Goal: Task Accomplishment & Management: Use online tool/utility

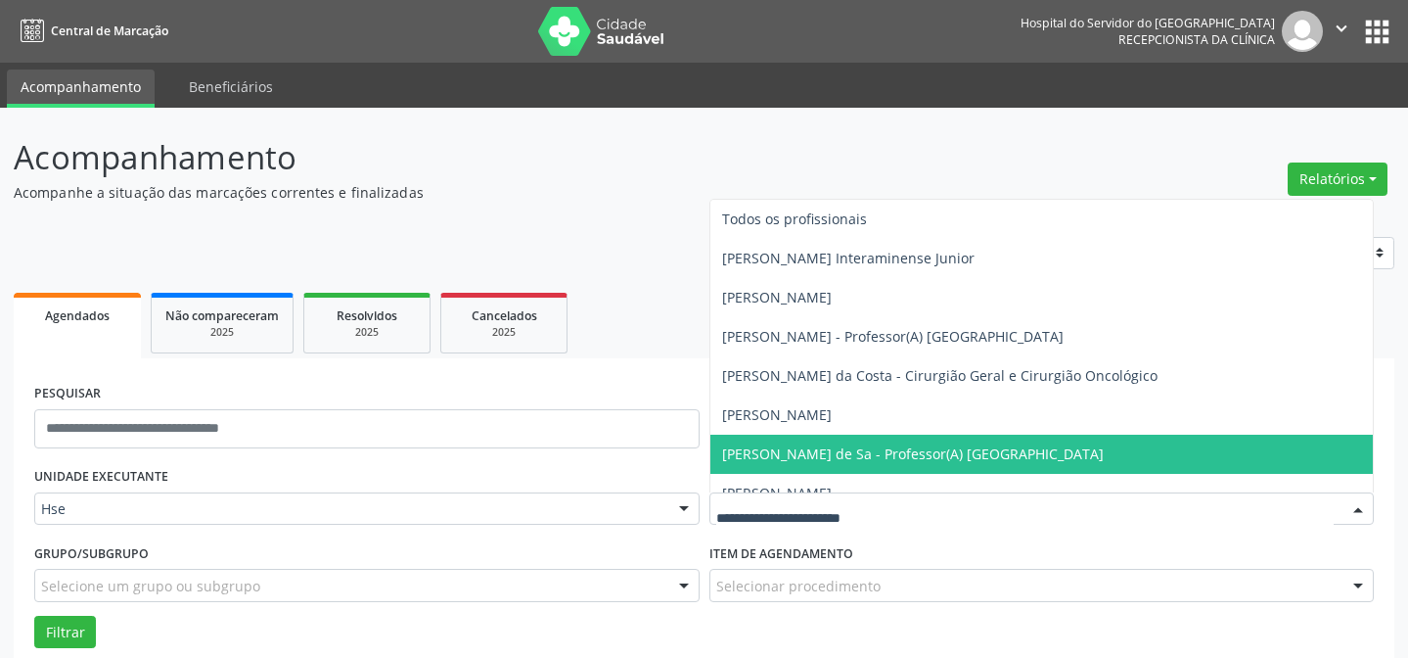
scroll to position [132, 0]
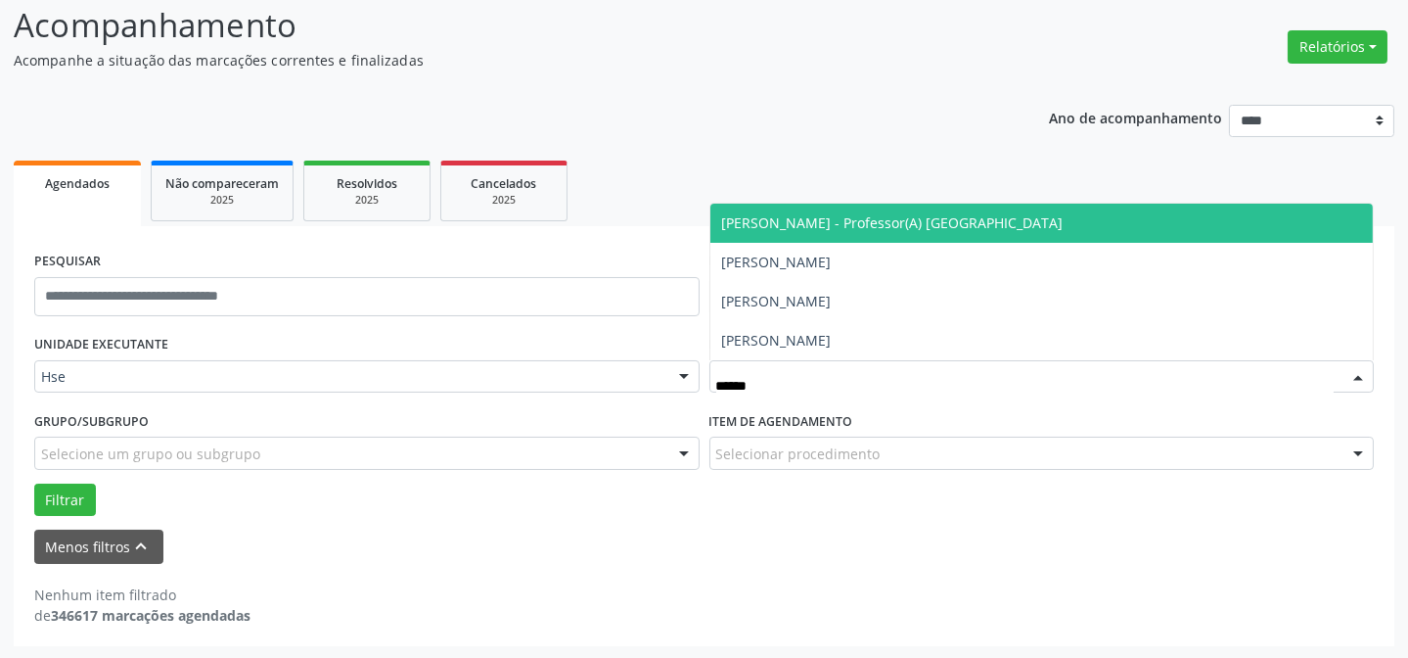
type input "*******"
click at [935, 234] on span "[PERSON_NAME] - Professor(A) [GEOGRAPHIC_DATA]" at bounding box center [1041, 223] width 663 height 39
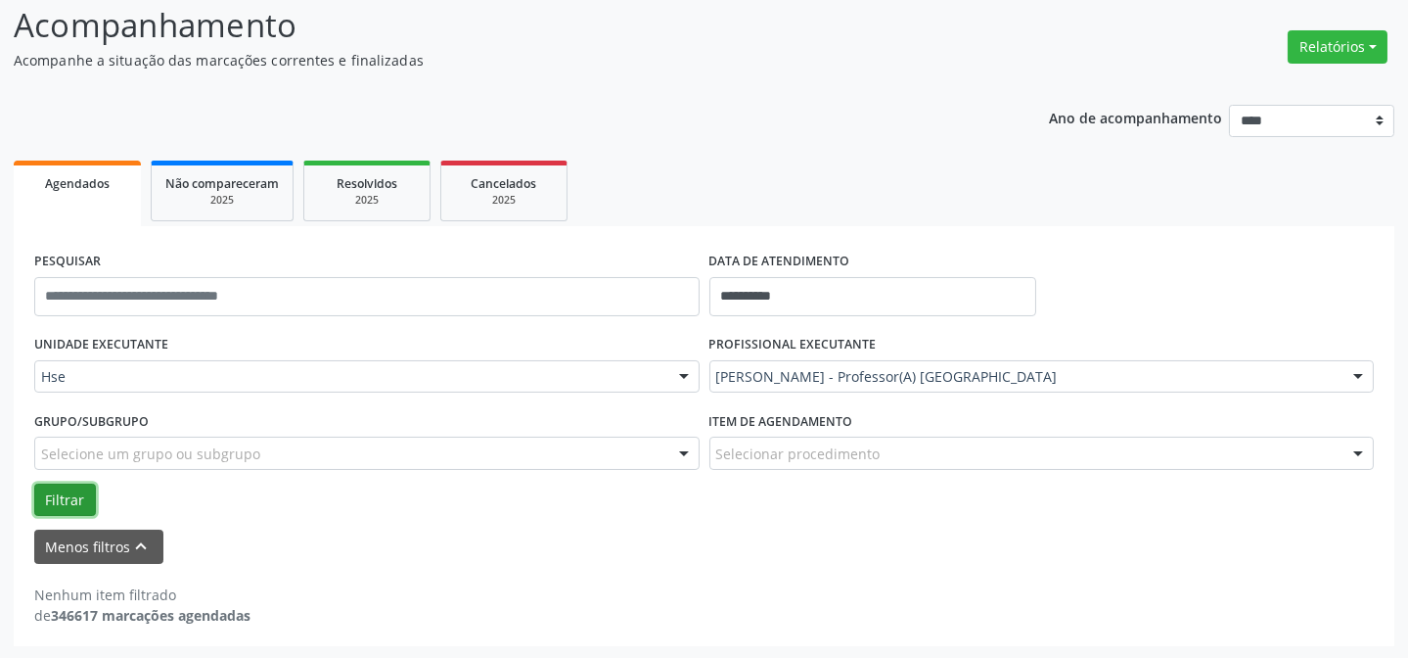
click at [60, 490] on button "Filtrar" at bounding box center [65, 499] width 62 height 33
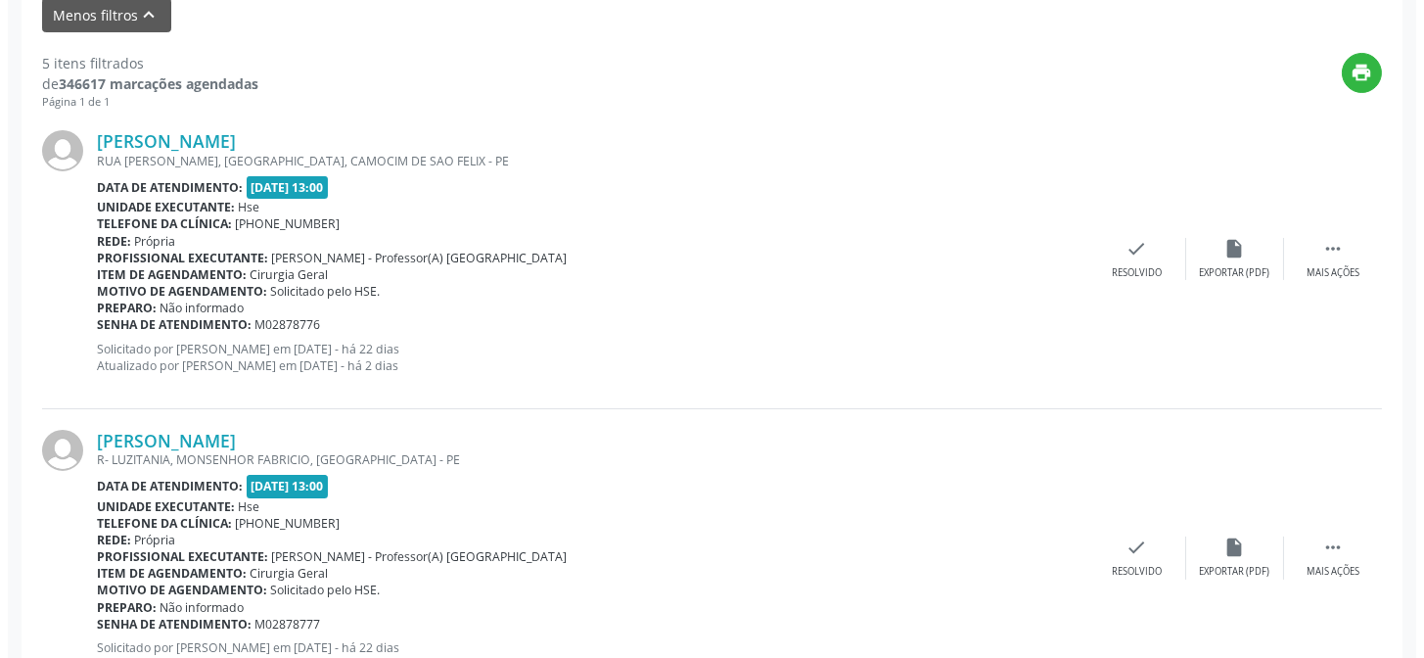
scroll to position [729, 0]
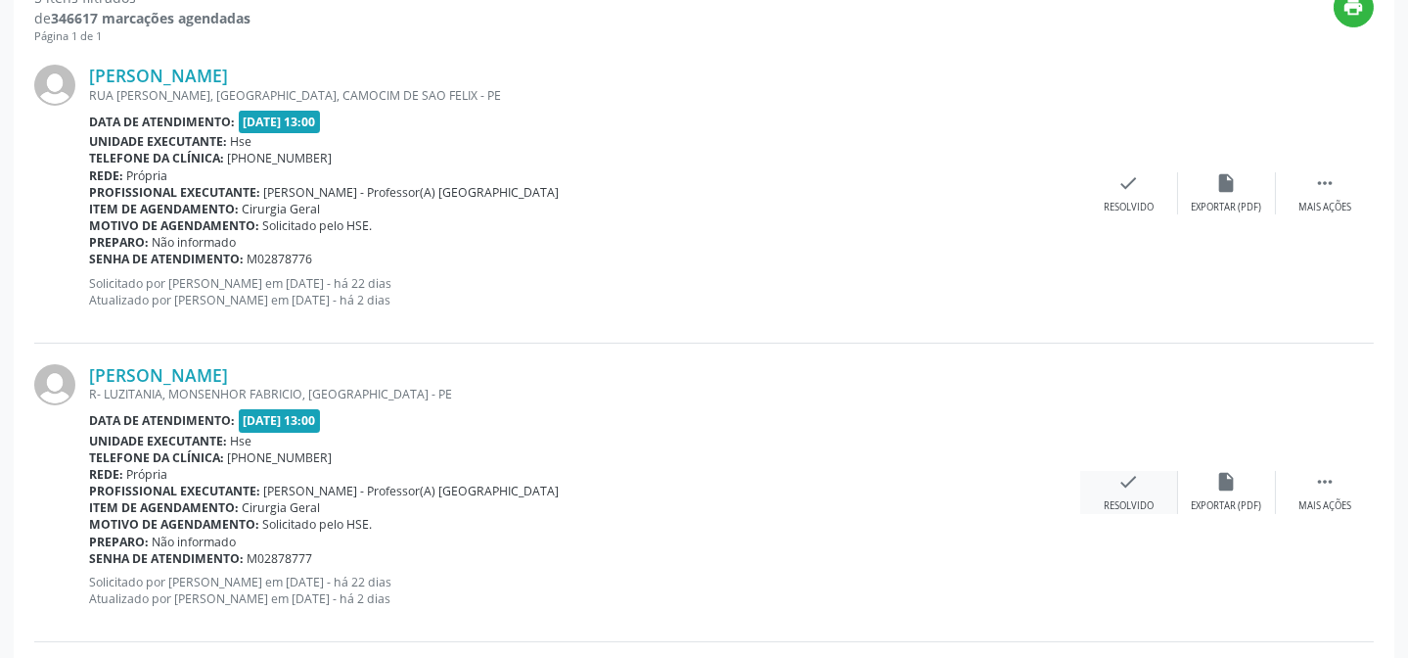
click at [1140, 491] on div "check Resolvido" at bounding box center [1129, 492] width 98 height 42
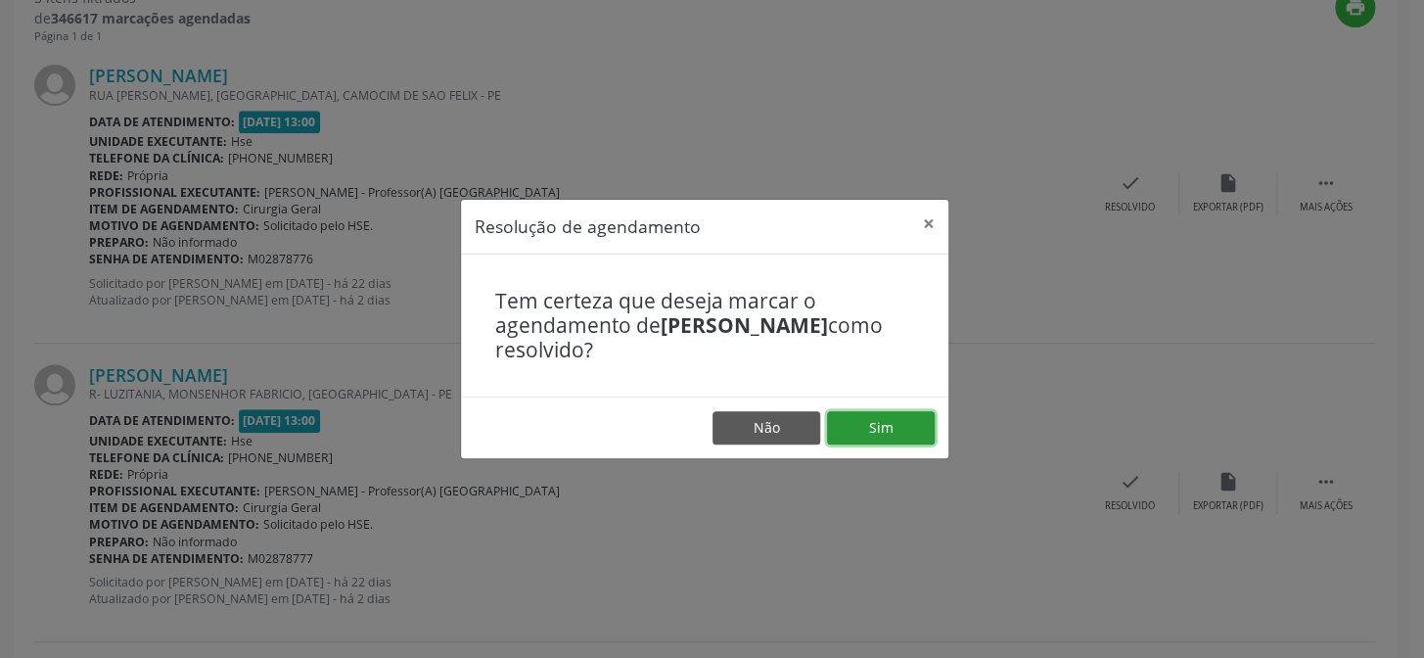
click at [890, 427] on button "Sim" at bounding box center [881, 427] width 108 height 33
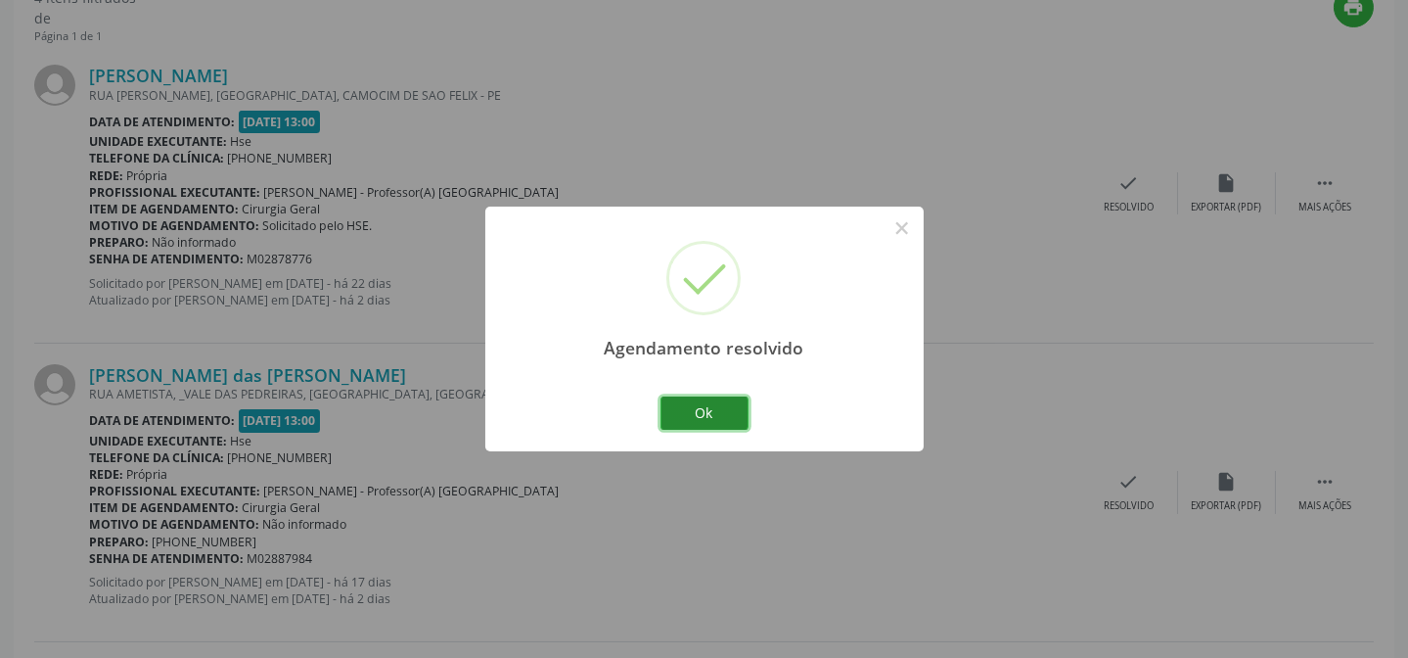
click at [735, 409] on button "Ok" at bounding box center [704, 412] width 88 height 33
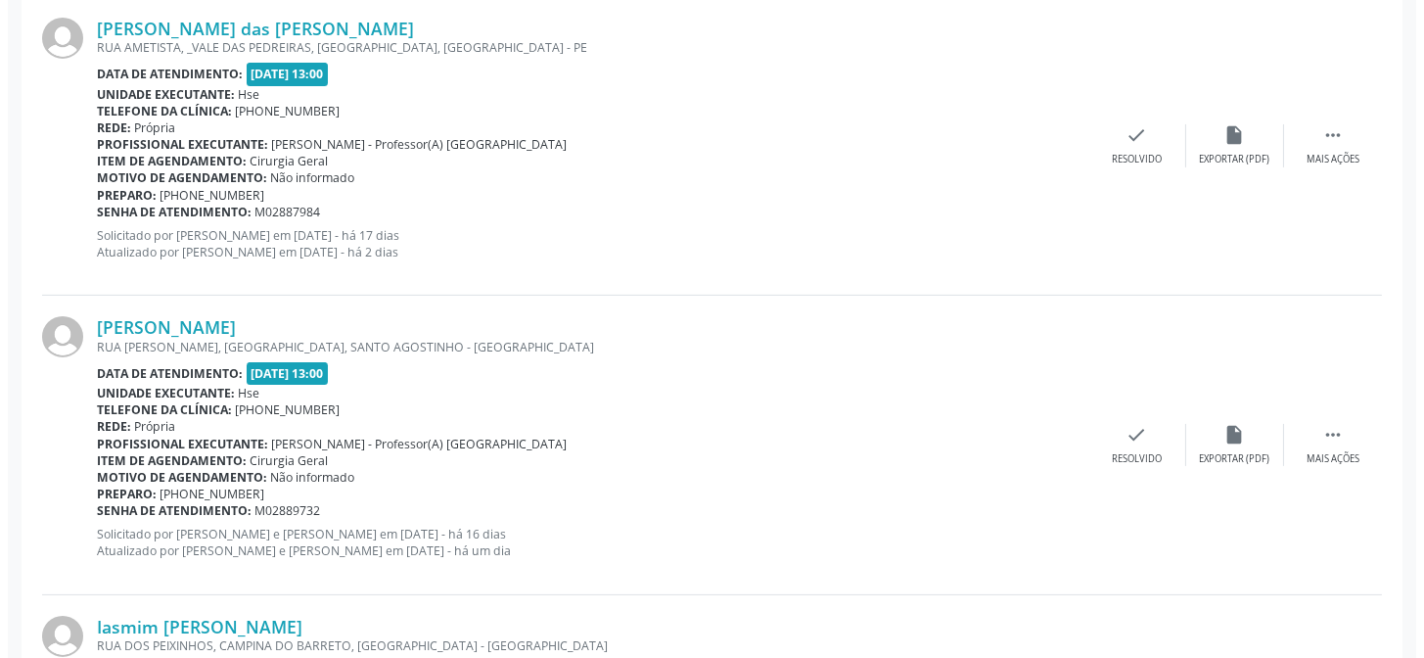
scroll to position [1085, 0]
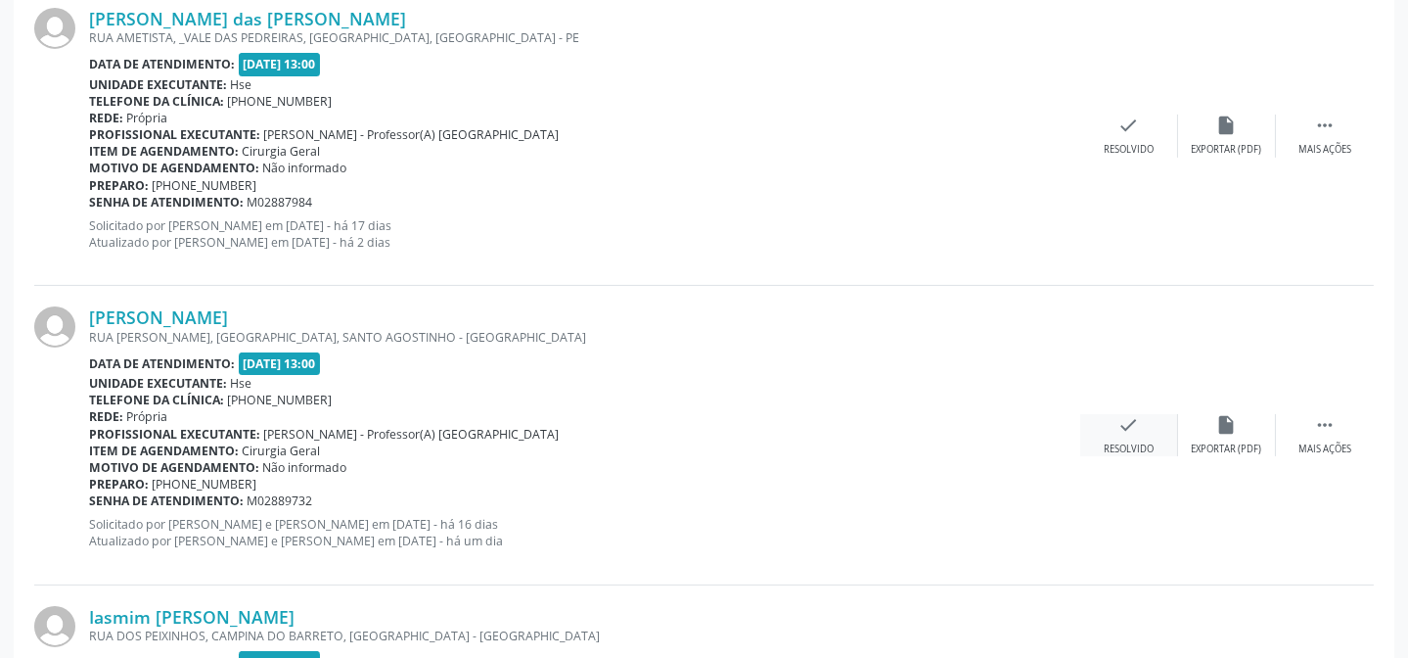
click at [1110, 431] on div "check Resolvido" at bounding box center [1129, 435] width 98 height 42
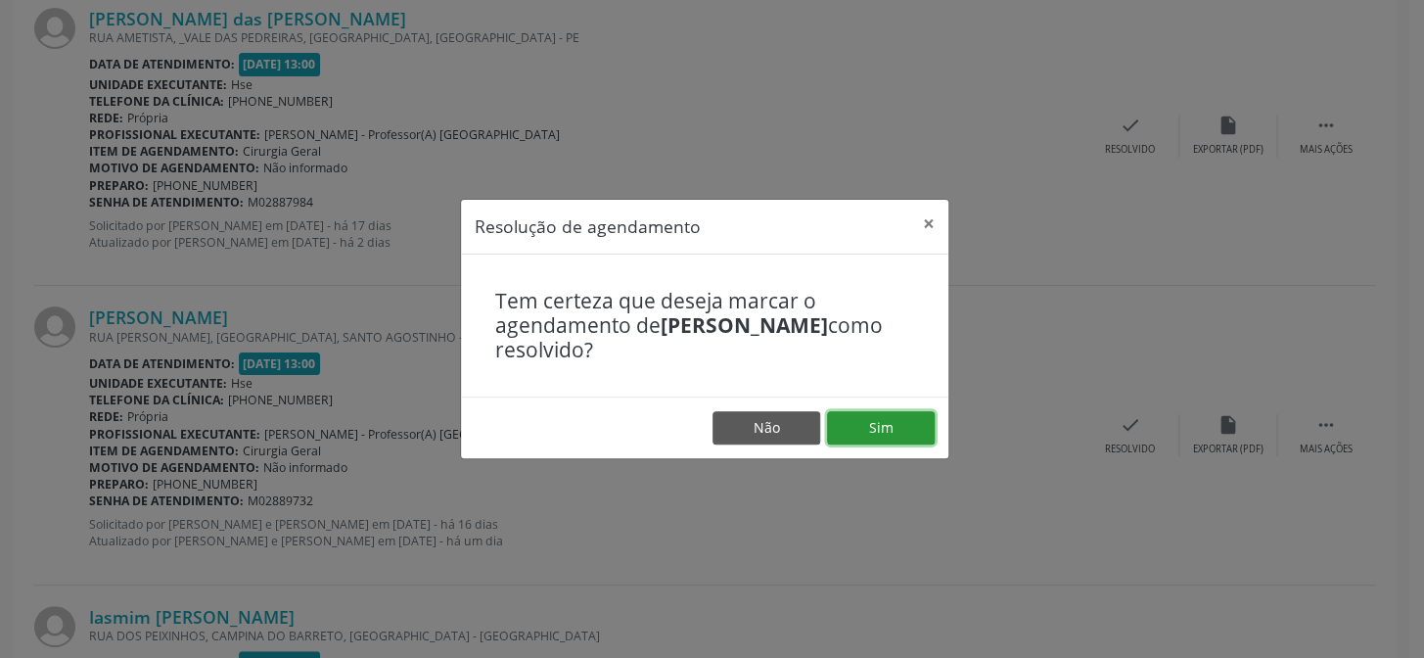
click at [844, 431] on button "Sim" at bounding box center [881, 427] width 108 height 33
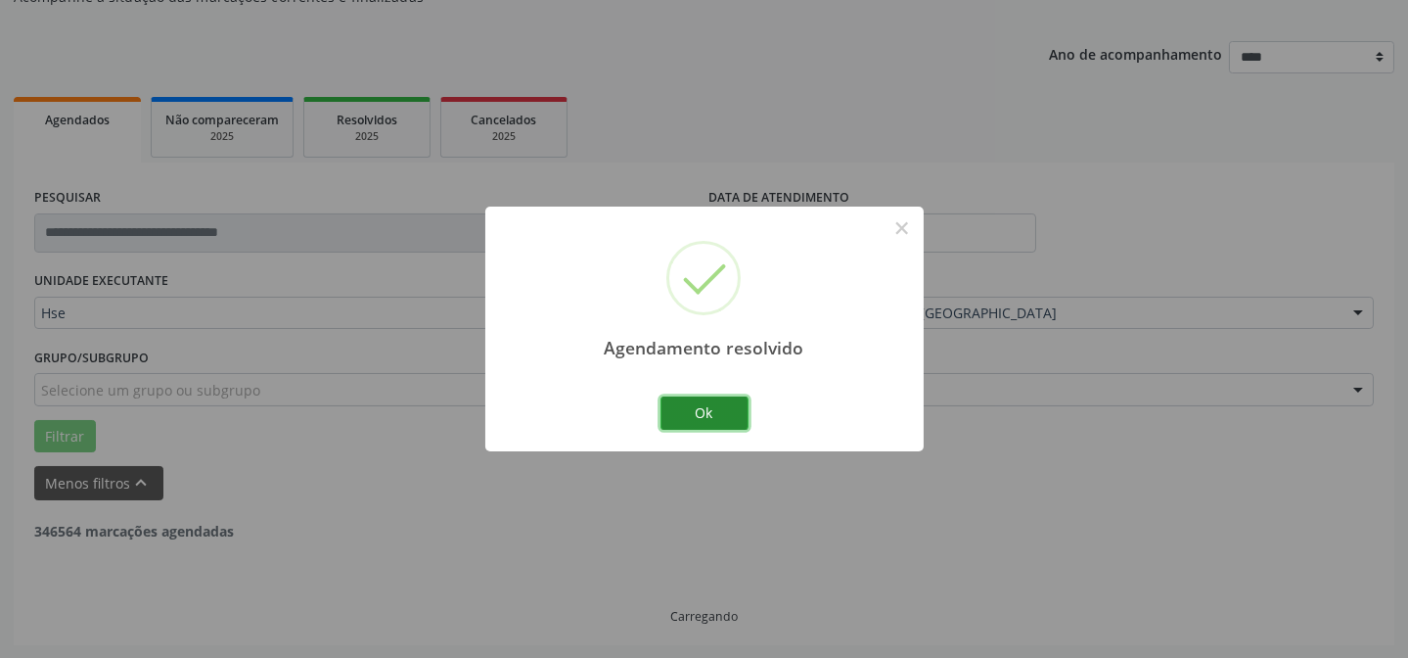
click at [722, 424] on button "Ok" at bounding box center [704, 412] width 88 height 33
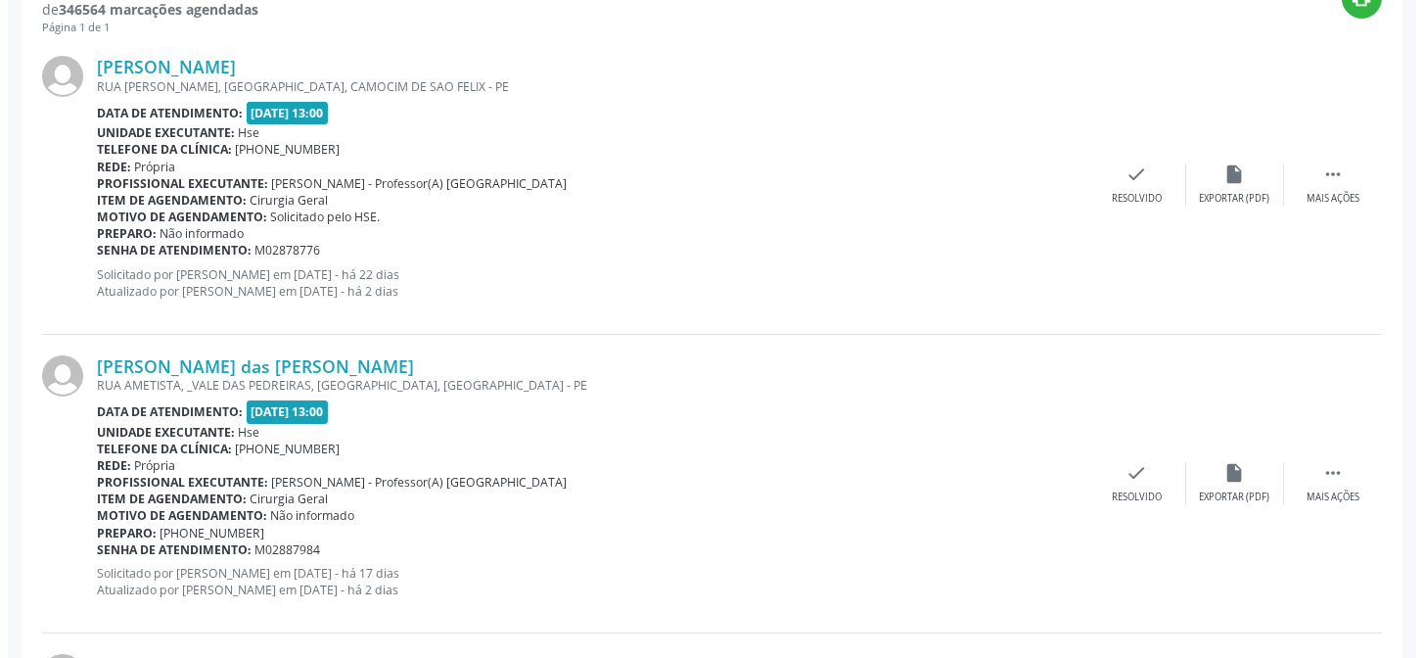
scroll to position [1044, 0]
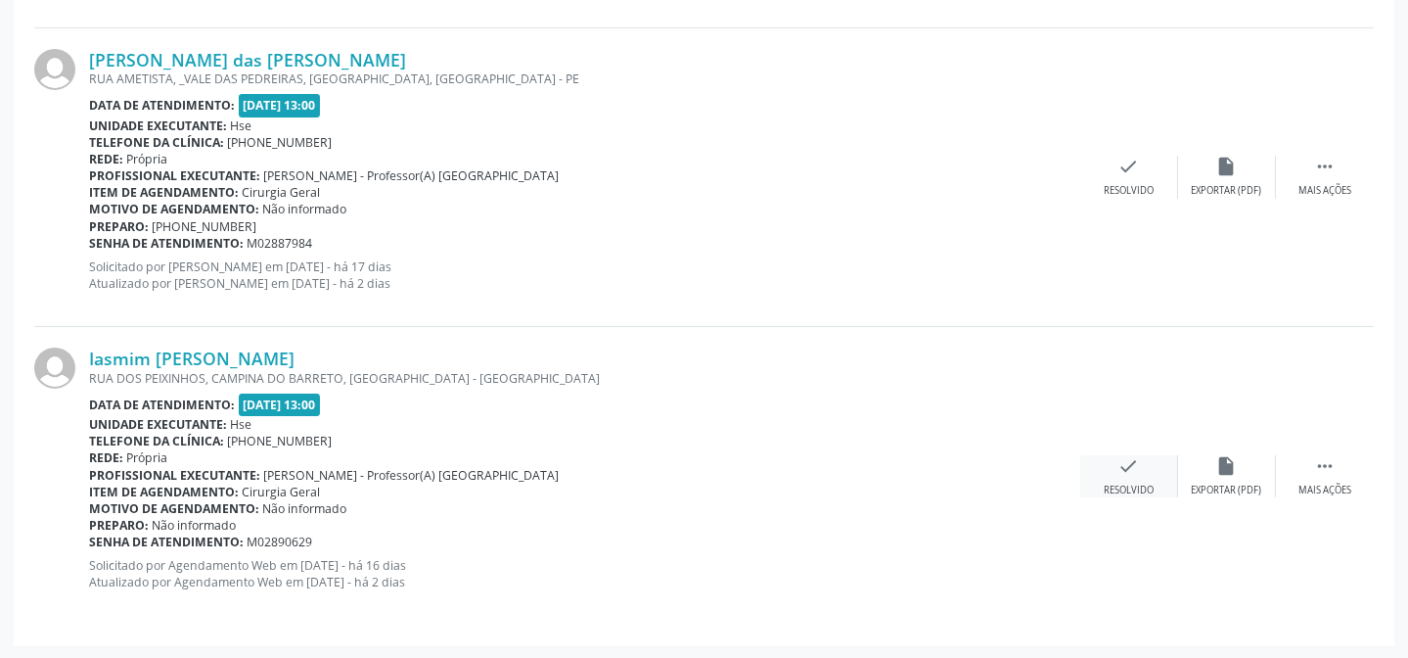
click at [1121, 465] on icon "check" at bounding box center [1129, 466] width 22 height 22
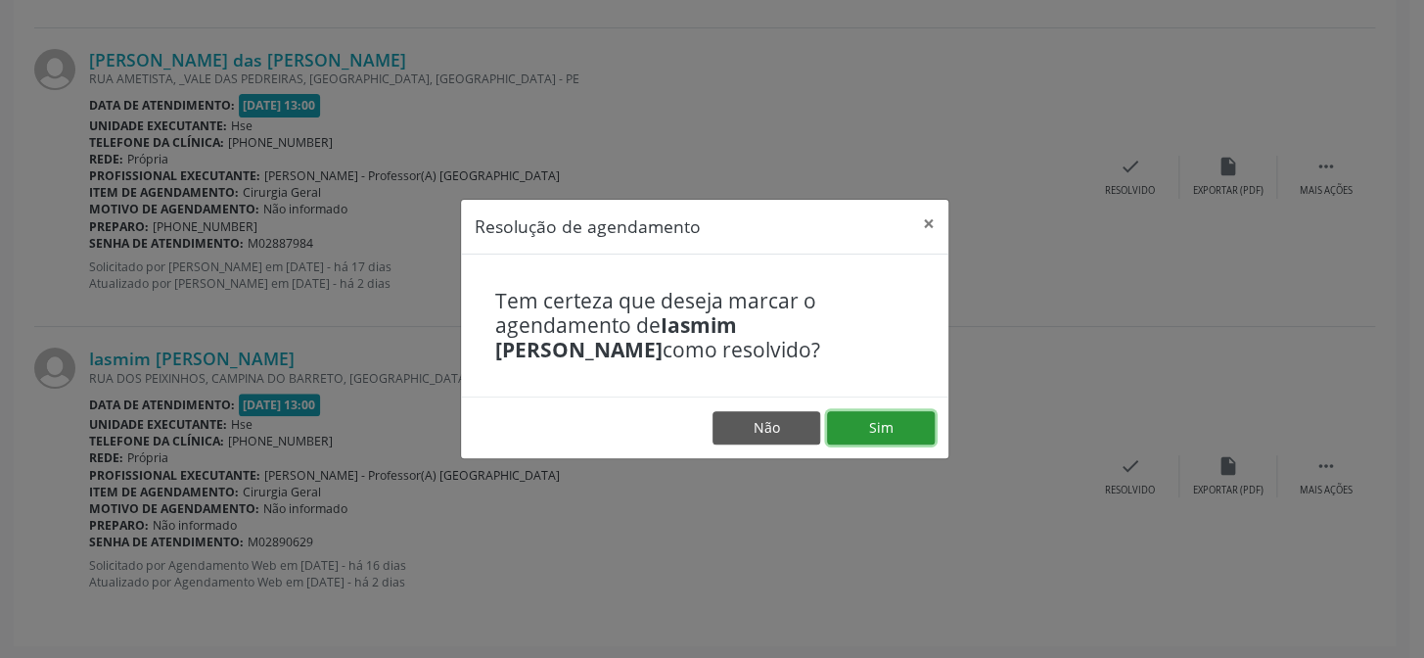
click at [902, 427] on button "Sim" at bounding box center [881, 427] width 108 height 33
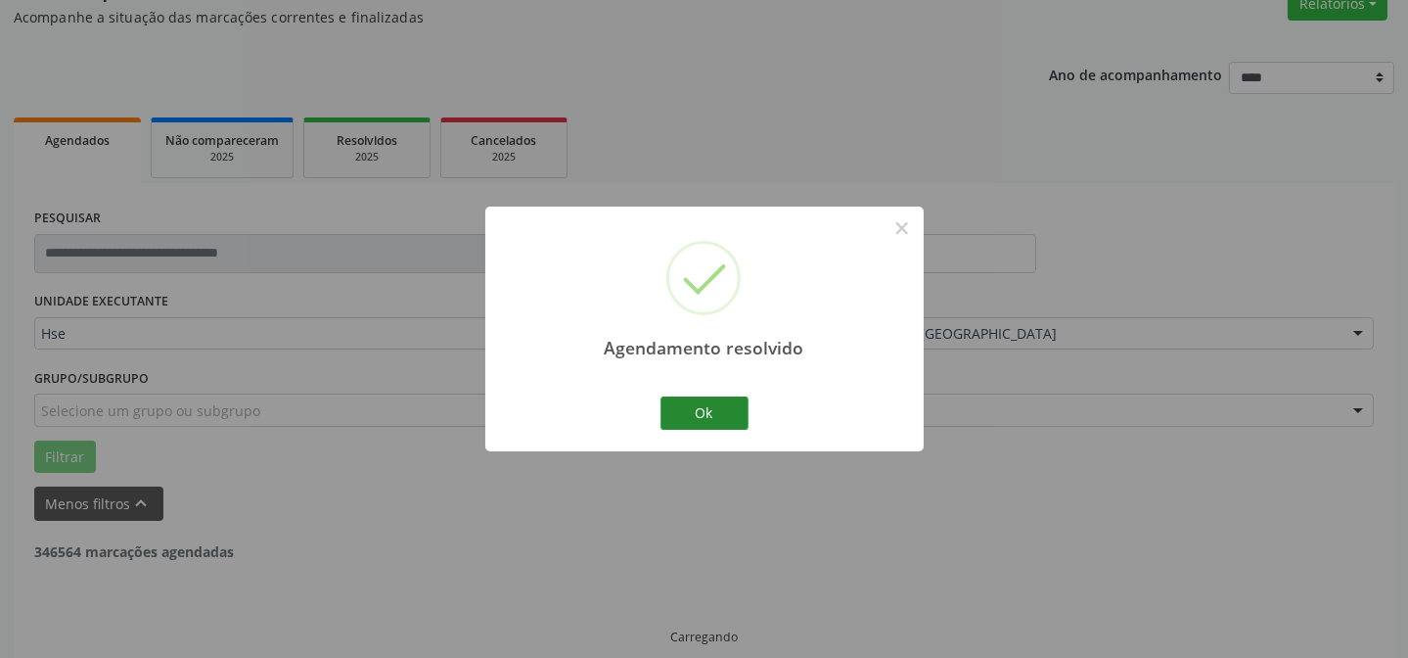
scroll to position [196, 0]
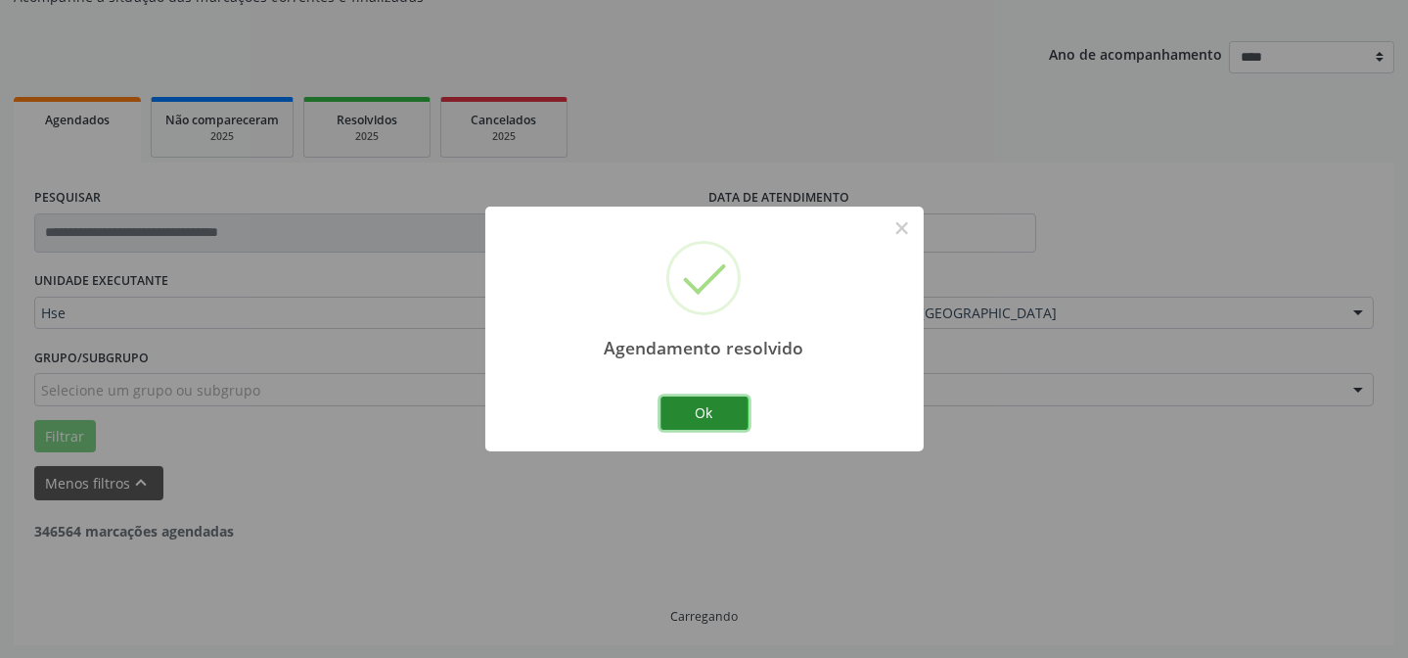
click at [741, 414] on button "Ok" at bounding box center [704, 412] width 88 height 33
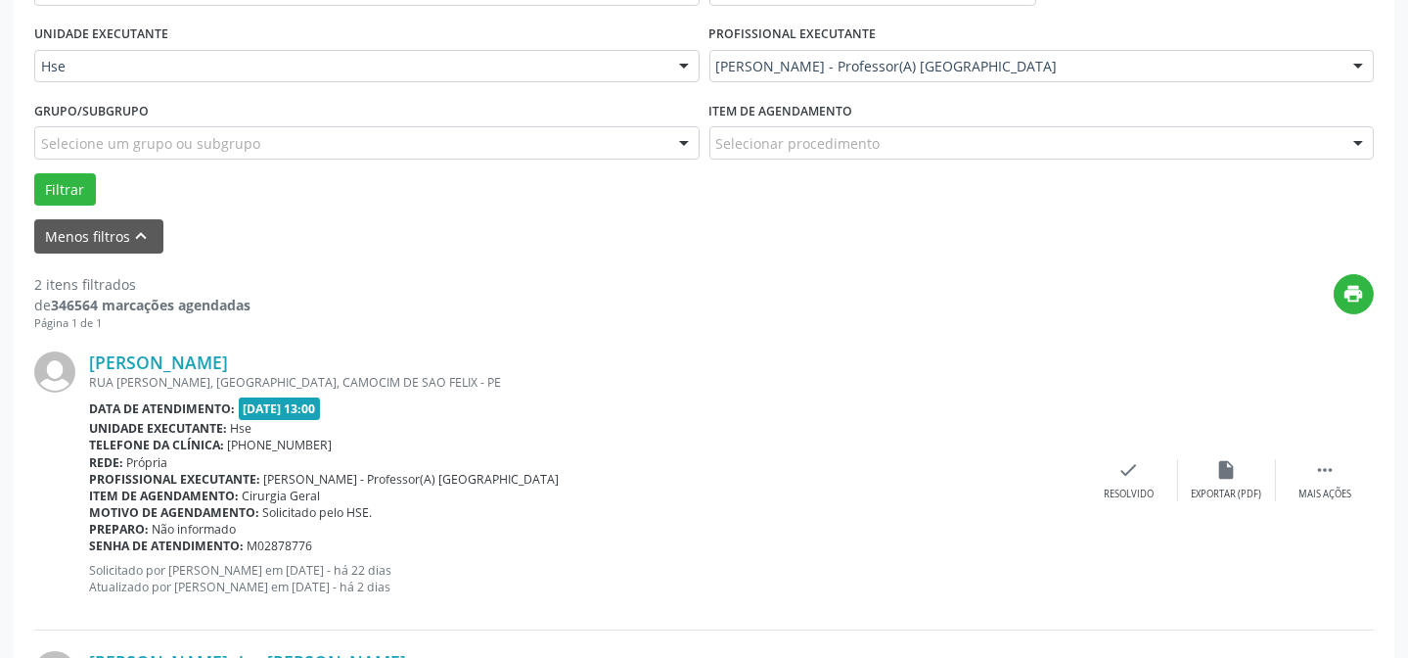
scroll to position [462, 0]
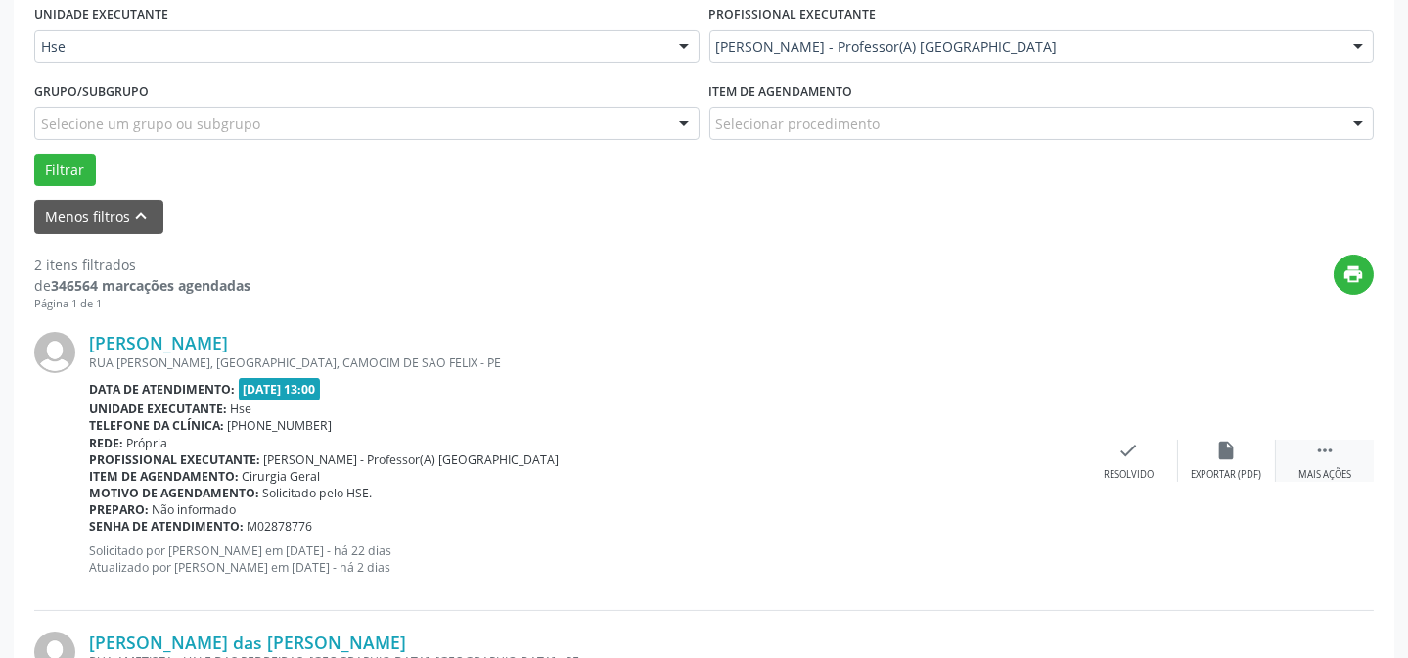
drag, startPoint x: 1339, startPoint y: 463, endPoint x: 1318, endPoint y: 463, distance: 20.5
click at [1338, 462] on div " Mais ações" at bounding box center [1325, 460] width 98 height 42
click at [1238, 460] on div "alarm_off Não compareceu" at bounding box center [1227, 460] width 98 height 42
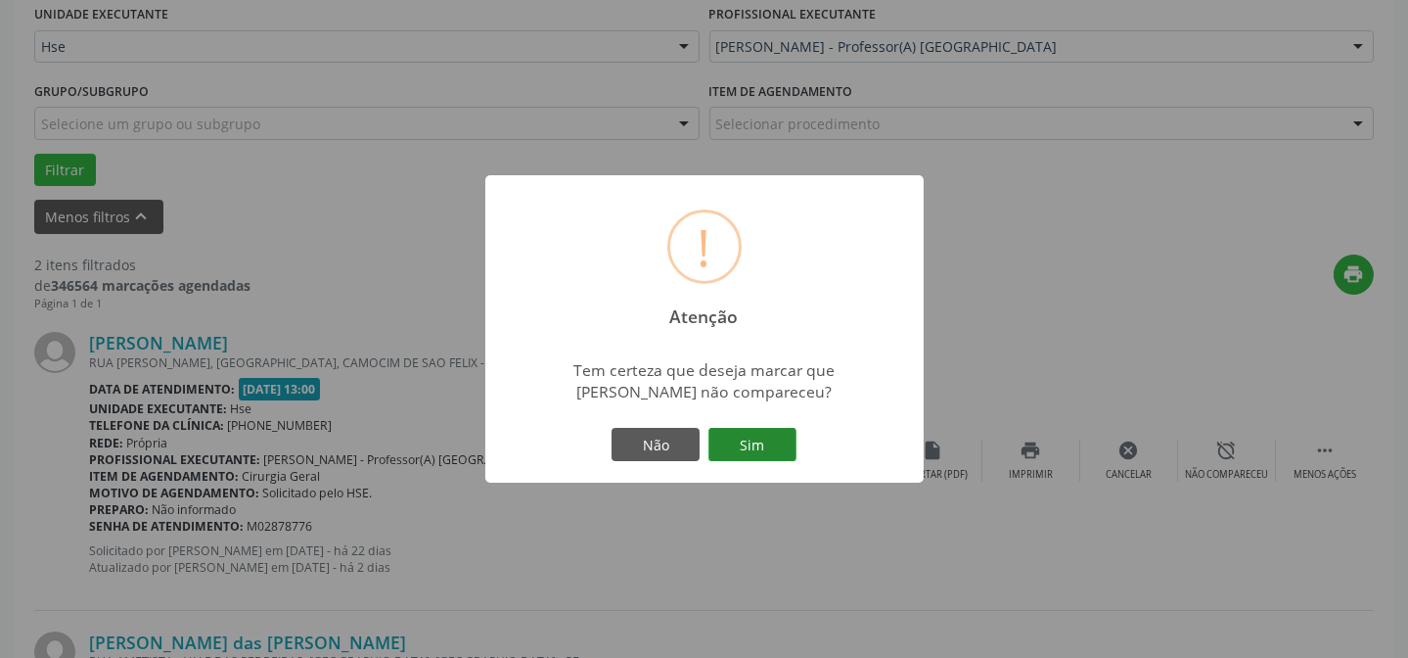
click at [763, 433] on button "Sim" at bounding box center [752, 444] width 88 height 33
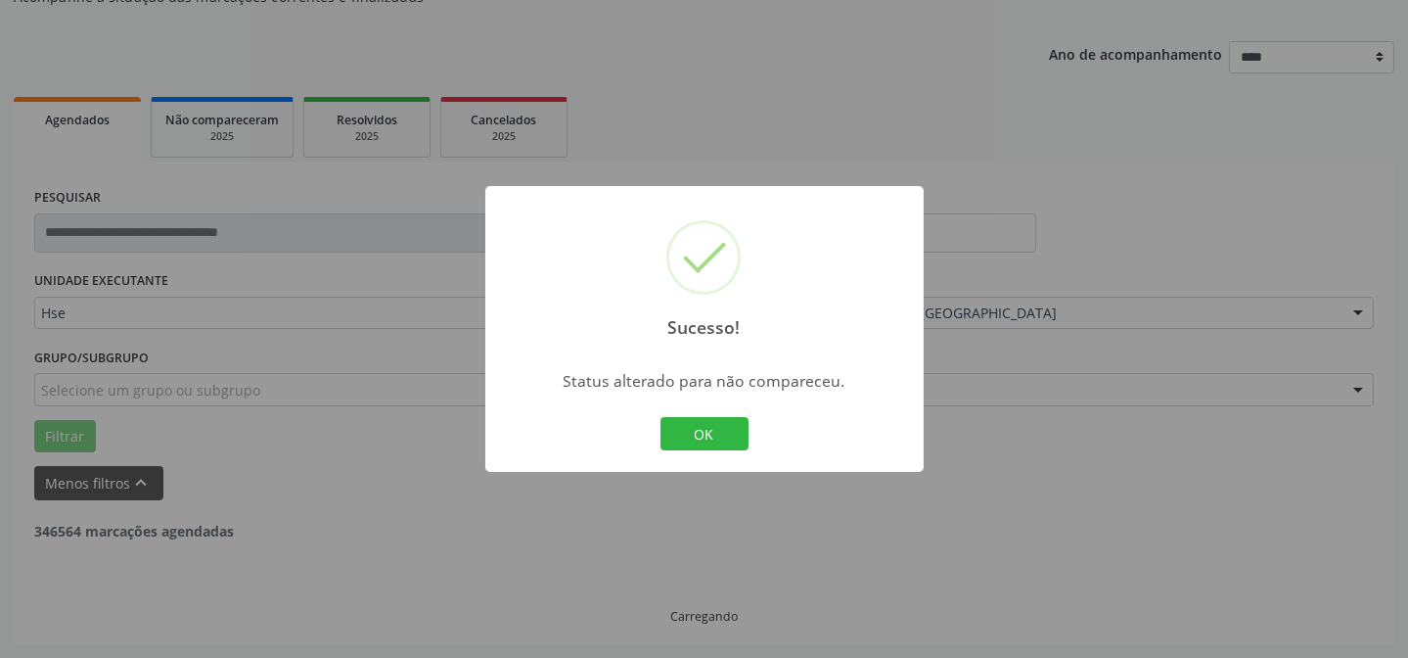
scroll to position [447, 0]
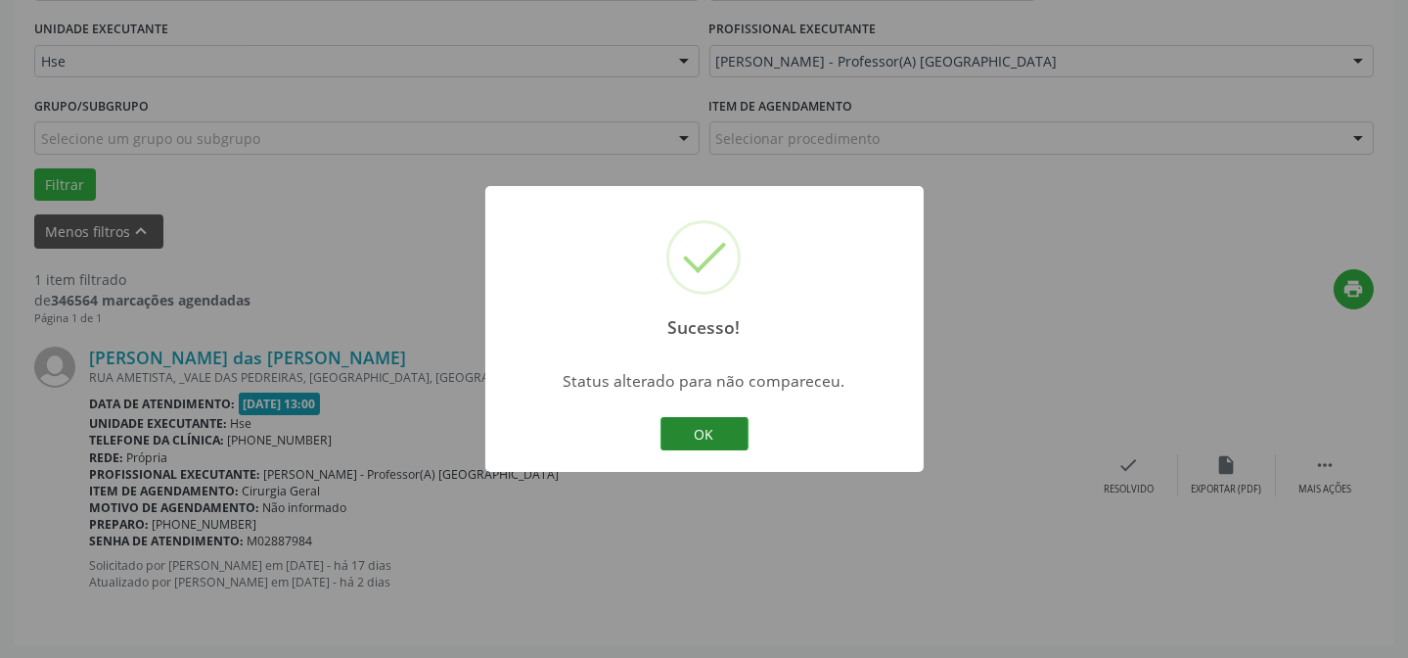
click at [695, 427] on button "OK" at bounding box center [704, 433] width 88 height 33
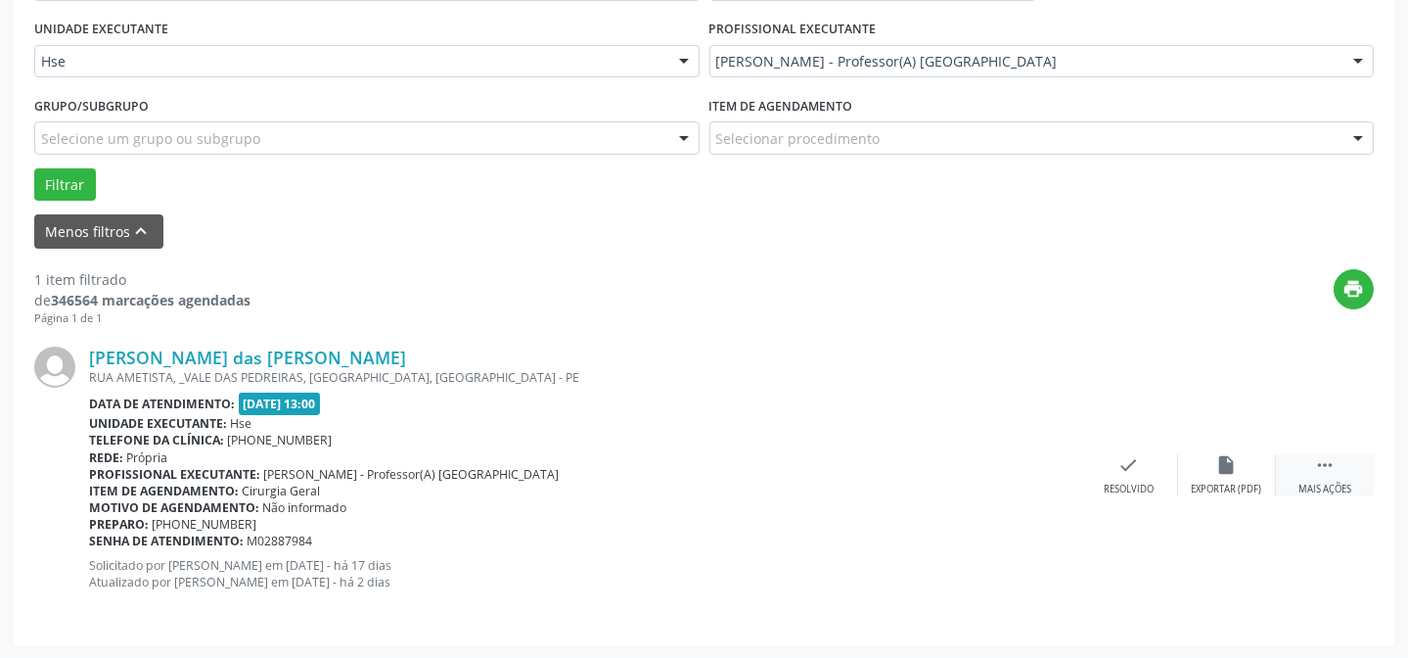
click at [1321, 469] on icon "" at bounding box center [1325, 465] width 22 height 22
click at [1172, 449] on div "Rejane Rodrigues das Neves Bezerra RUA AMETISTA, _VALE DAS PEDREIRAS, JARDIM PR…" at bounding box center [703, 474] width 1339 height 297
click at [1213, 459] on div "alarm_off Não compareceu" at bounding box center [1227, 475] width 98 height 42
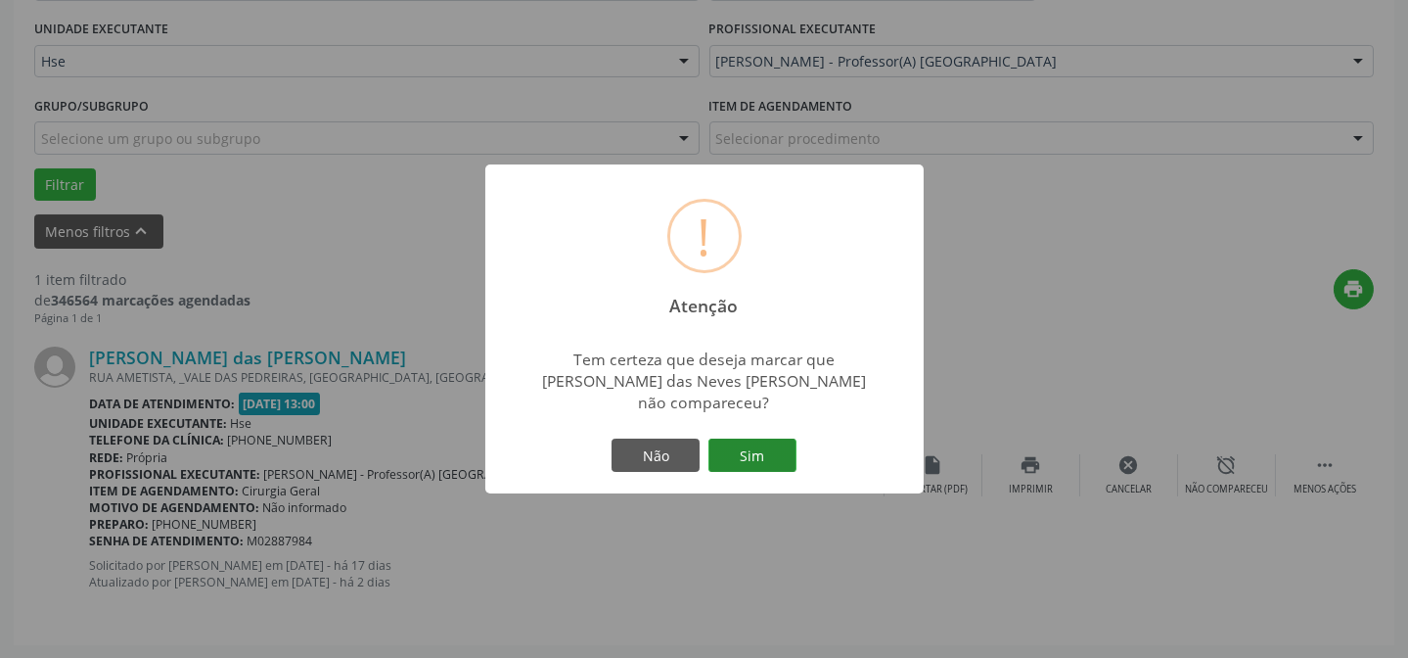
click at [758, 444] on button "Sim" at bounding box center [752, 454] width 88 height 33
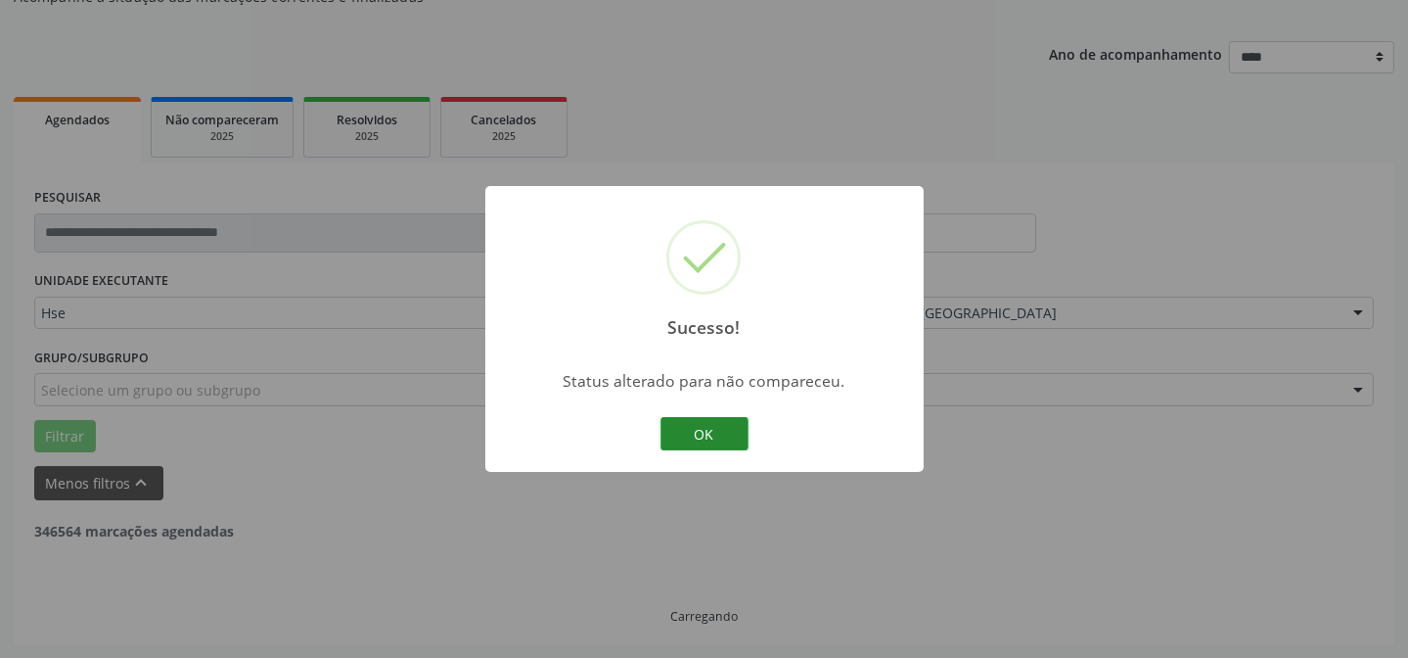
scroll to position [132, 0]
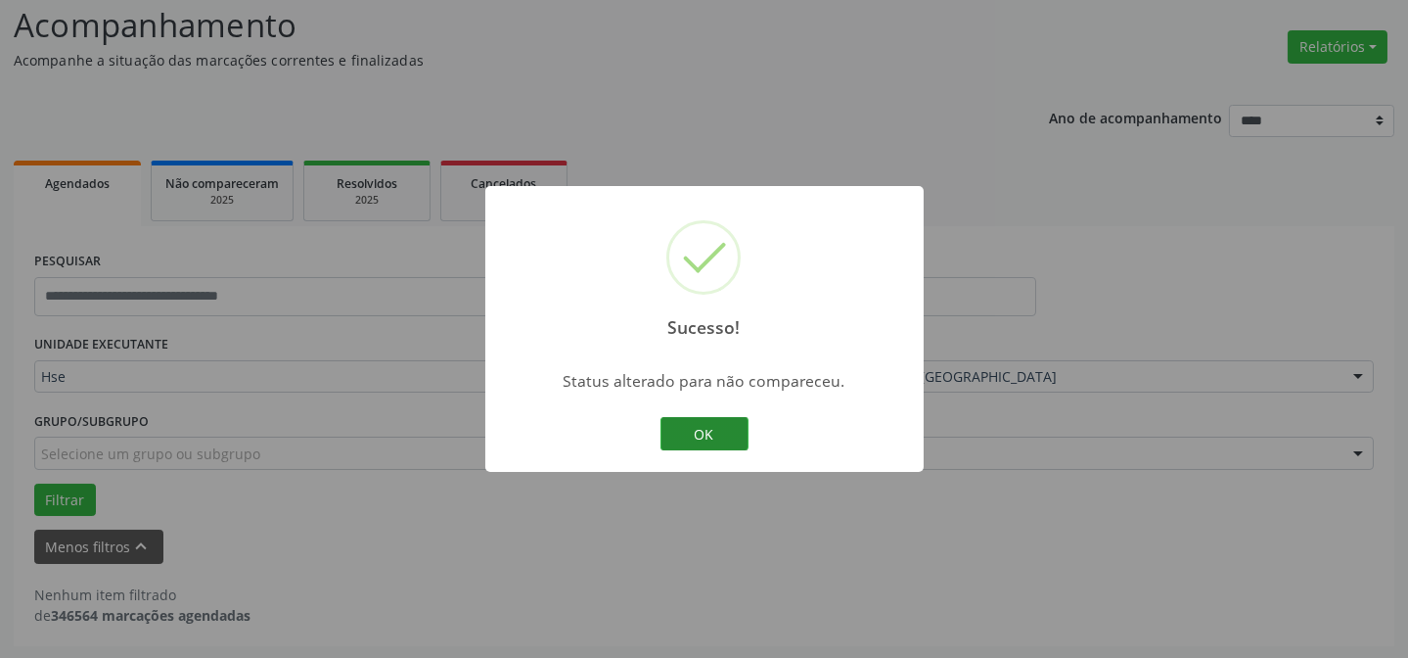
click at [740, 439] on button "OK" at bounding box center [704, 433] width 88 height 33
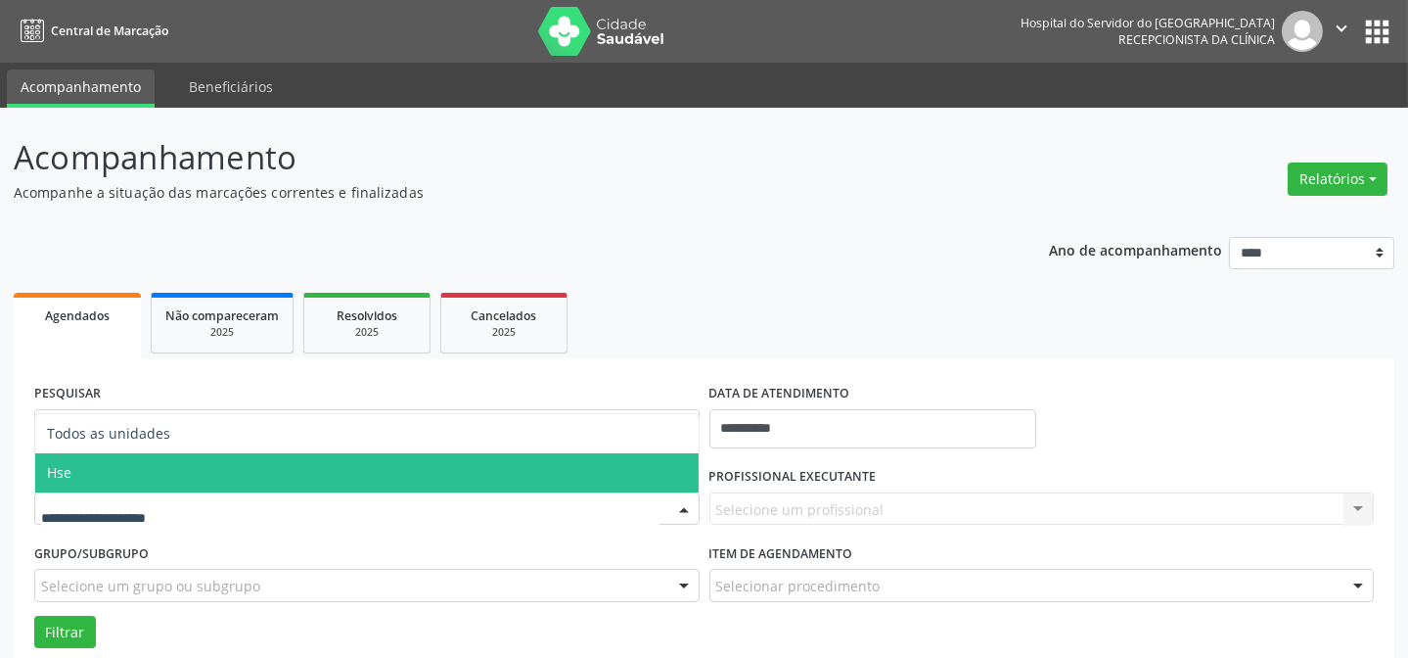
click at [215, 472] on span "Hse" at bounding box center [366, 472] width 663 height 39
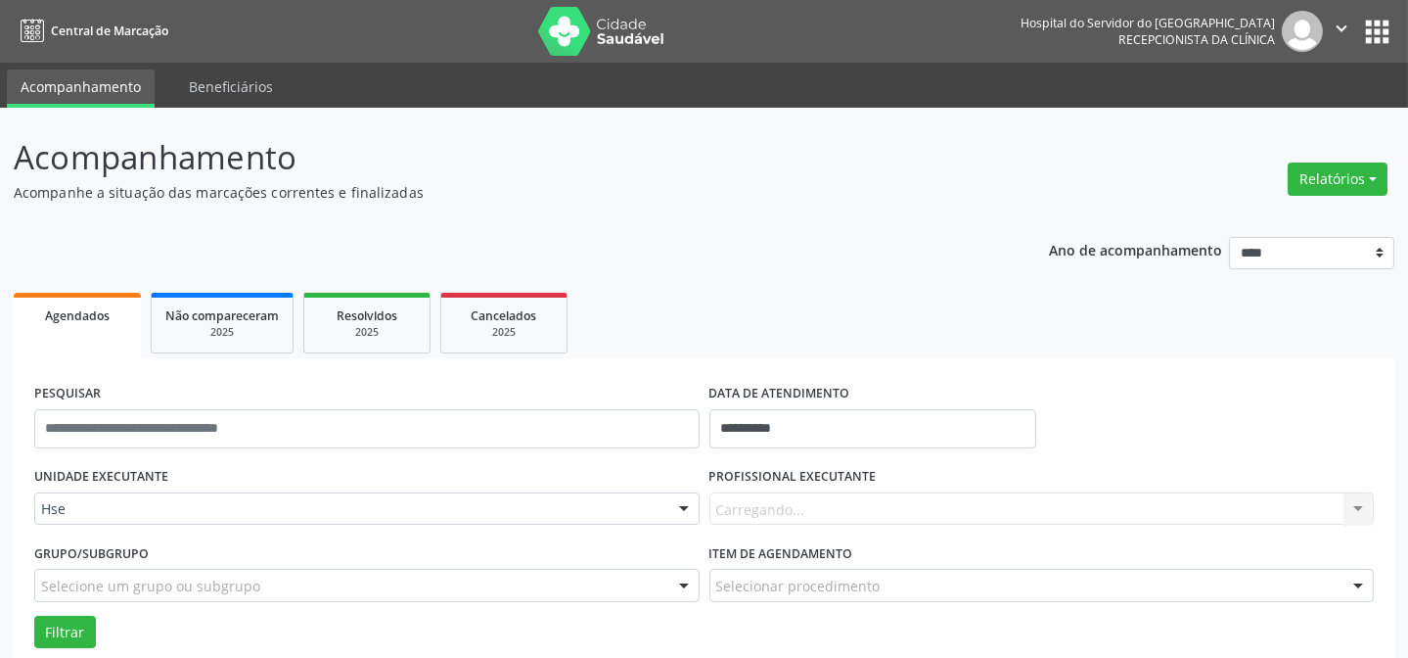
click at [822, 513] on div "Carregando... Nenhum resultado encontrado para: " " Não há nenhuma opção para s…" at bounding box center [1041, 508] width 665 height 33
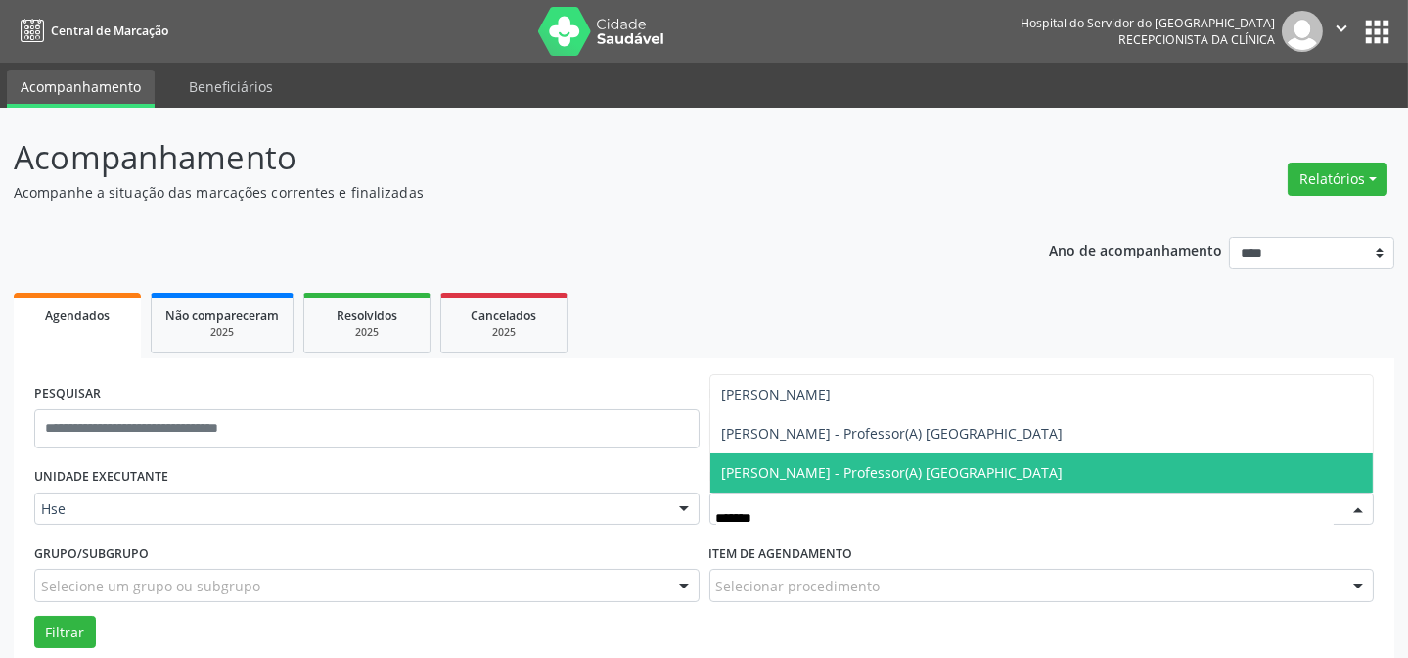
type input "********"
click at [833, 459] on span "[PERSON_NAME] - Professor(A) [GEOGRAPHIC_DATA]" at bounding box center [1041, 472] width 663 height 39
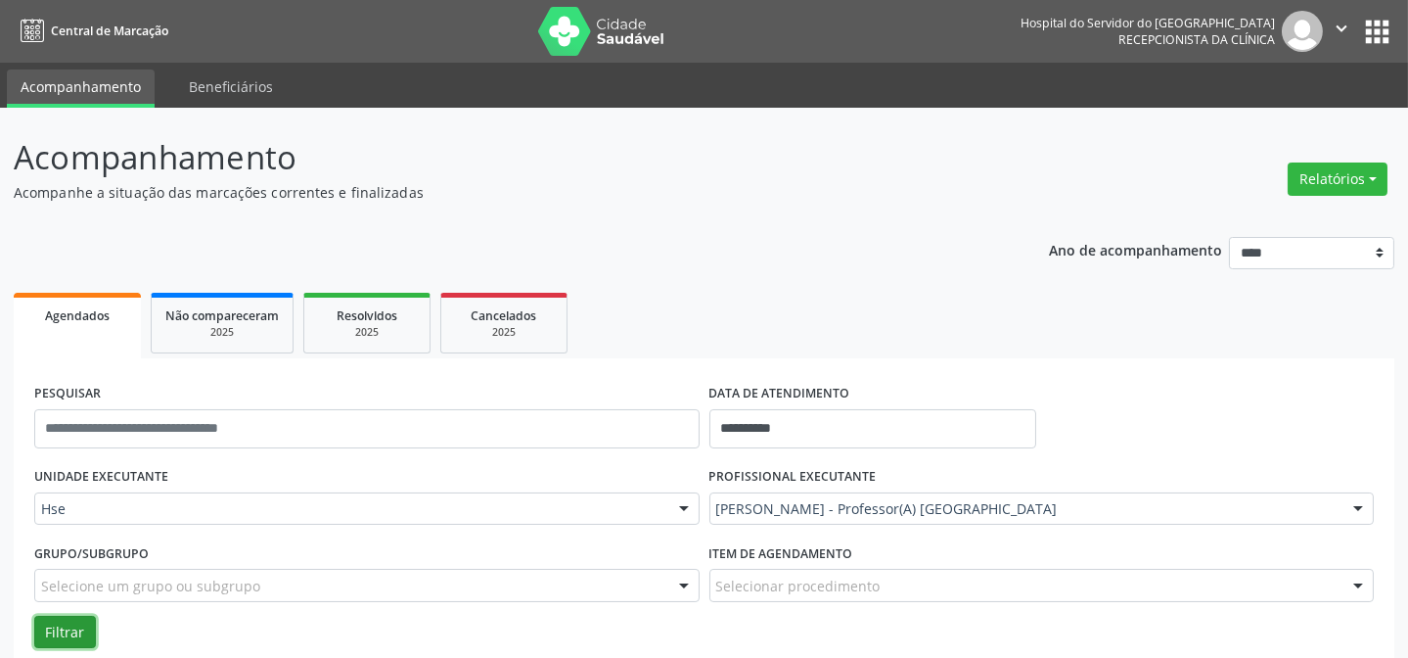
click at [45, 624] on button "Filtrar" at bounding box center [65, 631] width 62 height 33
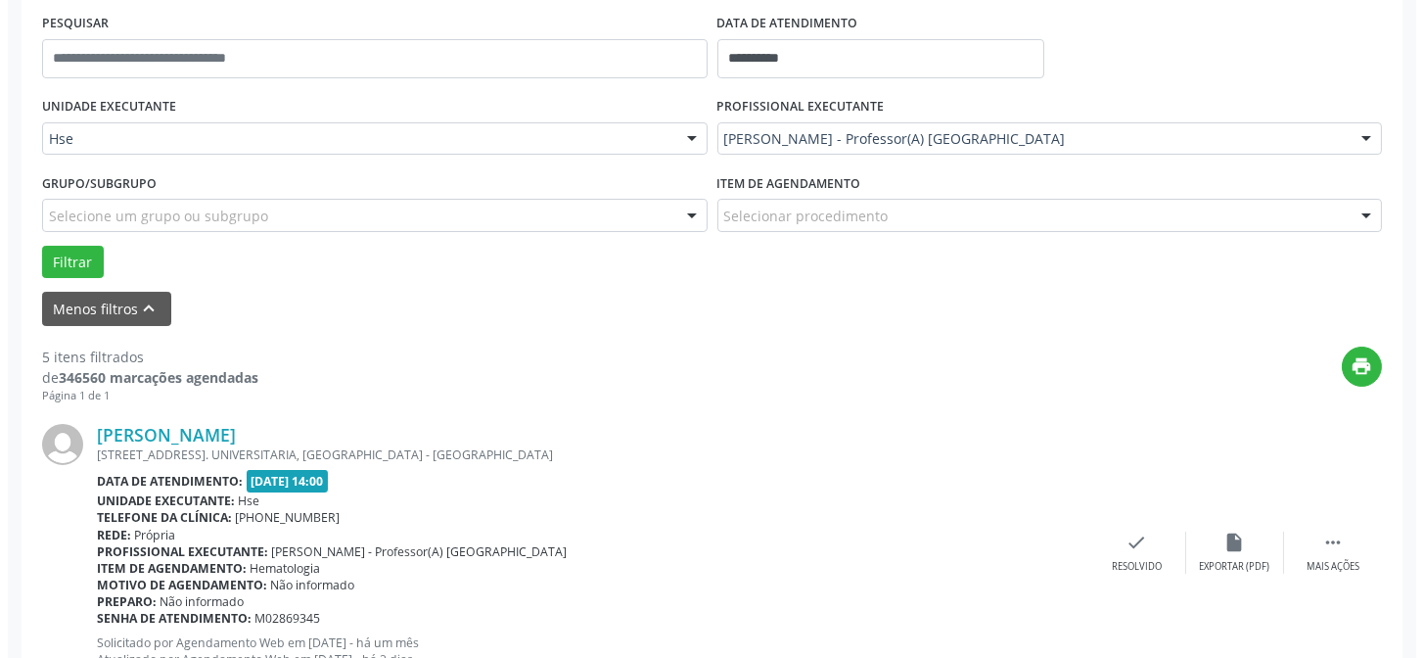
scroll to position [373, 0]
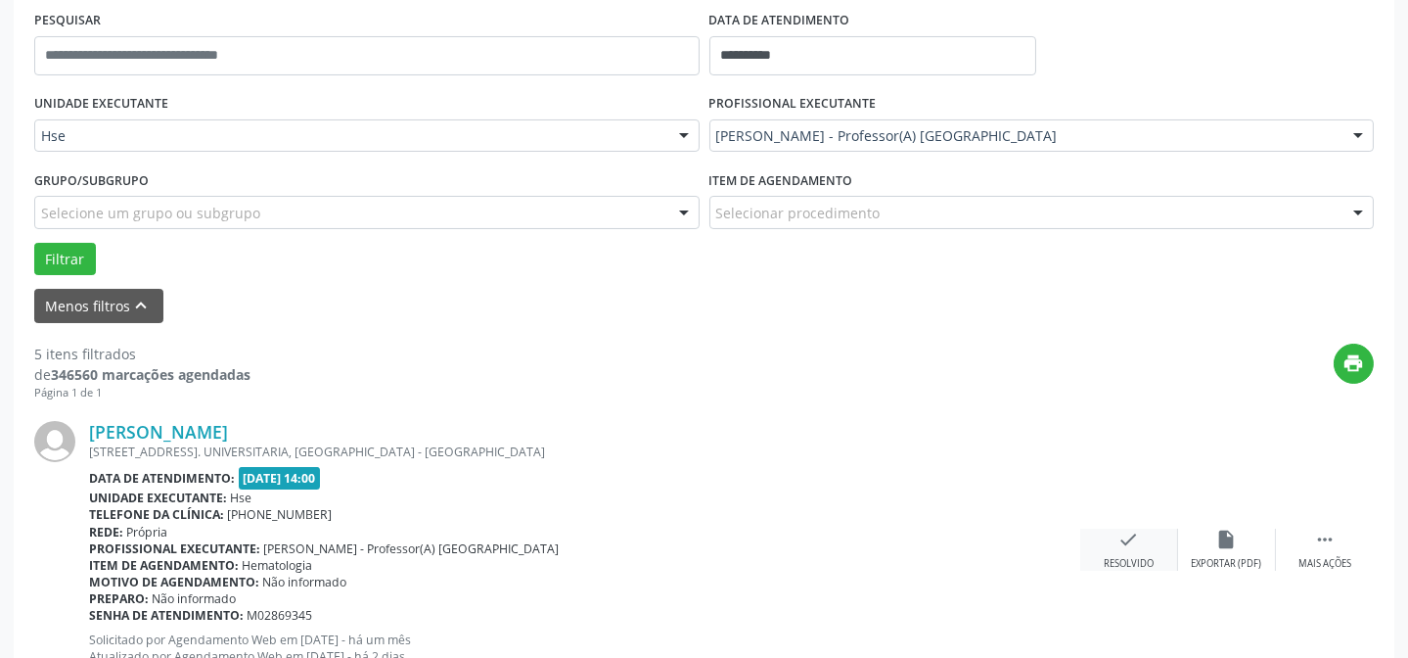
click at [1145, 538] on div "check Resolvido" at bounding box center [1129, 549] width 98 height 42
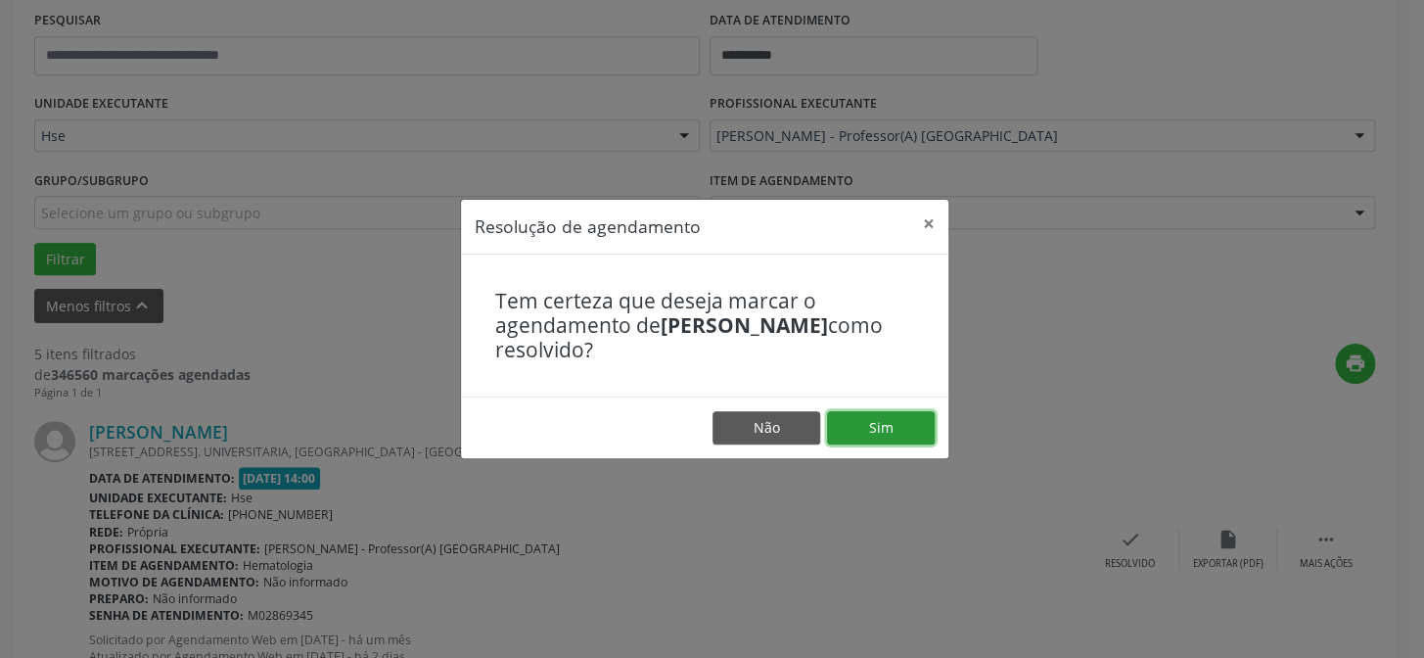
click at [904, 434] on button "Sim" at bounding box center [881, 427] width 108 height 33
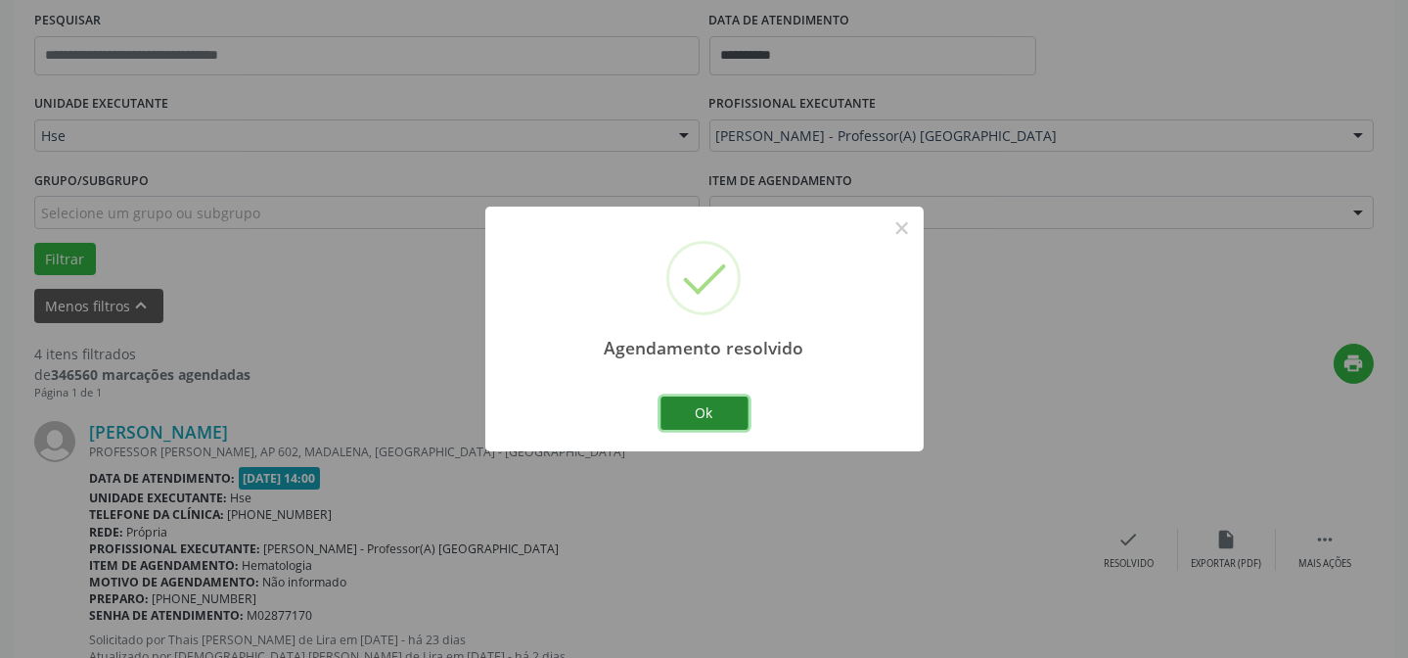
click at [714, 401] on button "Ok" at bounding box center [704, 412] width 88 height 33
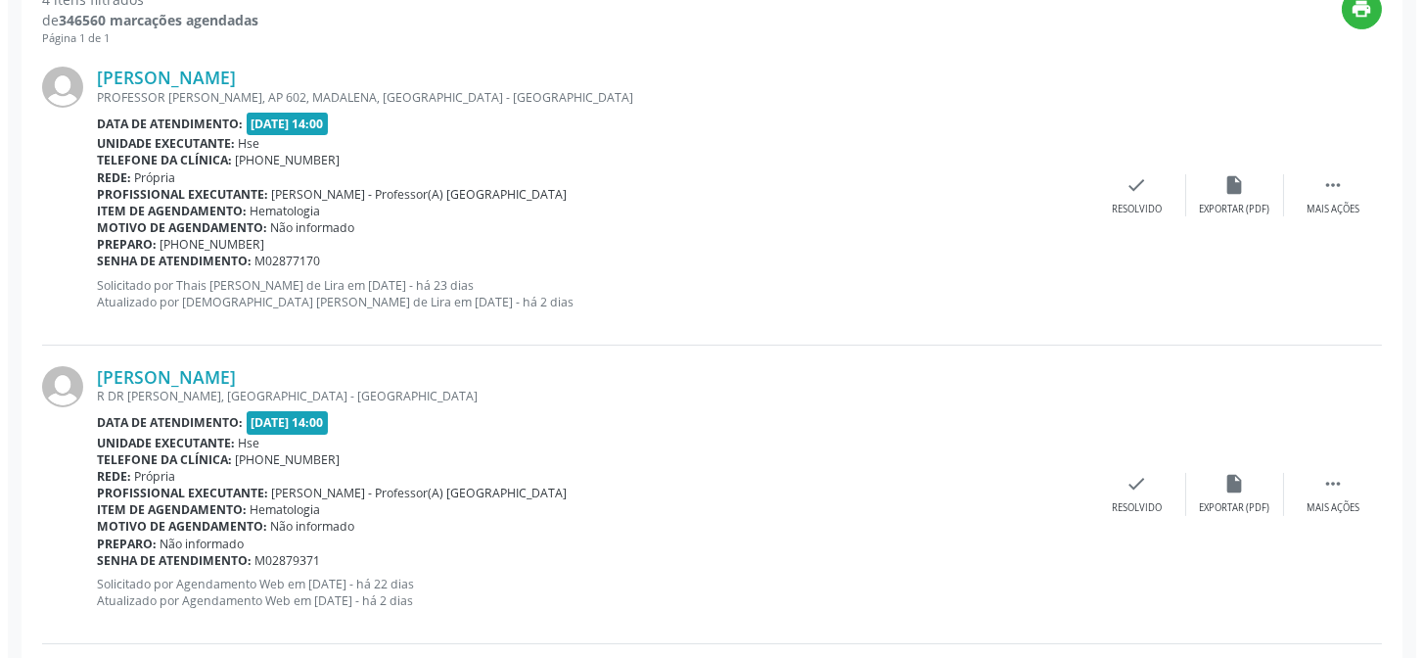
scroll to position [729, 0]
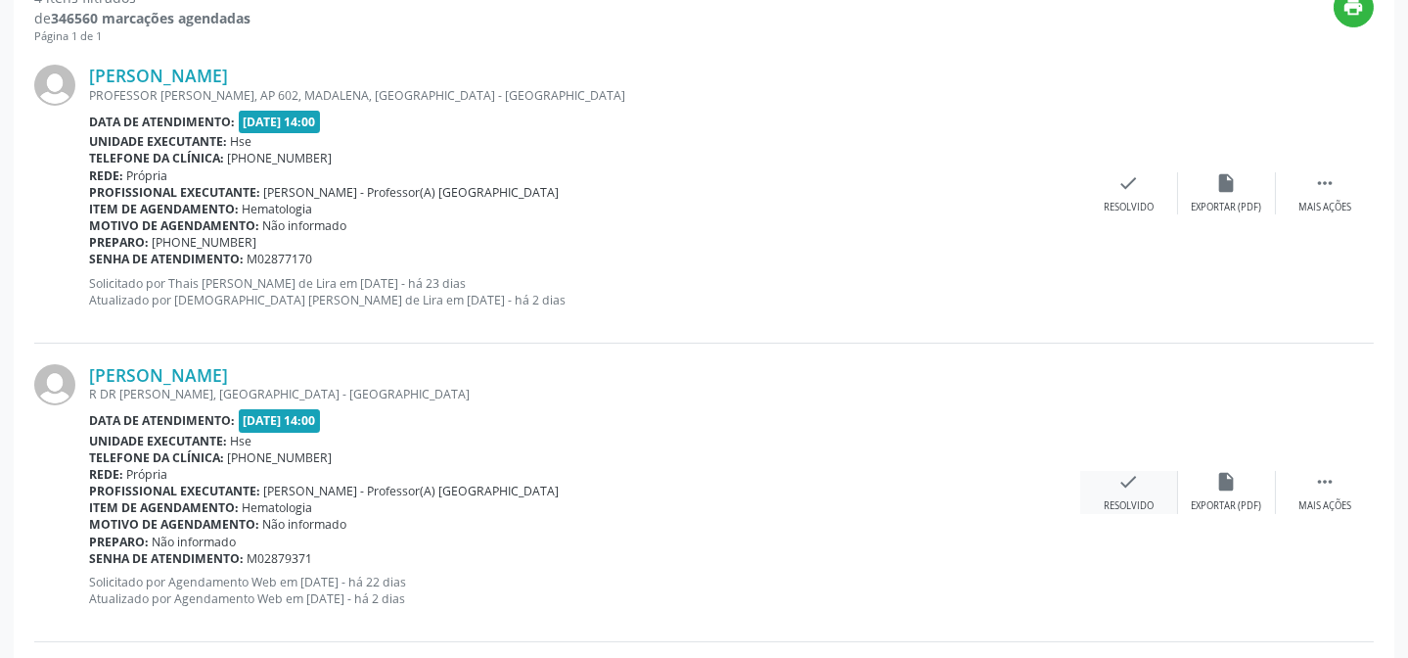
click at [1126, 499] on div "Resolvido" at bounding box center [1129, 506] width 50 height 14
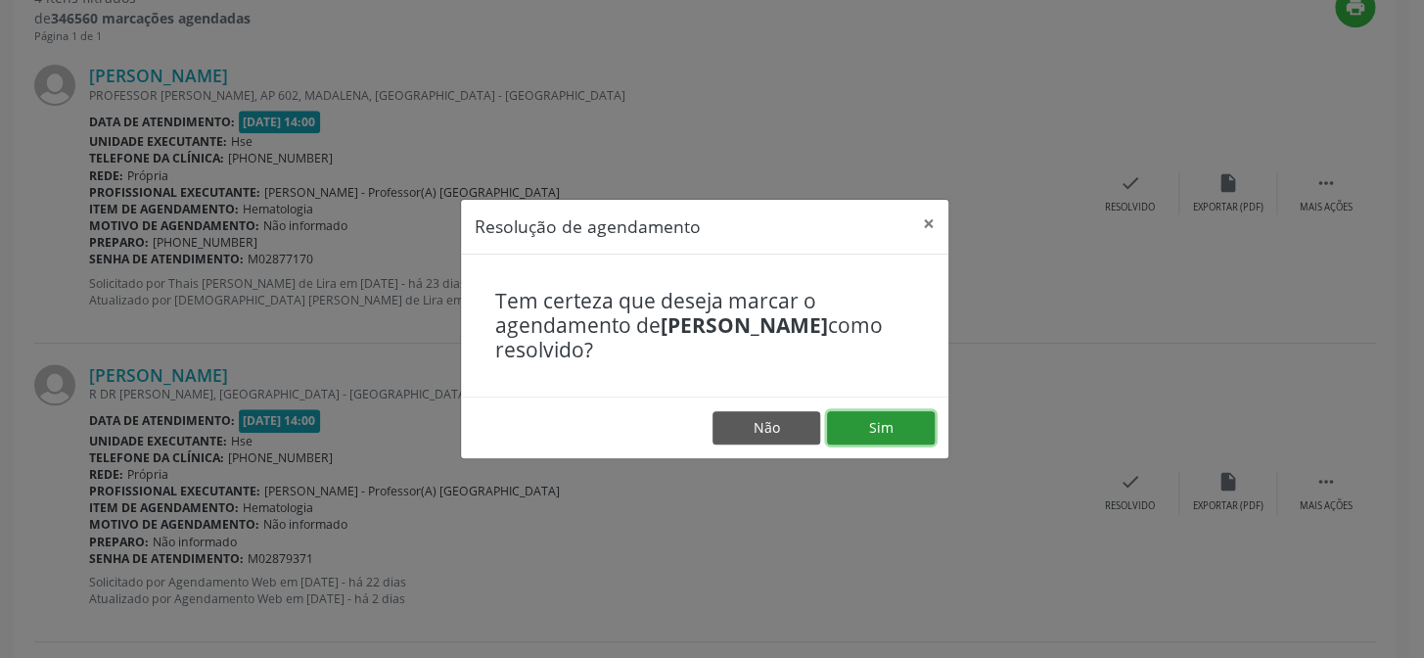
click at [909, 431] on button "Sim" at bounding box center [881, 427] width 108 height 33
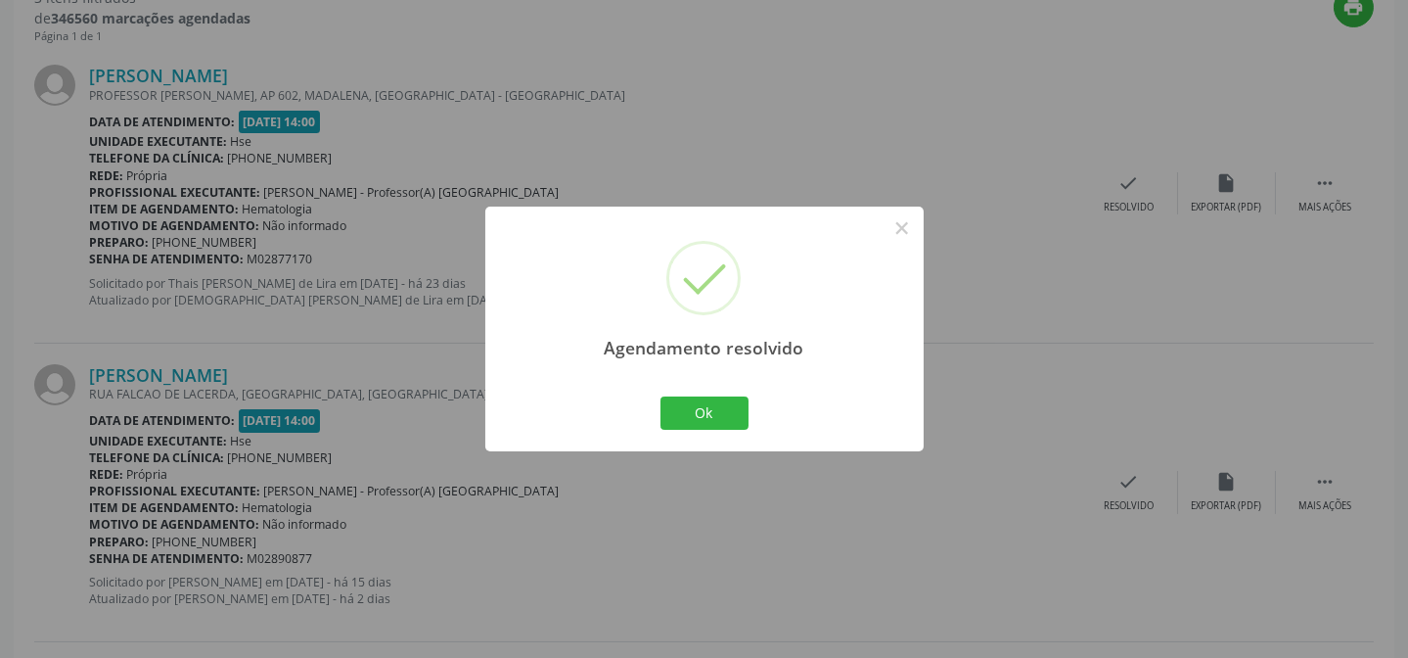
click at [699, 430] on div "Ok Cancel" at bounding box center [704, 412] width 97 height 41
click at [713, 417] on button "Ok" at bounding box center [704, 412] width 88 height 33
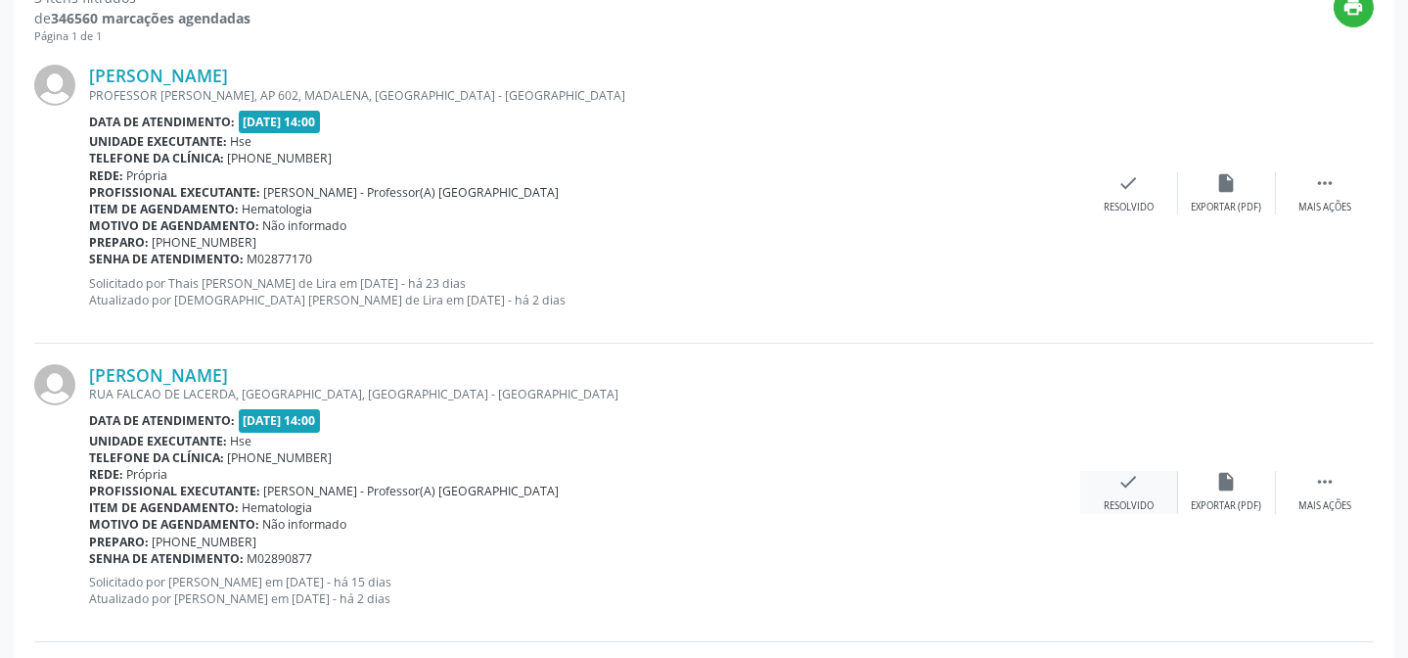
click at [1129, 490] on div "check Resolvido" at bounding box center [1129, 492] width 98 height 42
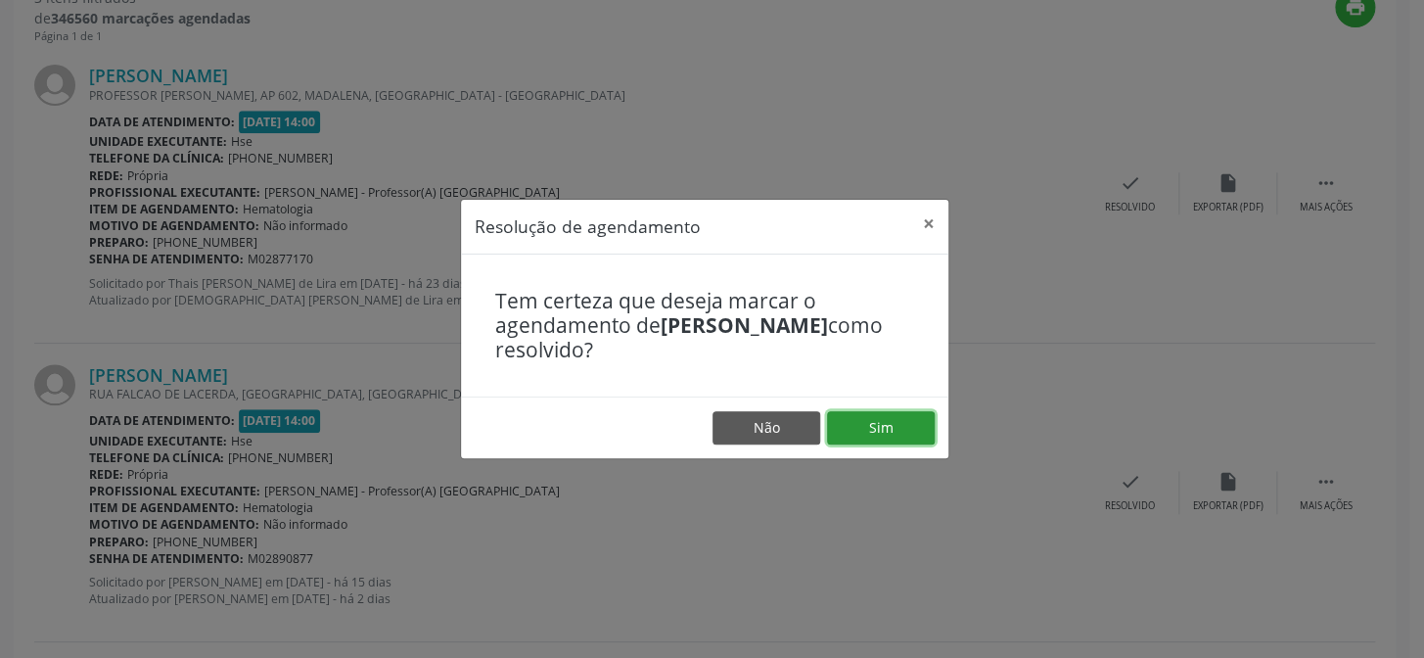
click at [896, 434] on button "Sim" at bounding box center [881, 427] width 108 height 33
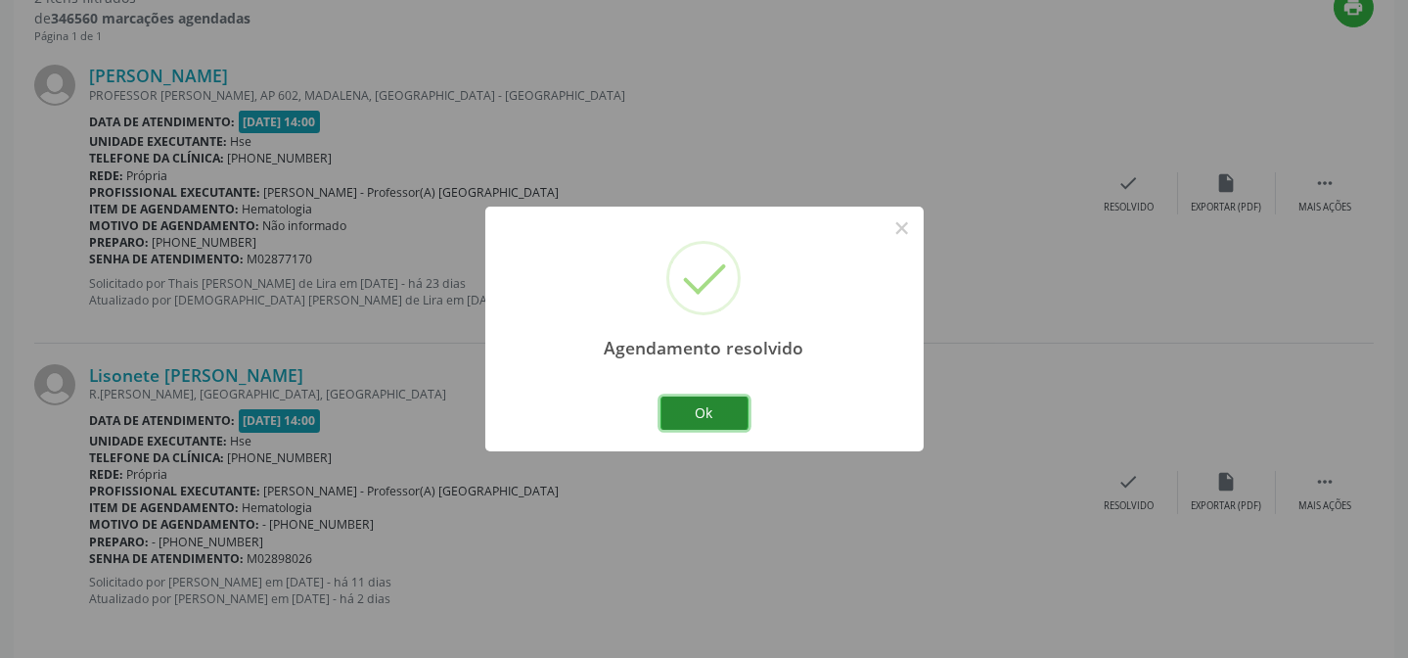
click at [719, 422] on button "Ok" at bounding box center [704, 412] width 88 height 33
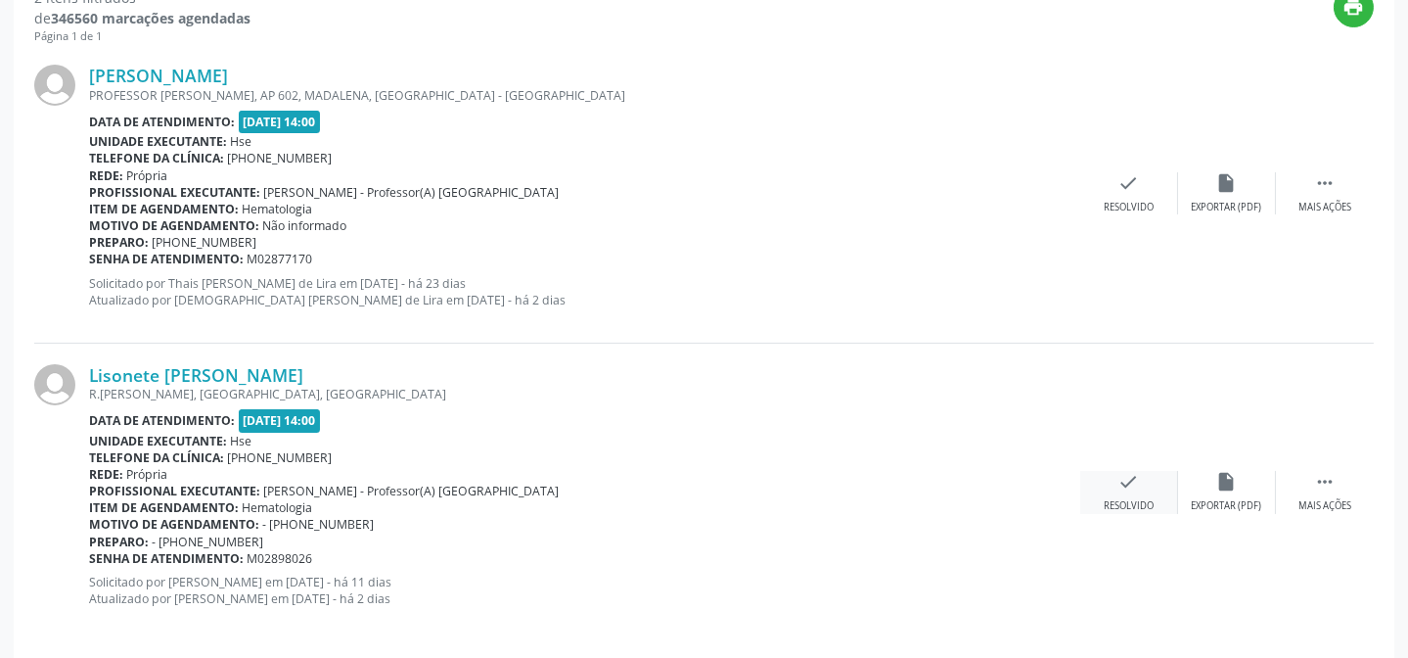
click at [1129, 485] on icon "check" at bounding box center [1129, 482] width 22 height 22
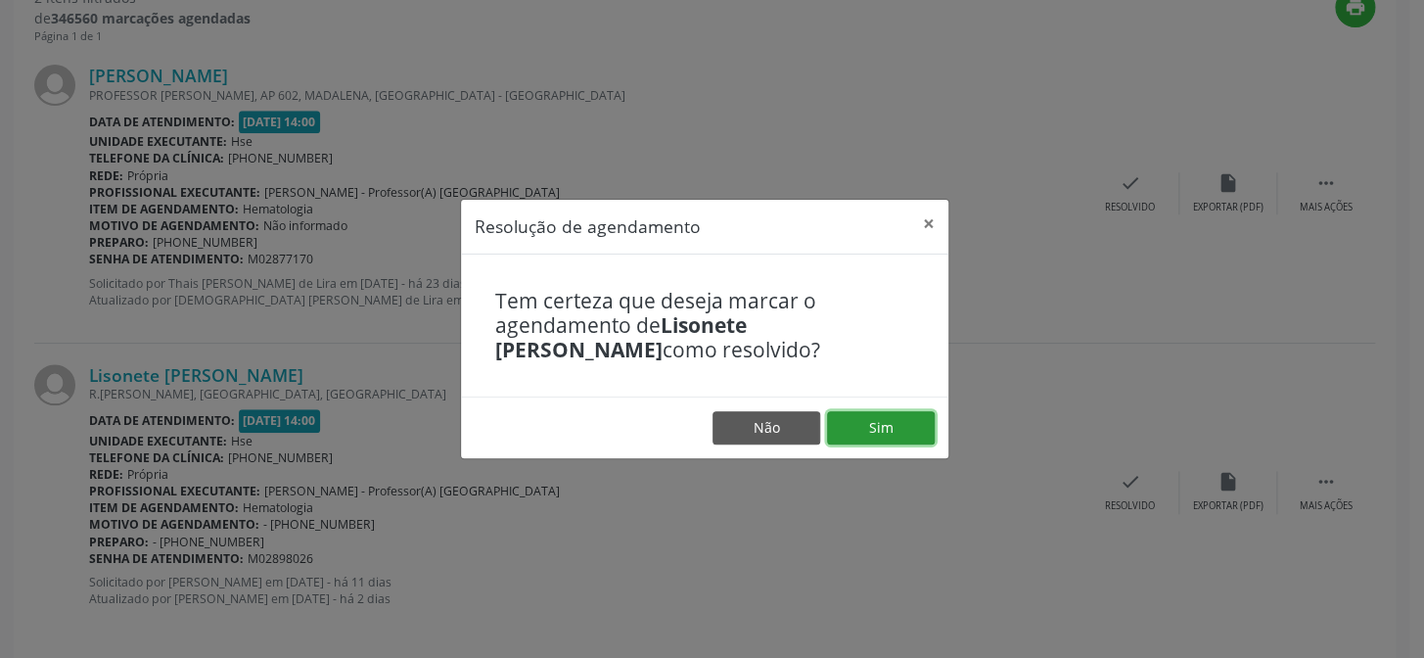
click at [888, 431] on button "Sim" at bounding box center [881, 427] width 108 height 33
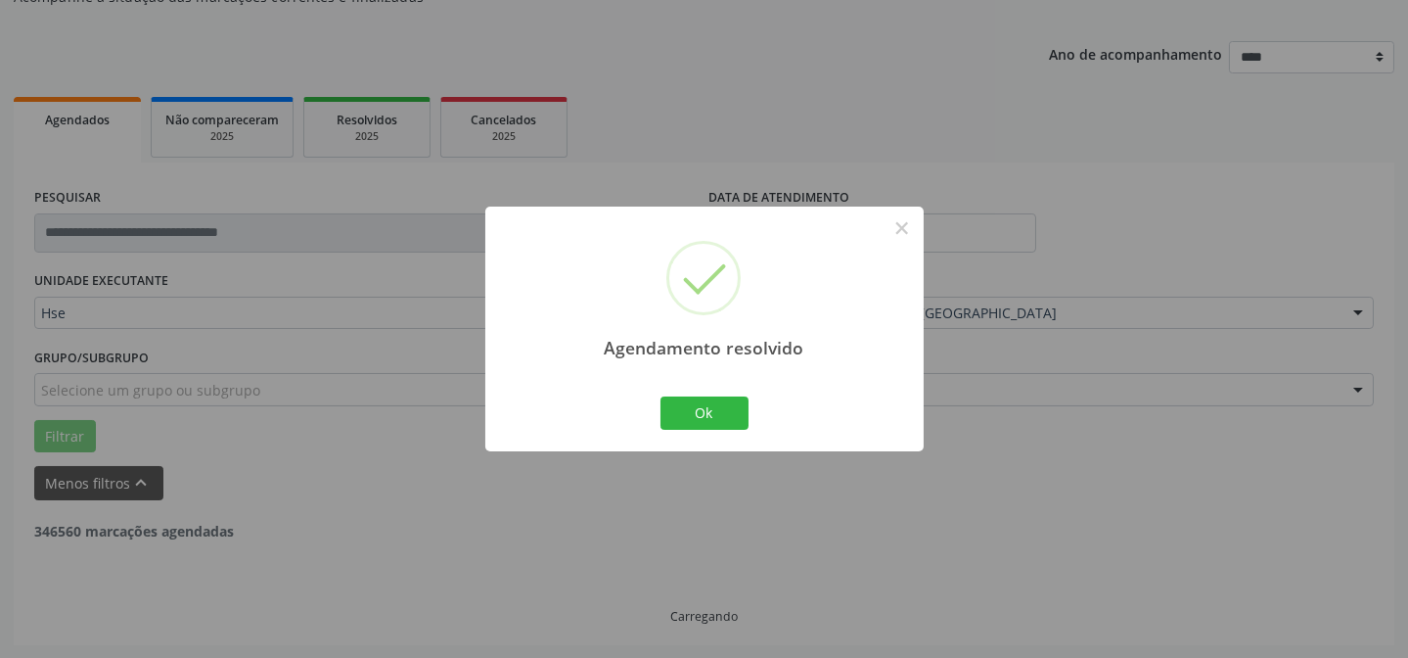
scroll to position [447, 0]
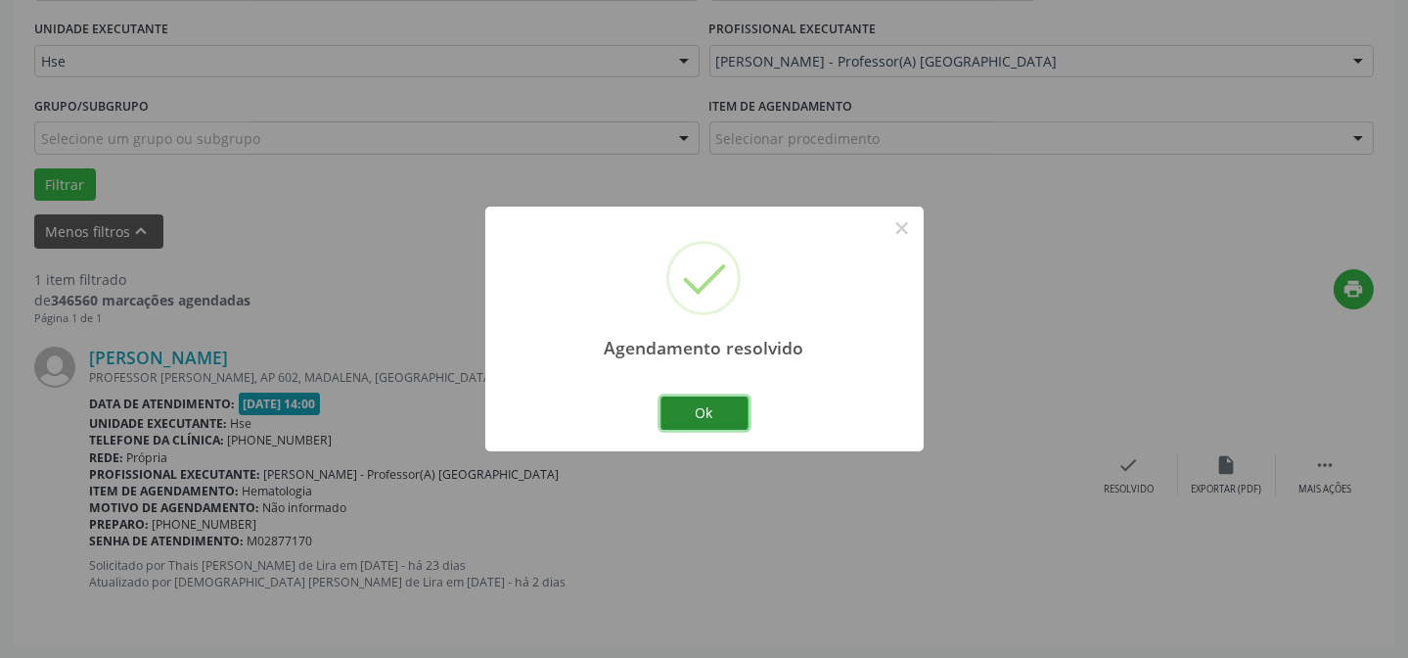
click at [725, 408] on button "Ok" at bounding box center [704, 412] width 88 height 33
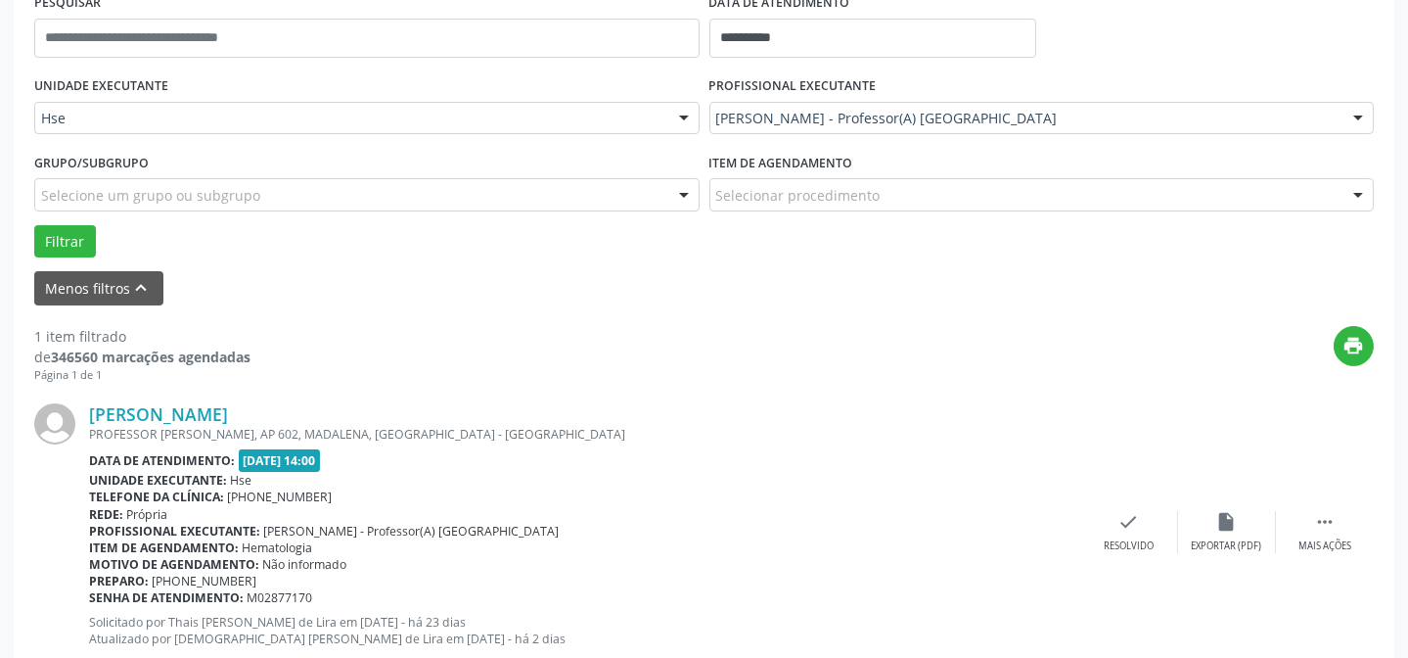
scroll to position [358, 0]
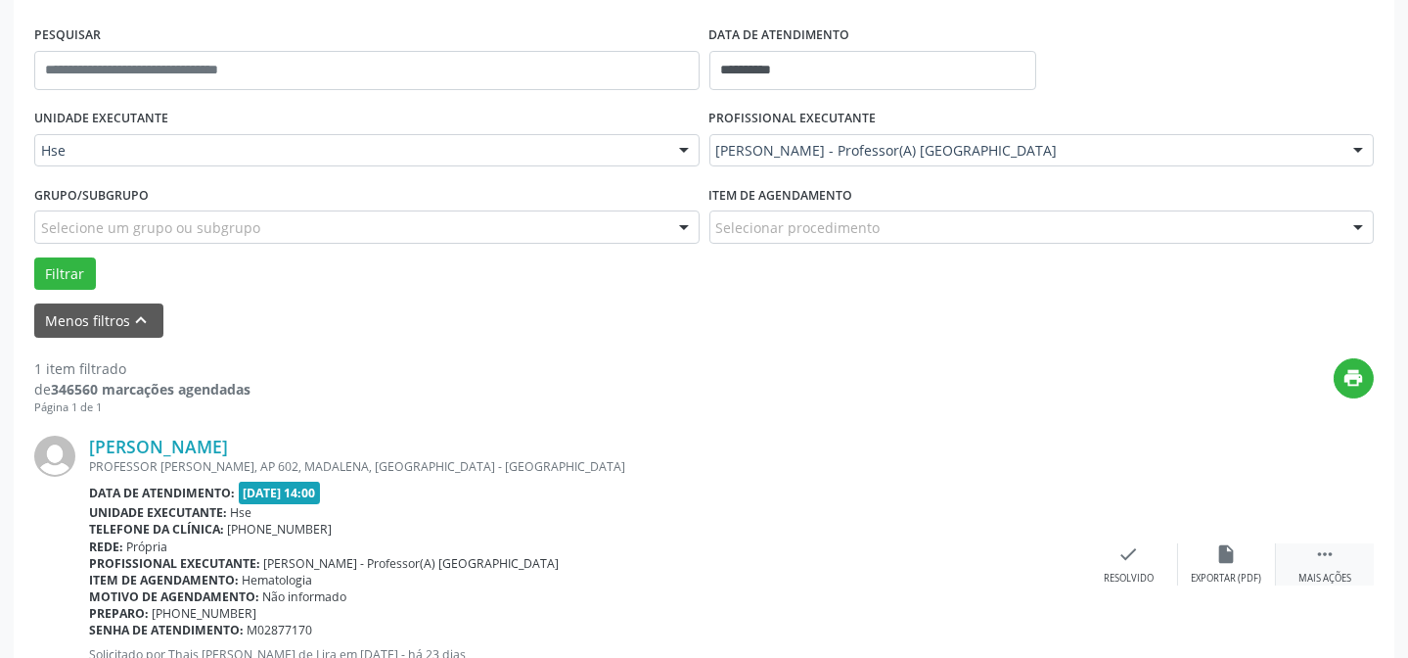
click at [1335, 563] on icon "" at bounding box center [1325, 554] width 22 height 22
click at [1216, 554] on icon "alarm_off" at bounding box center [1227, 554] width 22 height 22
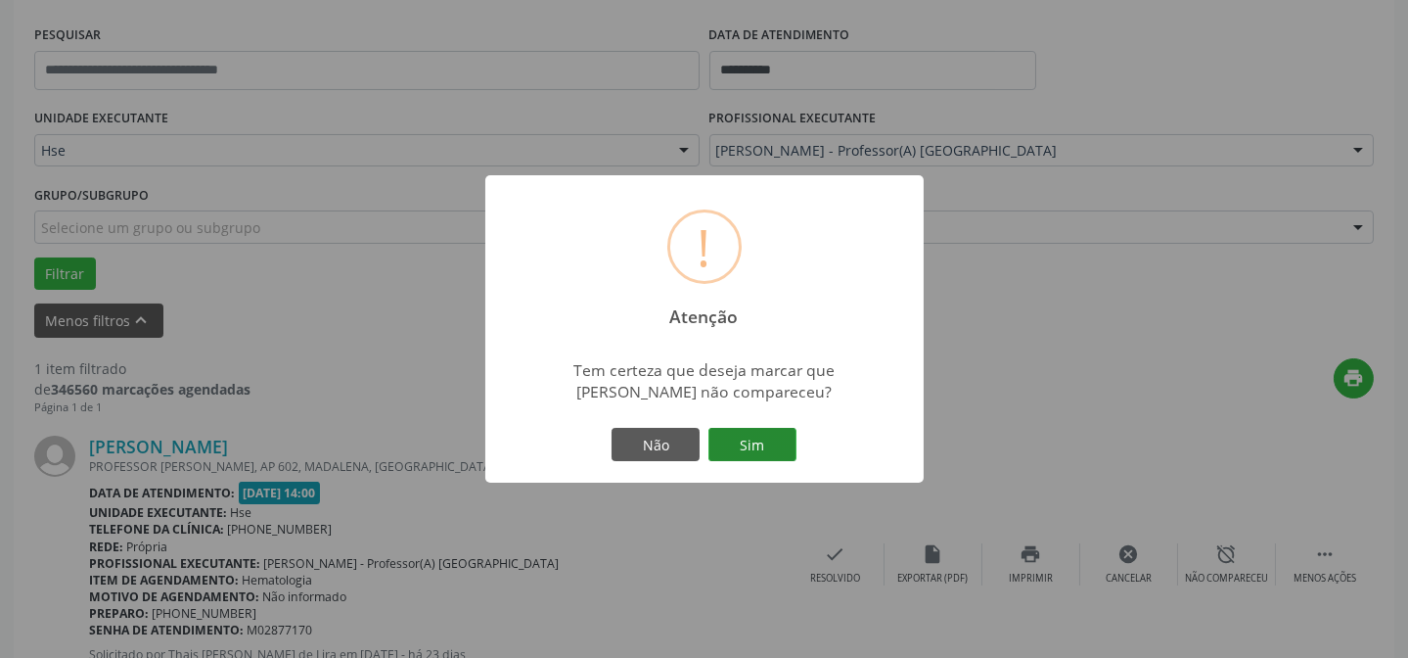
click at [733, 434] on button "Sim" at bounding box center [752, 444] width 88 height 33
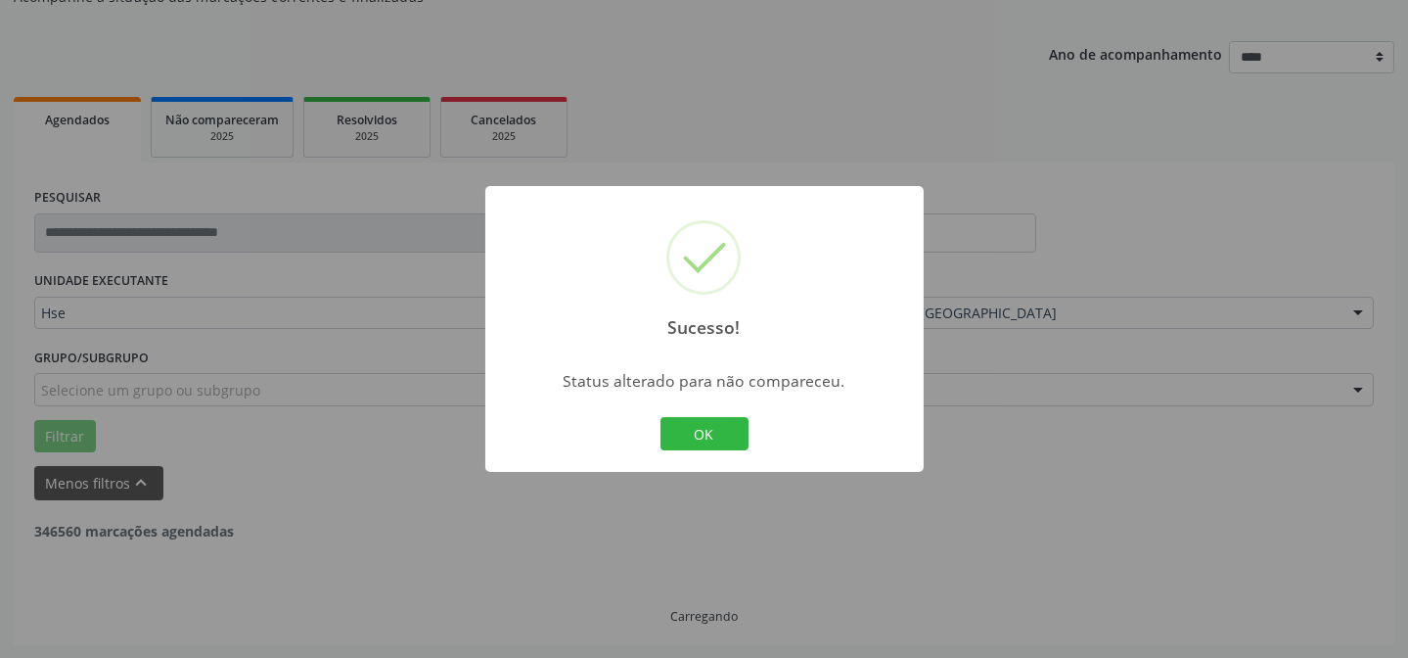
scroll to position [132, 0]
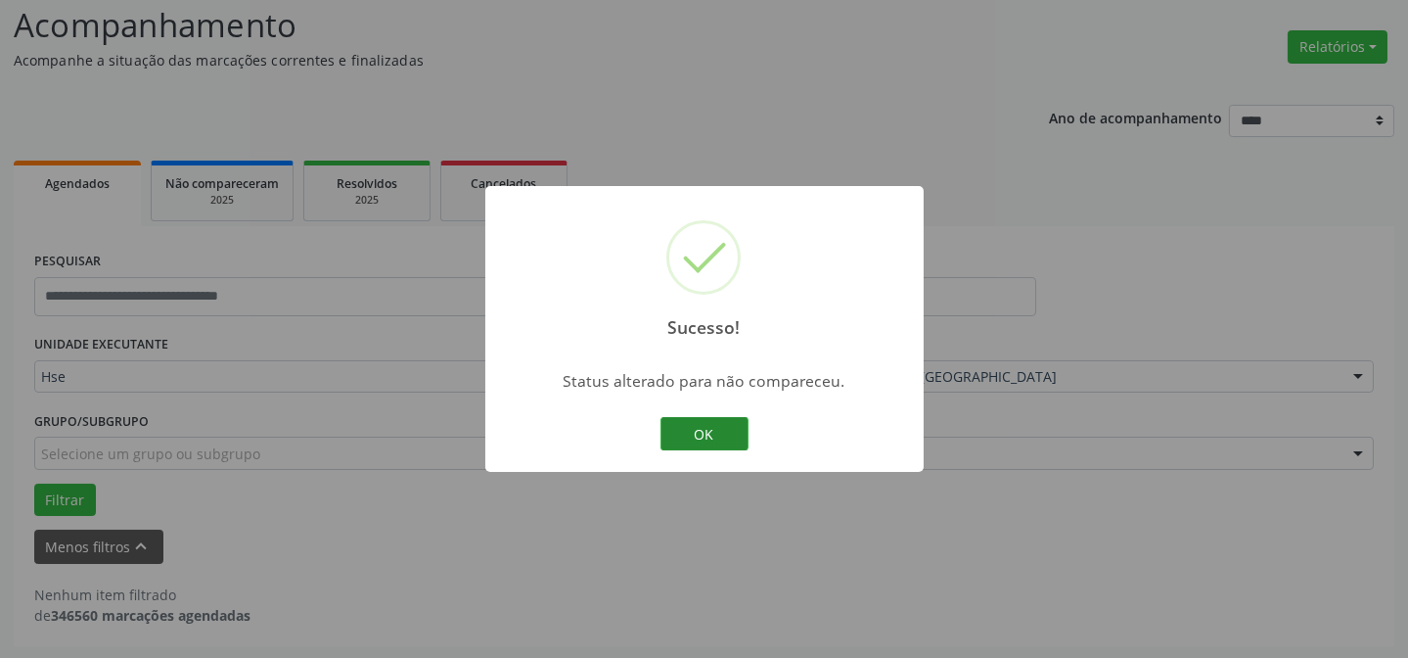
click at [702, 421] on button "OK" at bounding box center [704, 433] width 88 height 33
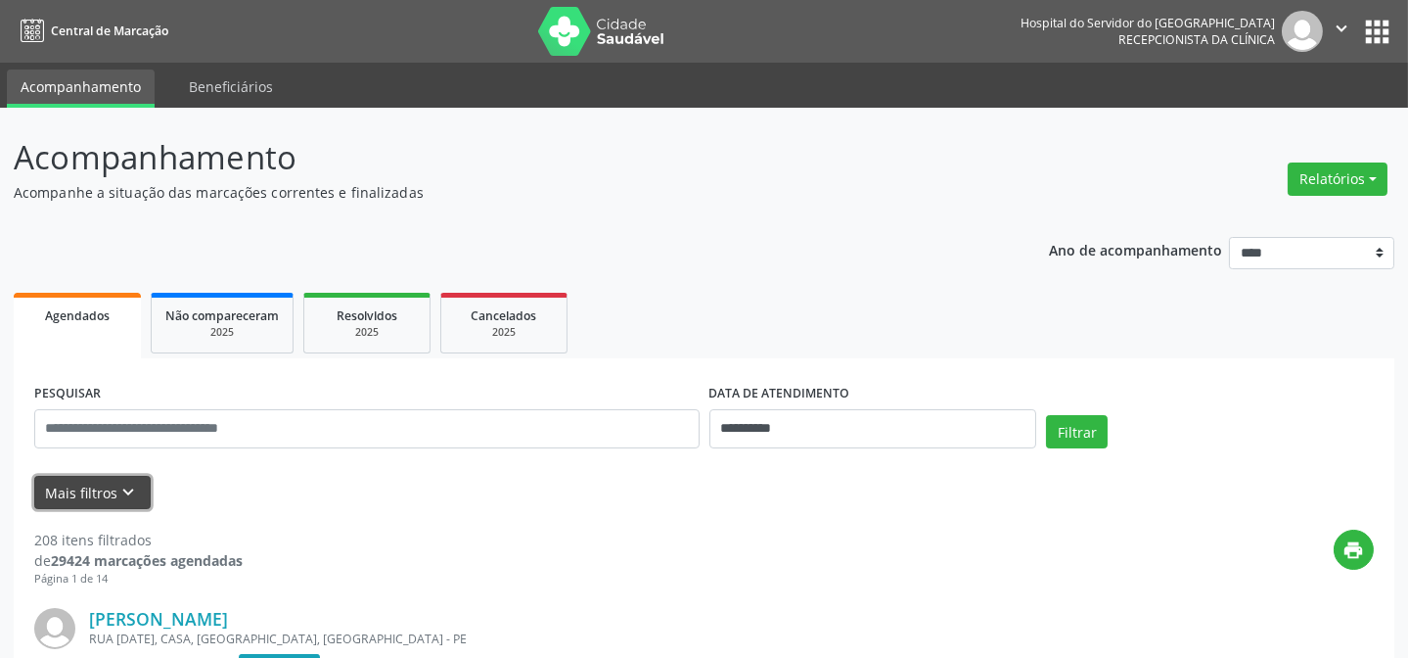
click at [87, 486] on button "Mais filtros keyboard_arrow_down" at bounding box center [92, 493] width 116 height 34
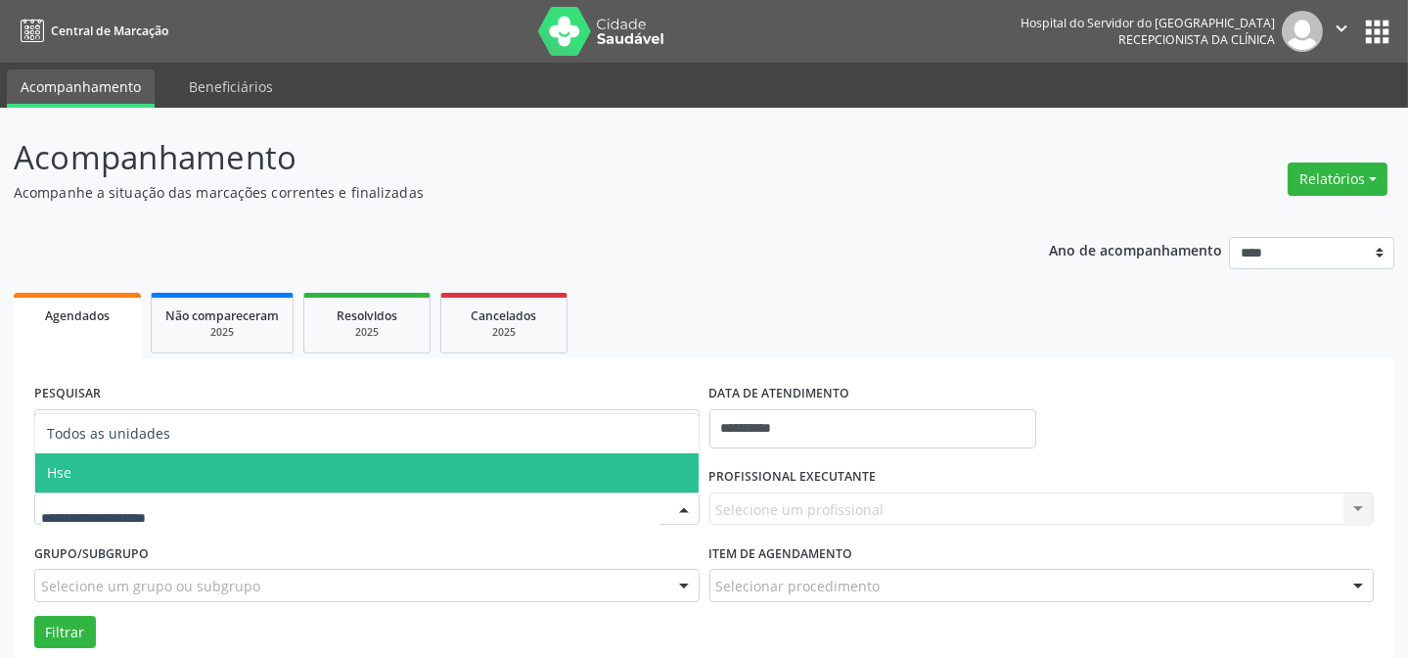
click at [172, 478] on span "Hse" at bounding box center [366, 472] width 663 height 39
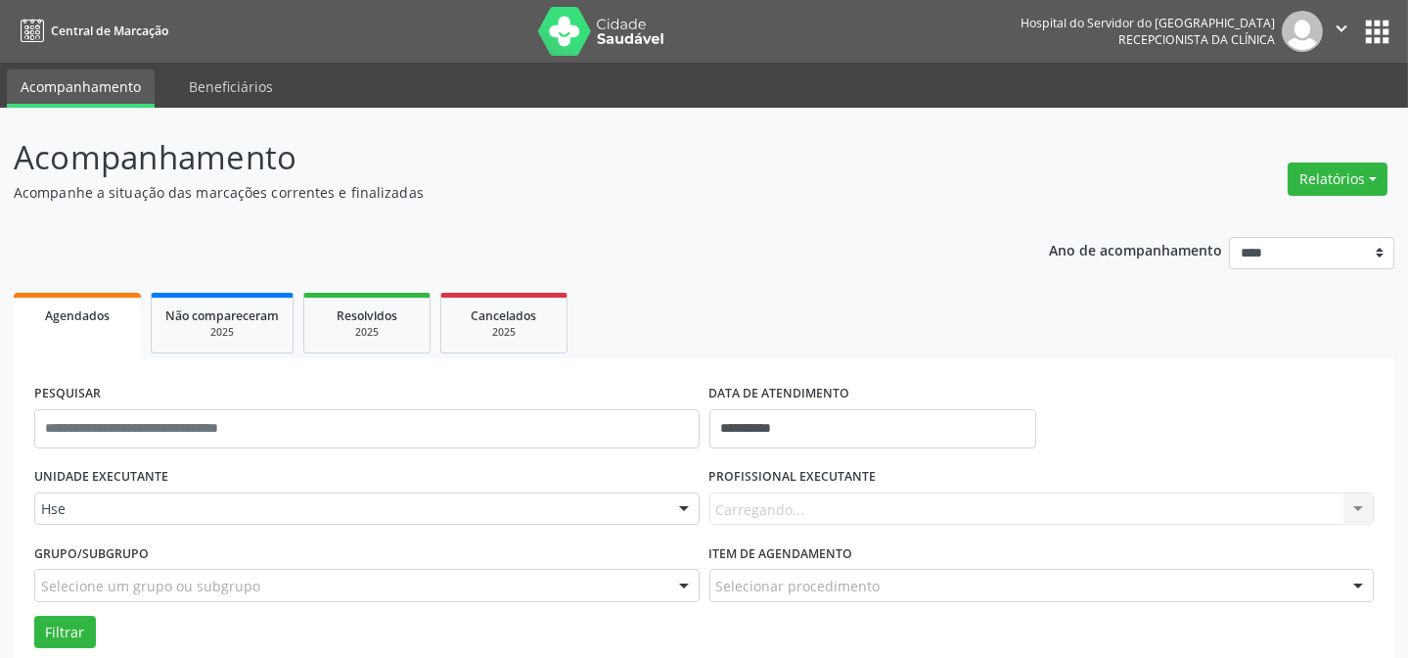
click at [836, 501] on div "Carregando... Nenhum resultado encontrado para: " " Não há nenhuma opção para s…" at bounding box center [1041, 508] width 665 height 33
click at [860, 492] on div "Todos os profissionais" at bounding box center [1041, 508] width 665 height 33
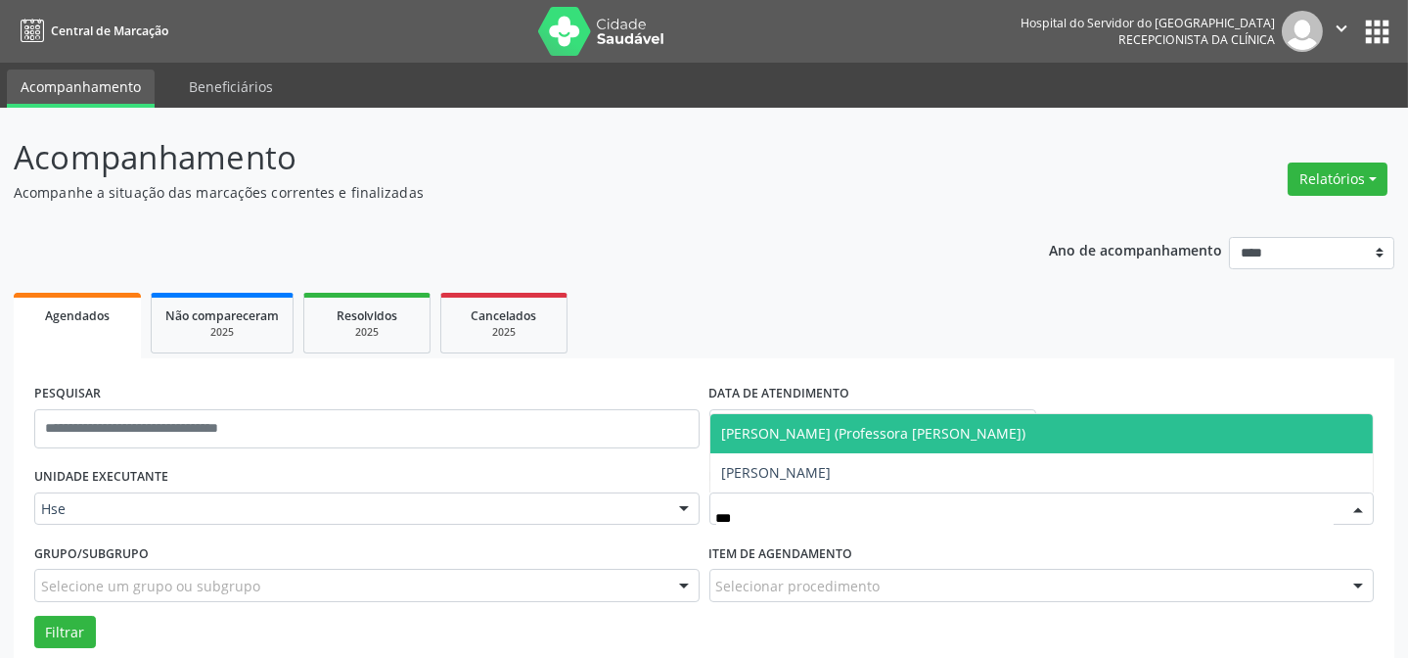
type input "****"
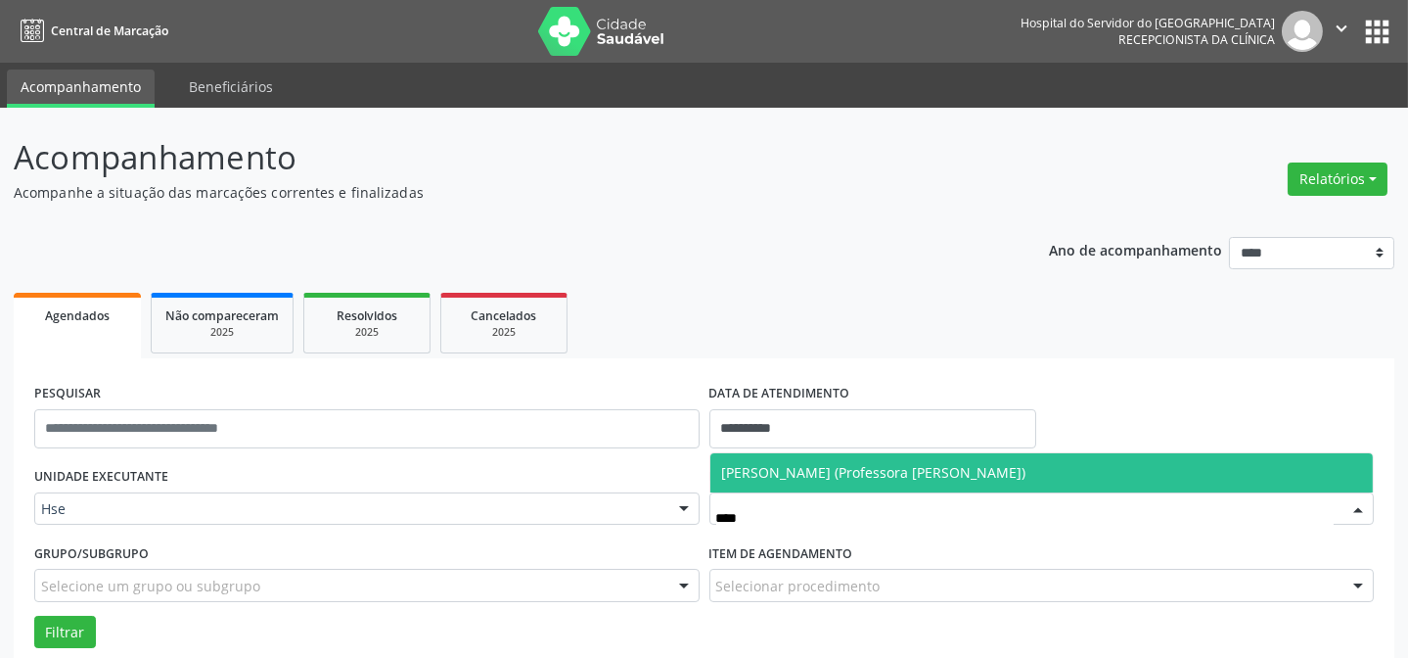
click at [858, 469] on span "[PERSON_NAME] (Professora [PERSON_NAME])" at bounding box center [874, 472] width 304 height 19
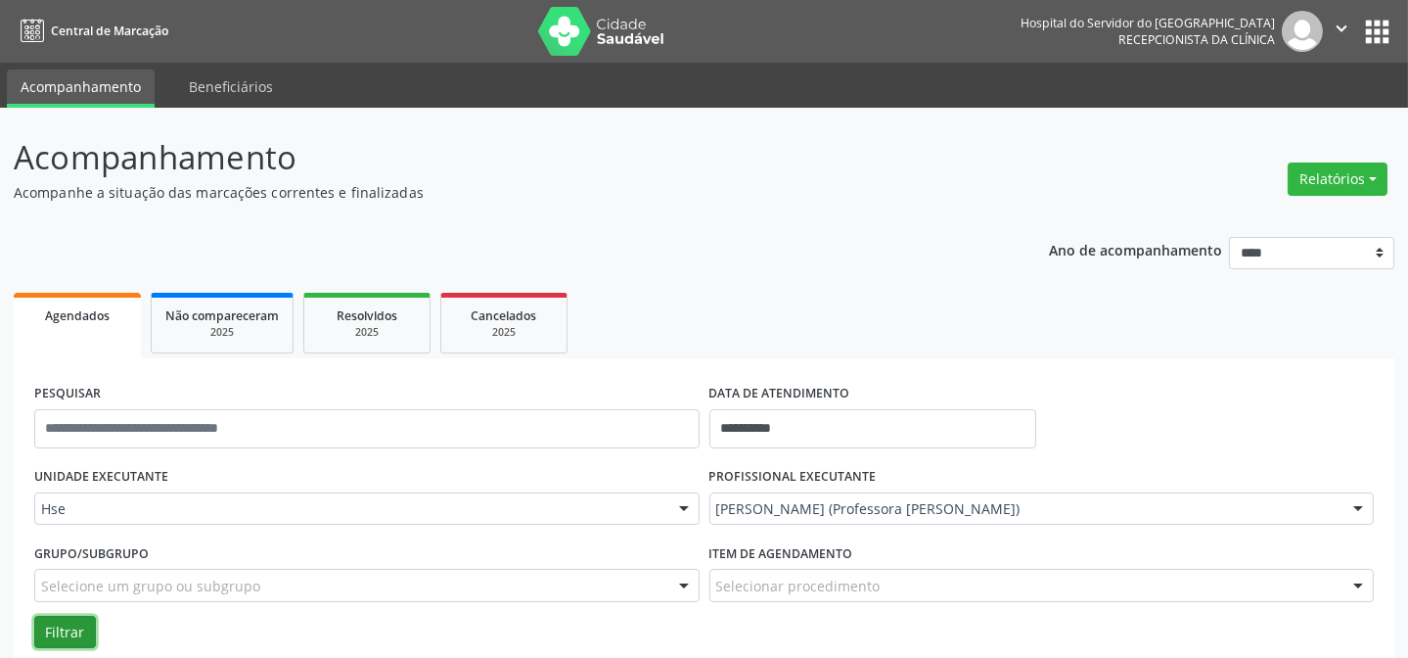
click at [57, 638] on button "Filtrar" at bounding box center [65, 631] width 62 height 33
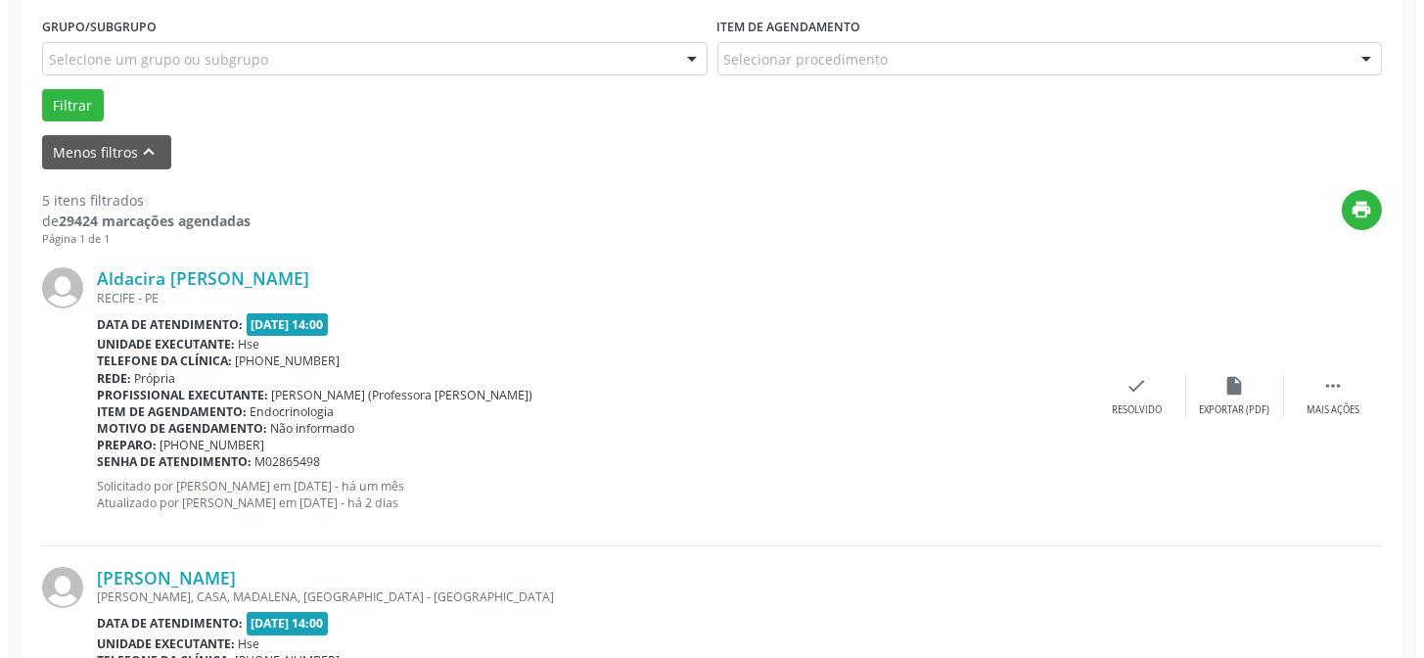
scroll to position [551, 0]
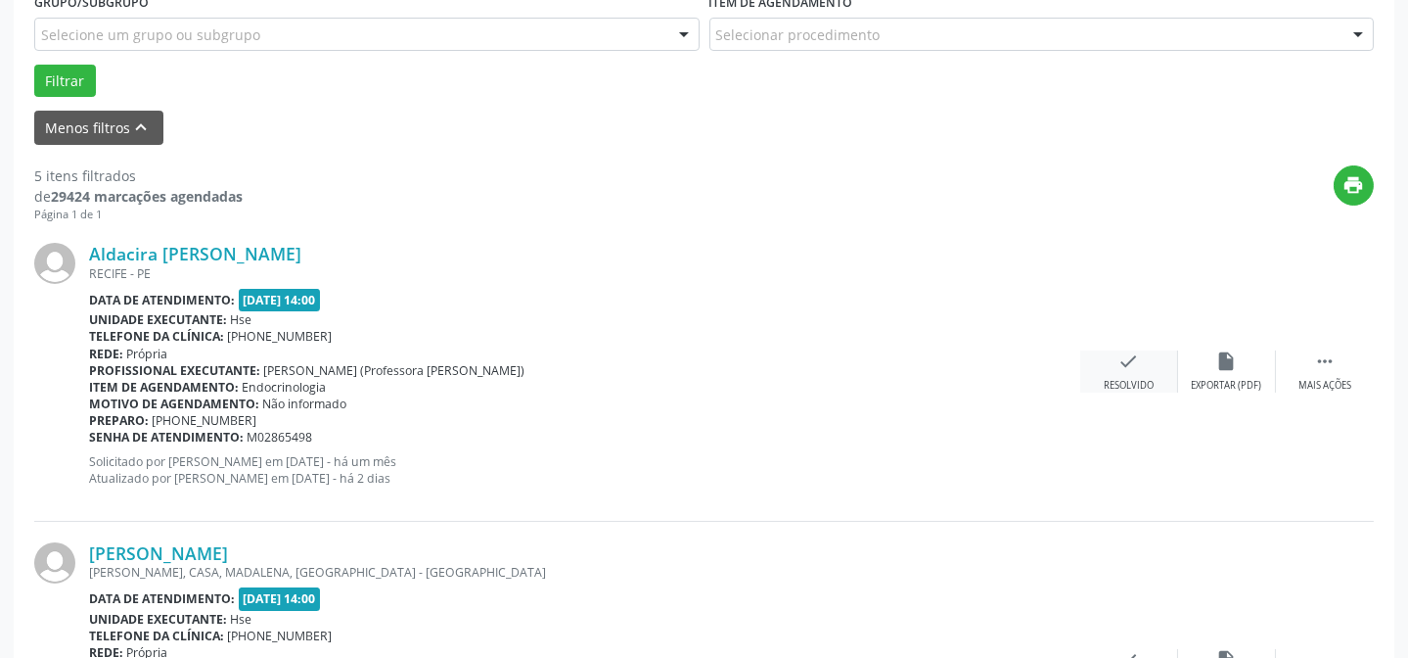
click at [1126, 366] on icon "check" at bounding box center [1129, 361] width 22 height 22
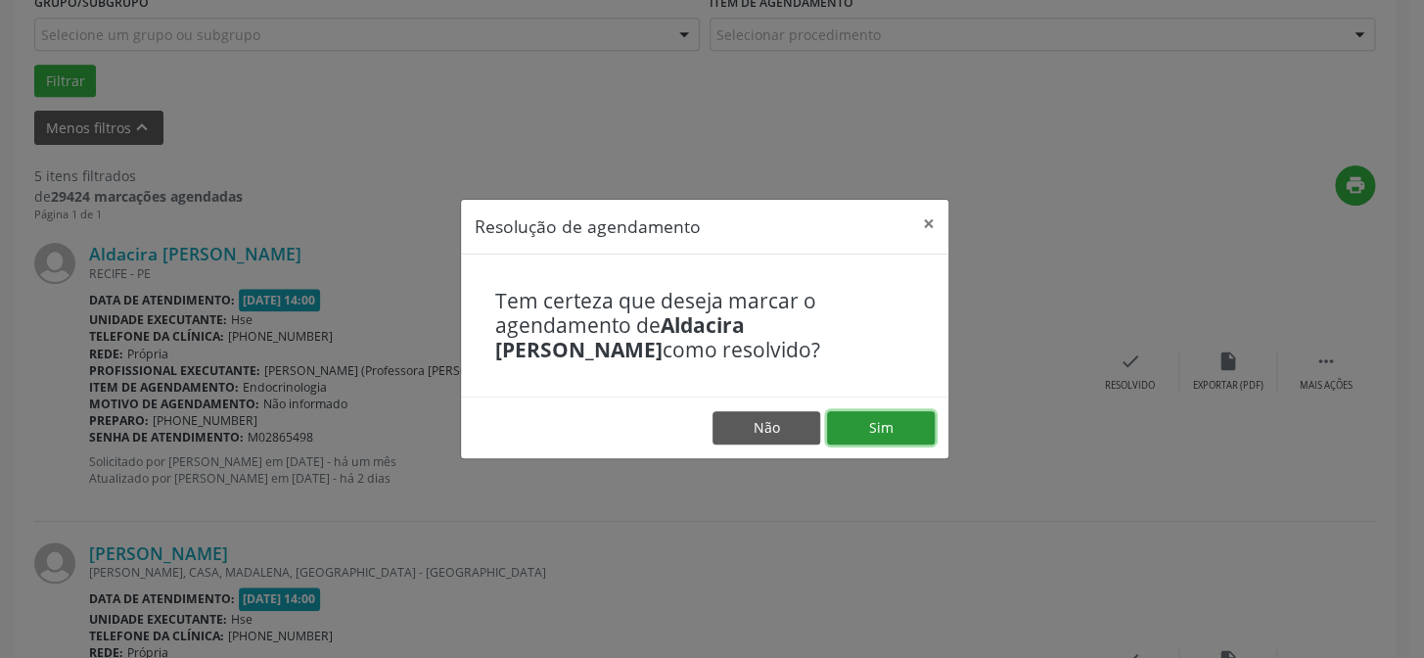
click at [872, 424] on button "Sim" at bounding box center [881, 427] width 108 height 33
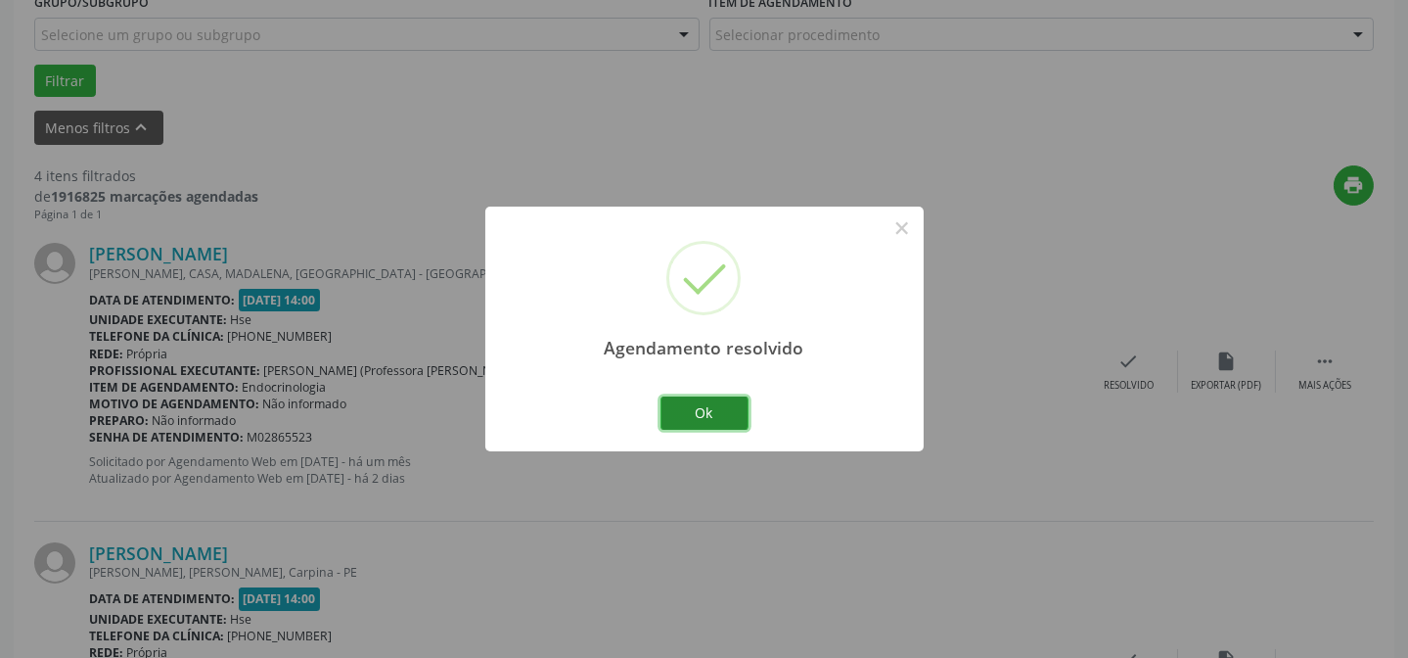
click at [693, 417] on button "Ok" at bounding box center [704, 412] width 88 height 33
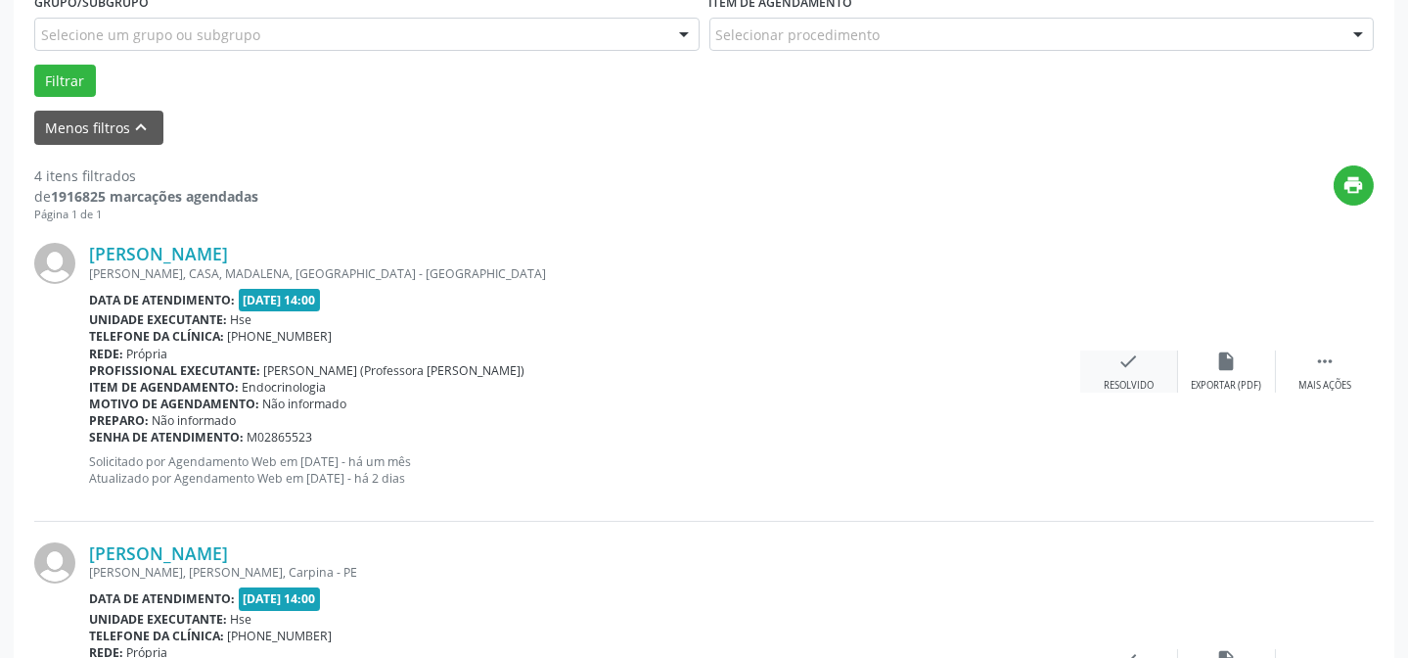
click at [1108, 371] on div "check Resolvido" at bounding box center [1129, 371] width 98 height 42
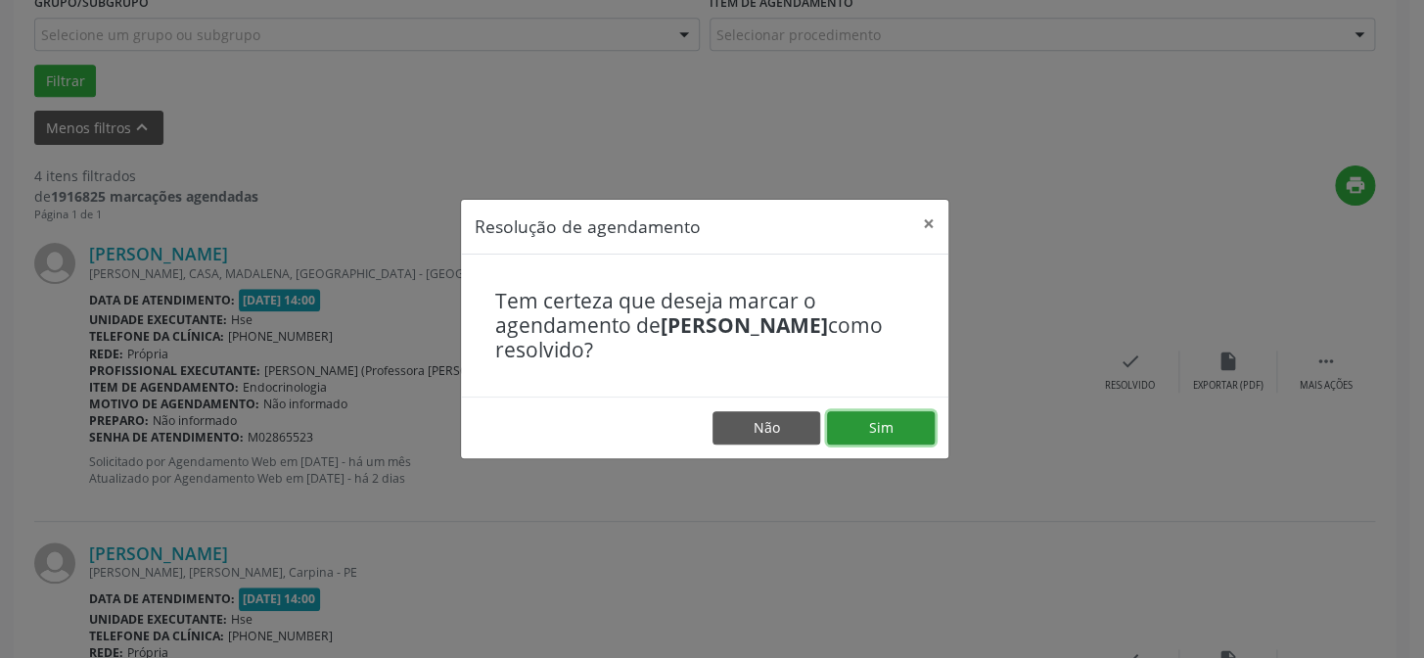
click at [853, 420] on button "Sim" at bounding box center [881, 427] width 108 height 33
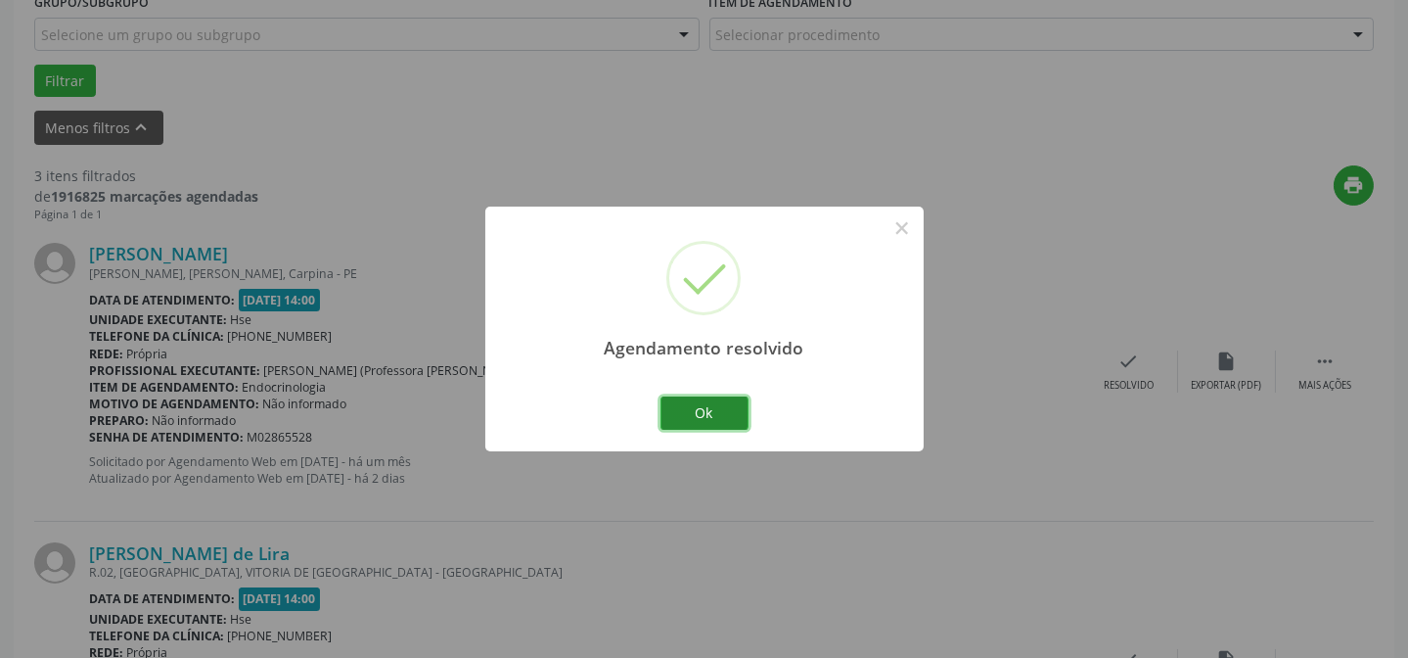
click at [716, 412] on button "Ok" at bounding box center [704, 412] width 88 height 33
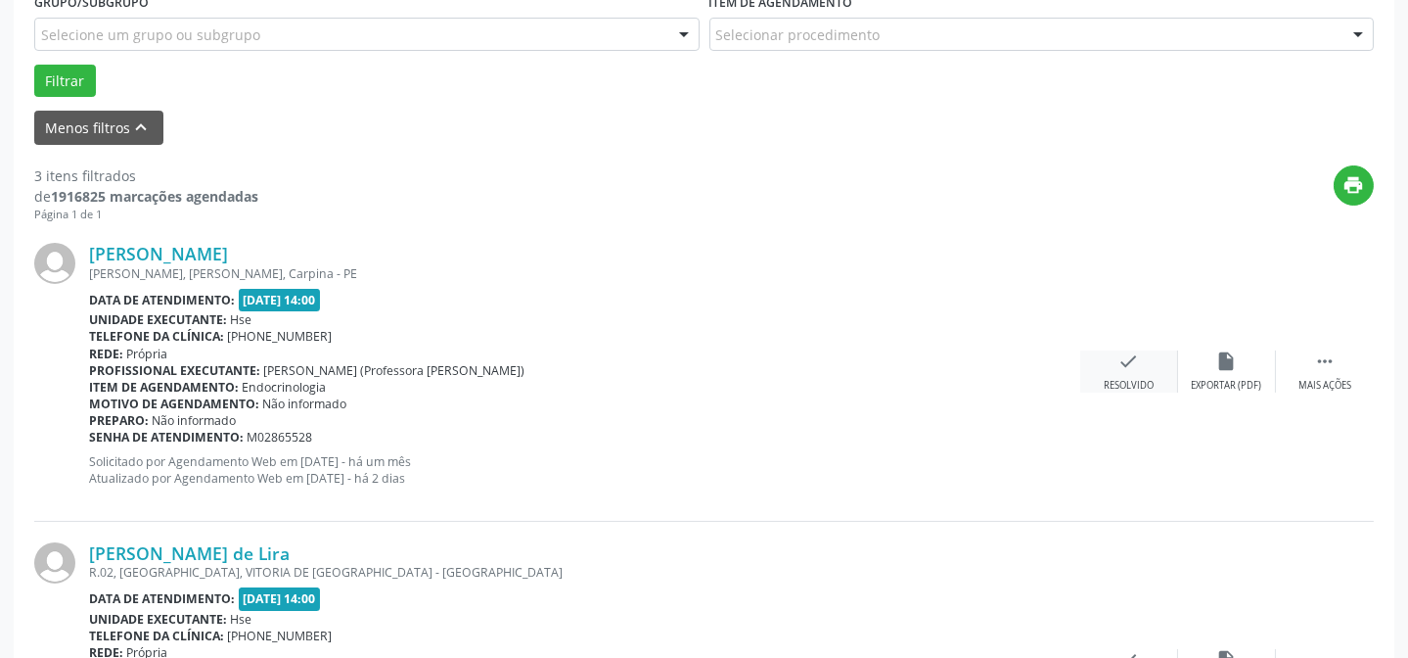
click at [1140, 372] on div "check Resolvido" at bounding box center [1129, 371] width 98 height 42
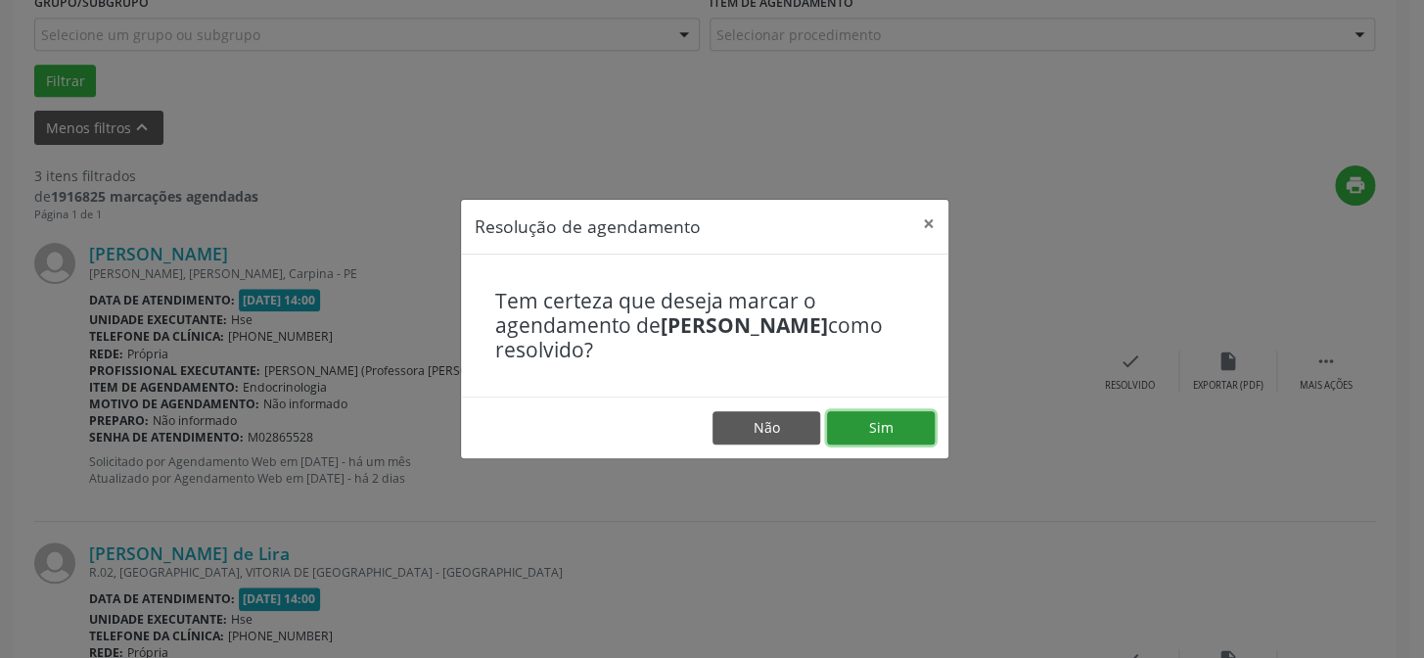
click at [905, 429] on button "Sim" at bounding box center [881, 427] width 108 height 33
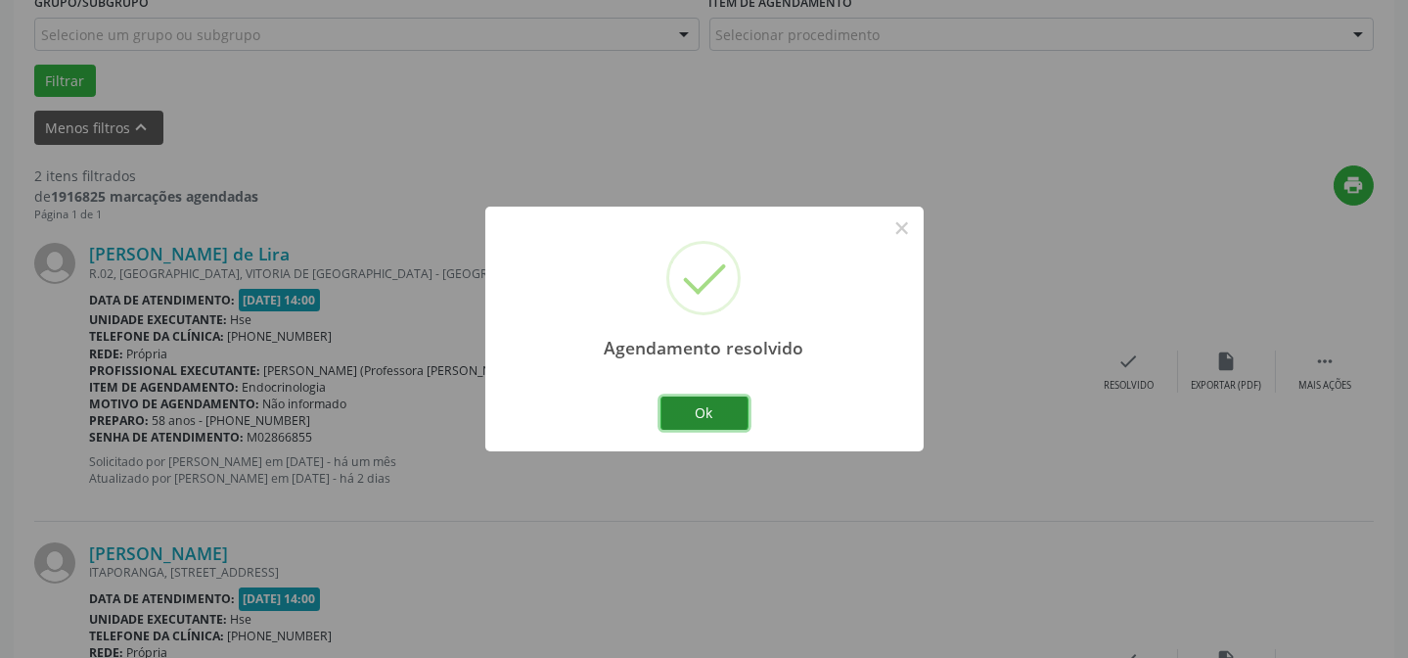
click at [722, 404] on button "Ok" at bounding box center [704, 412] width 88 height 33
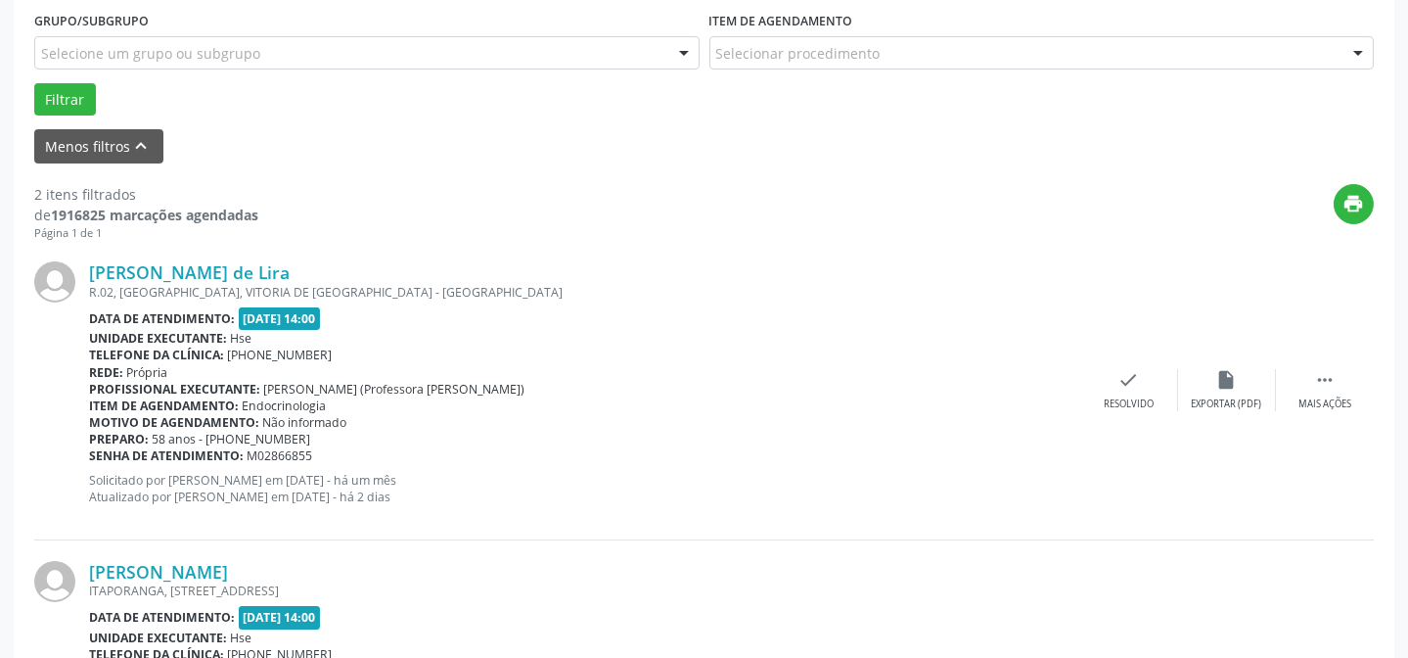
scroll to position [211, 0]
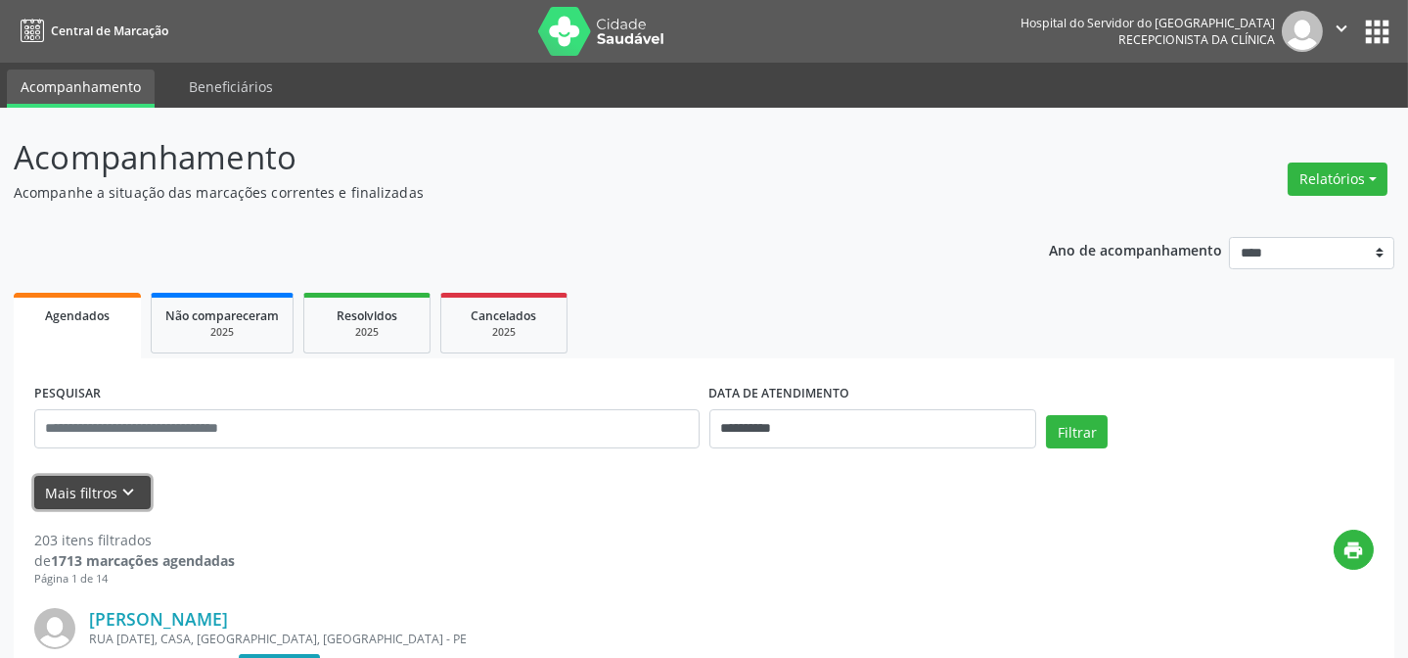
click at [132, 483] on icon "keyboard_arrow_down" at bounding box center [129, 492] width 22 height 22
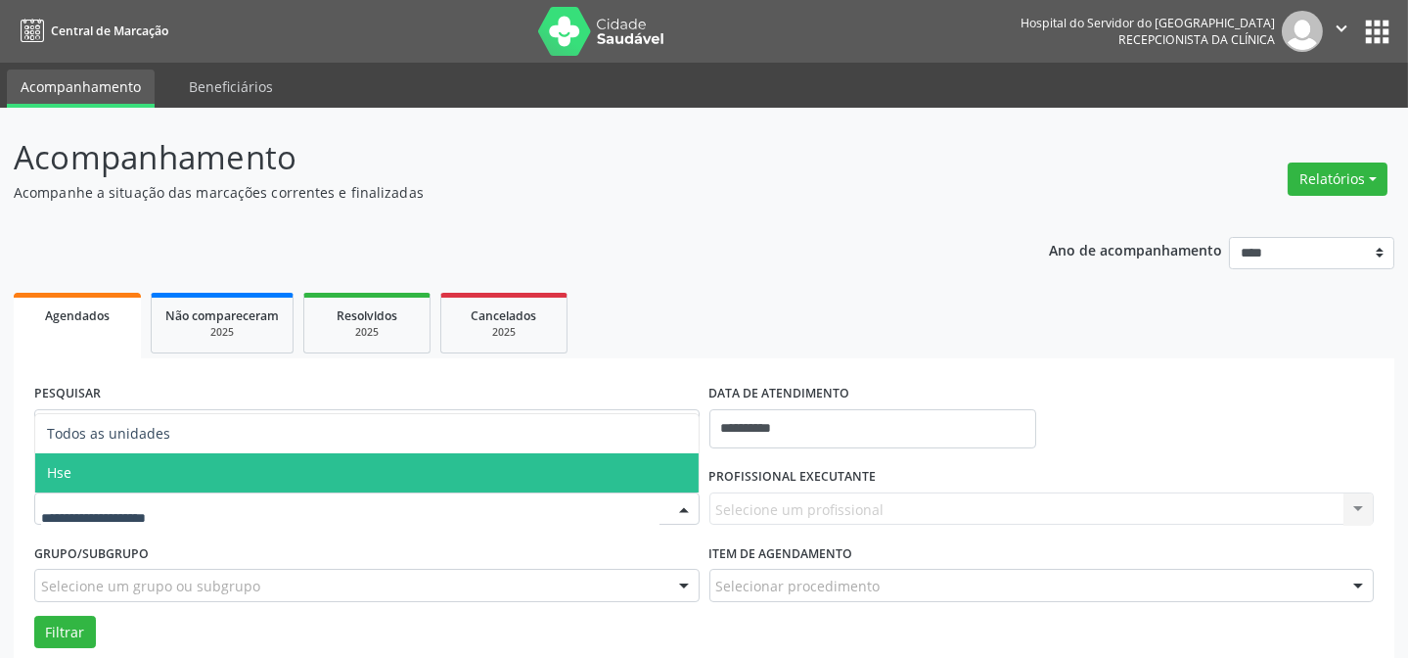
drag, startPoint x: 145, startPoint y: 475, endPoint x: 249, endPoint y: 491, distance: 105.0
click at [146, 475] on span "Hse" at bounding box center [366, 472] width 663 height 39
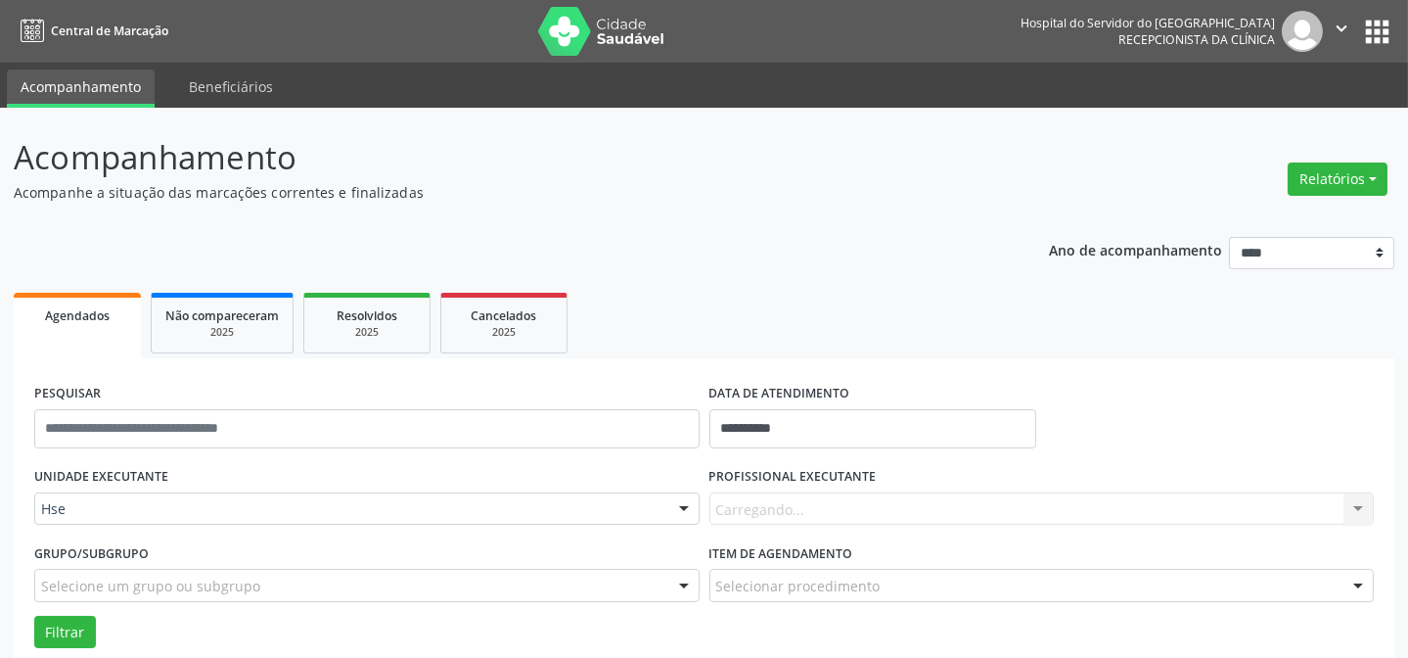
click at [787, 504] on div "Carregando... Nenhum resultado encontrado para: " " Não há nenhuma opção para s…" at bounding box center [1041, 508] width 665 height 33
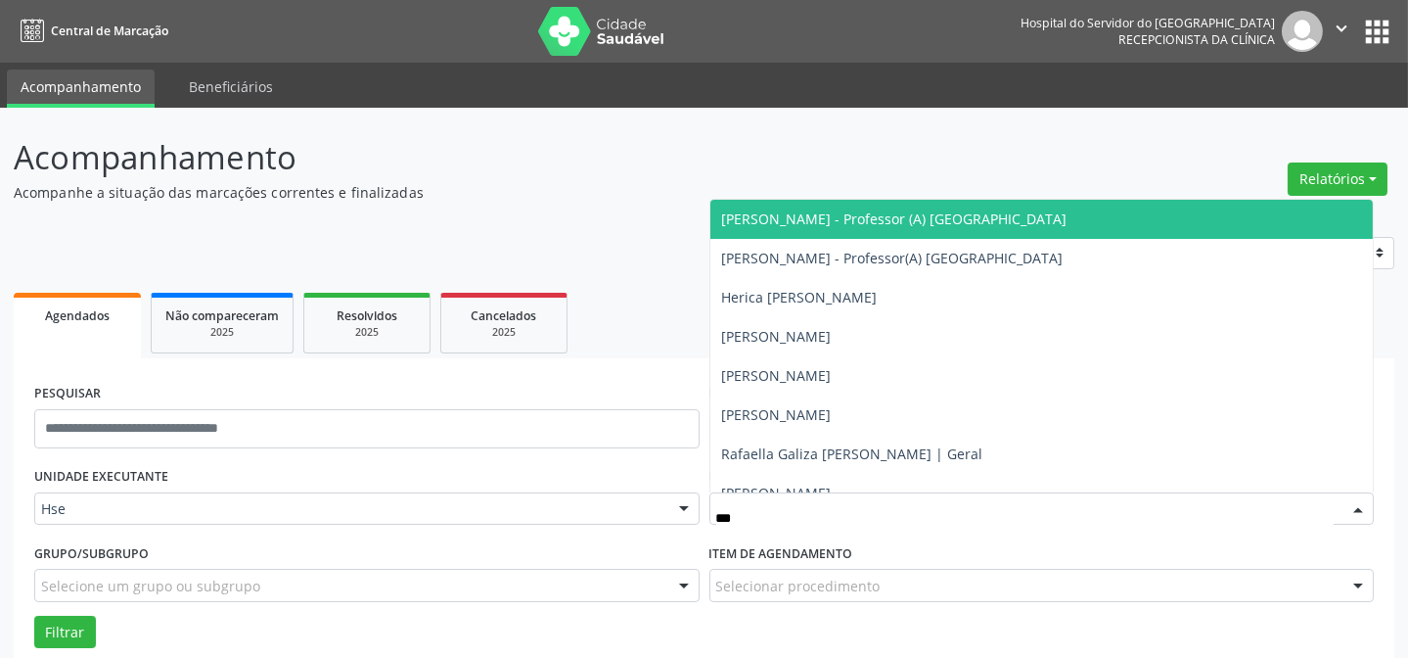
type input "****"
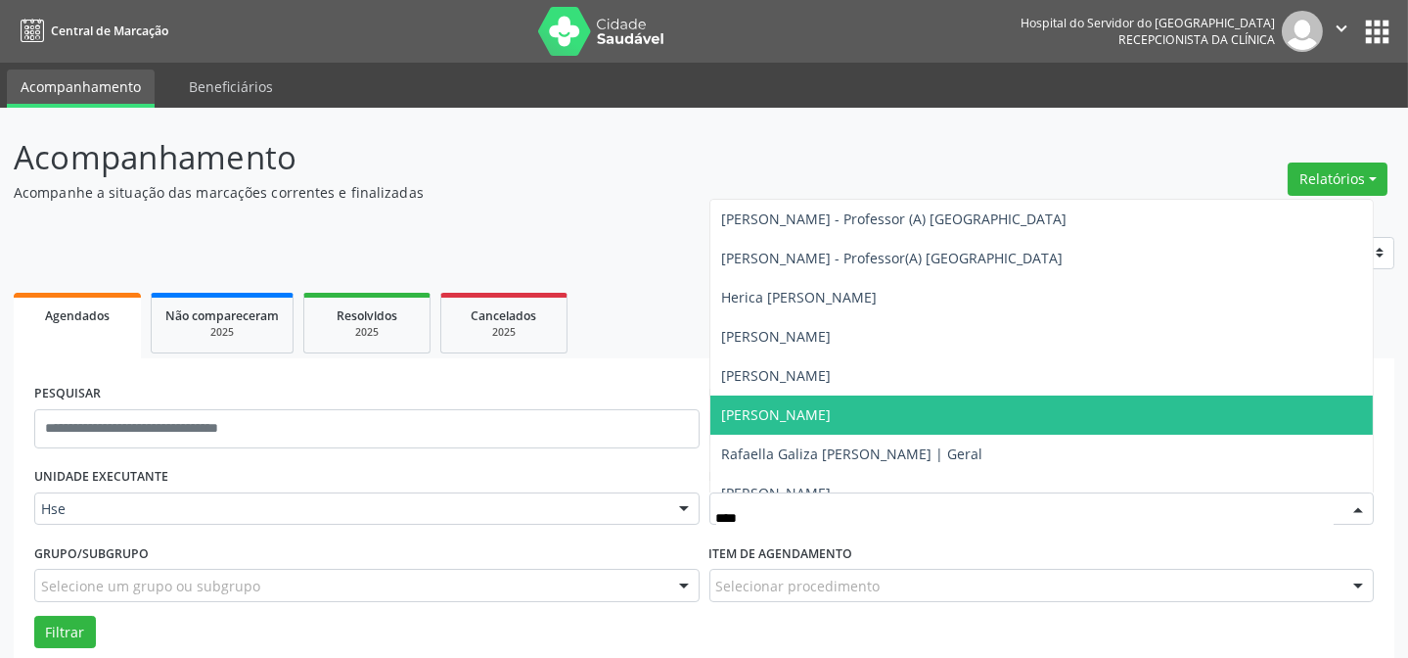
click at [829, 405] on span "[PERSON_NAME]" at bounding box center [777, 414] width 110 height 19
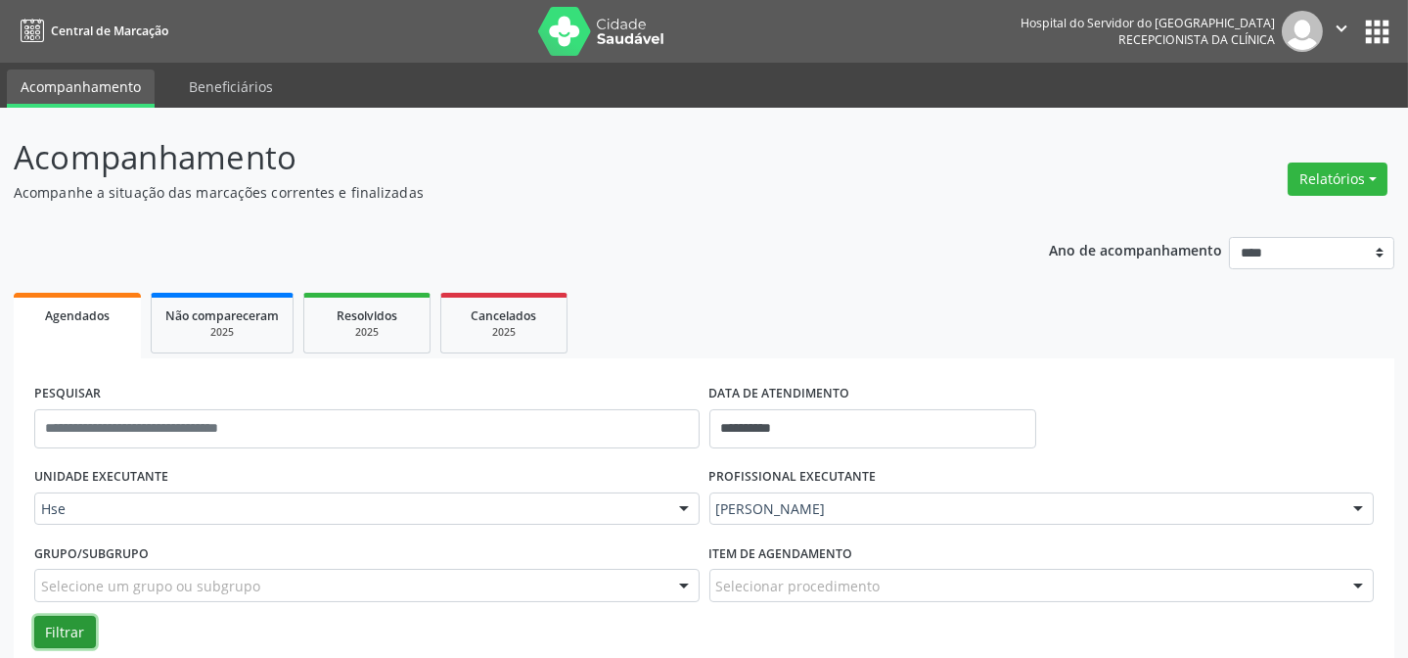
click at [67, 621] on button "Filtrar" at bounding box center [65, 631] width 62 height 33
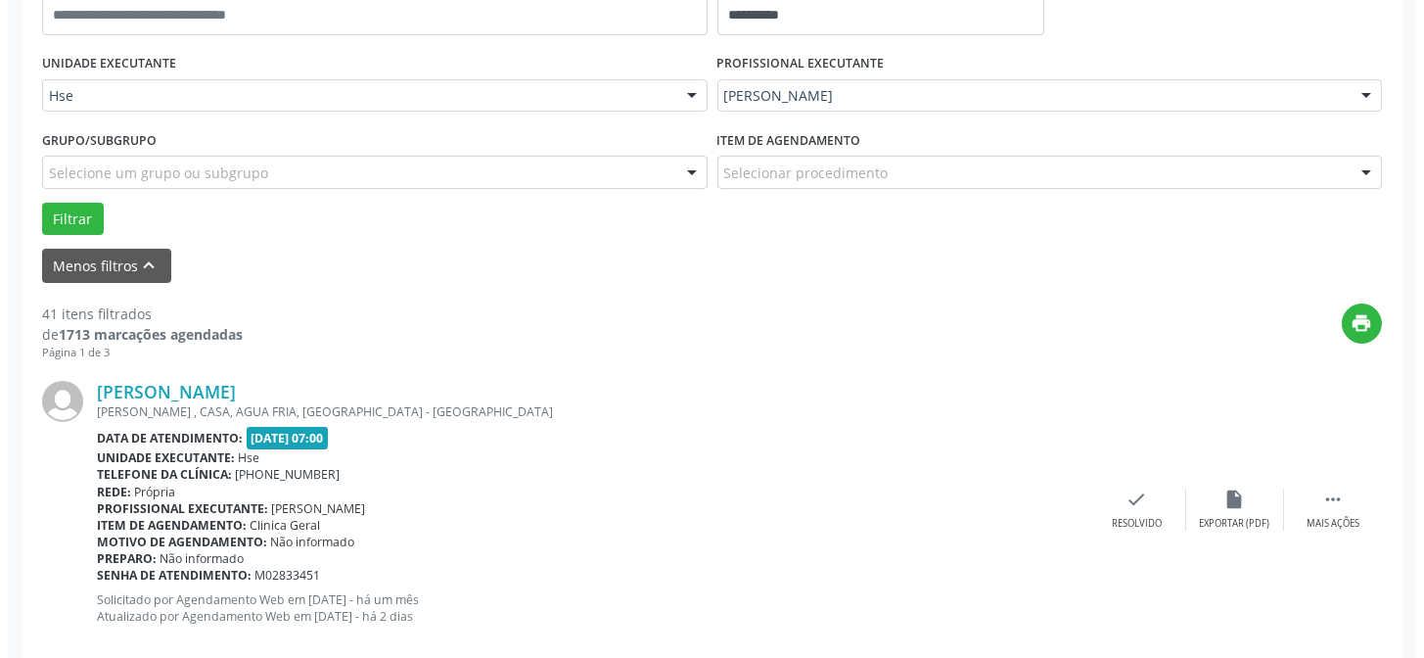
scroll to position [444, 0]
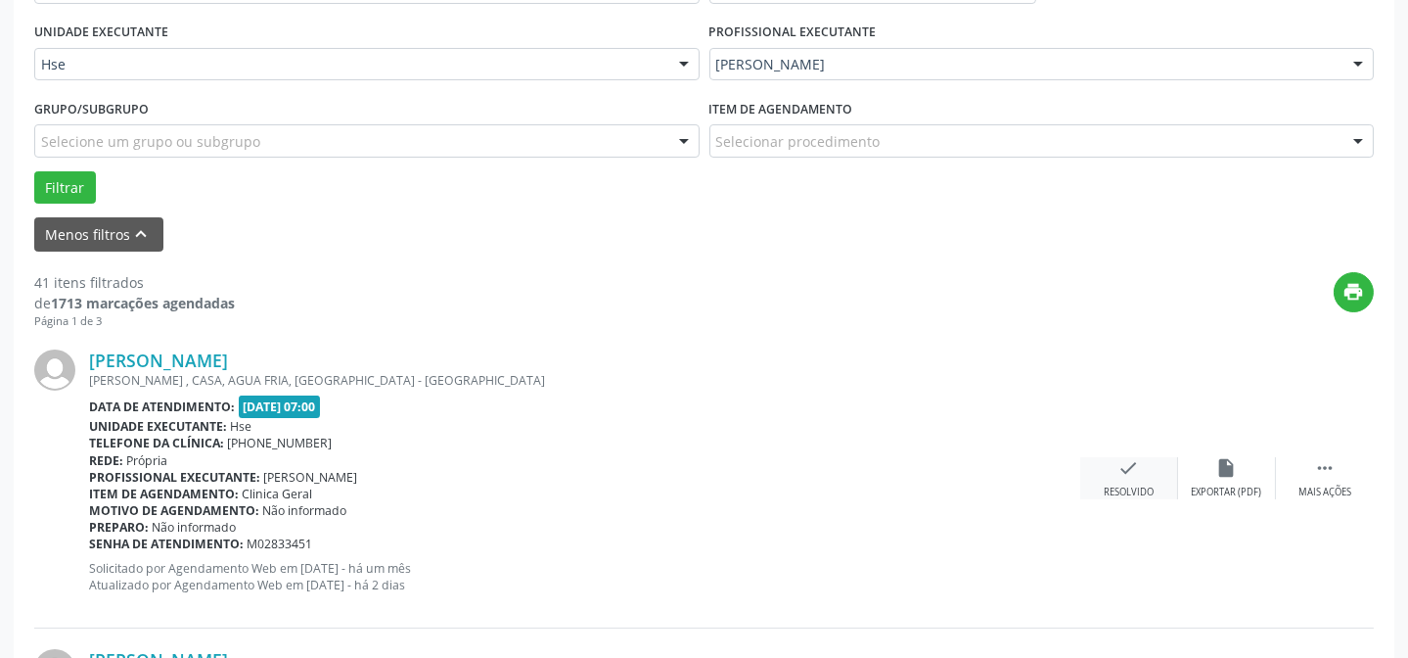
click at [1116, 480] on div "check Resolvido" at bounding box center [1129, 478] width 98 height 42
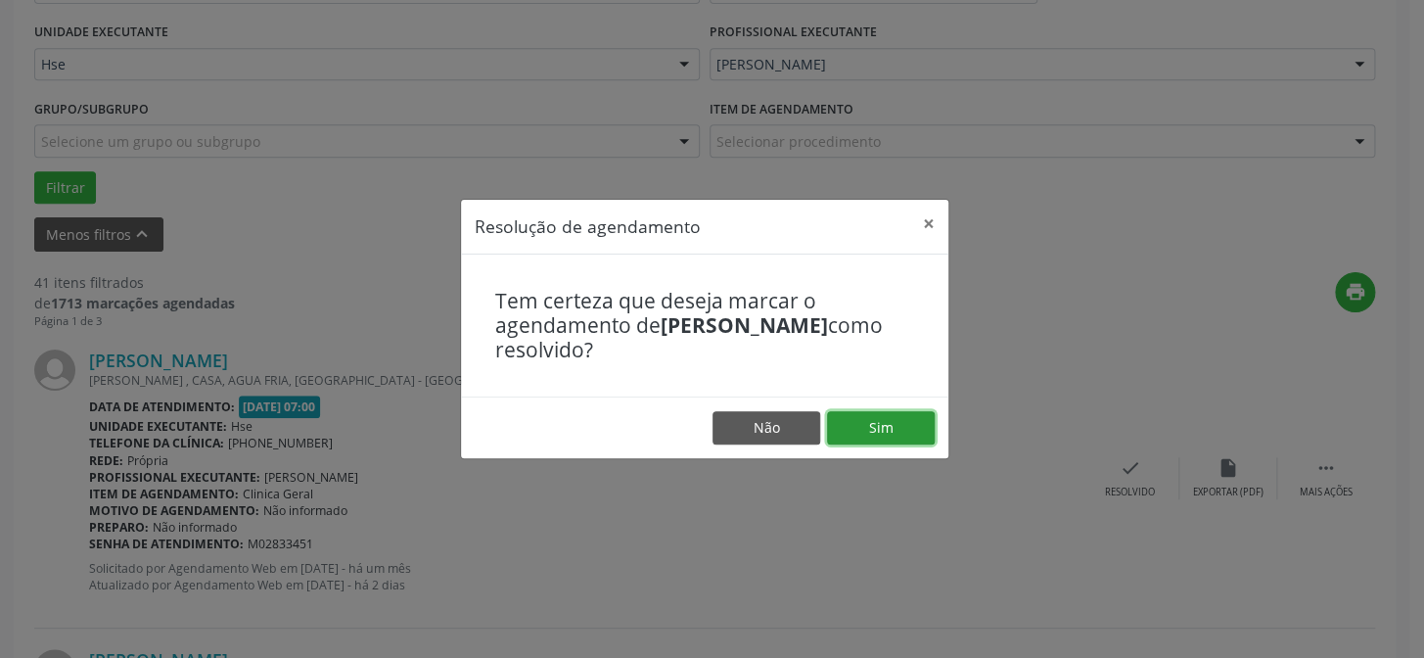
click at [829, 414] on button "Sim" at bounding box center [881, 427] width 108 height 33
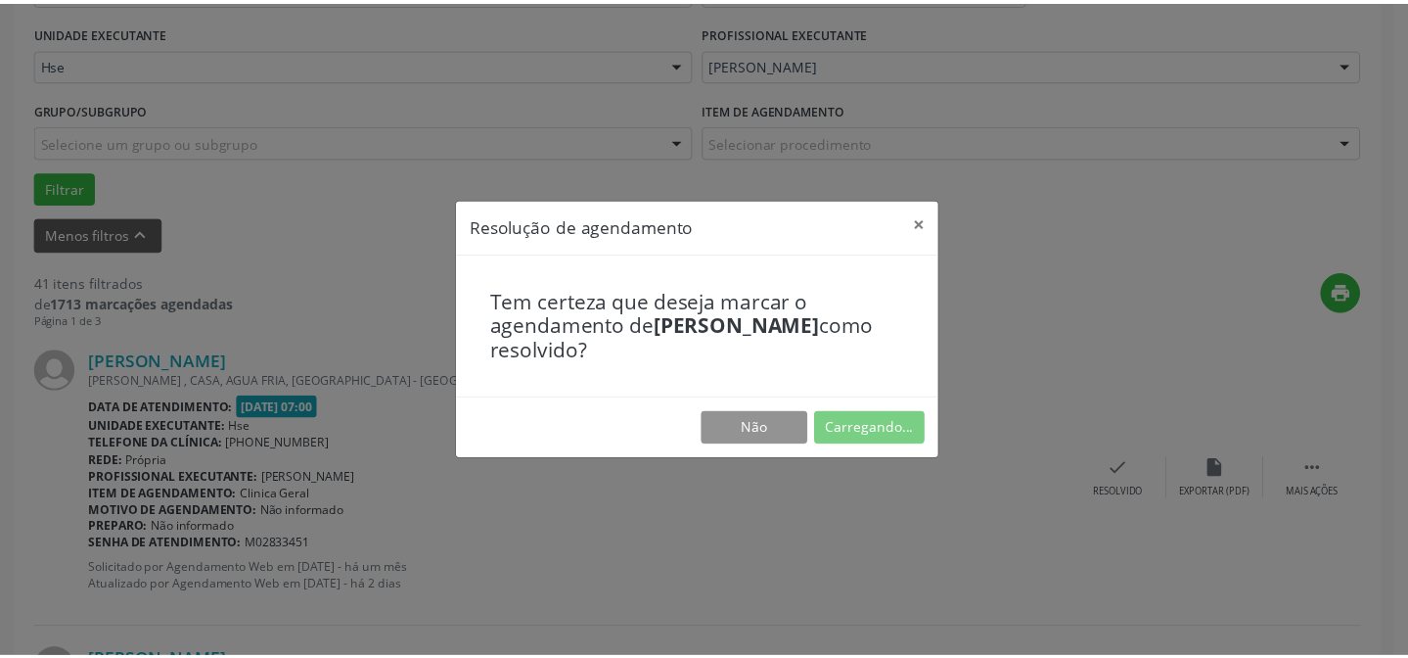
scroll to position [175, 0]
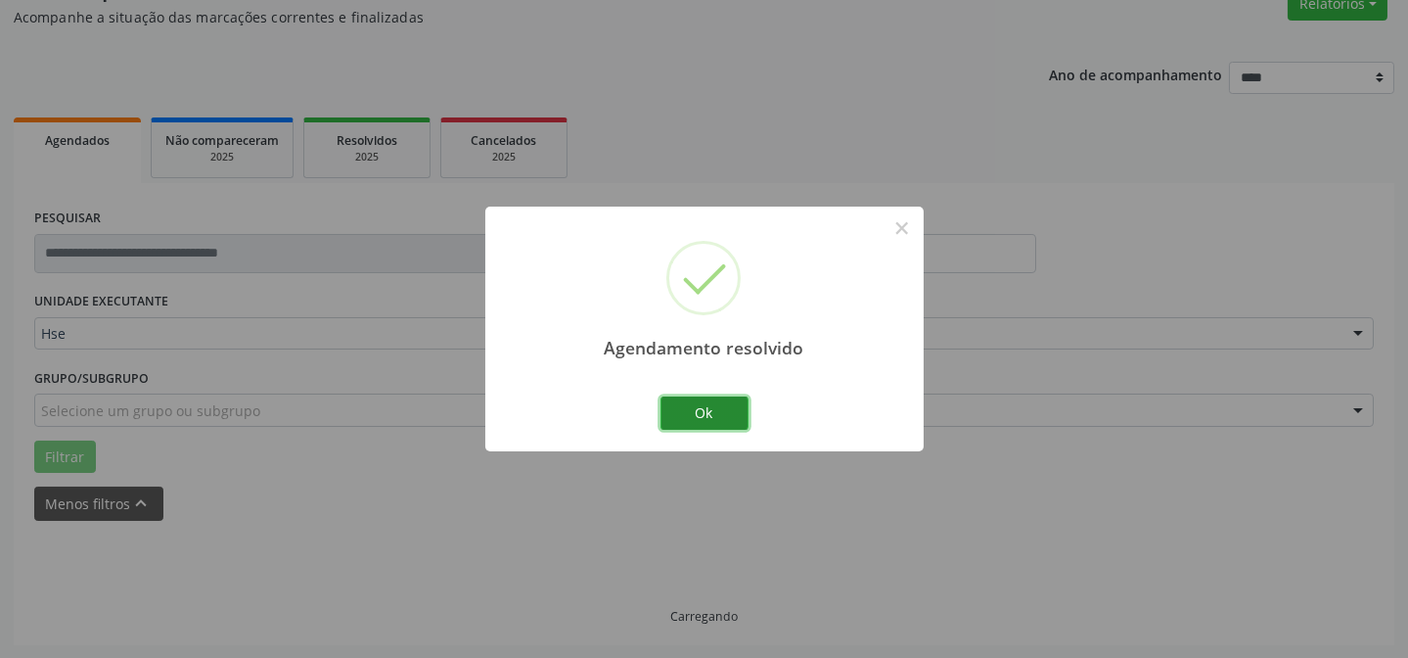
click at [700, 410] on button "Ok" at bounding box center [704, 412] width 88 height 33
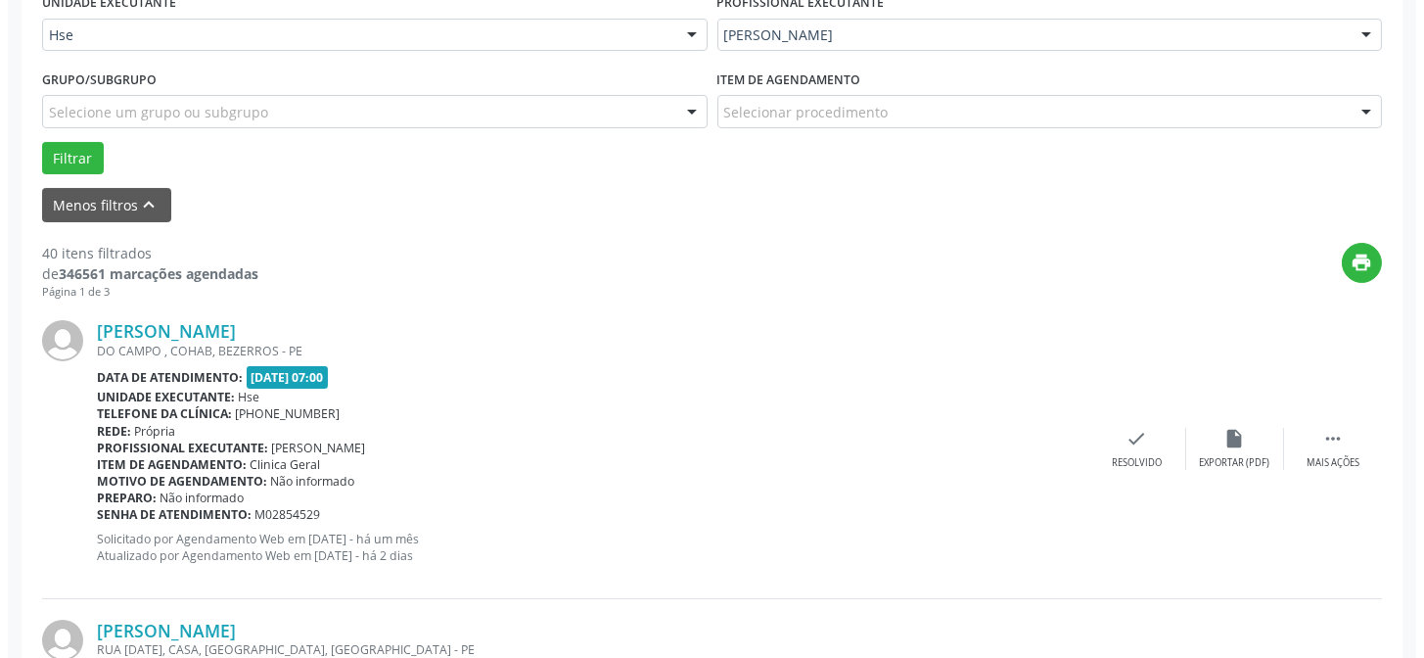
scroll to position [530, 0]
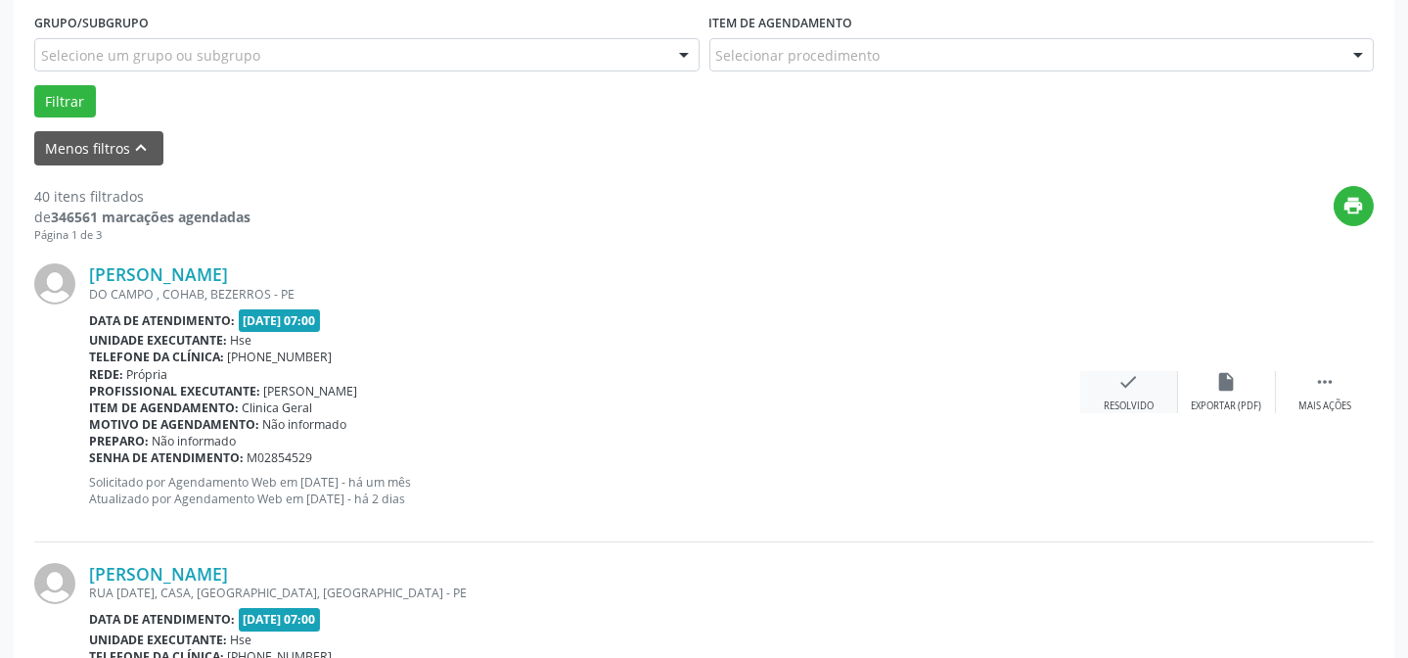
click at [1129, 391] on div "check Resolvido" at bounding box center [1129, 392] width 98 height 42
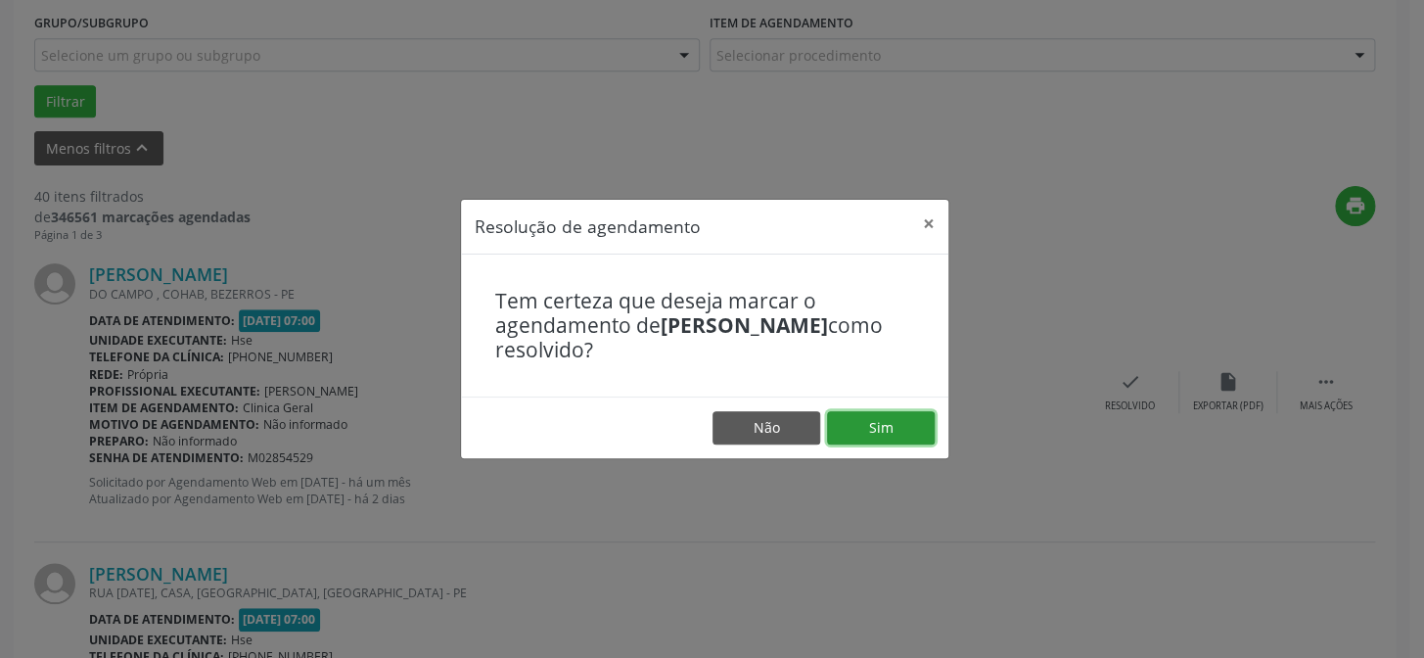
click at [900, 419] on button "Sim" at bounding box center [881, 427] width 108 height 33
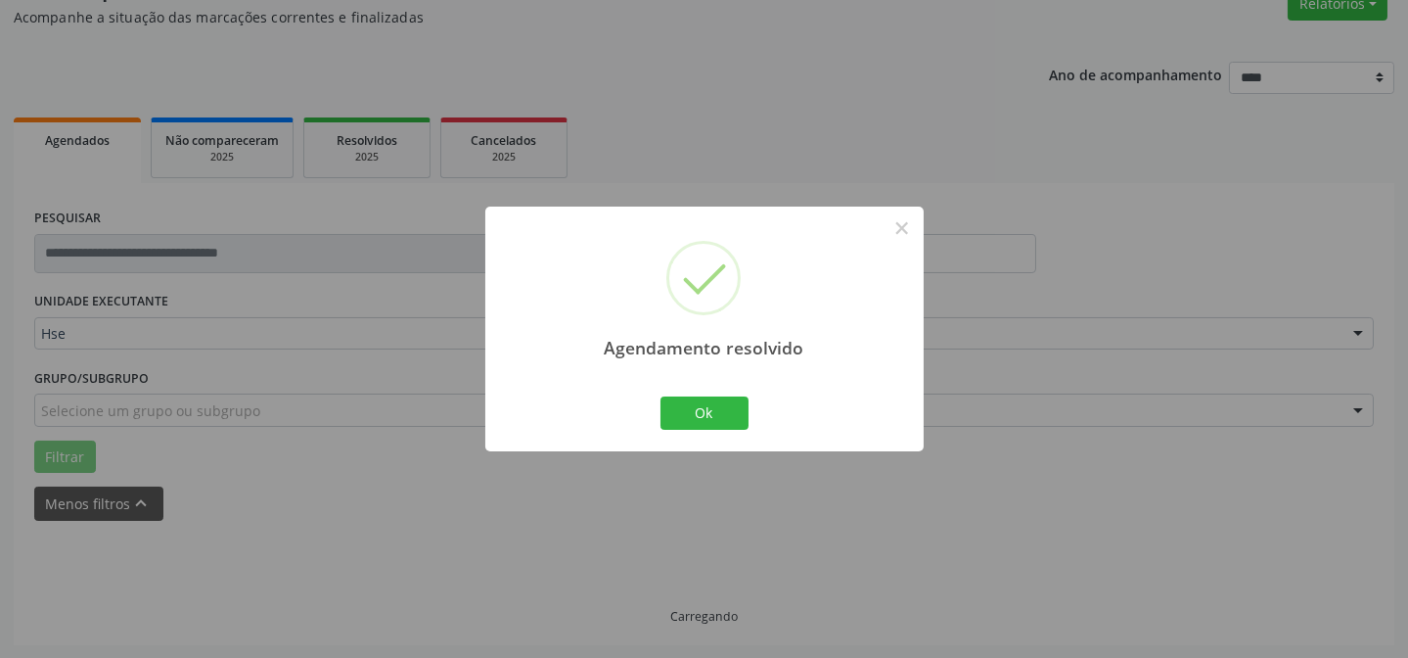
scroll to position [196, 0]
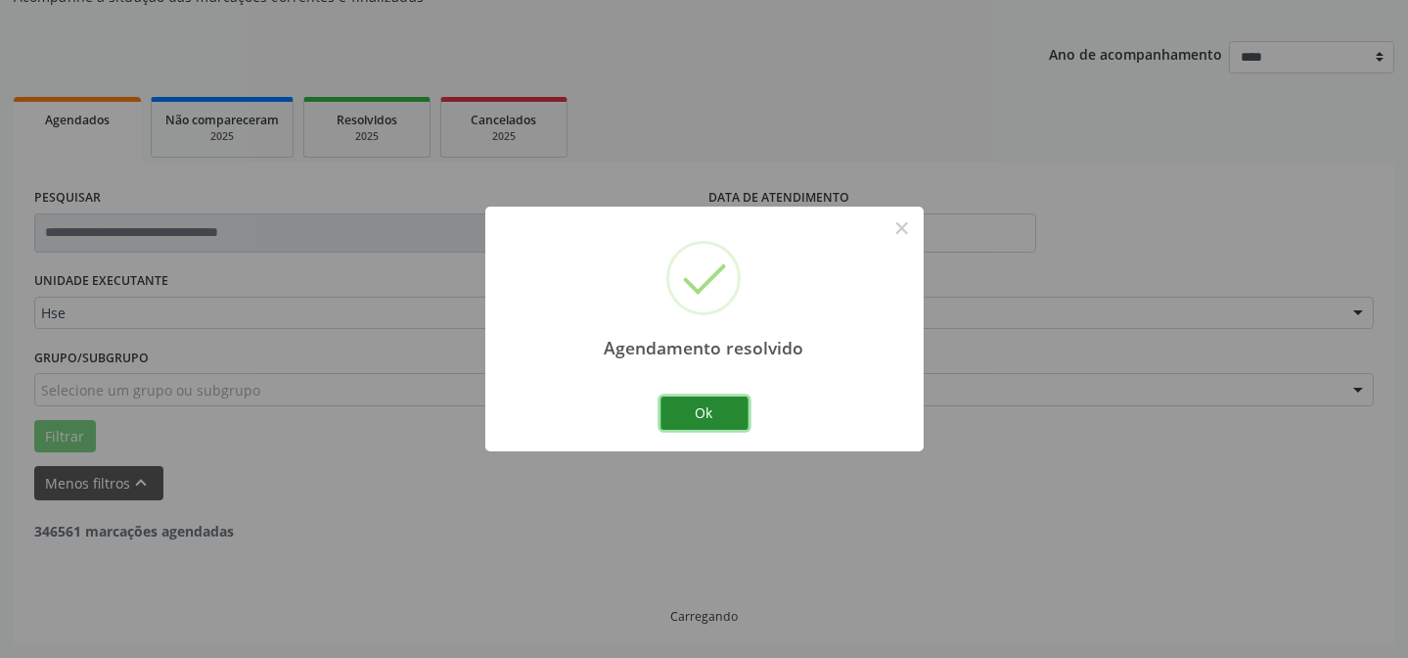
click at [710, 424] on button "Ok" at bounding box center [704, 412] width 88 height 33
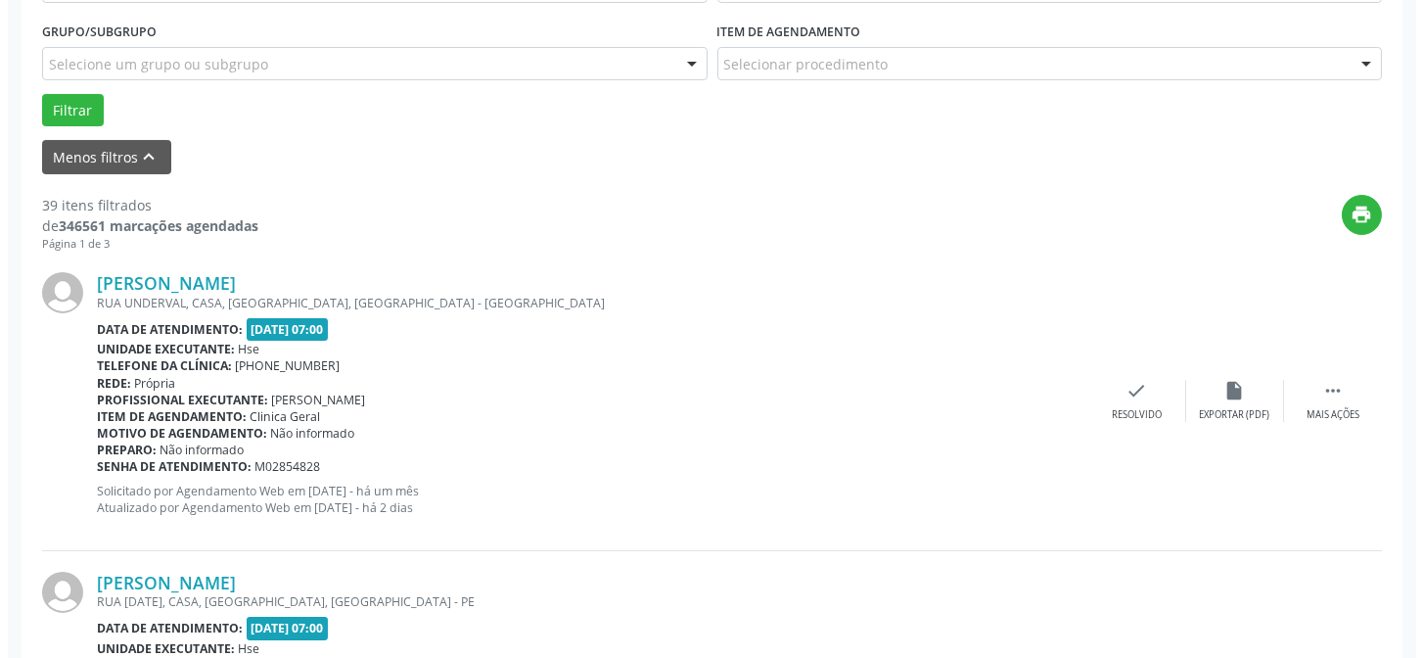
scroll to position [551, 0]
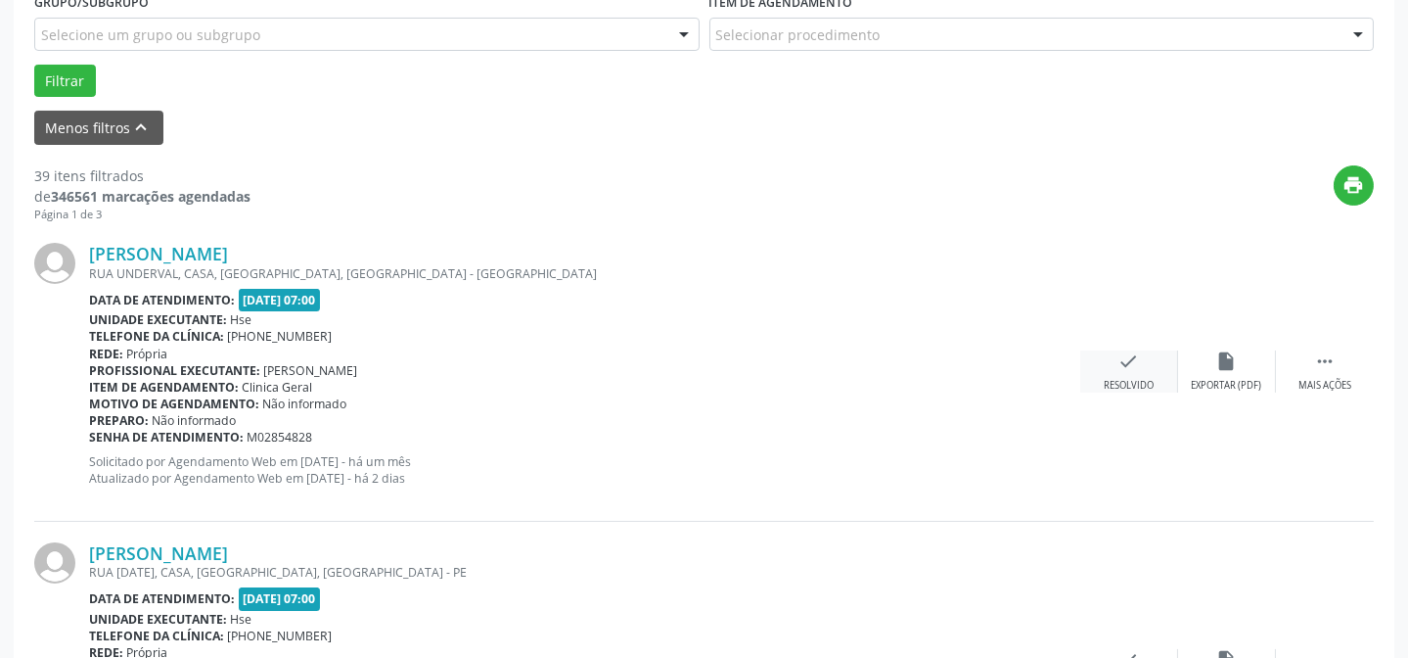
click at [1140, 363] on div "check Resolvido" at bounding box center [1129, 371] width 98 height 42
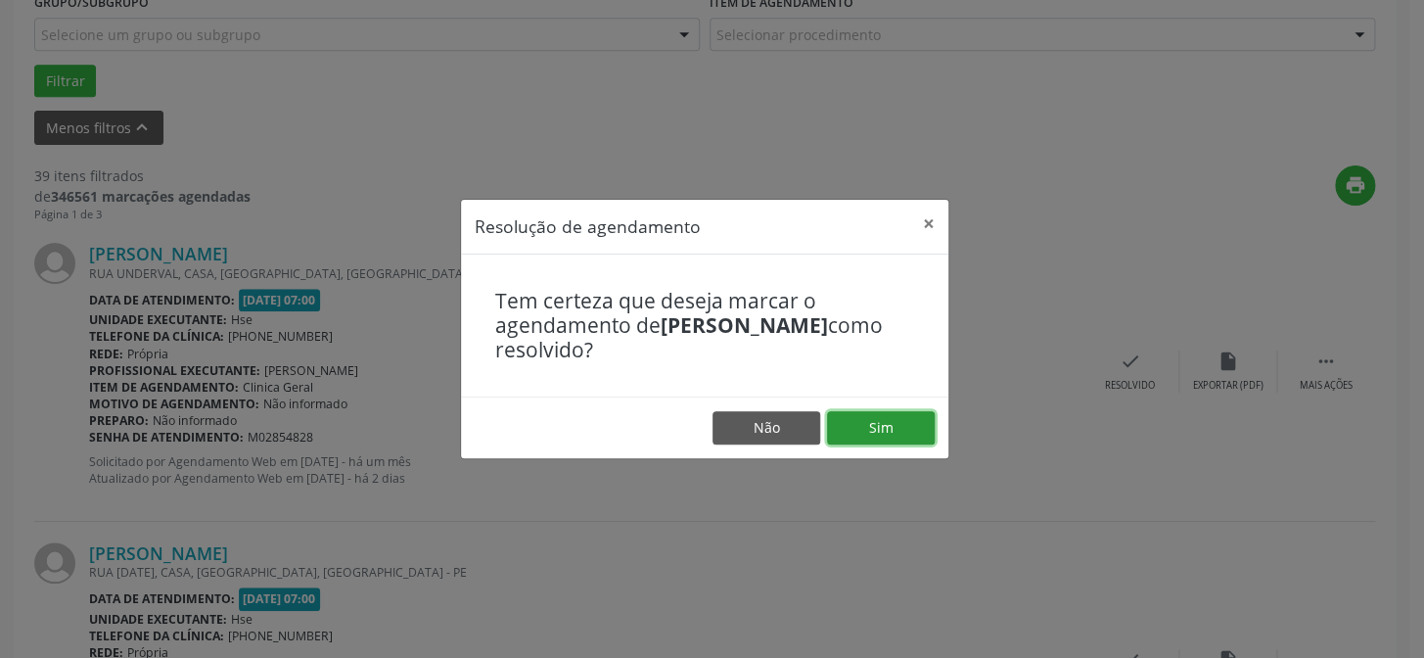
click at [878, 425] on button "Sim" at bounding box center [881, 427] width 108 height 33
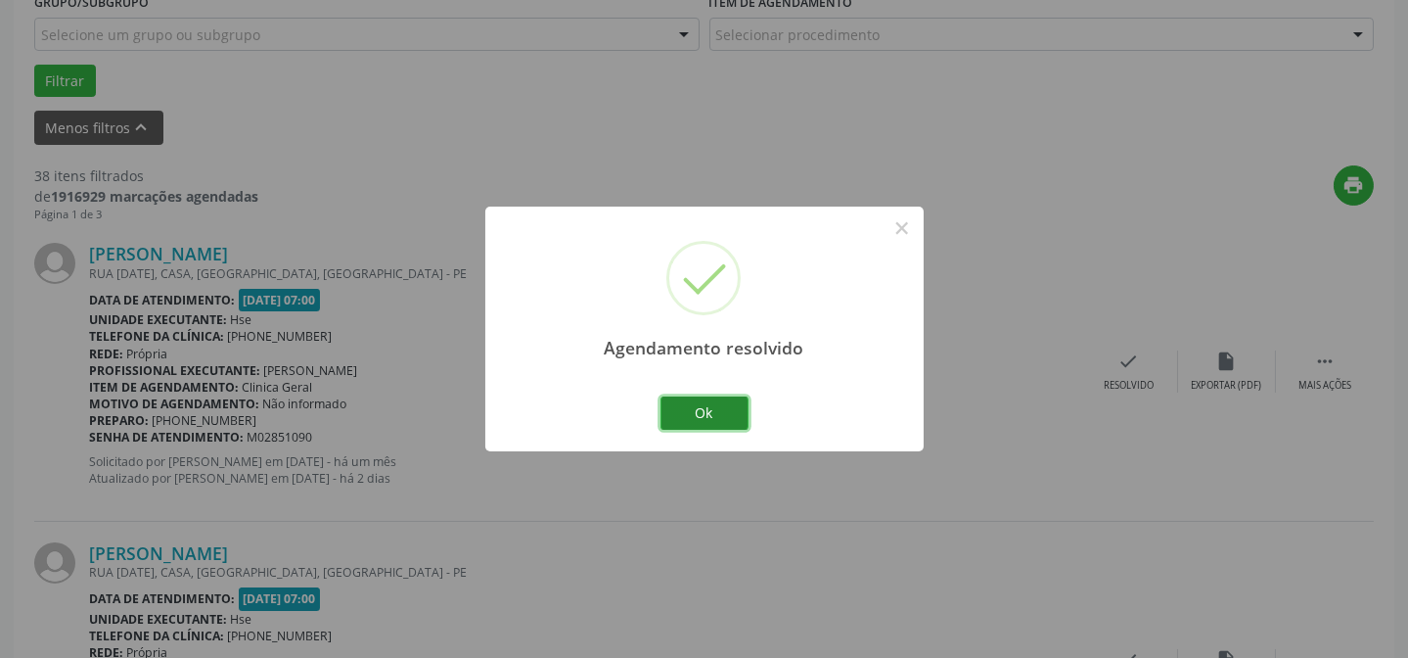
click at [698, 418] on button "Ok" at bounding box center [704, 412] width 88 height 33
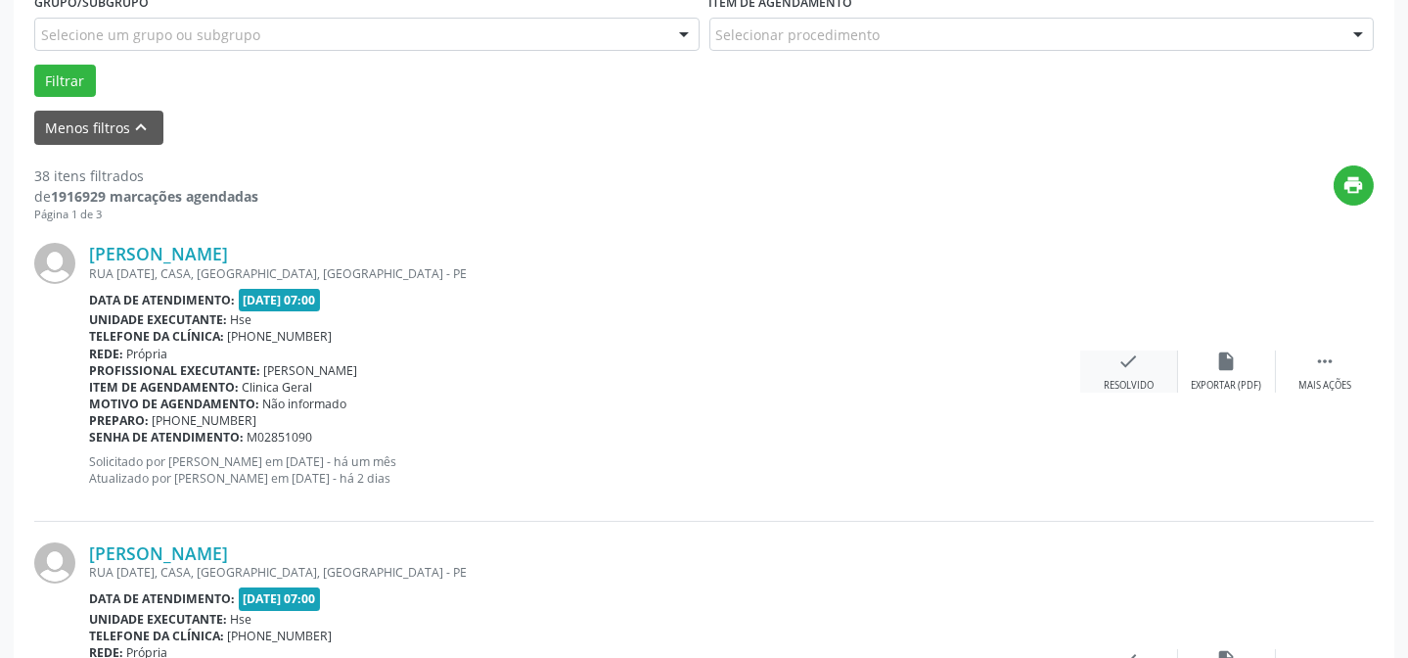
click at [1117, 373] on div "check Resolvido" at bounding box center [1129, 371] width 98 height 42
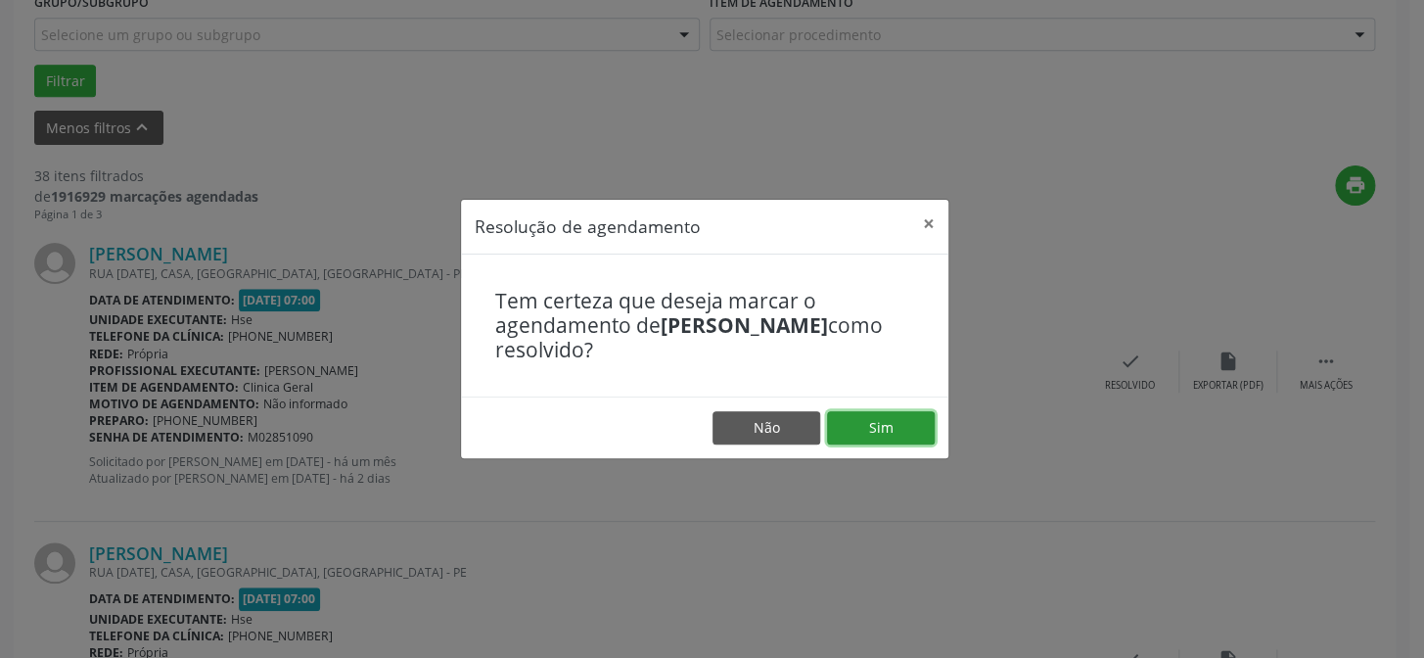
click at [867, 426] on button "Sim" at bounding box center [881, 427] width 108 height 33
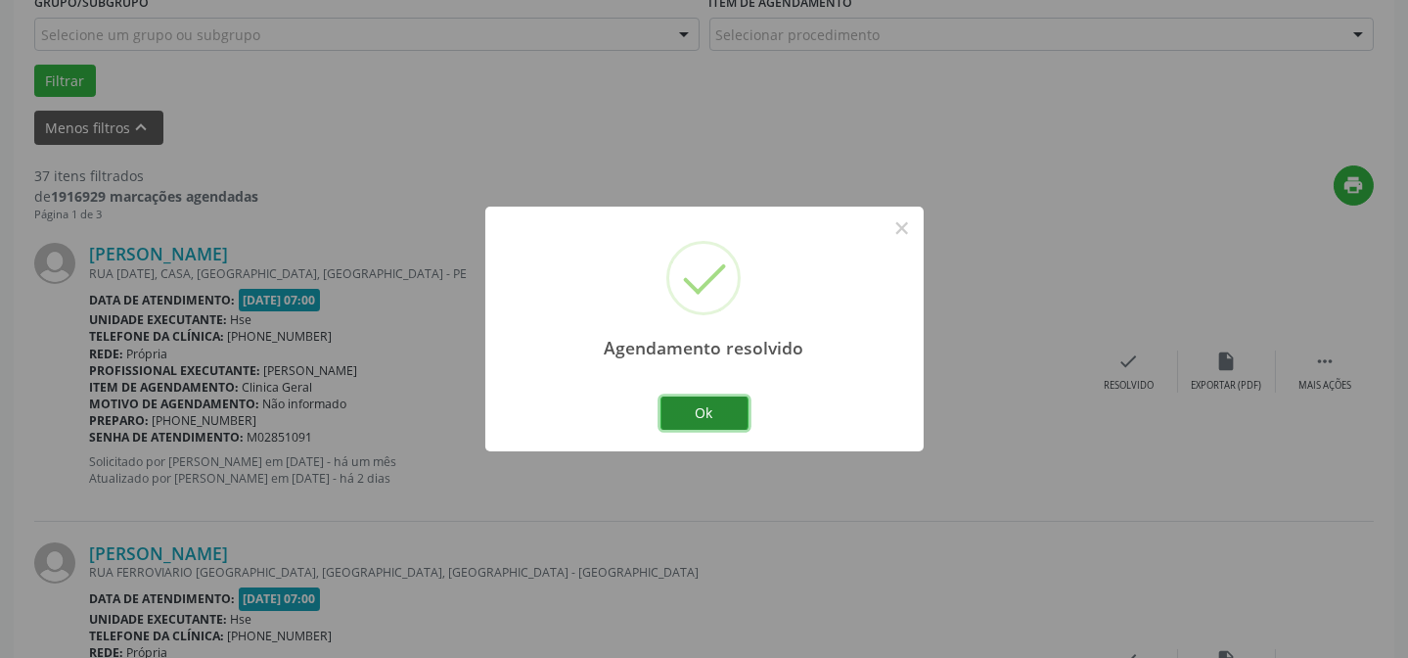
click at [725, 414] on button "Ok" at bounding box center [704, 412] width 88 height 33
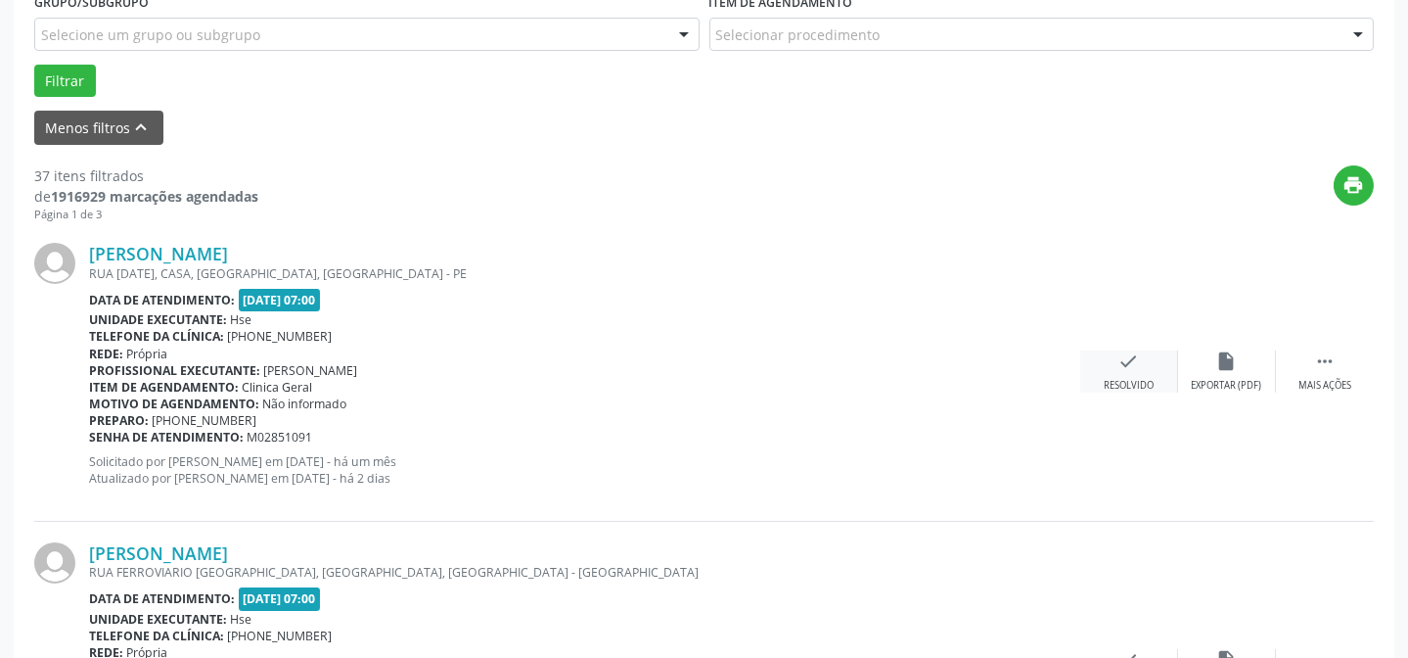
click at [1129, 367] on icon "check" at bounding box center [1129, 361] width 22 height 22
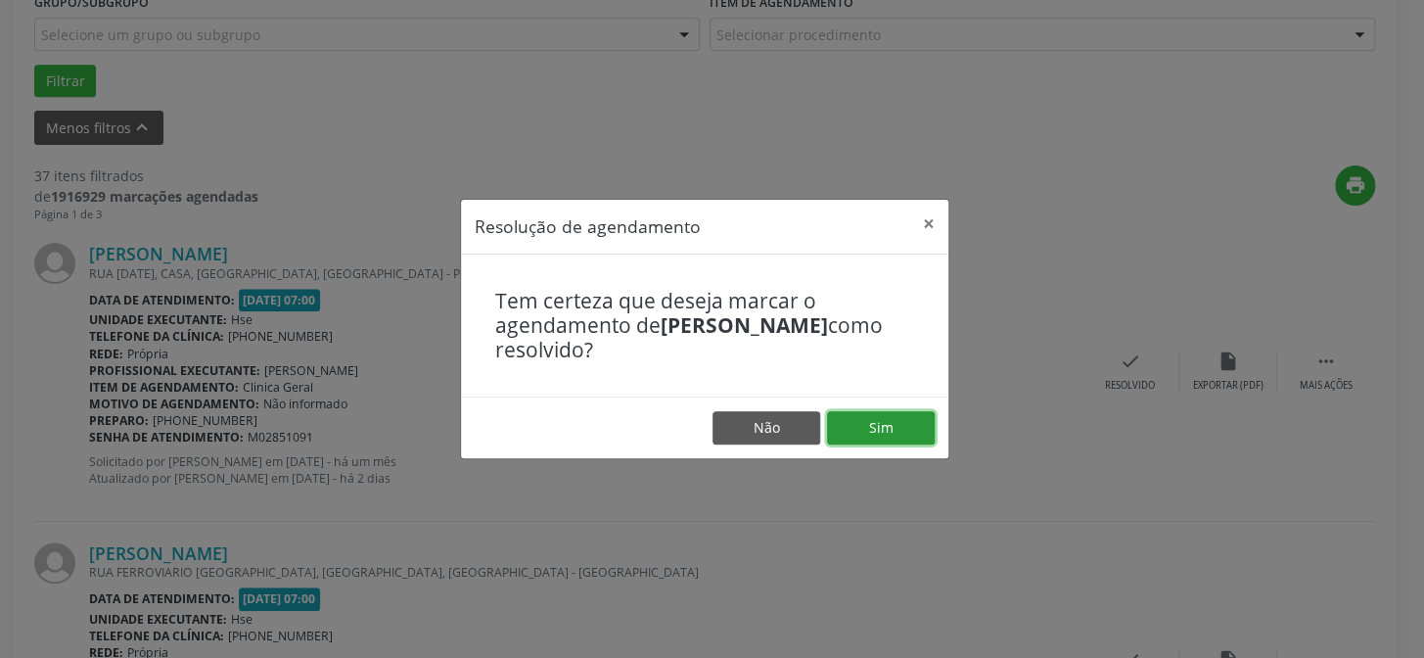
click at [912, 436] on button "Sim" at bounding box center [881, 427] width 108 height 33
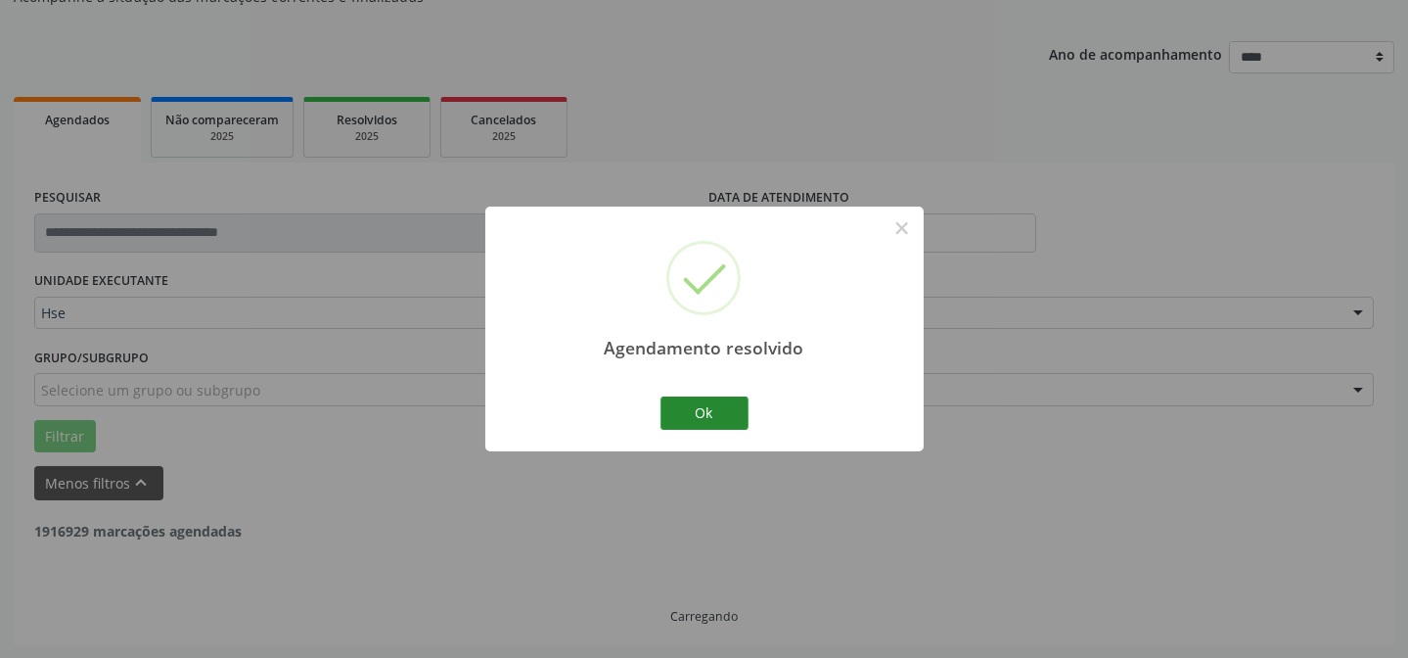
click at [708, 404] on button "Ok" at bounding box center [704, 412] width 88 height 33
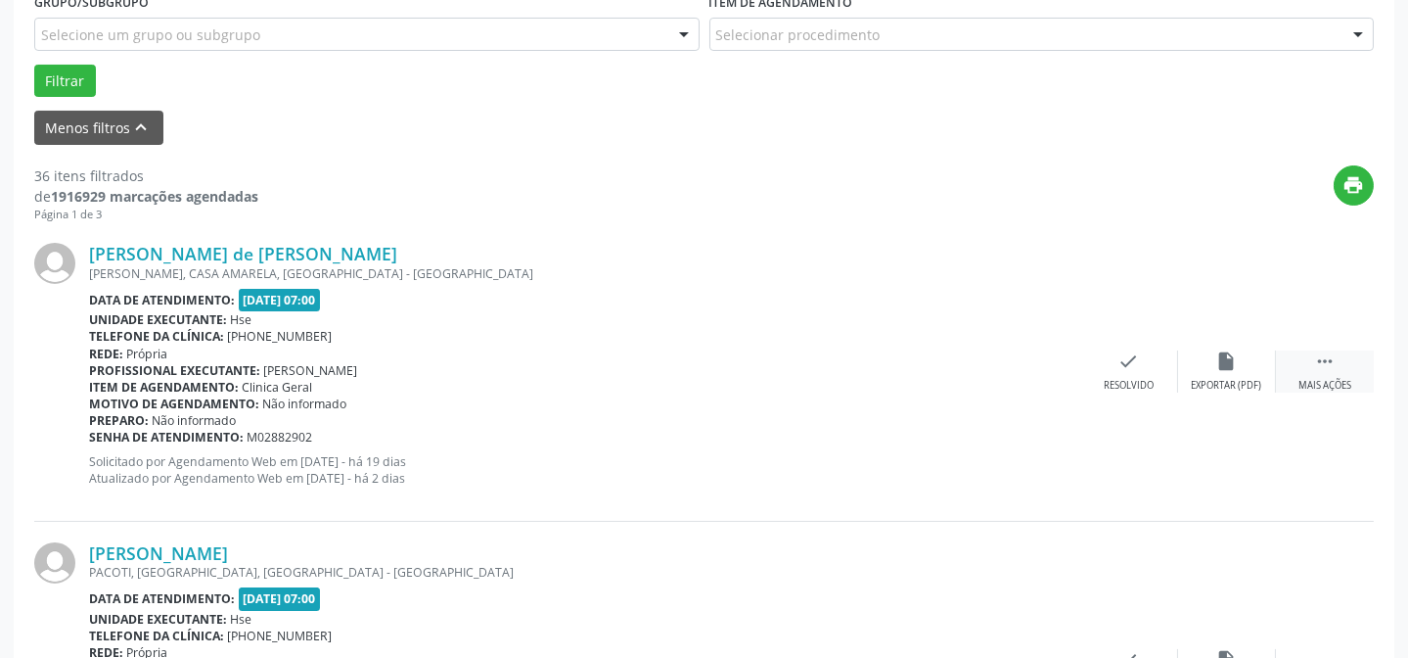
click at [1302, 354] on div " Mais ações" at bounding box center [1325, 371] width 98 height 42
click at [1244, 361] on div "alarm_off Não compareceu" at bounding box center [1227, 371] width 98 height 42
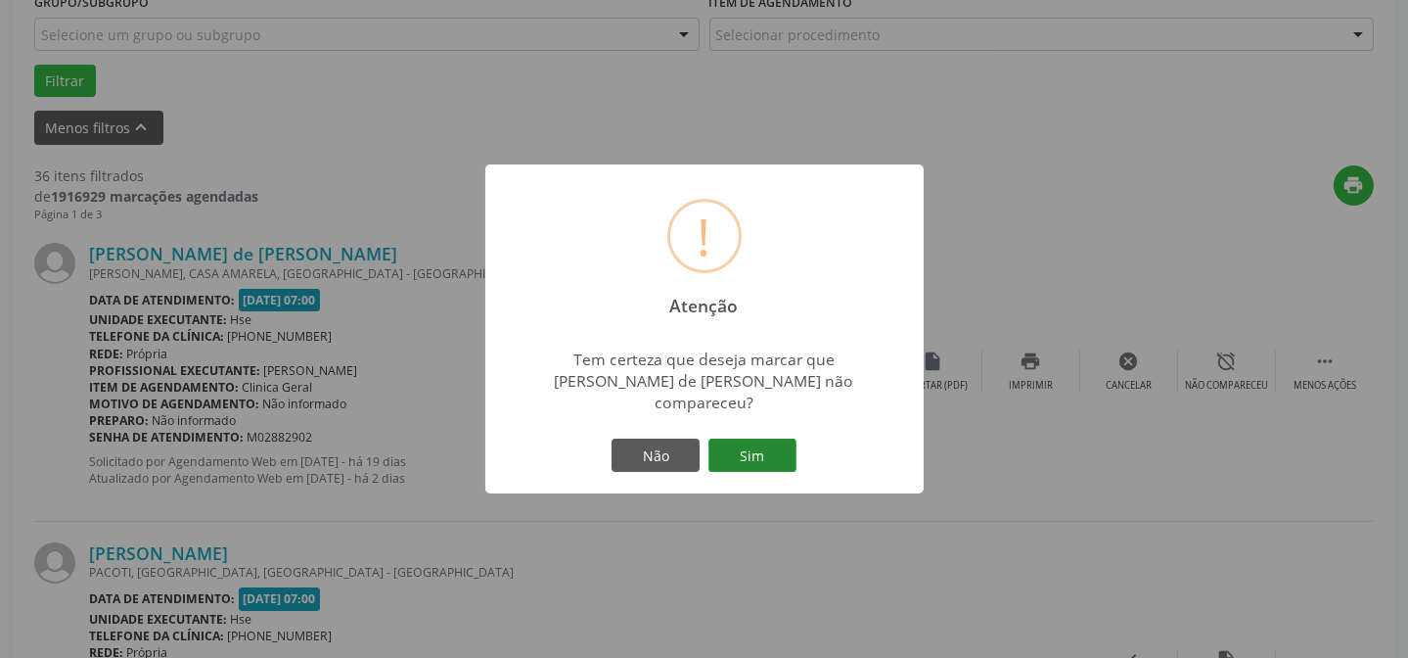
click at [779, 444] on button "Sim" at bounding box center [752, 454] width 88 height 33
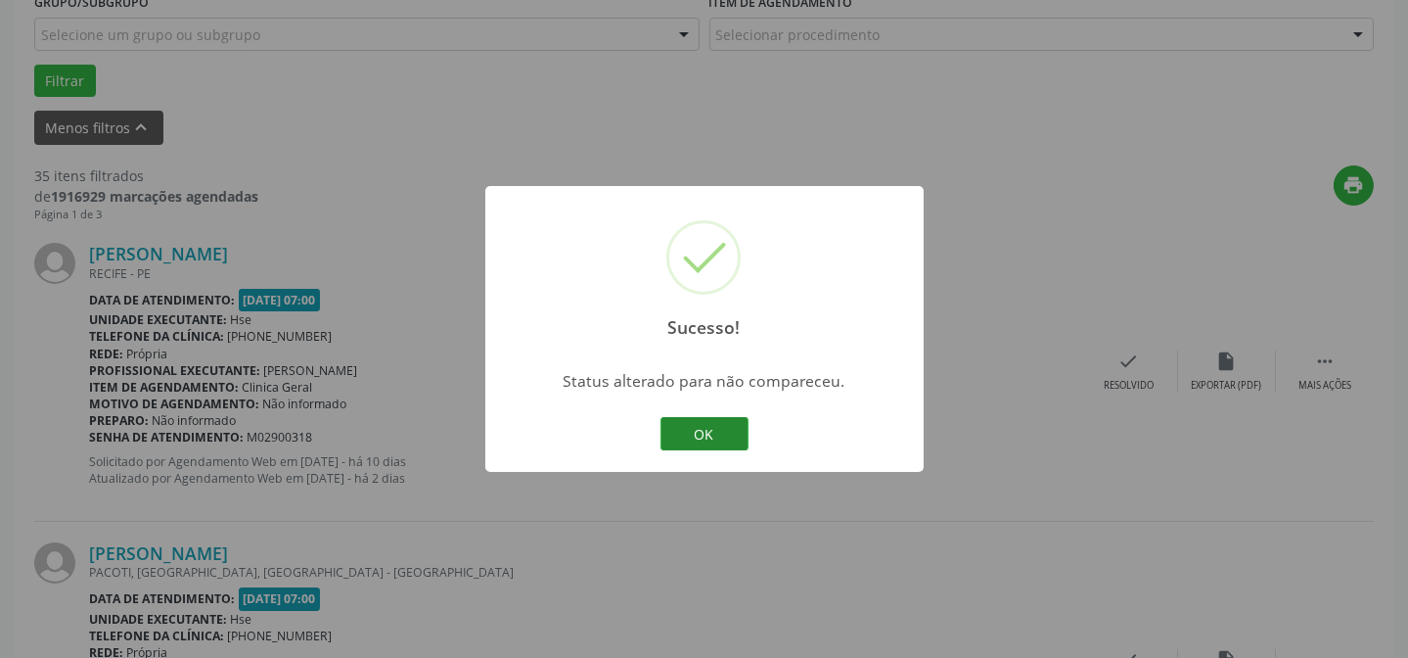
click at [713, 429] on button "OK" at bounding box center [704, 433] width 88 height 33
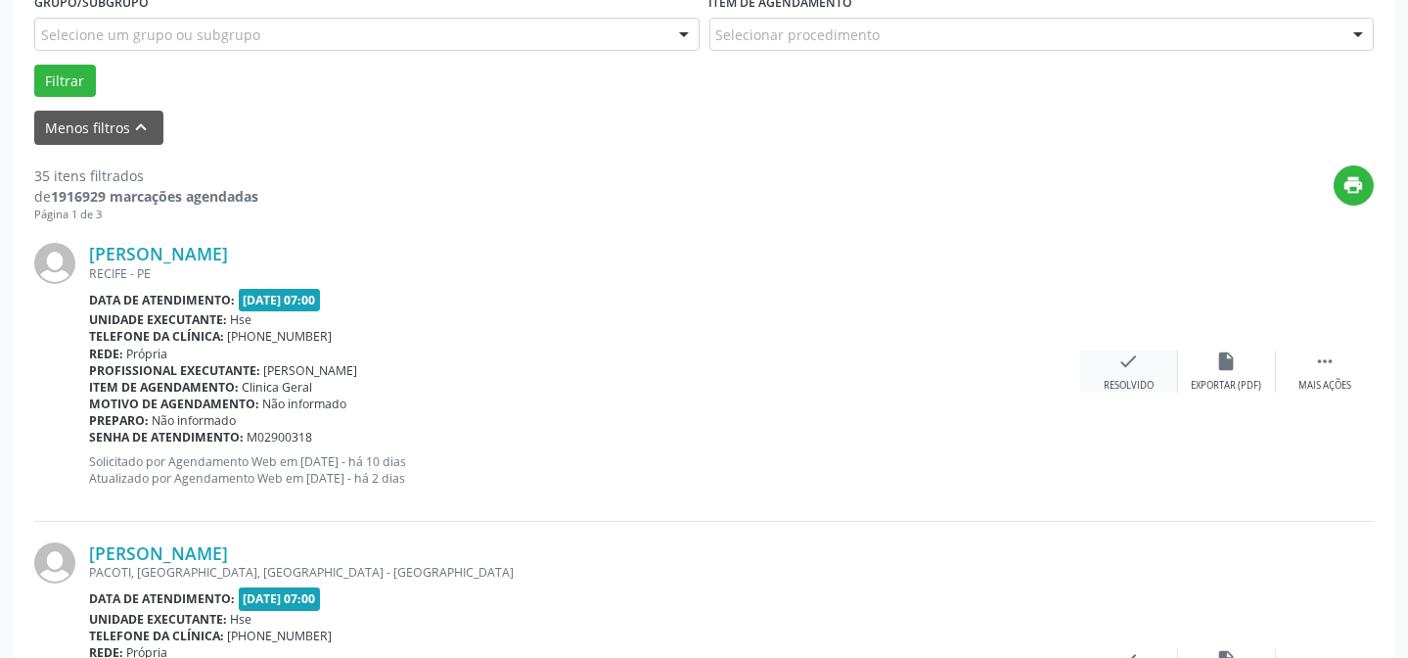
click at [1147, 379] on div "Resolvido" at bounding box center [1129, 386] width 50 height 14
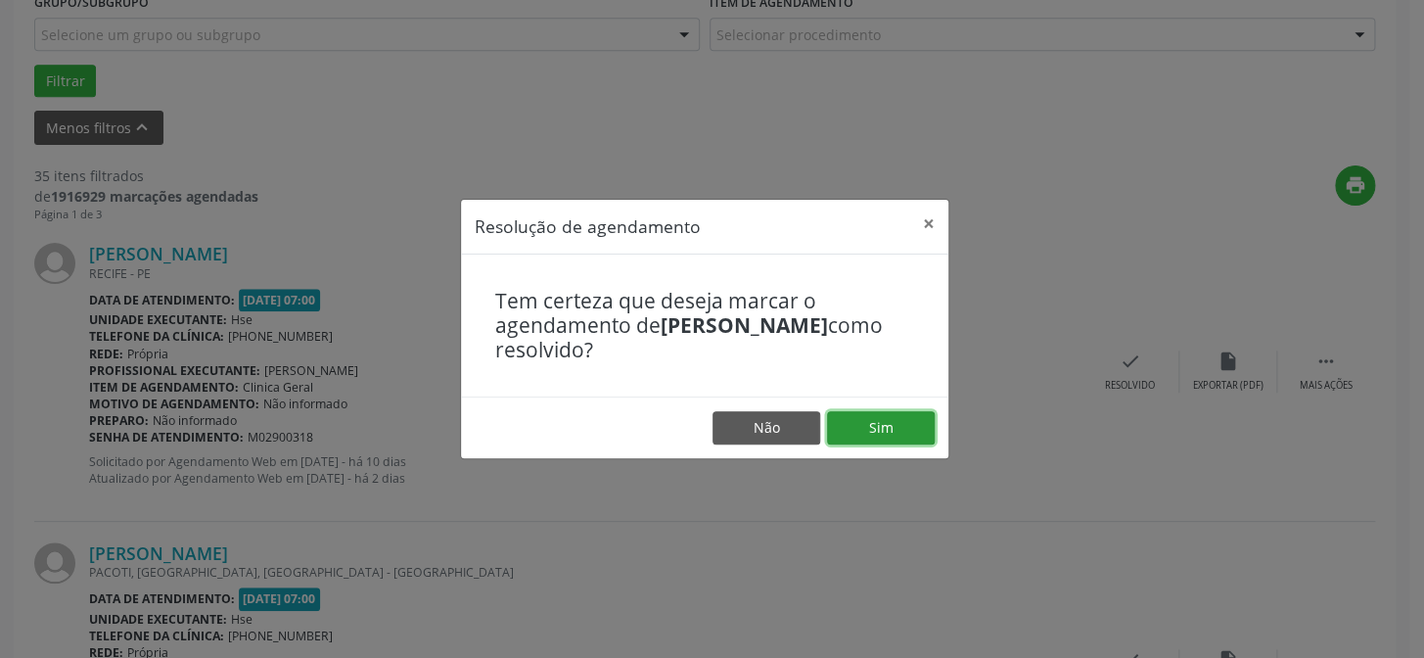
click at [893, 425] on button "Sim" at bounding box center [881, 427] width 108 height 33
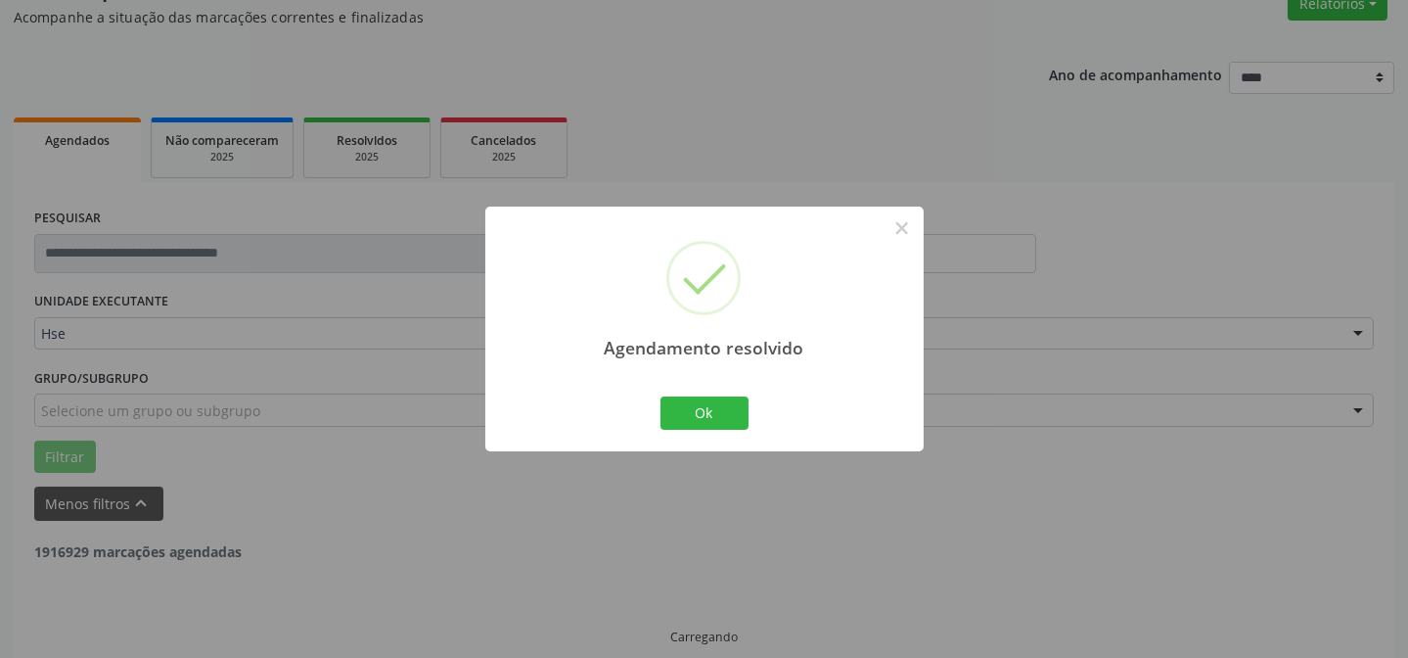
scroll to position [196, 0]
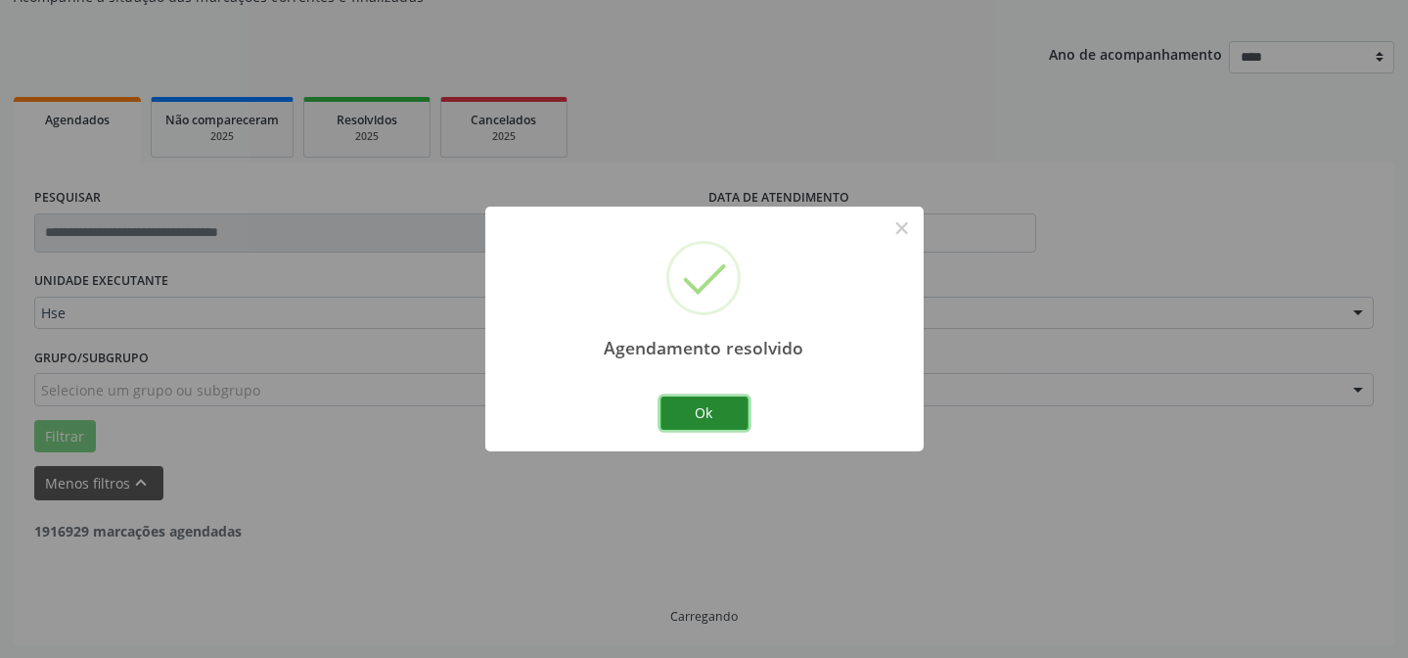
click at [722, 418] on button "Ok" at bounding box center [704, 412] width 88 height 33
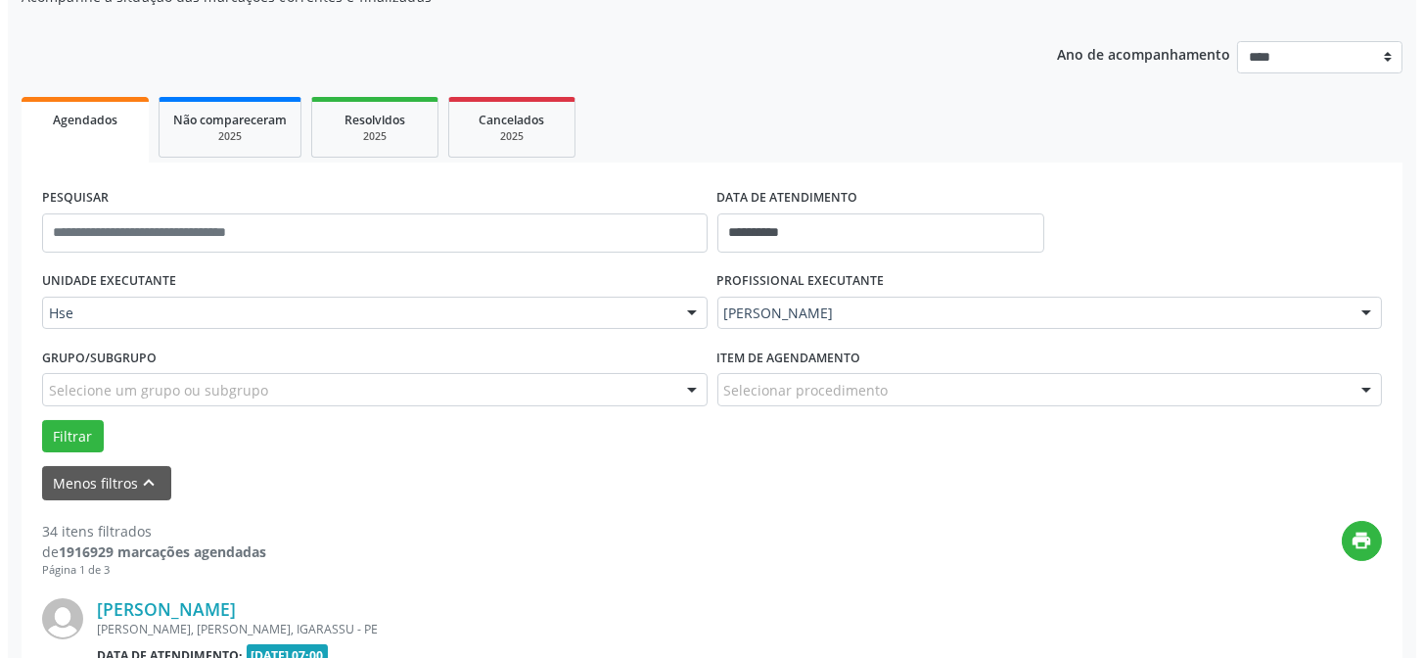
scroll to position [284, 0]
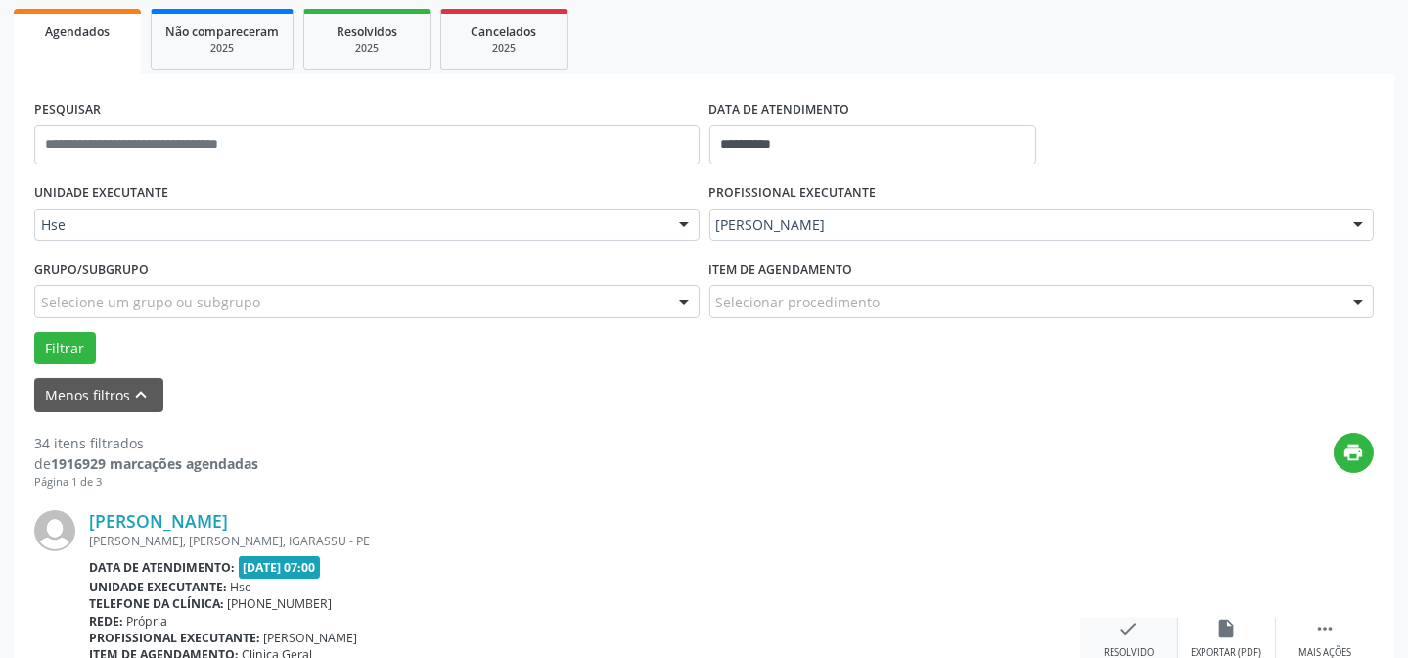
click at [1141, 620] on div "check Resolvido" at bounding box center [1129, 638] width 98 height 42
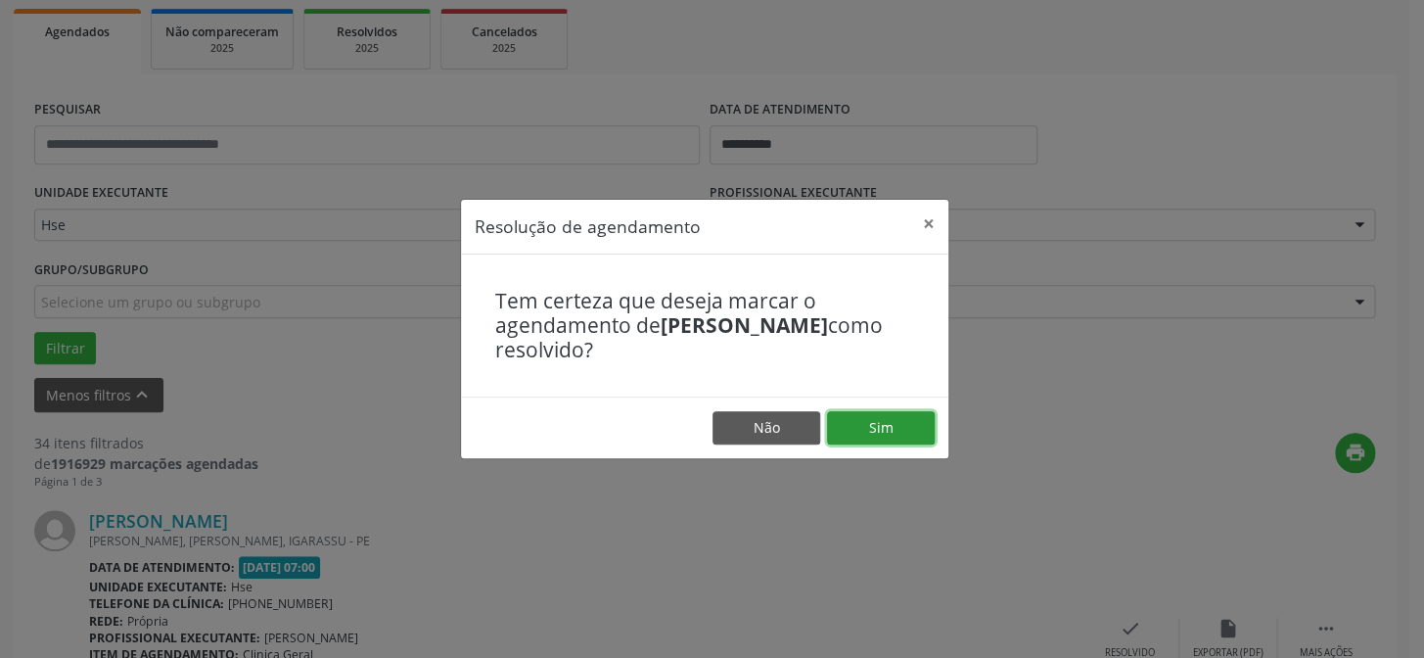
click at [914, 439] on button "Sim" at bounding box center [881, 427] width 108 height 33
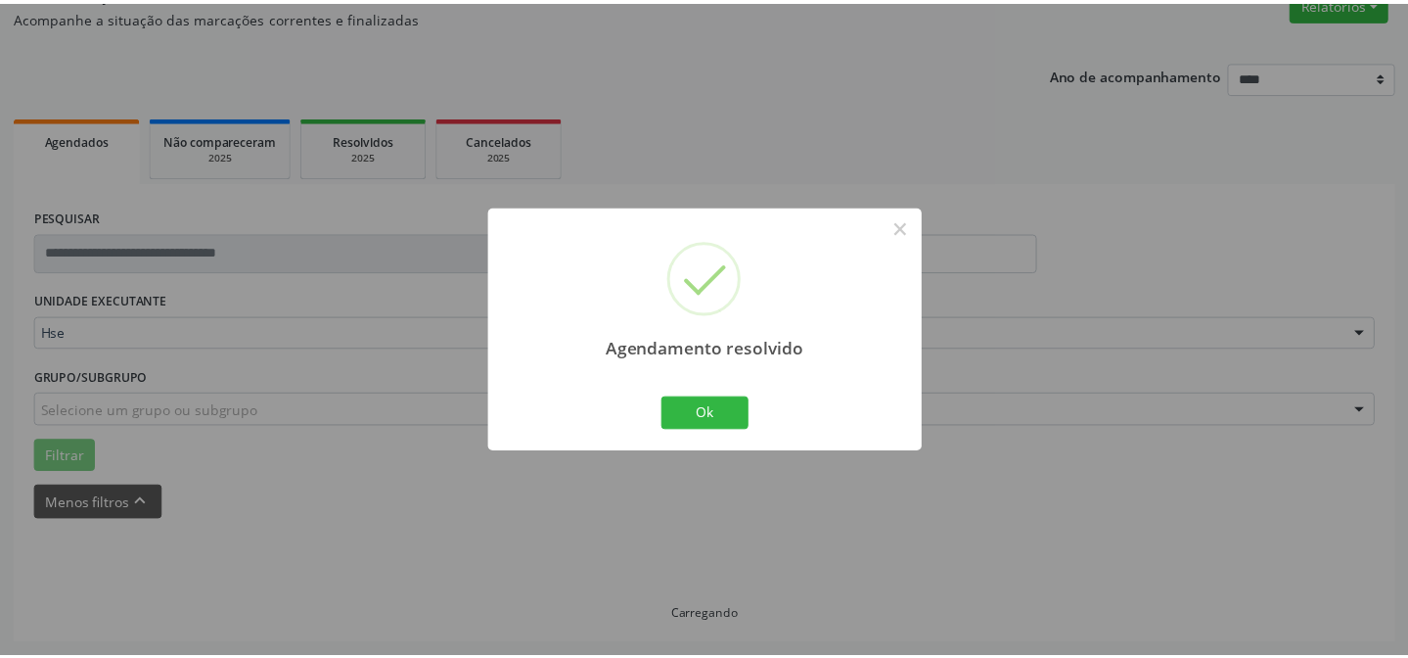
scroll to position [175, 0]
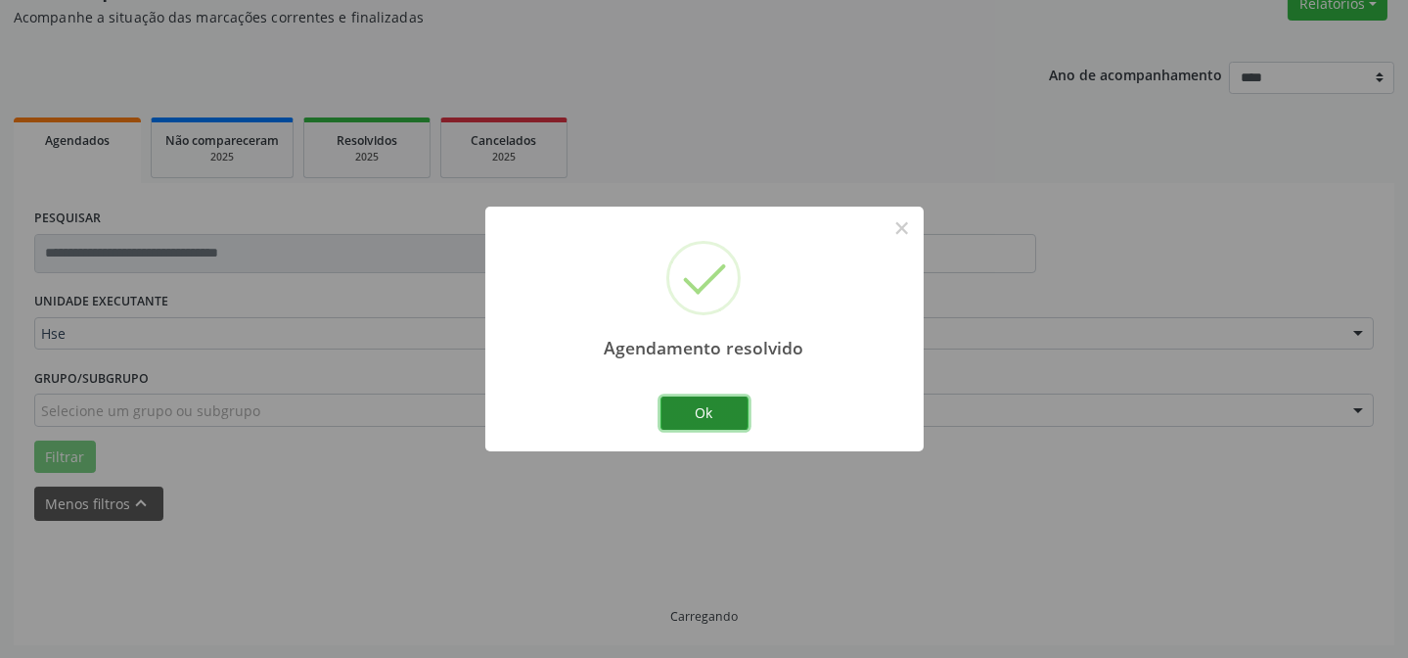
click at [717, 402] on button "Ok" at bounding box center [704, 412] width 88 height 33
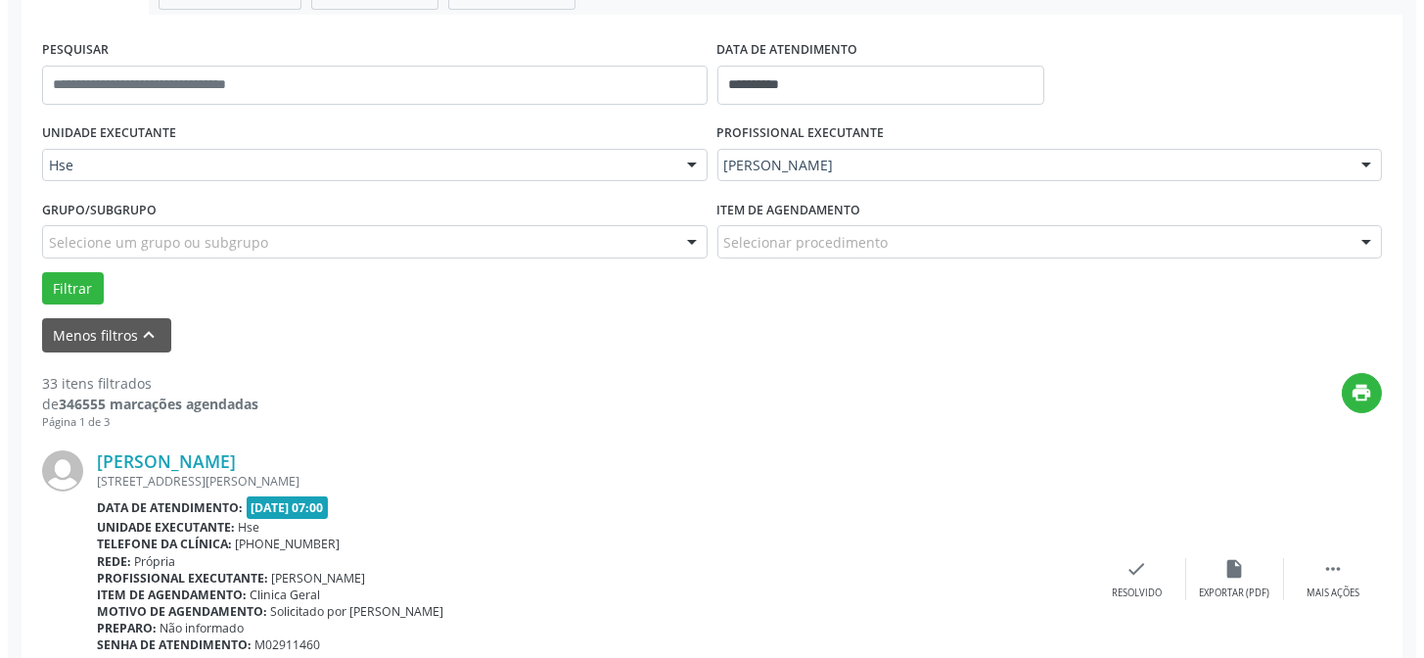
scroll to position [441, 0]
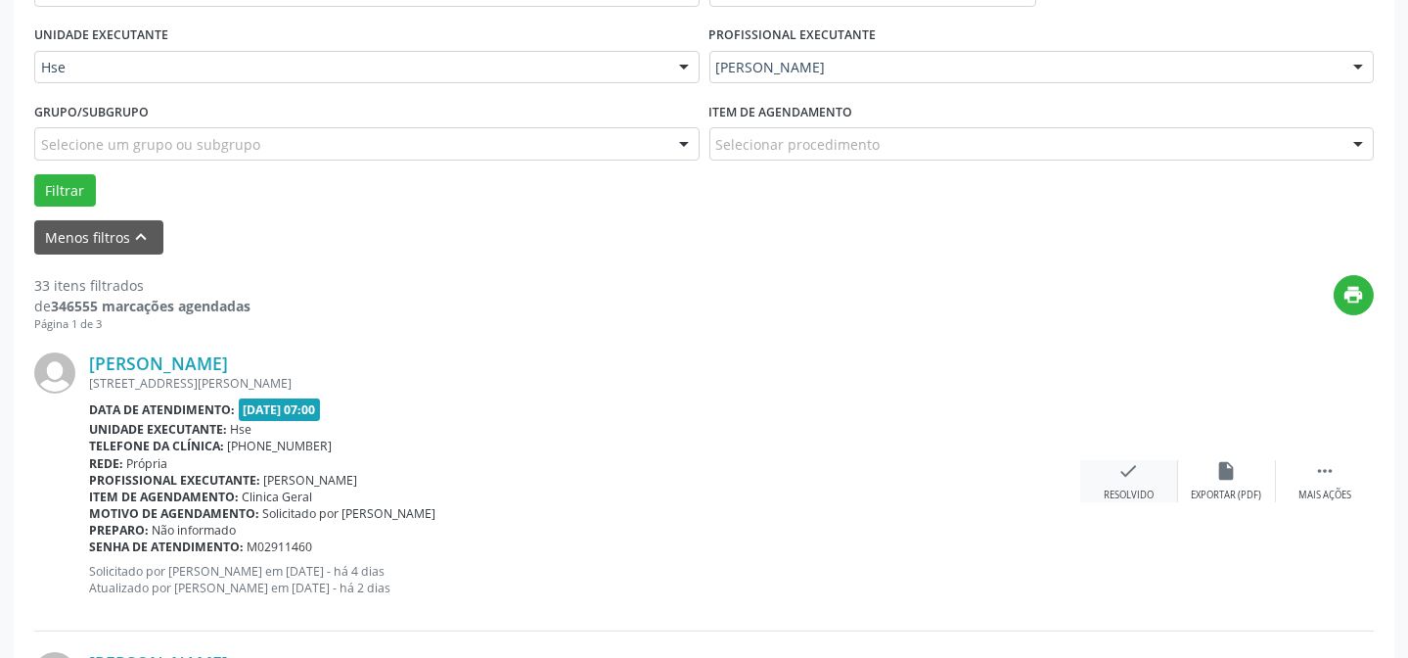
click at [1125, 489] on div "Resolvido" at bounding box center [1129, 495] width 50 height 14
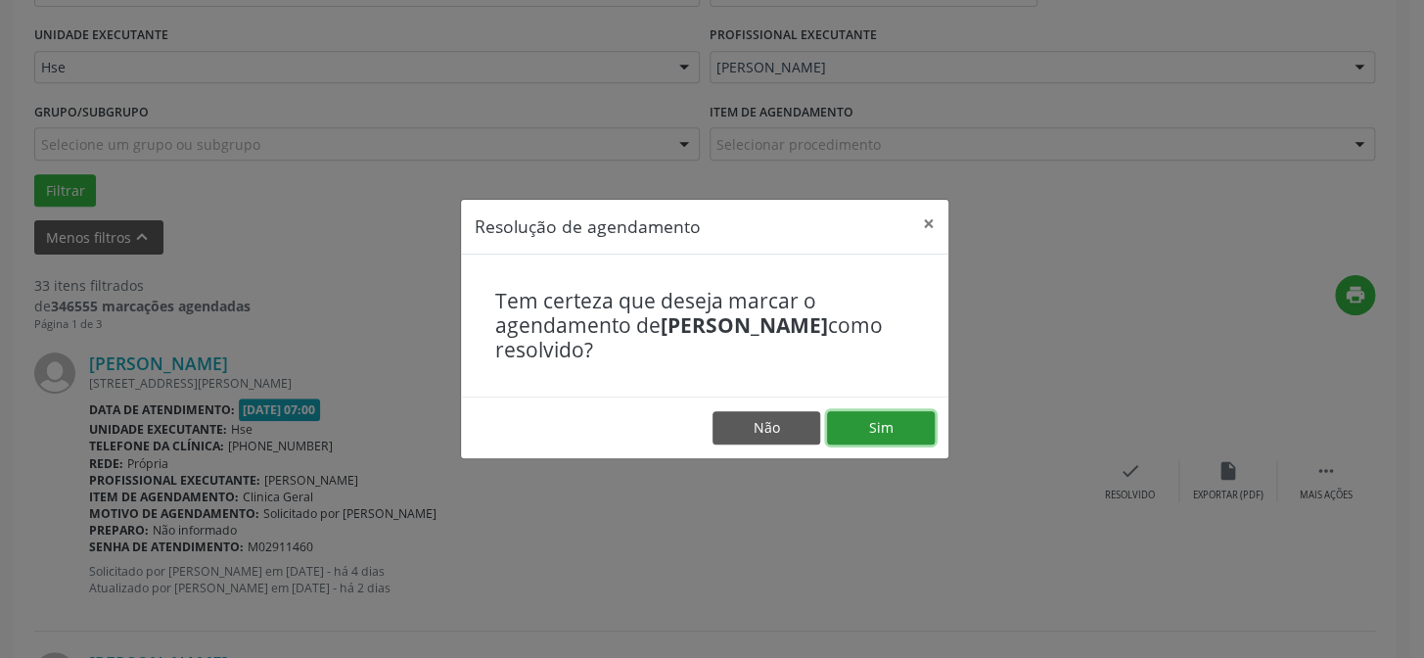
click at [914, 432] on button "Sim" at bounding box center [881, 427] width 108 height 33
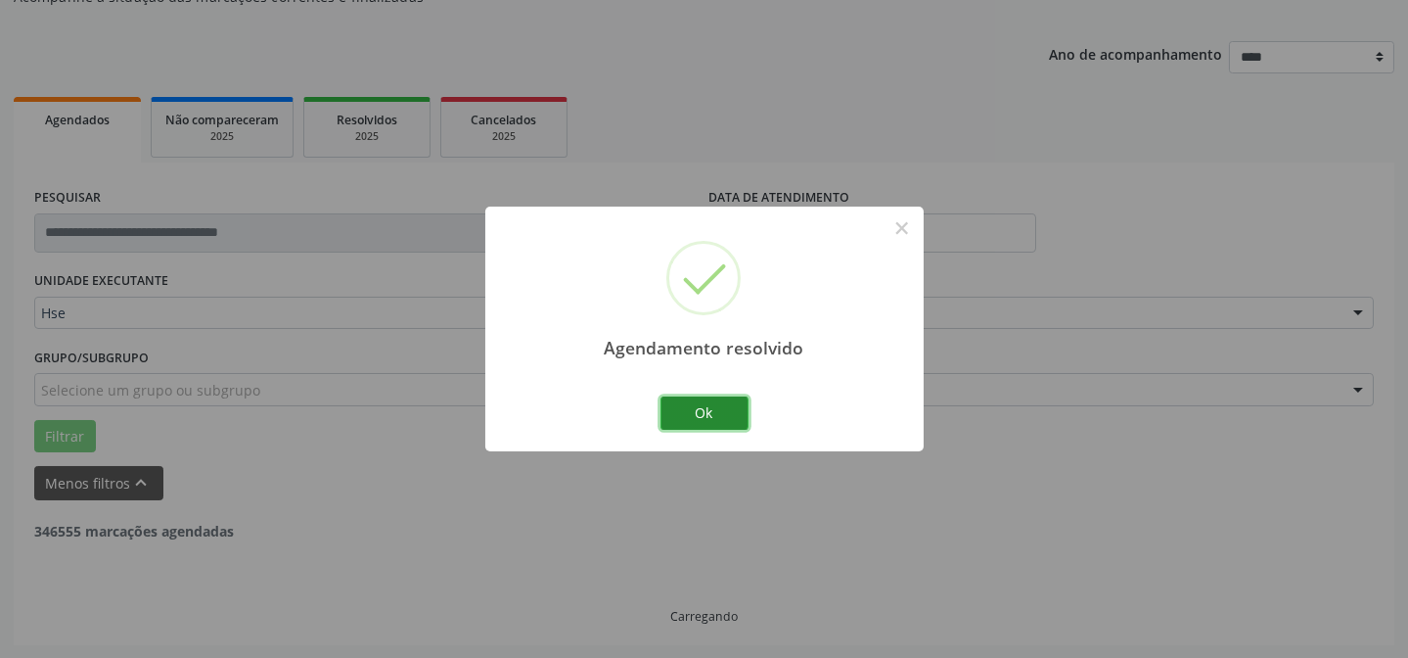
click at [707, 406] on button "Ok" at bounding box center [704, 412] width 88 height 33
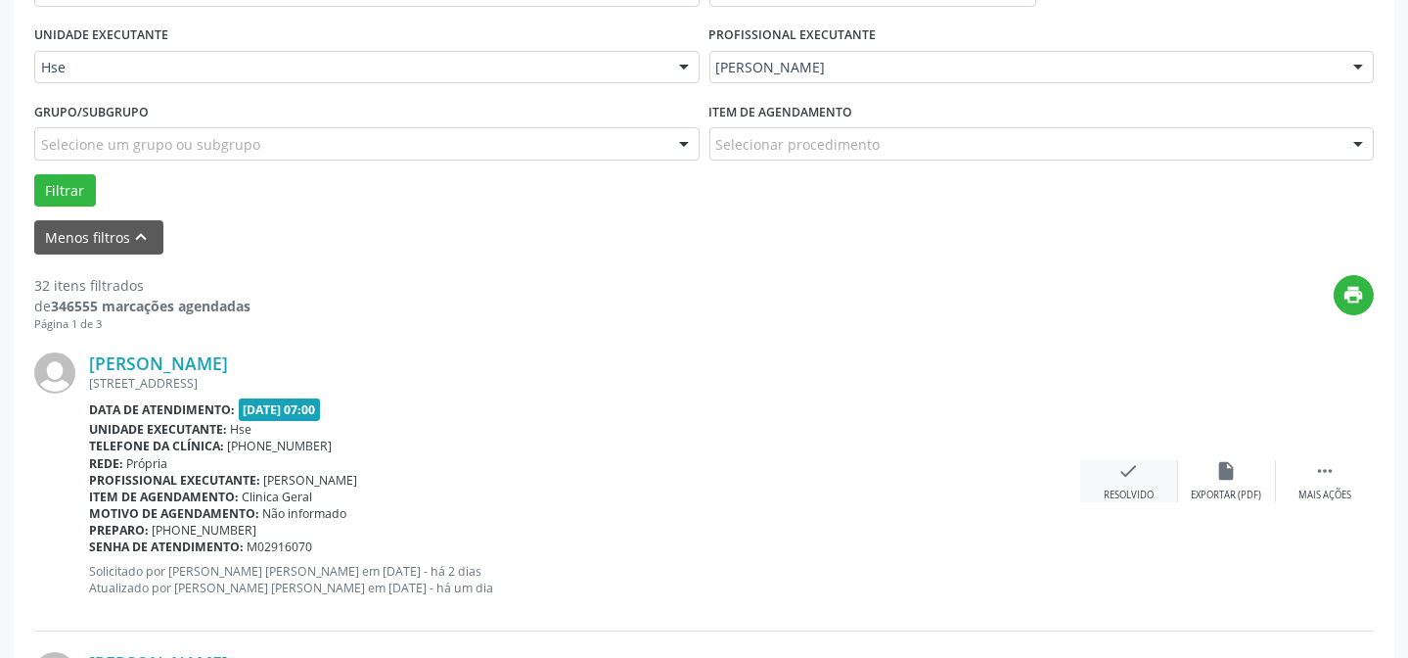
click at [1136, 472] on icon "check" at bounding box center [1129, 471] width 22 height 22
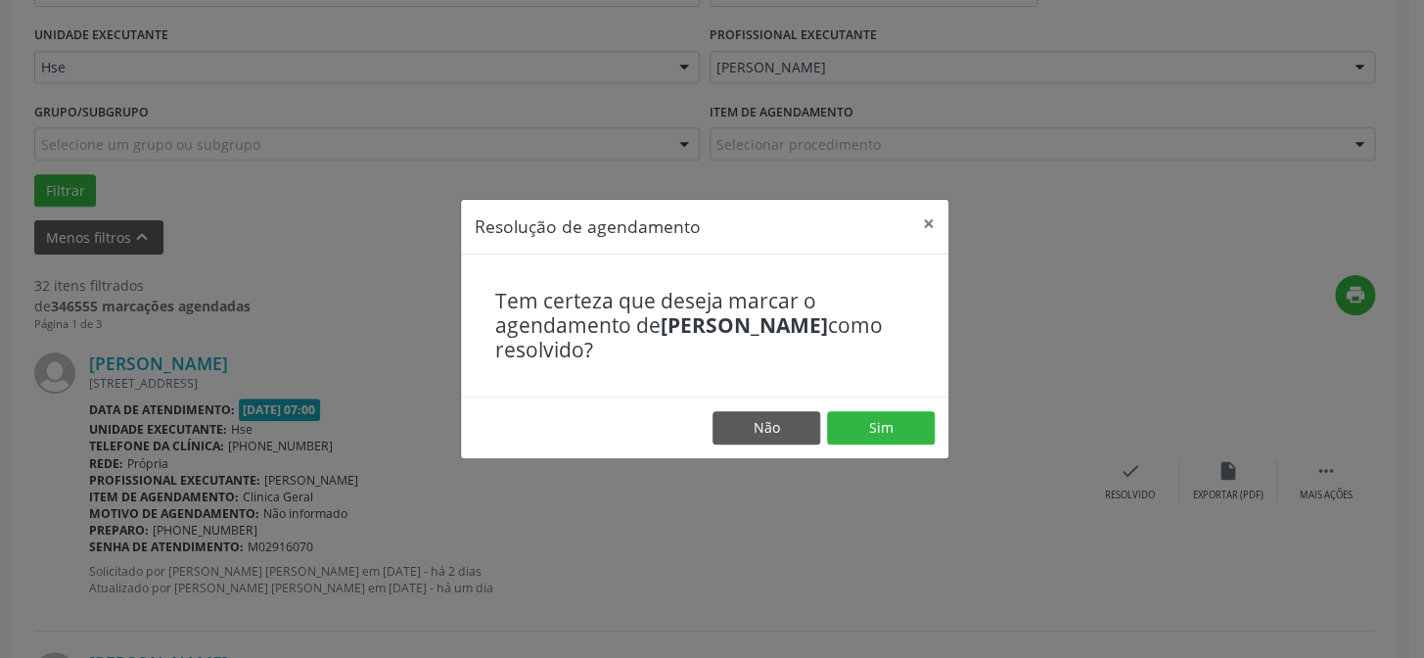
click at [885, 410] on footer "Não Sim" at bounding box center [704, 427] width 487 height 62
click at [880, 425] on button "Sim" at bounding box center [881, 427] width 108 height 33
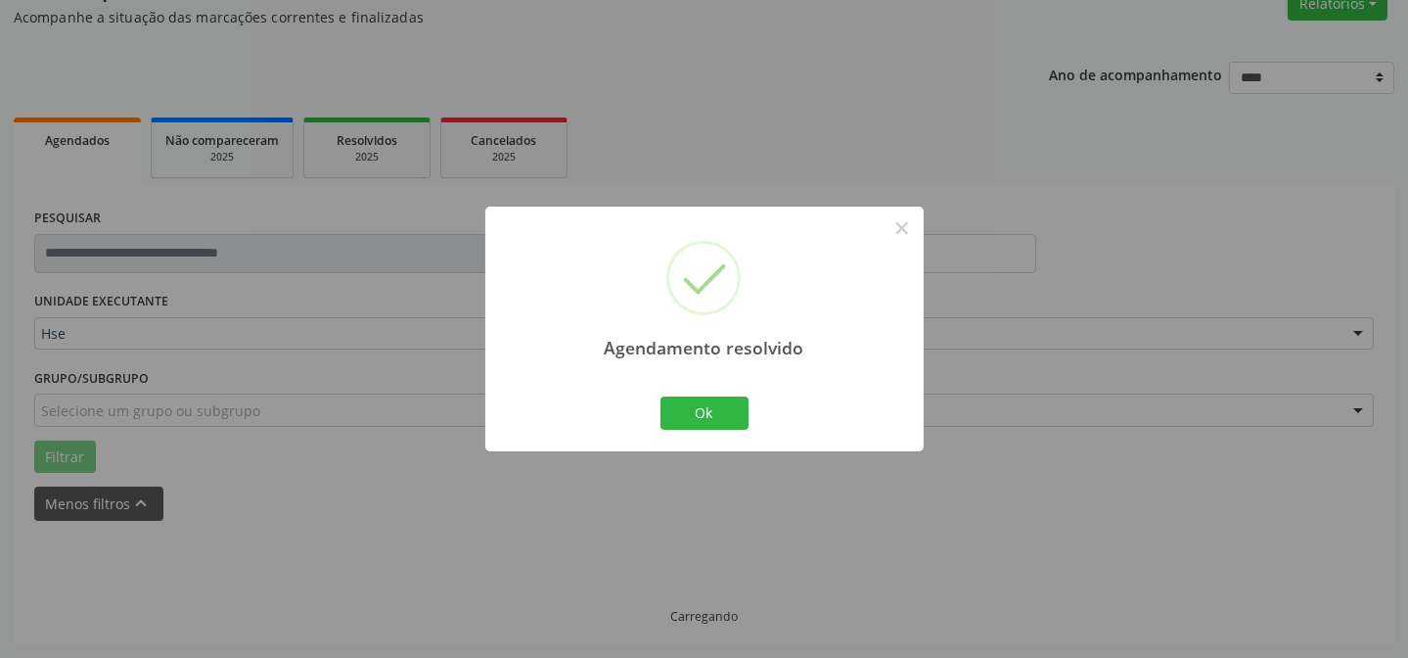
scroll to position [196, 0]
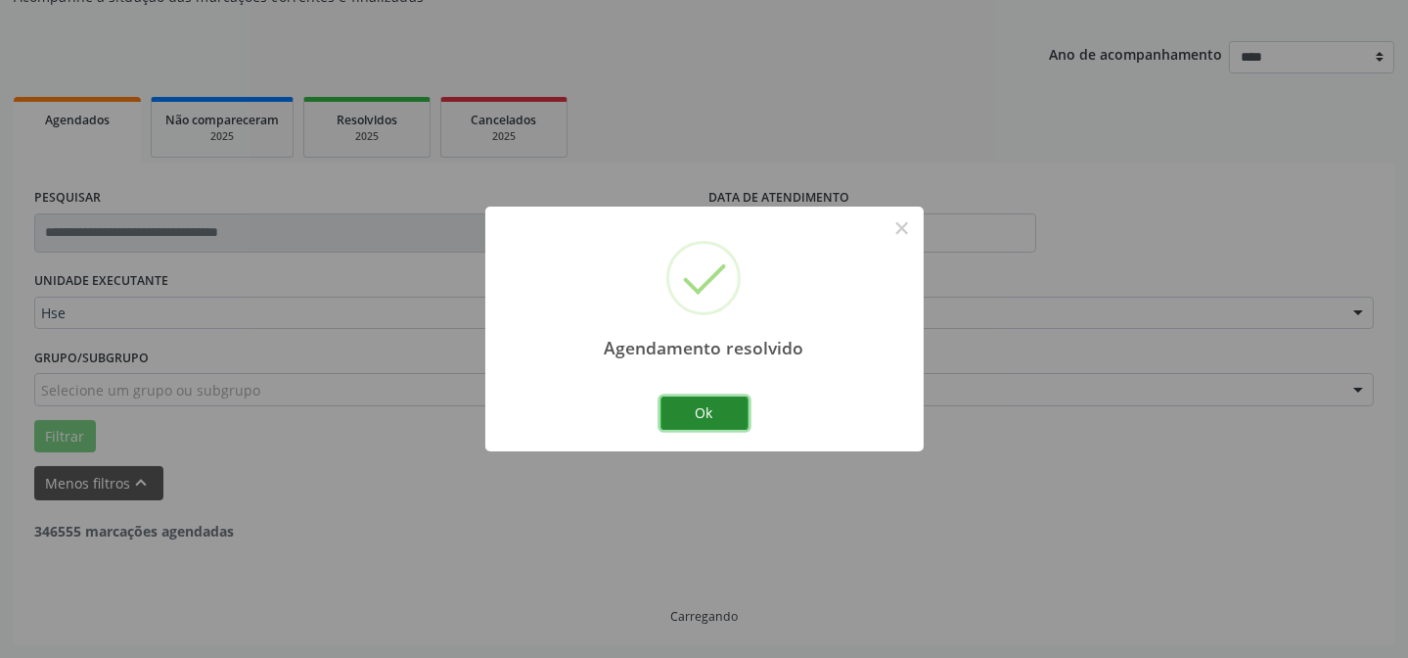
click at [695, 411] on button "Ok" at bounding box center [704, 412] width 88 height 33
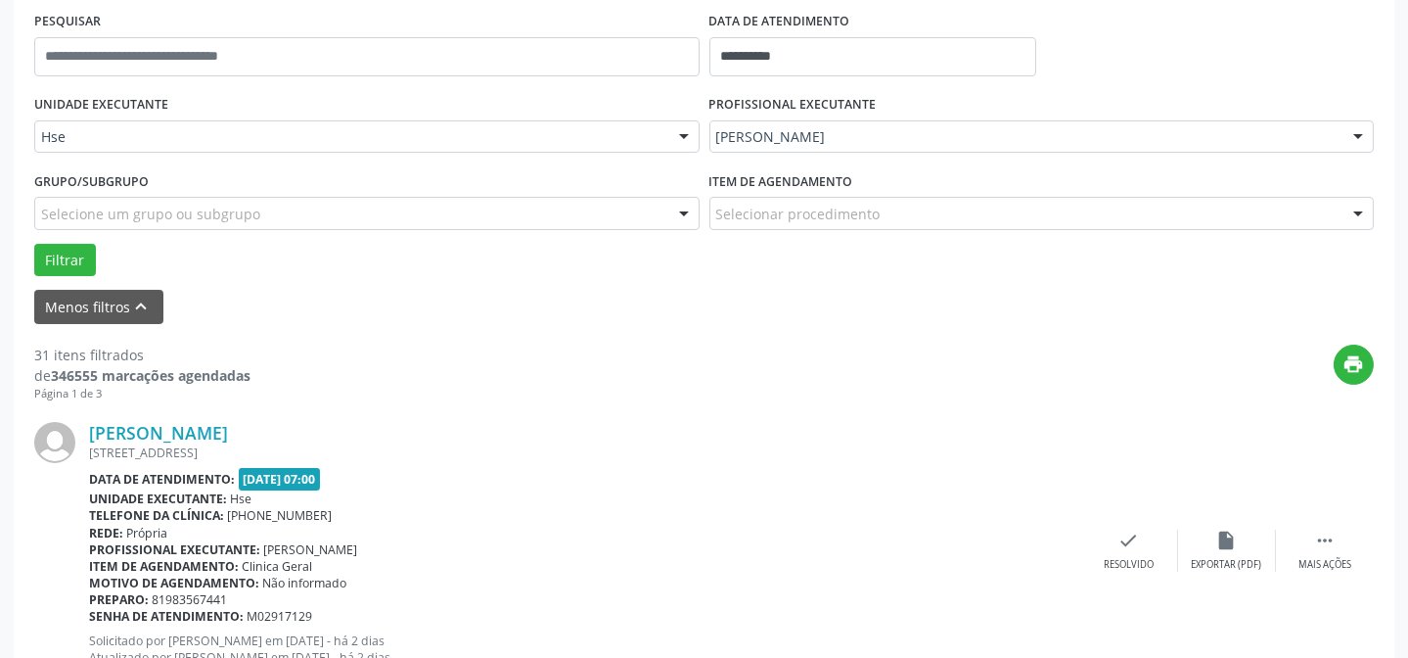
scroll to position [373, 0]
click at [1301, 540] on div " Mais ações" at bounding box center [1325, 549] width 98 height 42
click at [1216, 535] on icon "alarm_off" at bounding box center [1227, 539] width 22 height 22
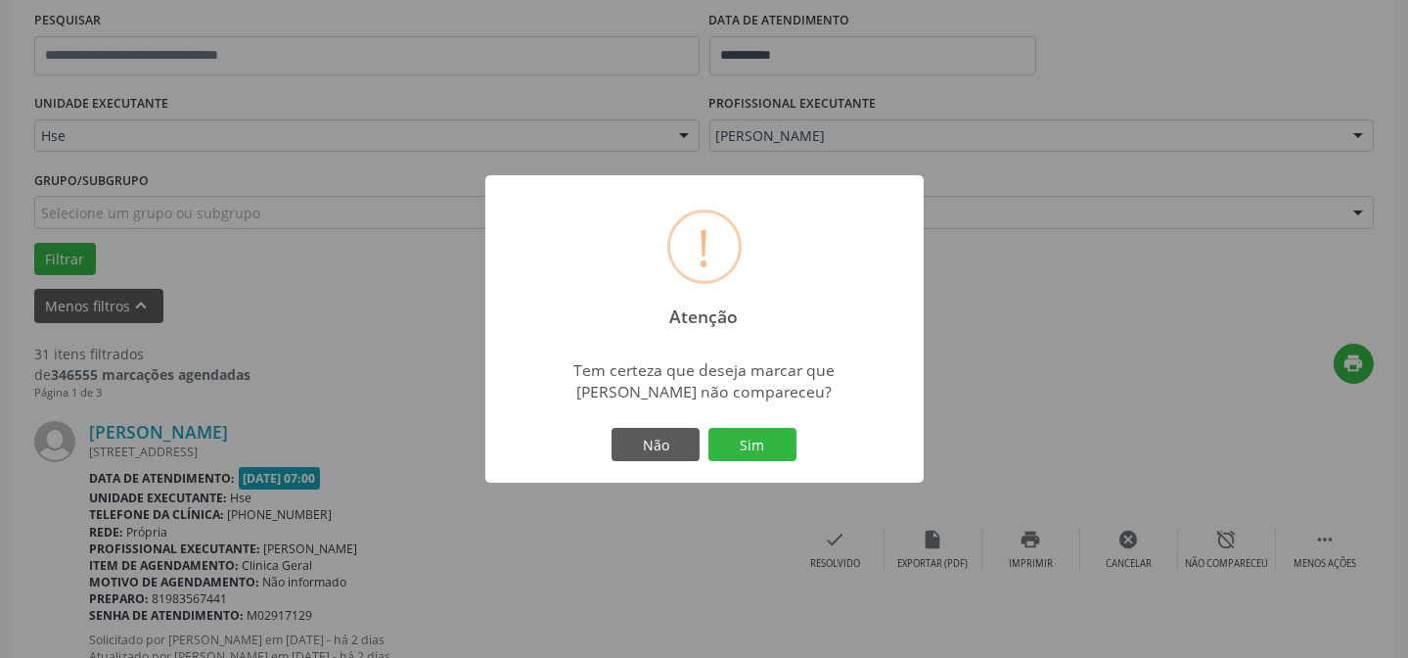
click at [704, 445] on div "Não Sim" at bounding box center [705, 444] width 194 height 41
click at [712, 446] on button "Sim" at bounding box center [752, 444] width 88 height 33
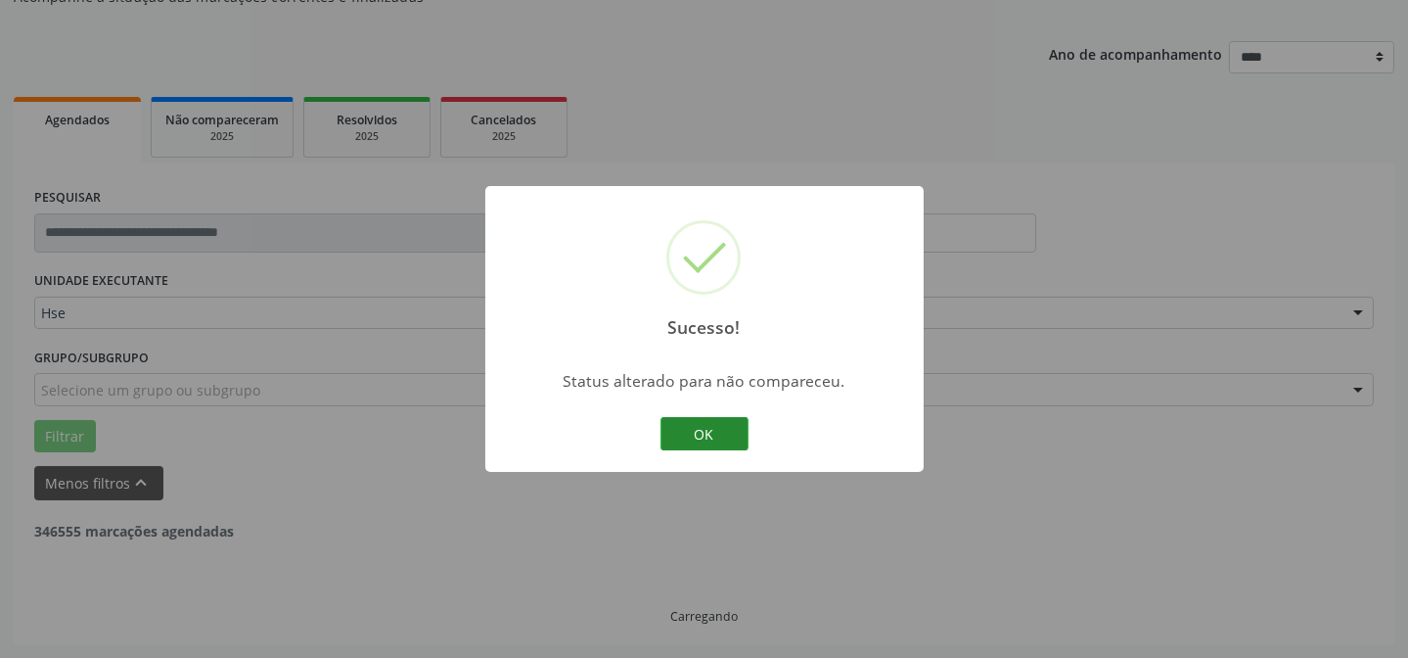
click at [678, 431] on button "OK" at bounding box center [704, 433] width 88 height 33
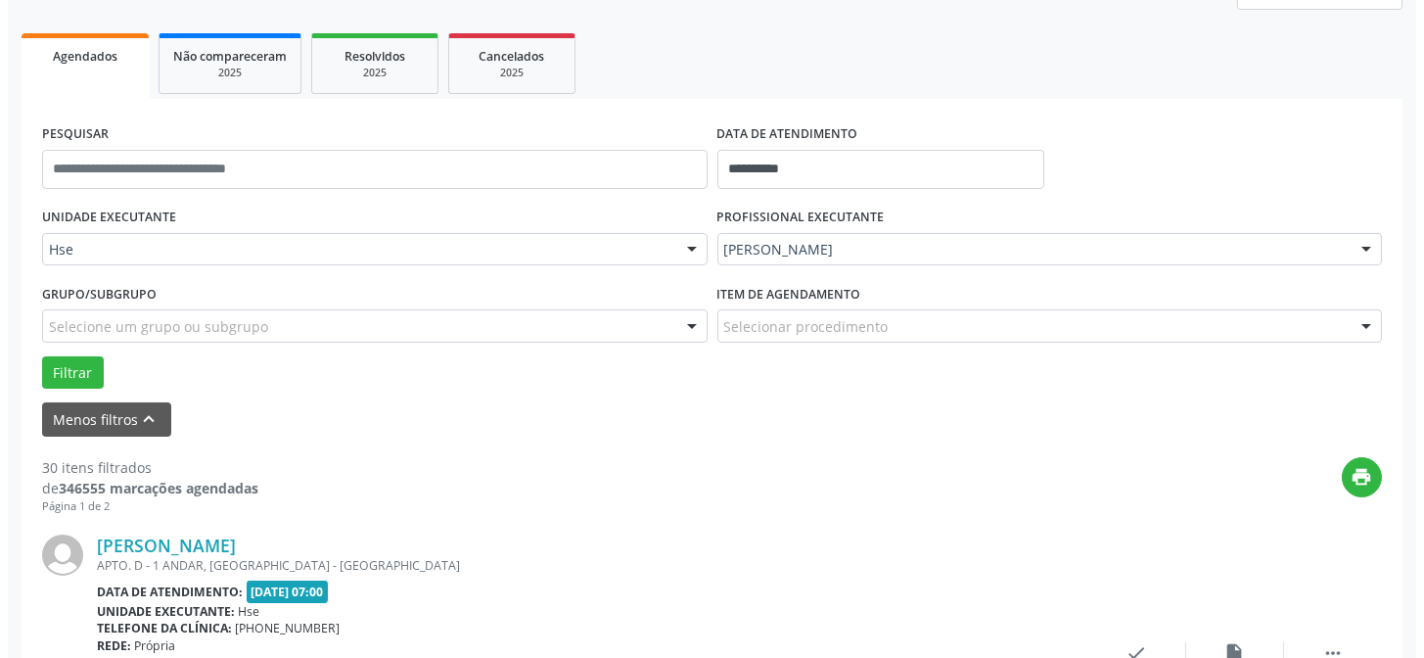
scroll to position [462, 0]
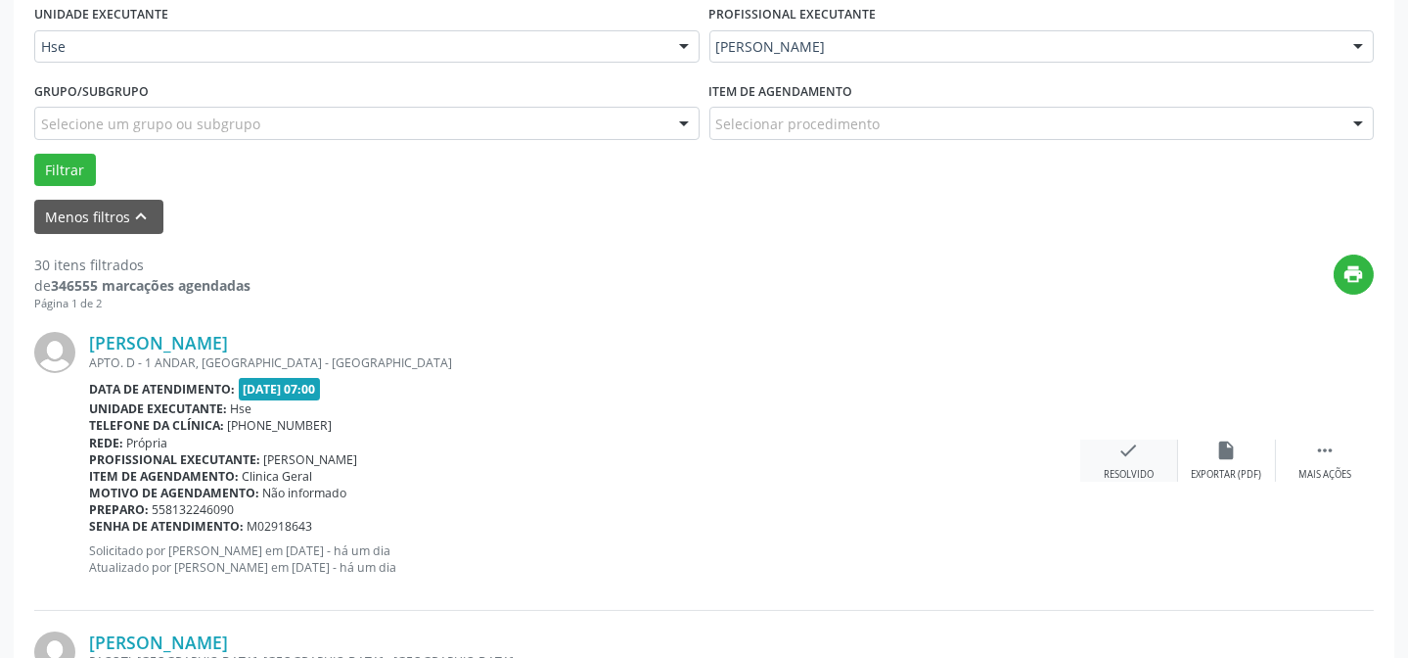
click at [1118, 468] on div "Resolvido" at bounding box center [1129, 475] width 50 height 14
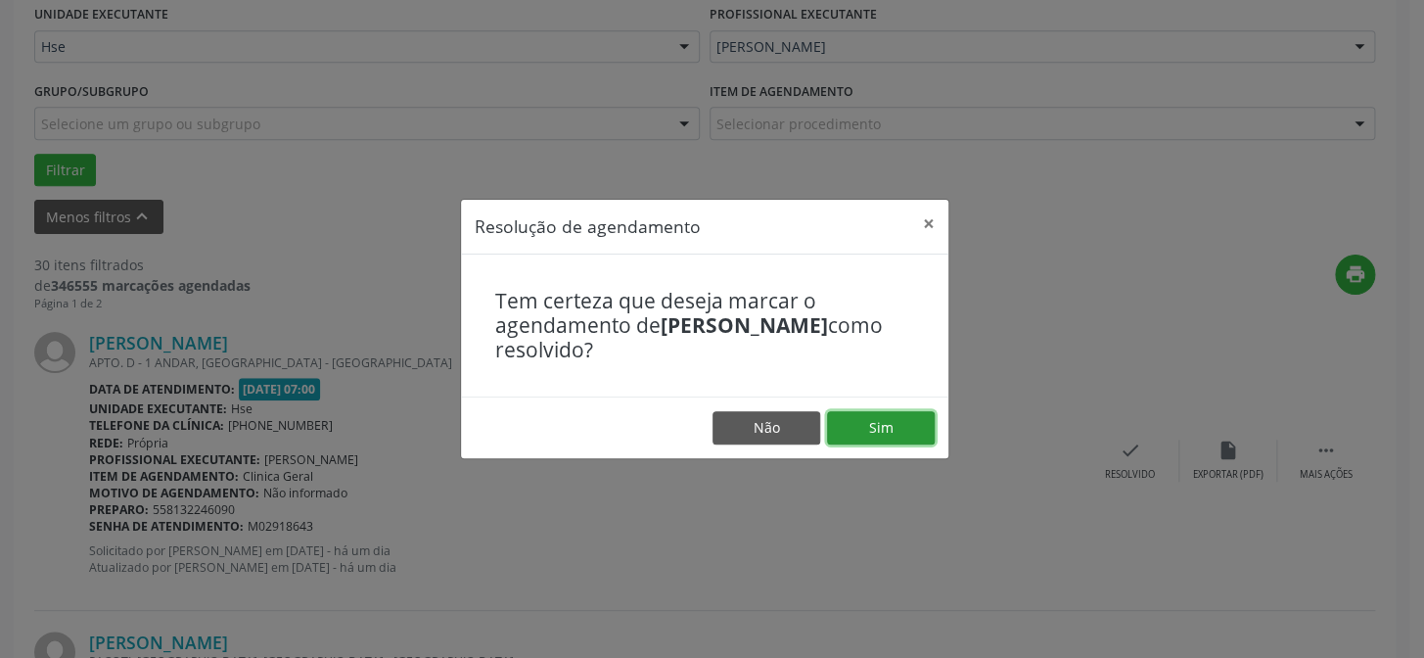
click at [899, 419] on button "Sim" at bounding box center [881, 427] width 108 height 33
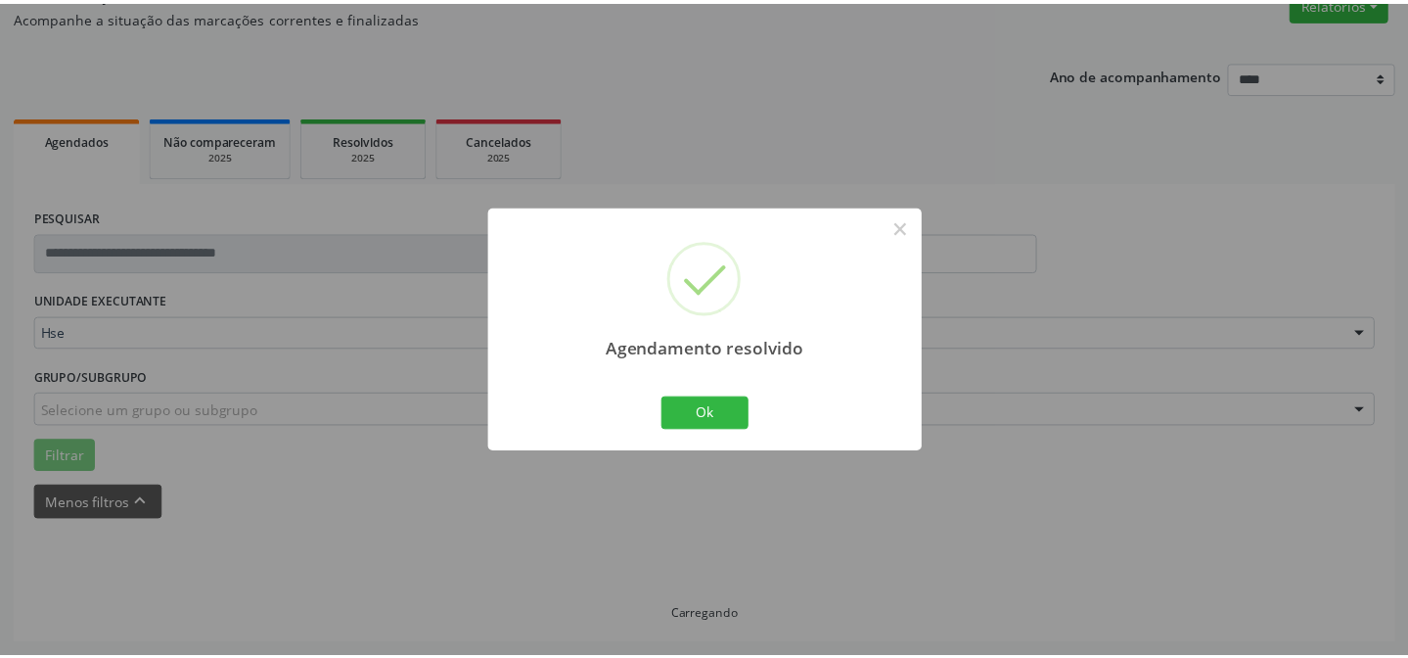
scroll to position [175, 0]
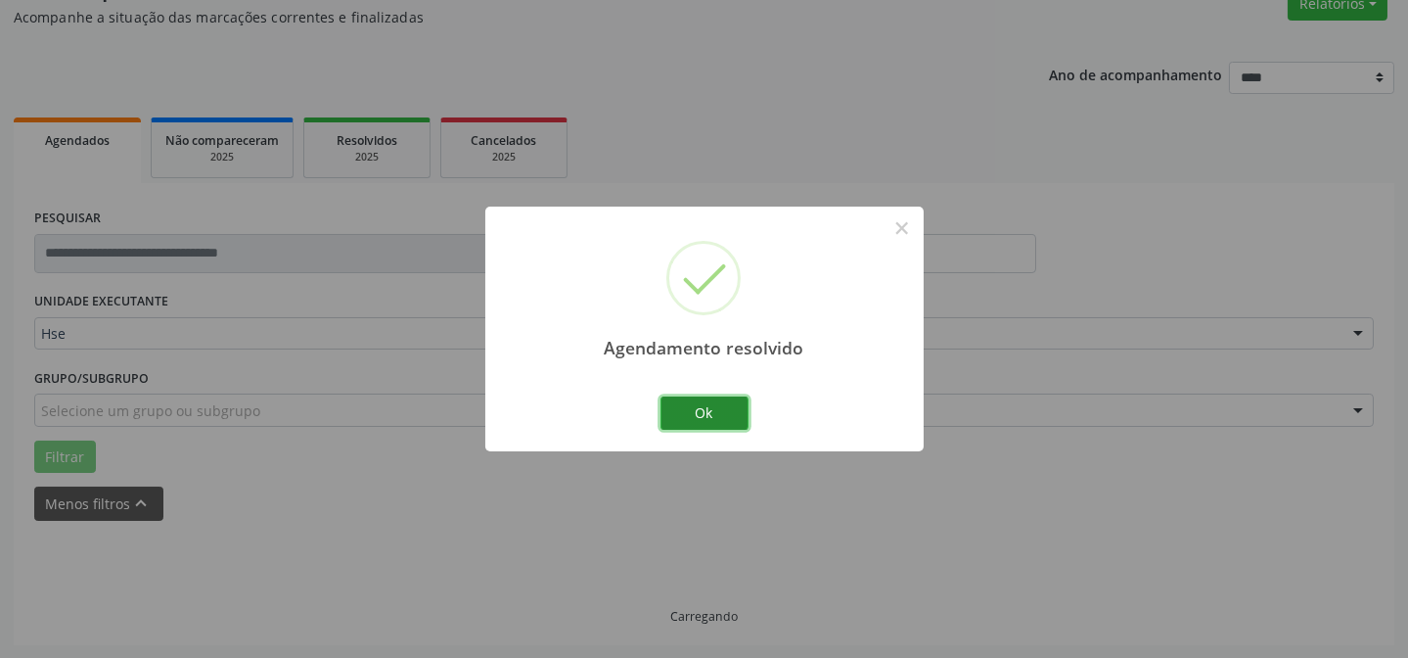
click at [725, 404] on button "Ok" at bounding box center [704, 412] width 88 height 33
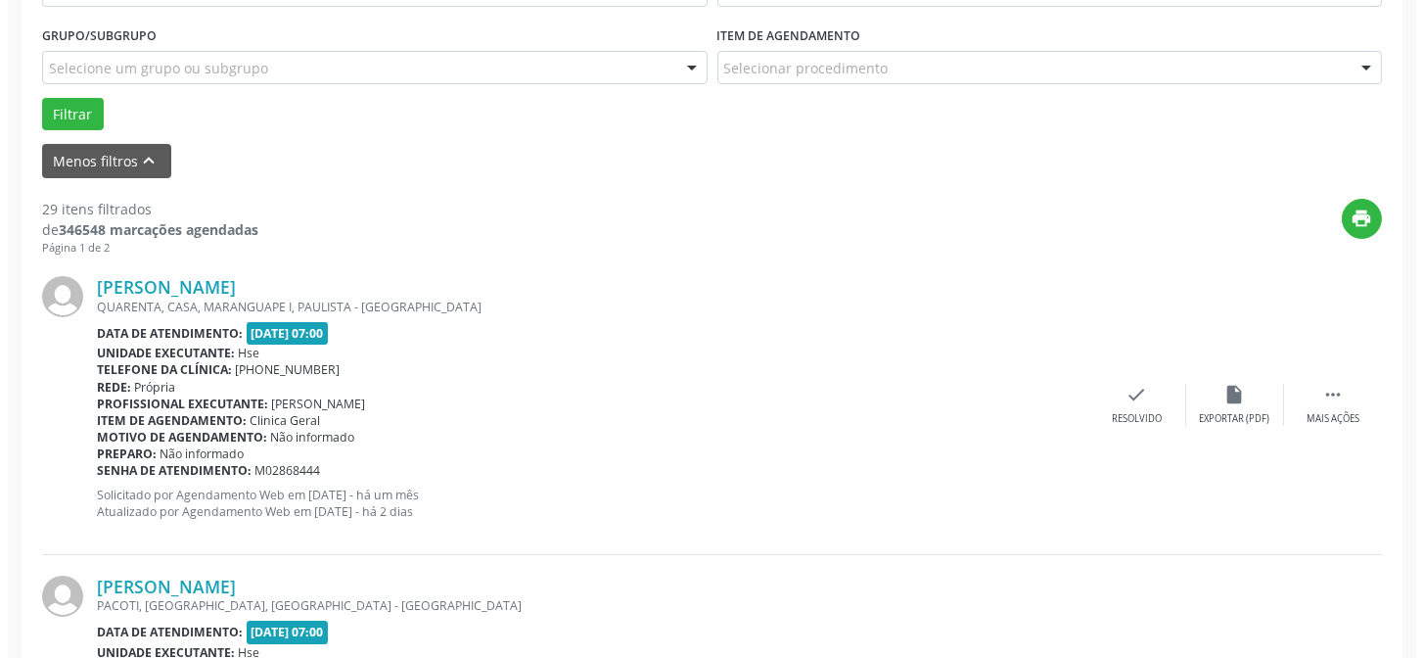
scroll to position [530, 0]
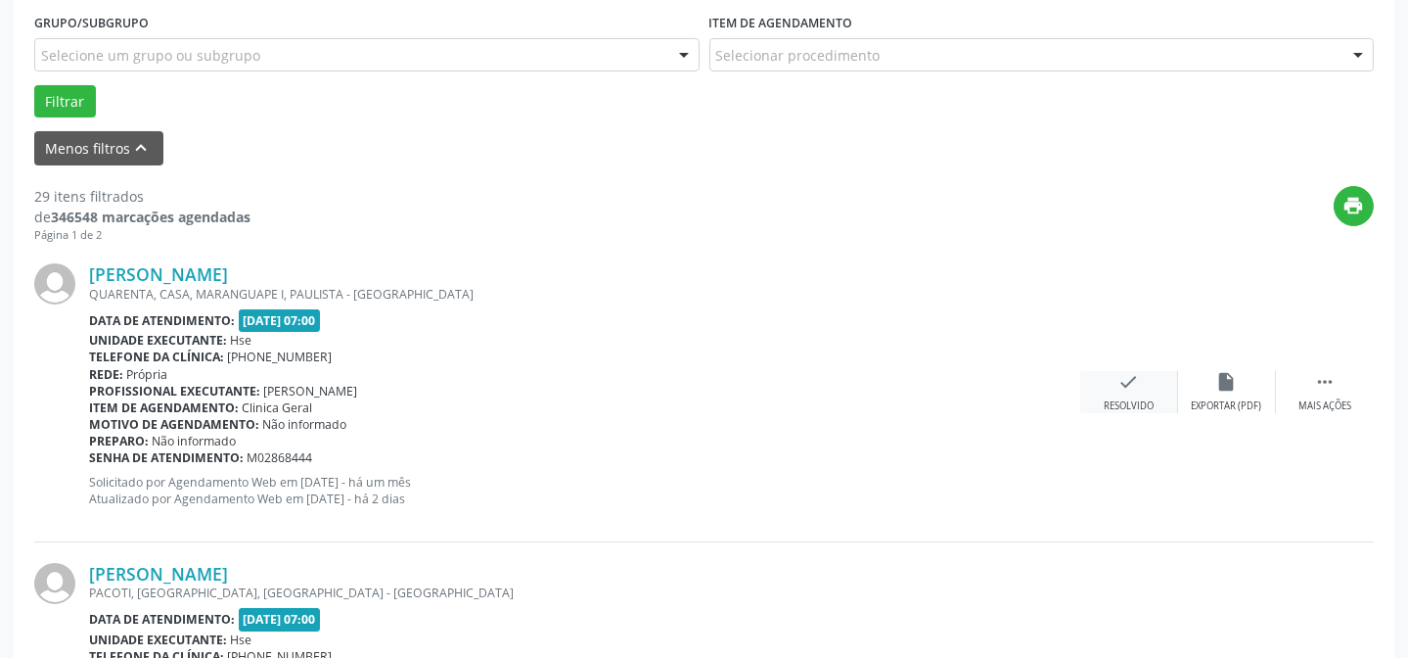
click at [1129, 390] on icon "check" at bounding box center [1129, 382] width 22 height 22
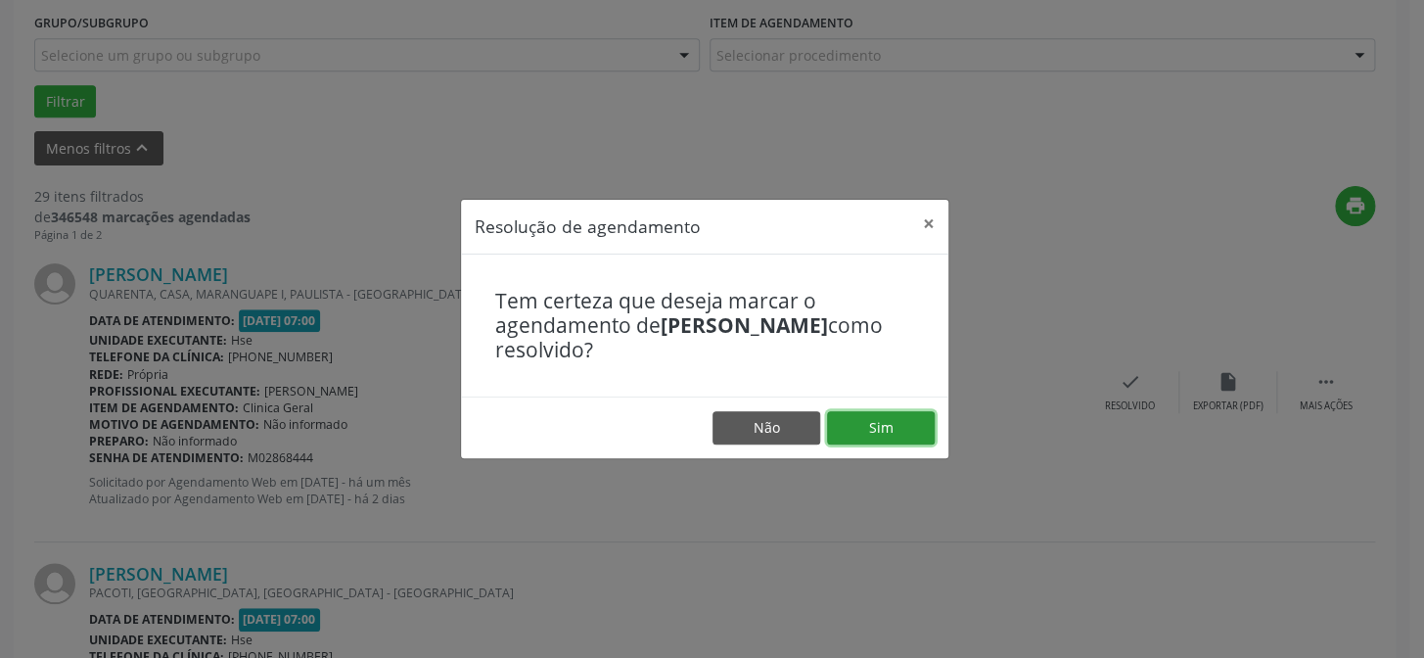
click at [868, 419] on button "Sim" at bounding box center [881, 427] width 108 height 33
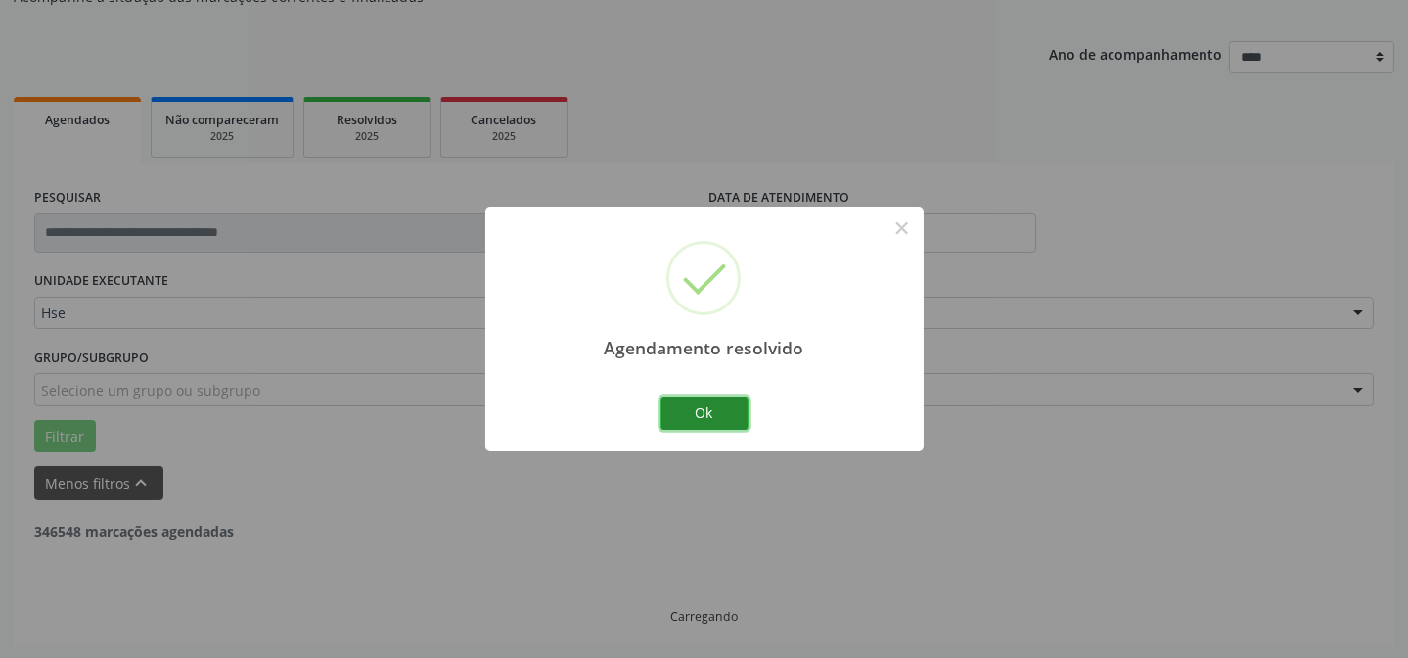
click at [720, 423] on button "Ok" at bounding box center [704, 412] width 88 height 33
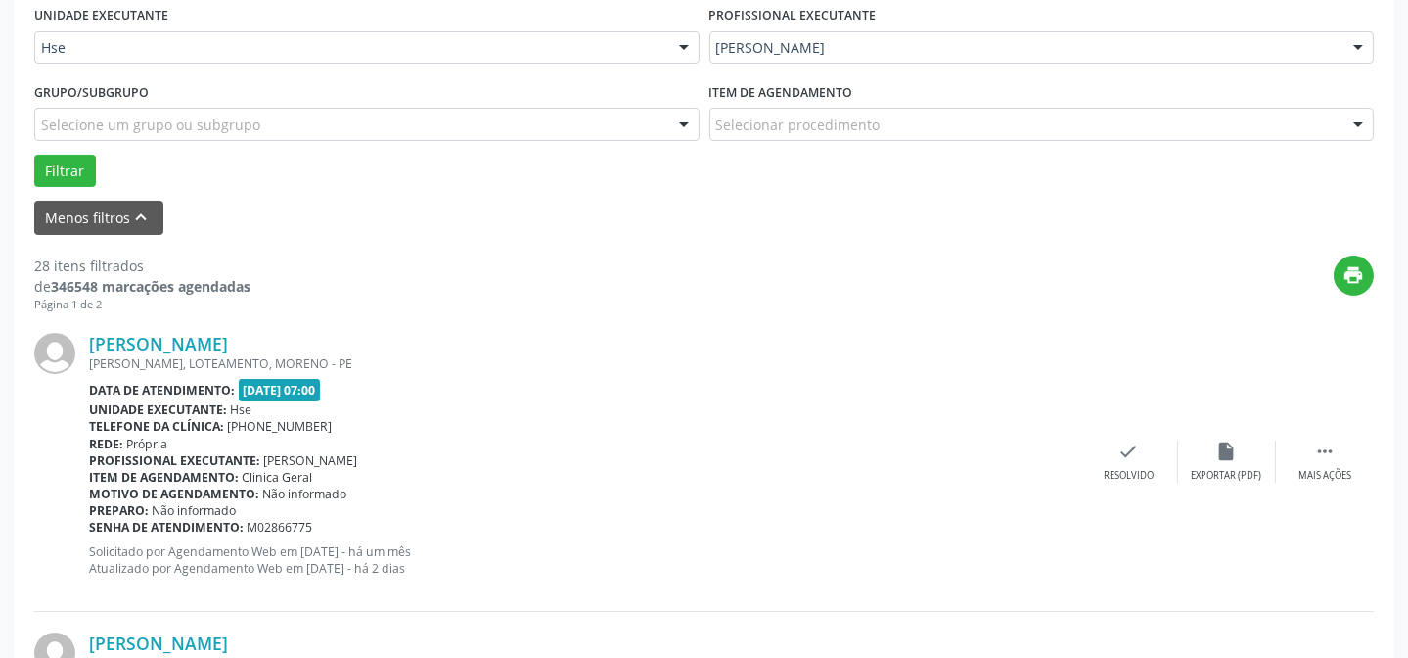
scroll to position [462, 0]
click at [1329, 454] on icon "" at bounding box center [1325, 450] width 22 height 22
click at [1231, 447] on icon "alarm_off" at bounding box center [1227, 450] width 22 height 22
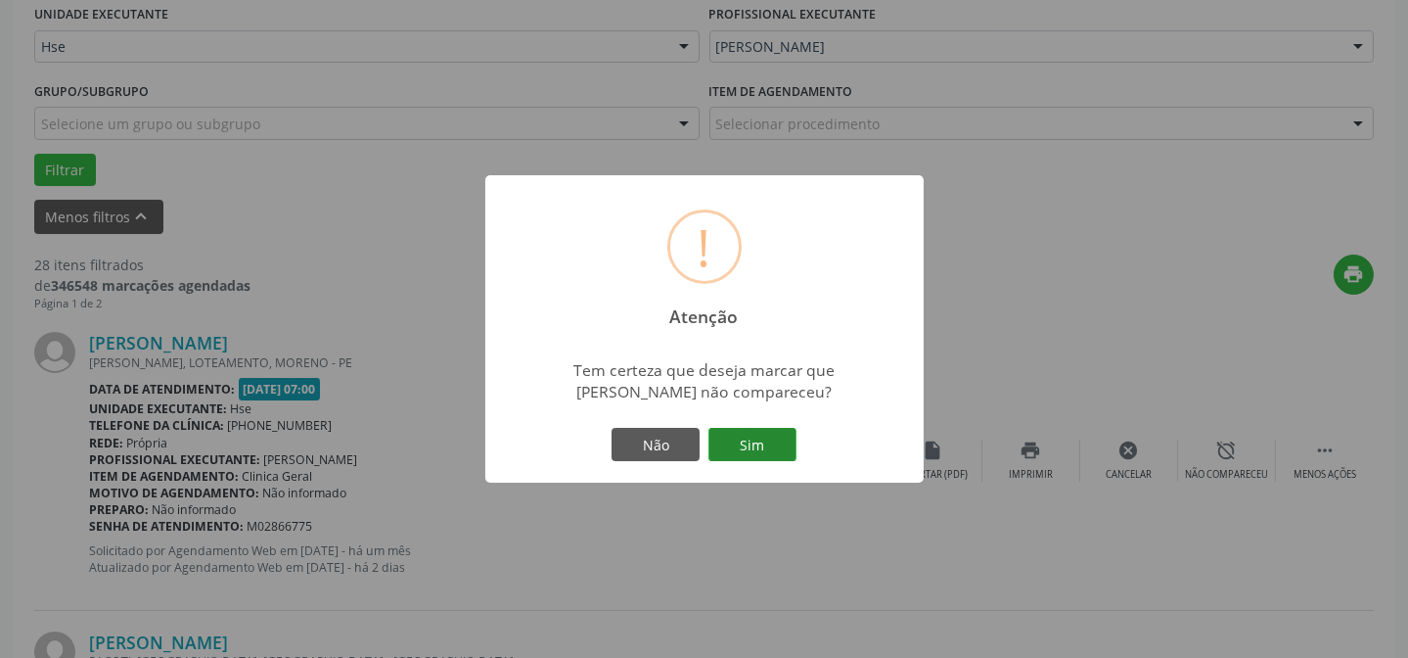
click at [756, 438] on button "Sim" at bounding box center [752, 444] width 88 height 33
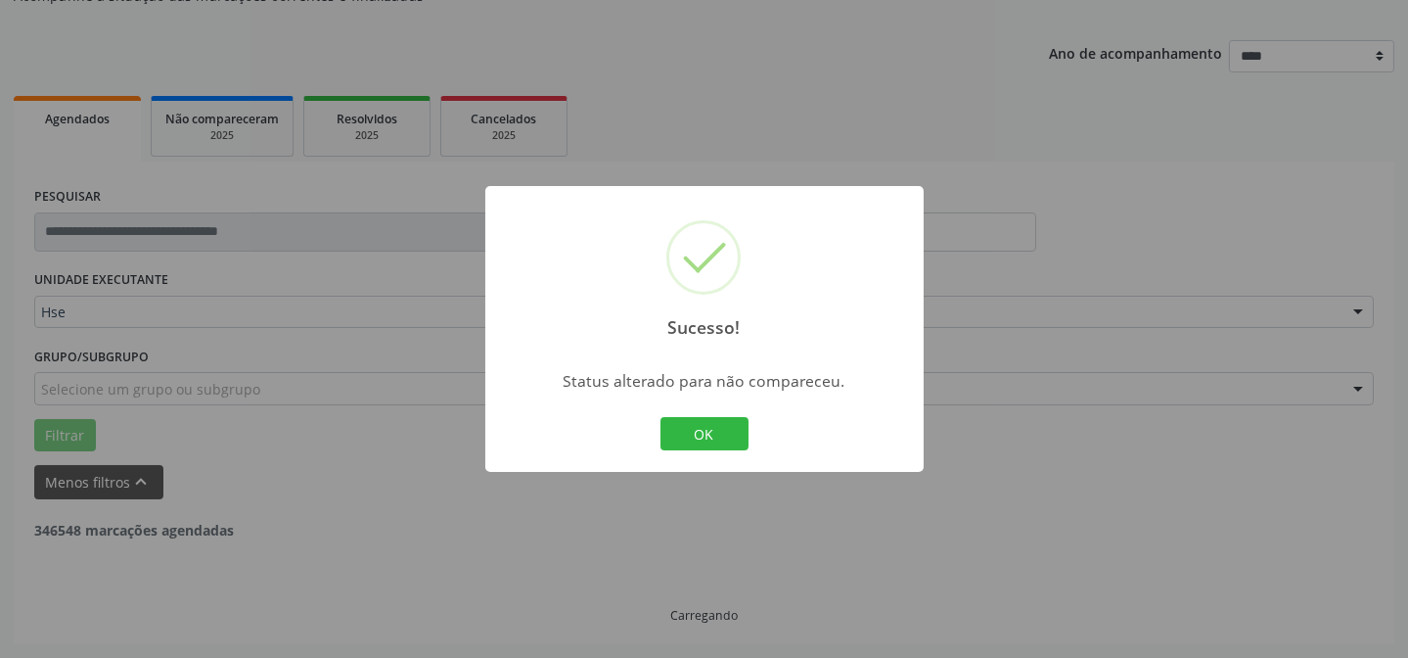
scroll to position [196, 0]
click at [677, 429] on button "OK" at bounding box center [704, 433] width 88 height 33
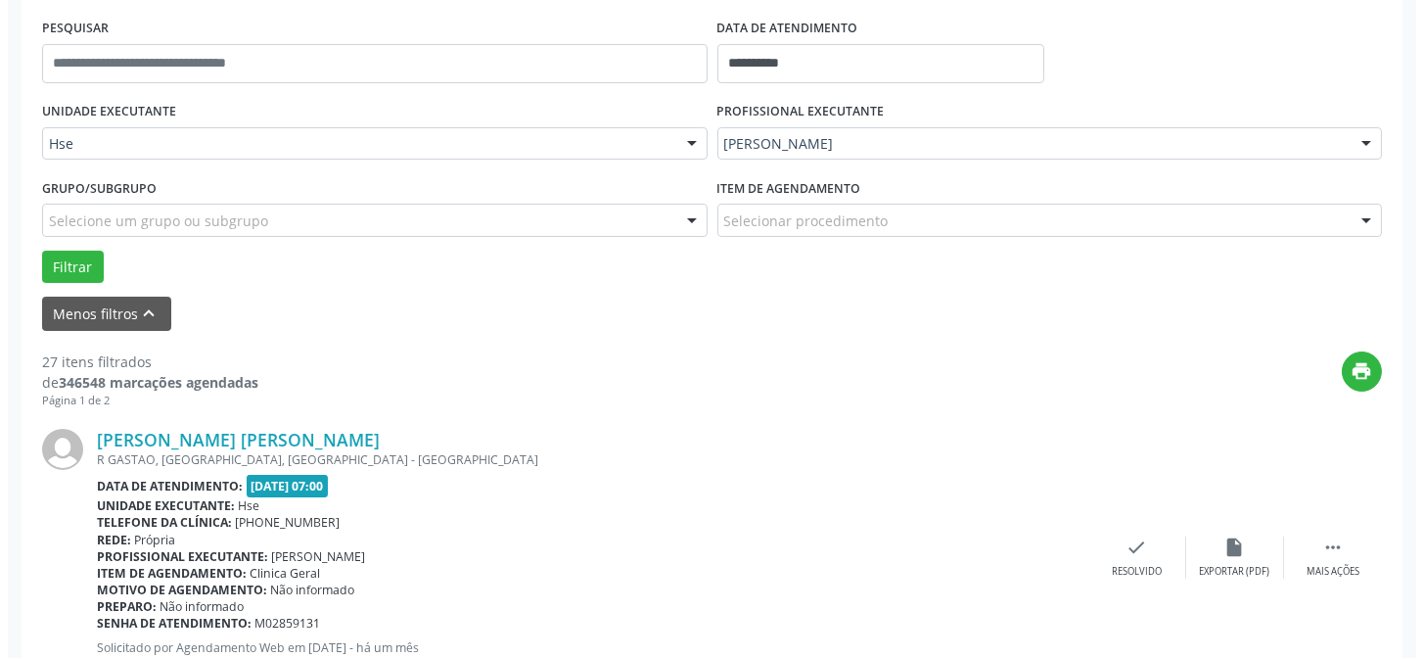
scroll to position [373, 0]
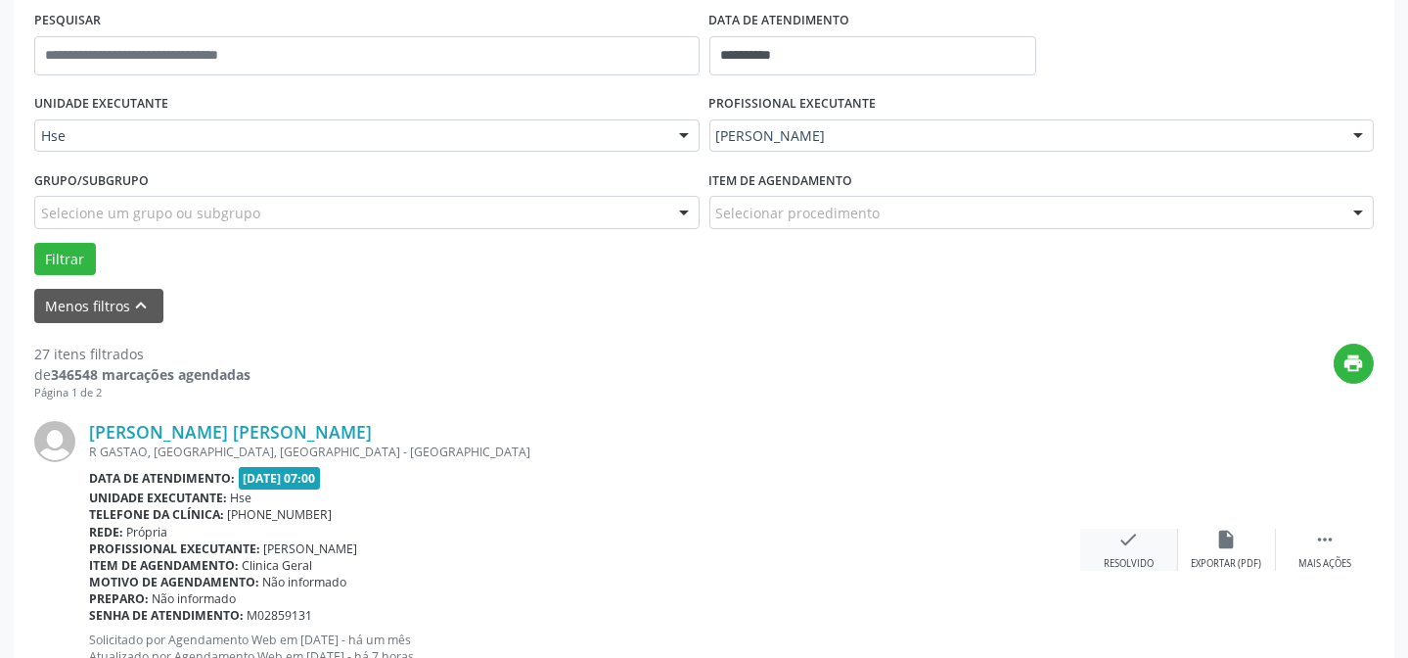
click at [1142, 541] on div "check Resolvido" at bounding box center [1129, 549] width 98 height 42
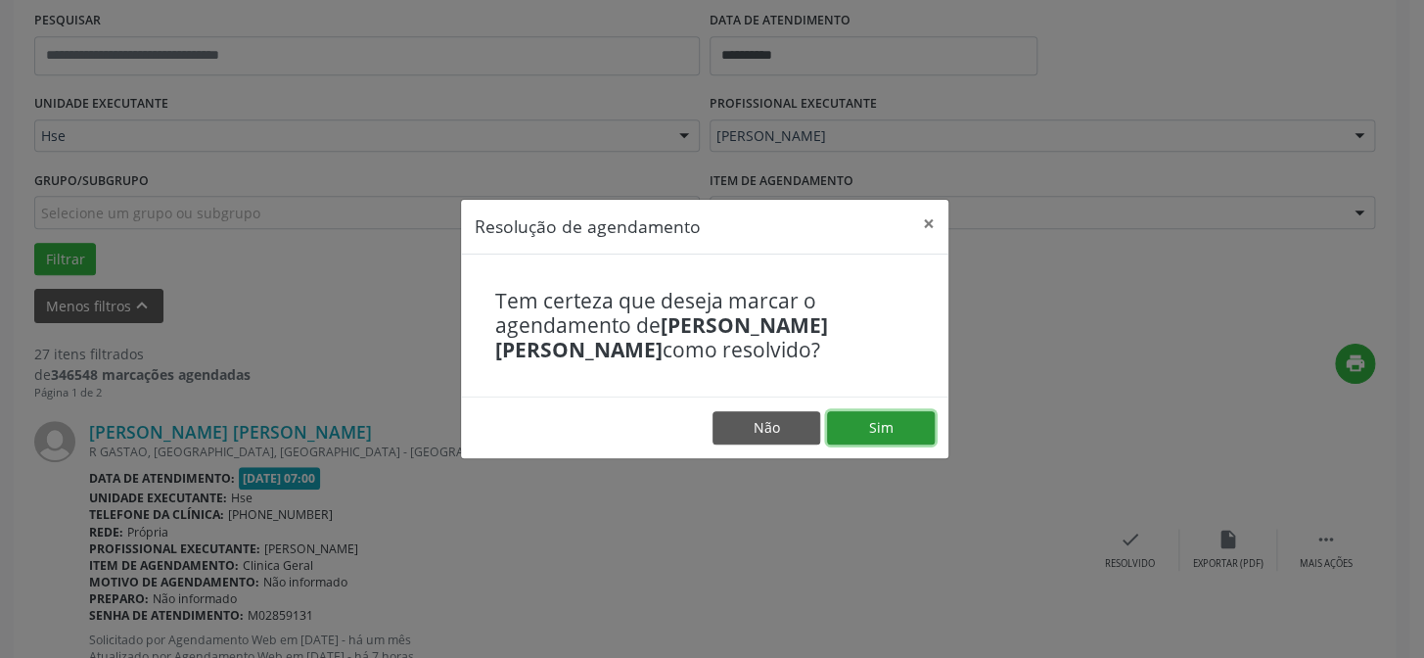
click at [922, 414] on button "Sim" at bounding box center [881, 427] width 108 height 33
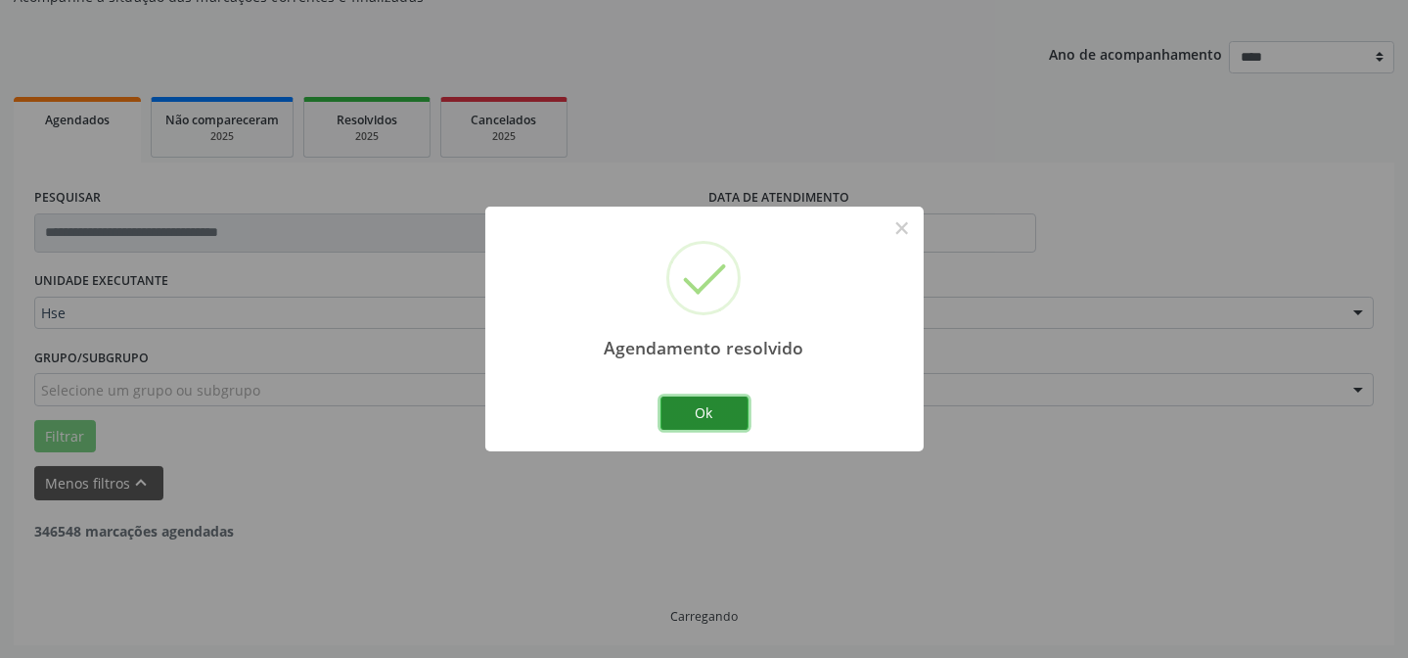
click at [695, 411] on button "Ok" at bounding box center [704, 412] width 88 height 33
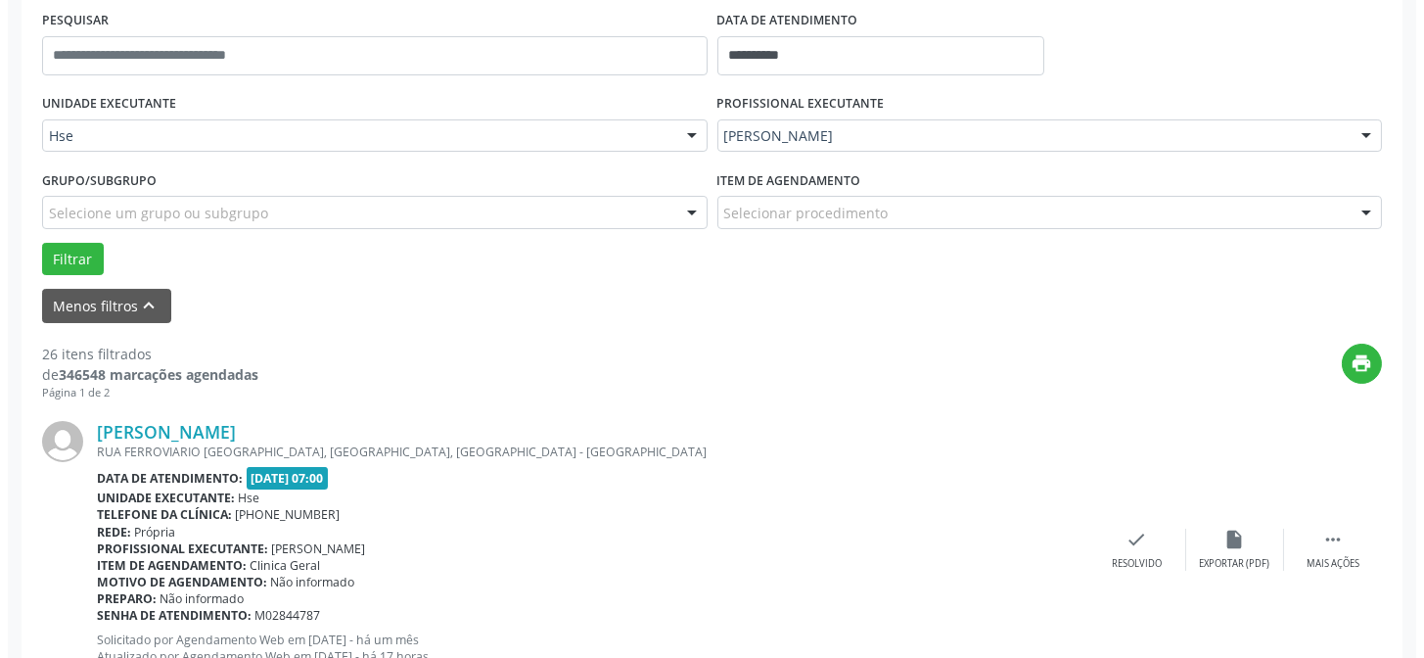
scroll to position [462, 0]
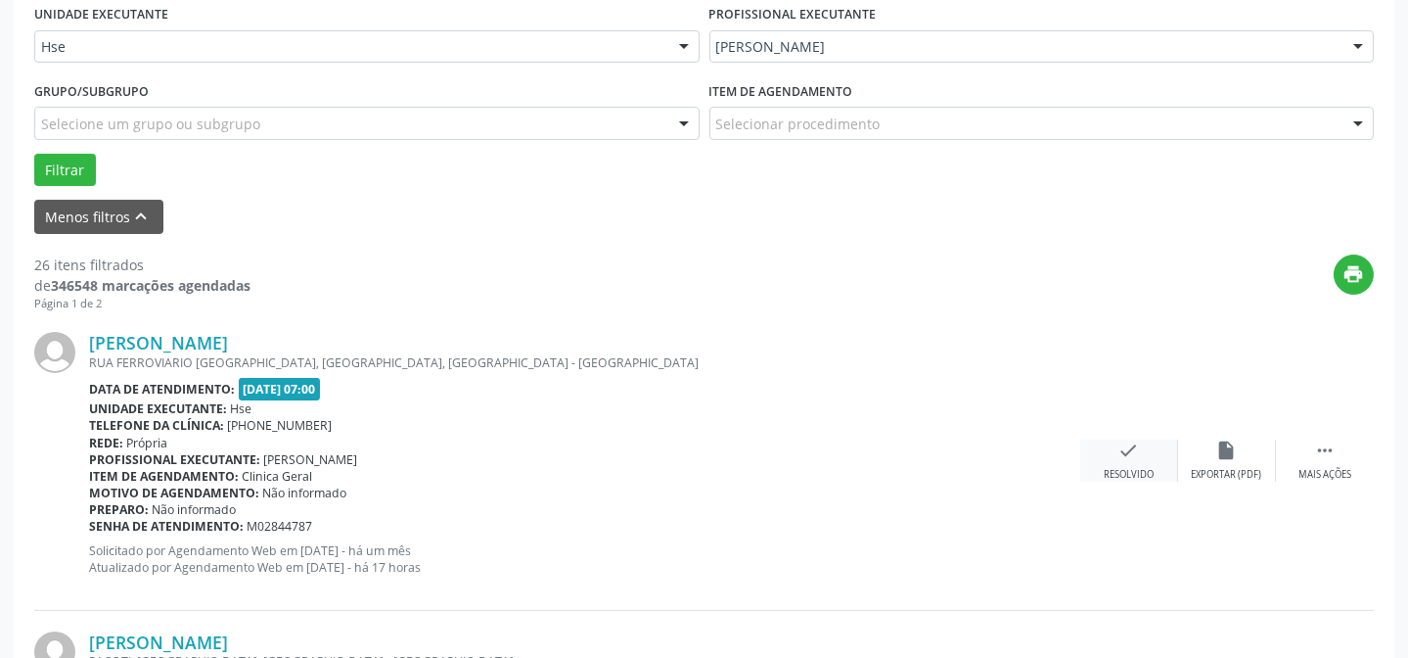
click at [1132, 452] on icon "check" at bounding box center [1129, 450] width 22 height 22
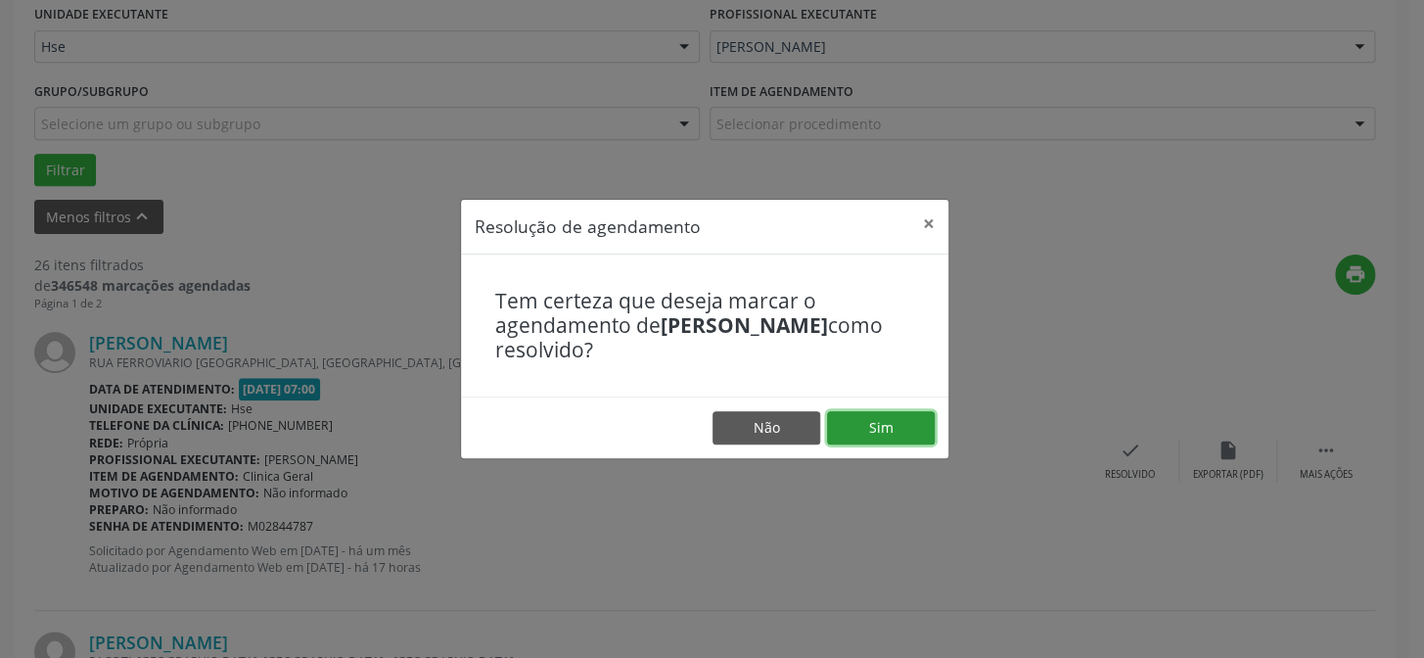
click at [904, 434] on button "Sim" at bounding box center [881, 427] width 108 height 33
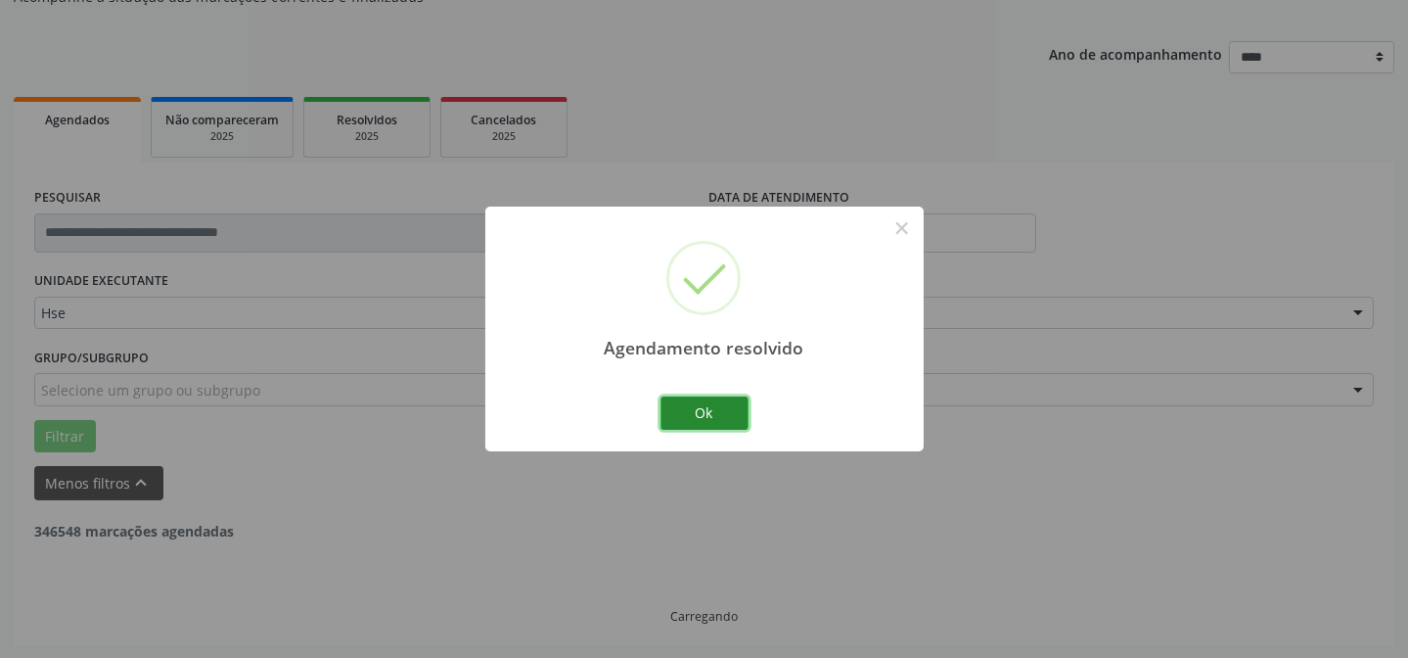
click at [719, 415] on button "Ok" at bounding box center [704, 412] width 88 height 33
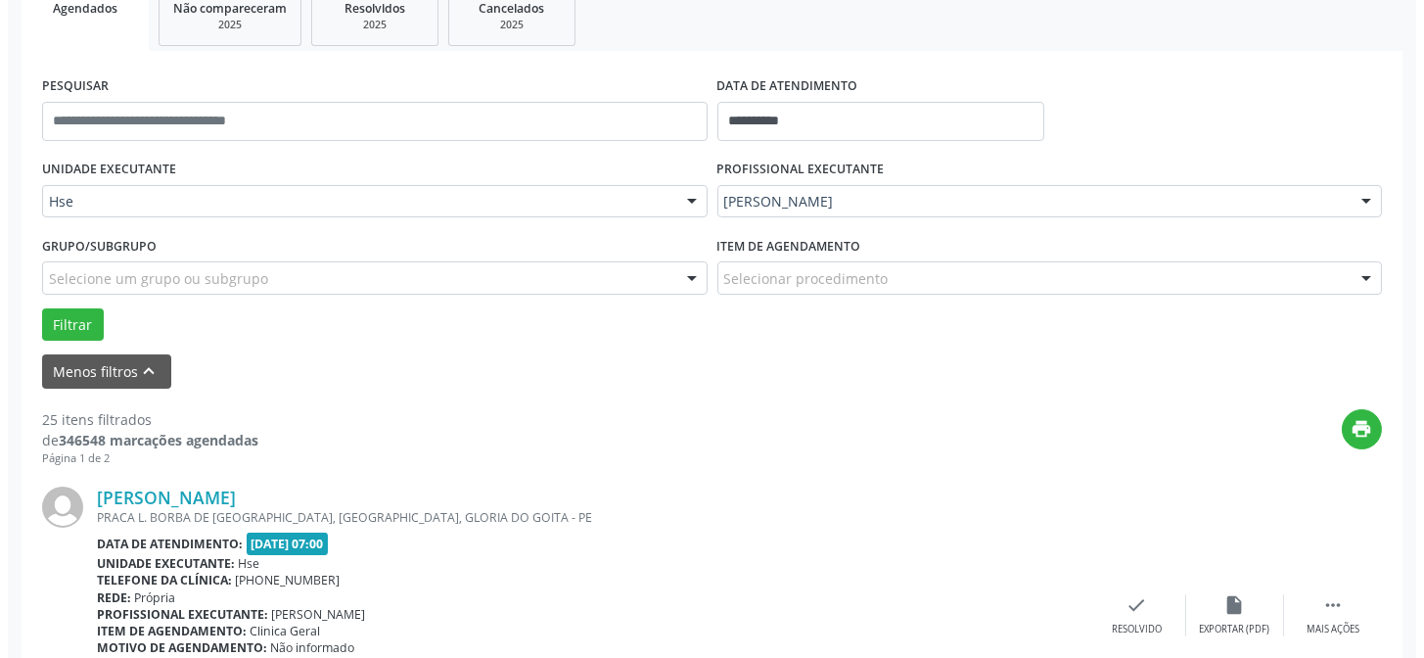
scroll to position [373, 0]
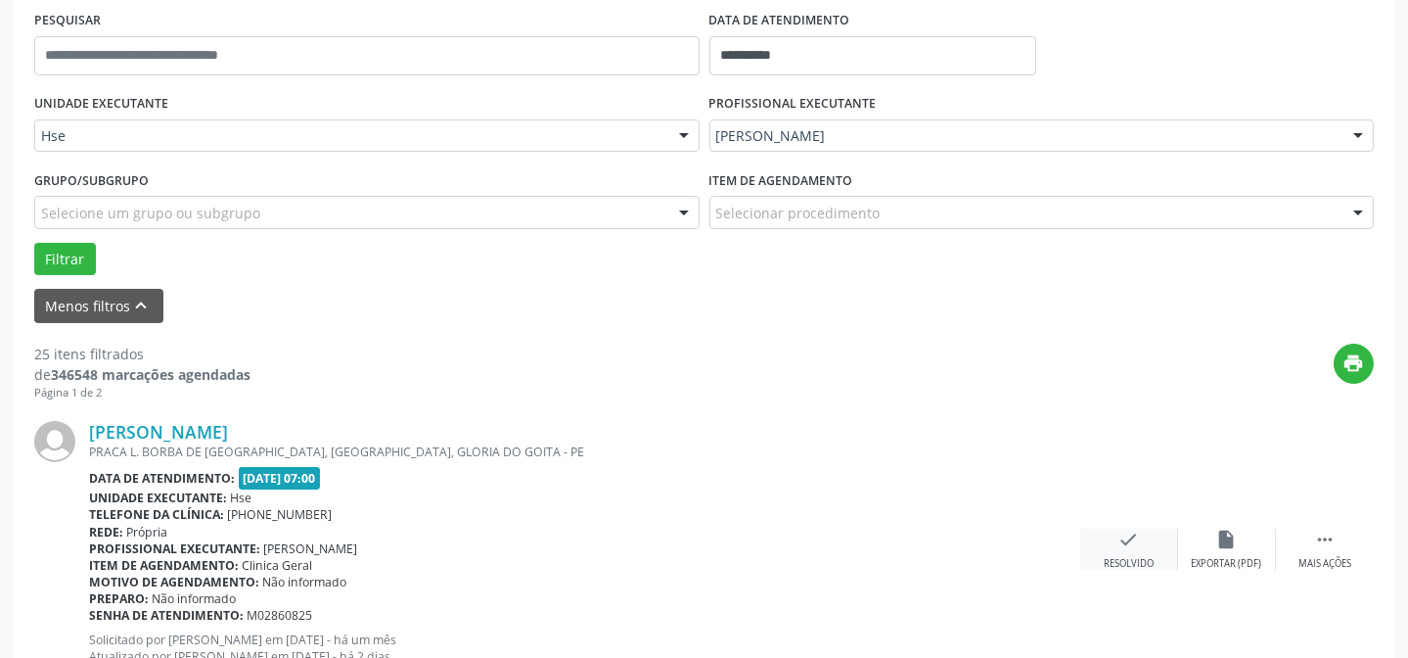
click at [1128, 538] on icon "check" at bounding box center [1129, 539] width 22 height 22
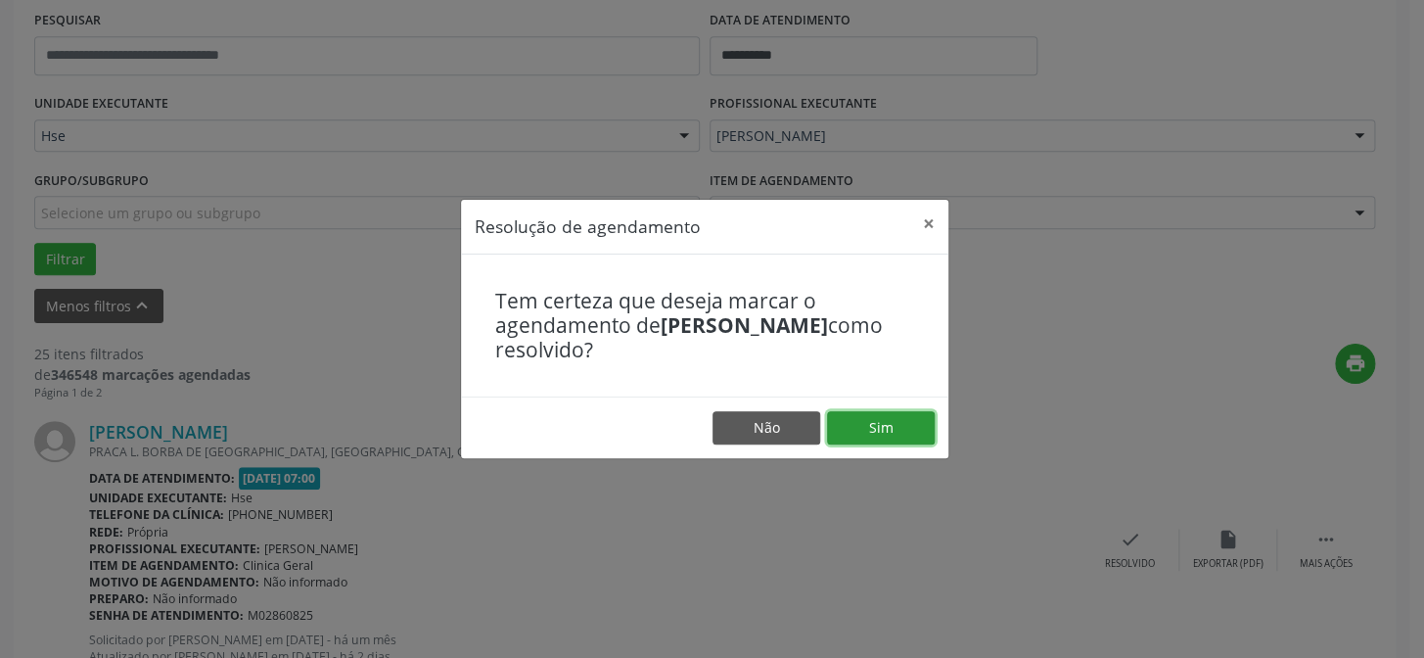
click at [875, 420] on button "Sim" at bounding box center [881, 427] width 108 height 33
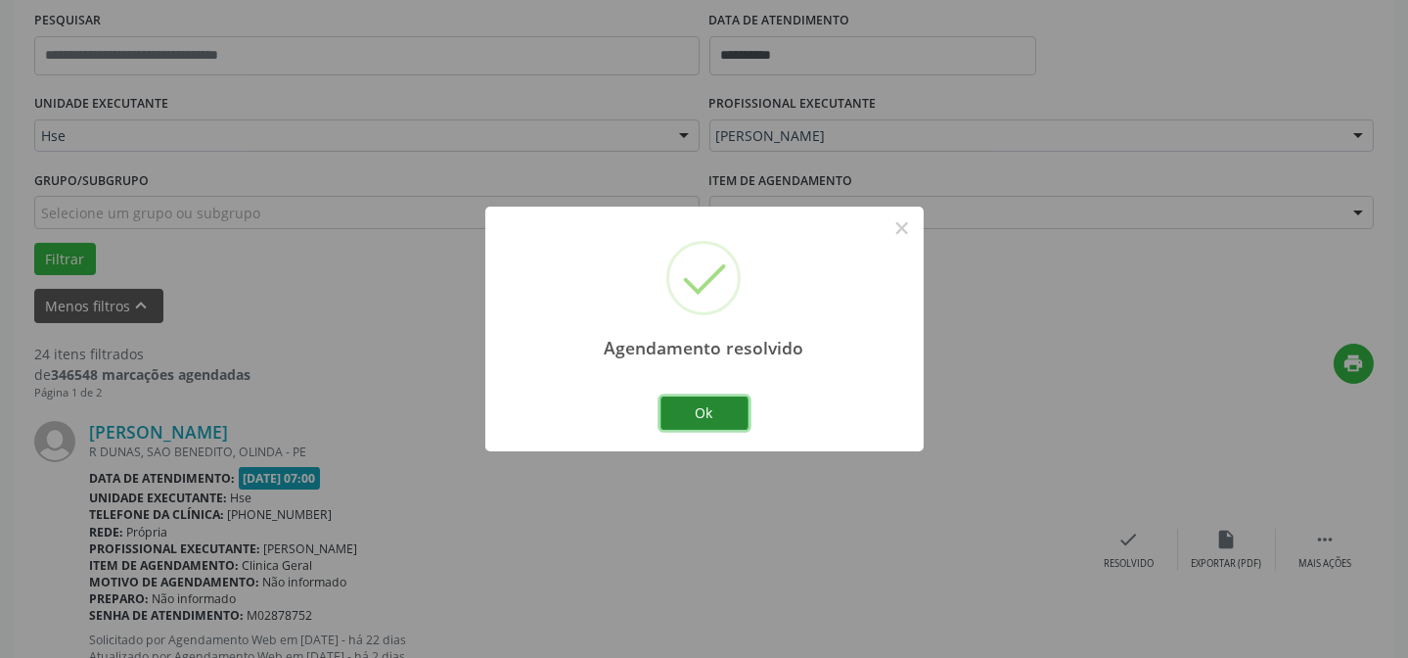
click at [697, 396] on button "Ok" at bounding box center [704, 412] width 88 height 33
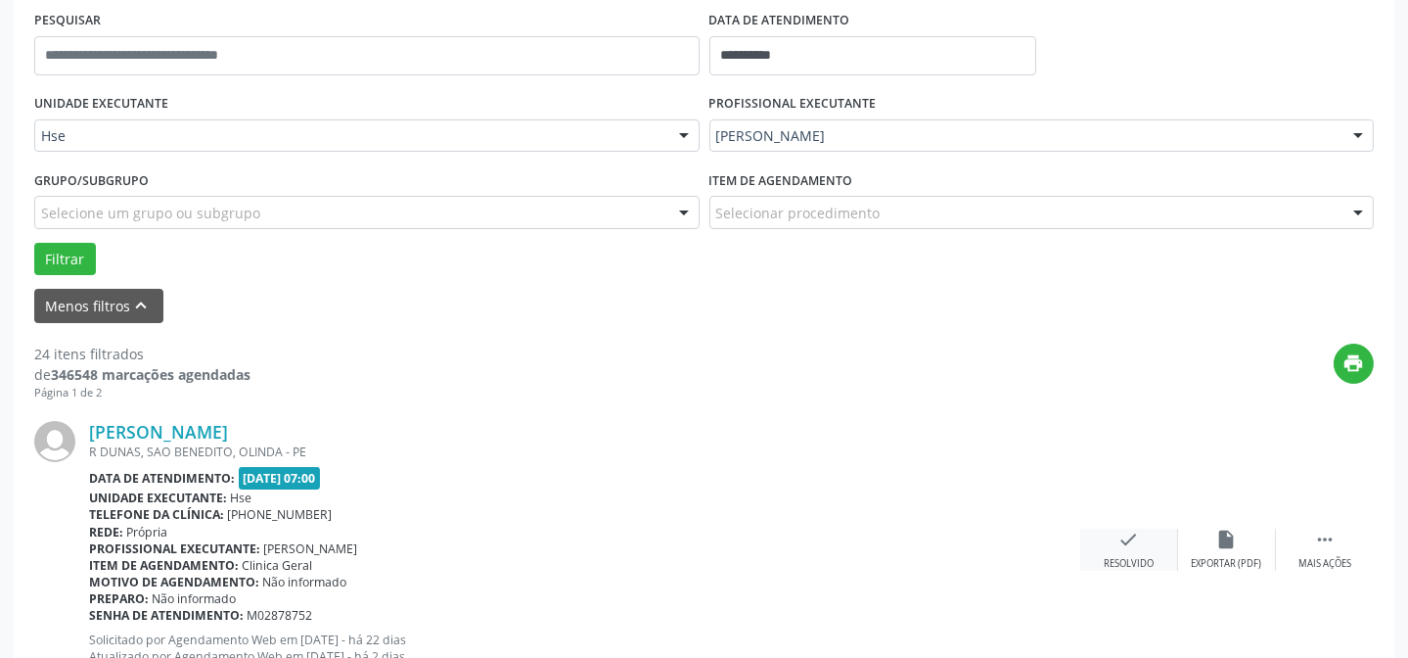
click at [1115, 539] on div "check Resolvido" at bounding box center [1129, 549] width 98 height 42
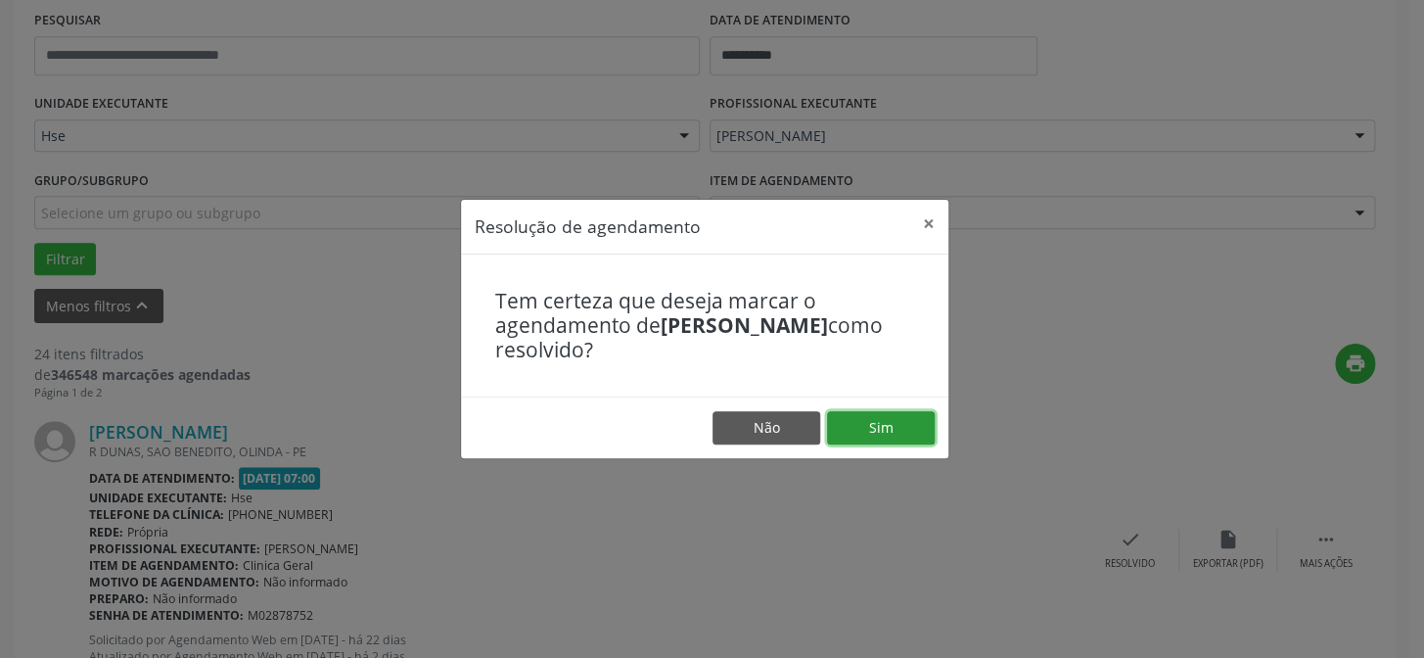
click at [852, 416] on button "Sim" at bounding box center [881, 427] width 108 height 33
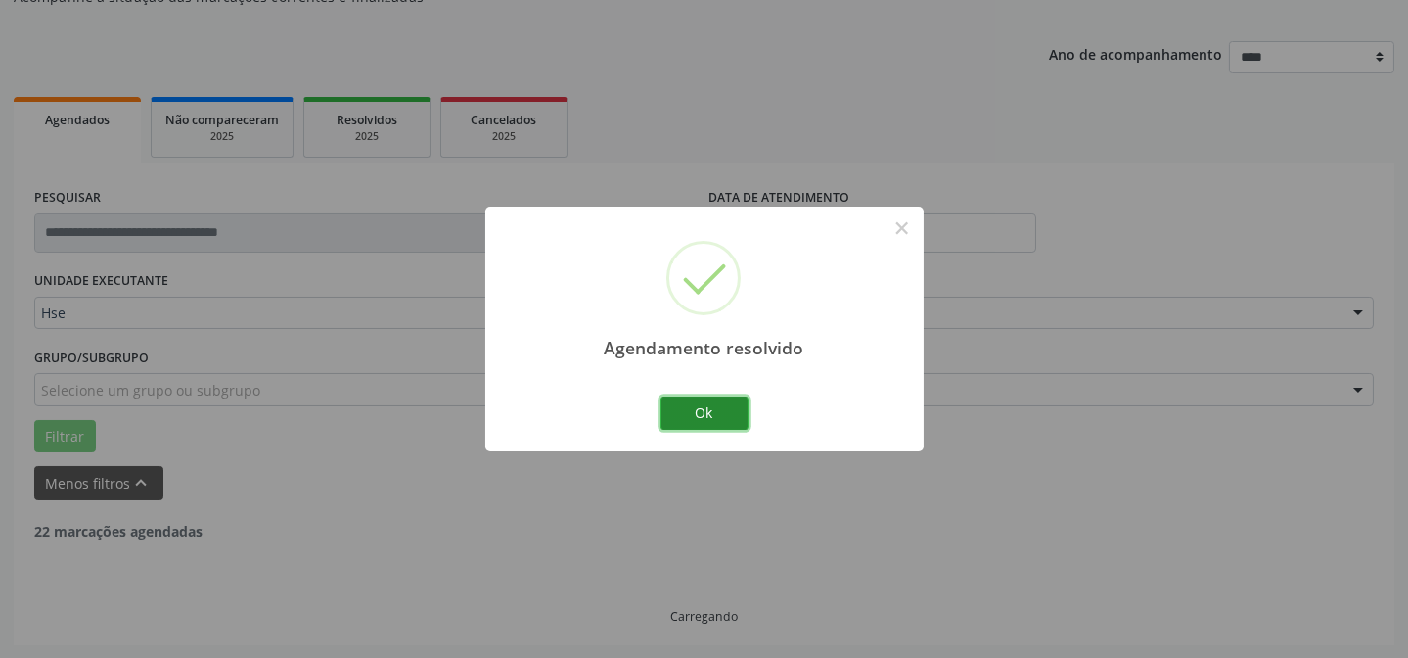
click at [707, 417] on button "Ok" at bounding box center [704, 412] width 88 height 33
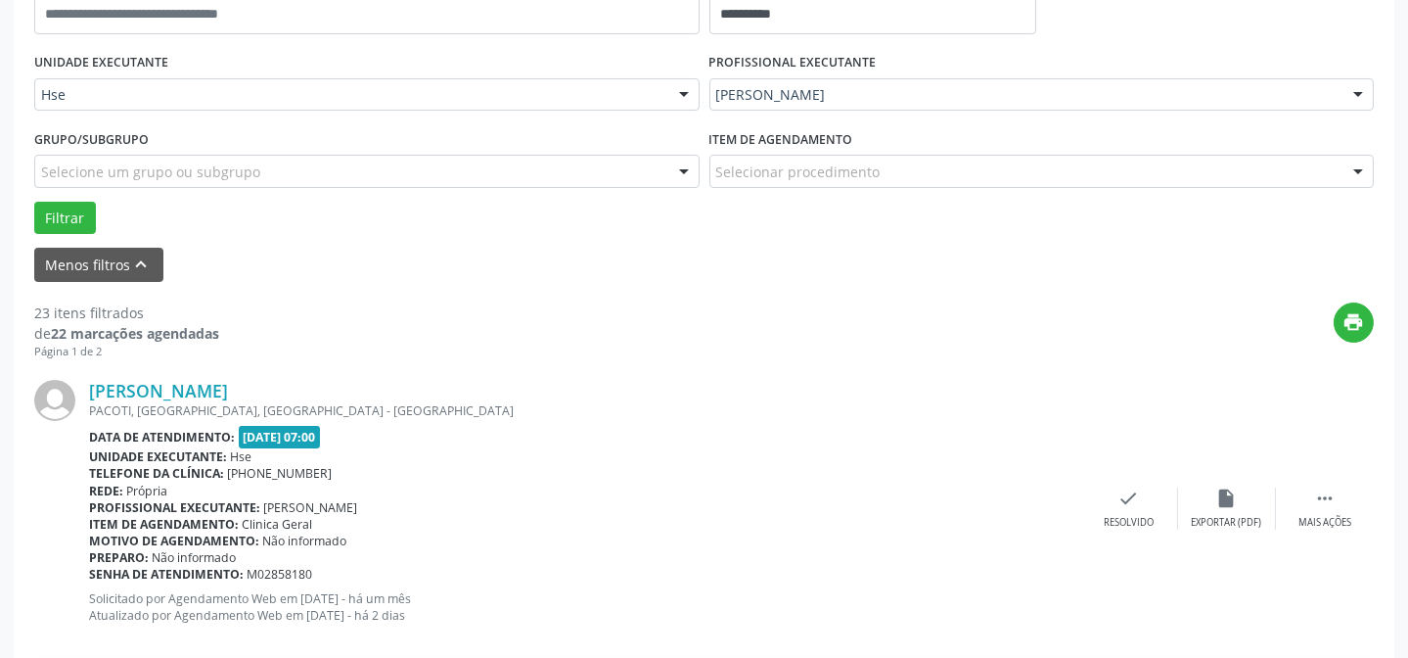
scroll to position [462, 0]
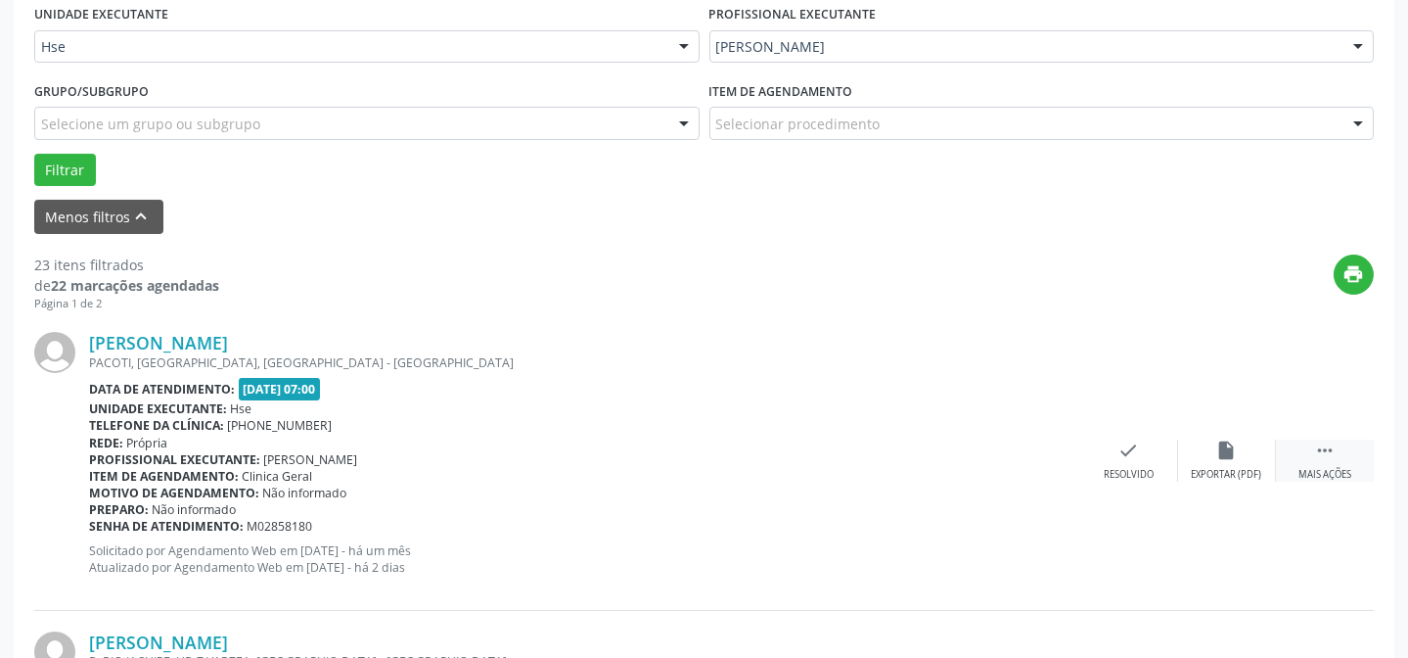
drag, startPoint x: 1310, startPoint y: 465, endPoint x: 1278, endPoint y: 452, distance: 34.7
click at [1310, 464] on div " Mais ações" at bounding box center [1325, 460] width 98 height 42
click at [1221, 434] on div "Pamela do Nascimento Soares PACOTI, MORRO DA CONCEICAO, RECIFE - PE Data de ate…" at bounding box center [703, 460] width 1339 height 298
click at [1219, 440] on icon "alarm_off" at bounding box center [1227, 450] width 22 height 22
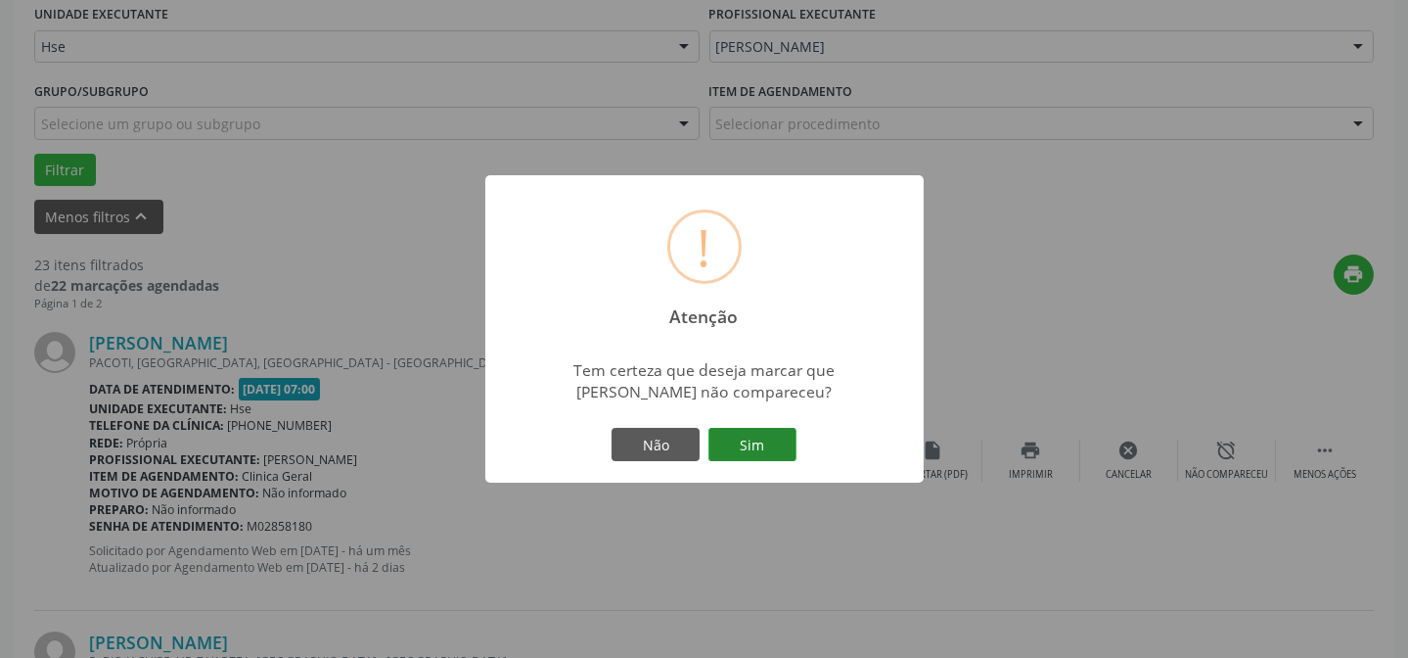
click at [767, 444] on button "Sim" at bounding box center [752, 444] width 88 height 33
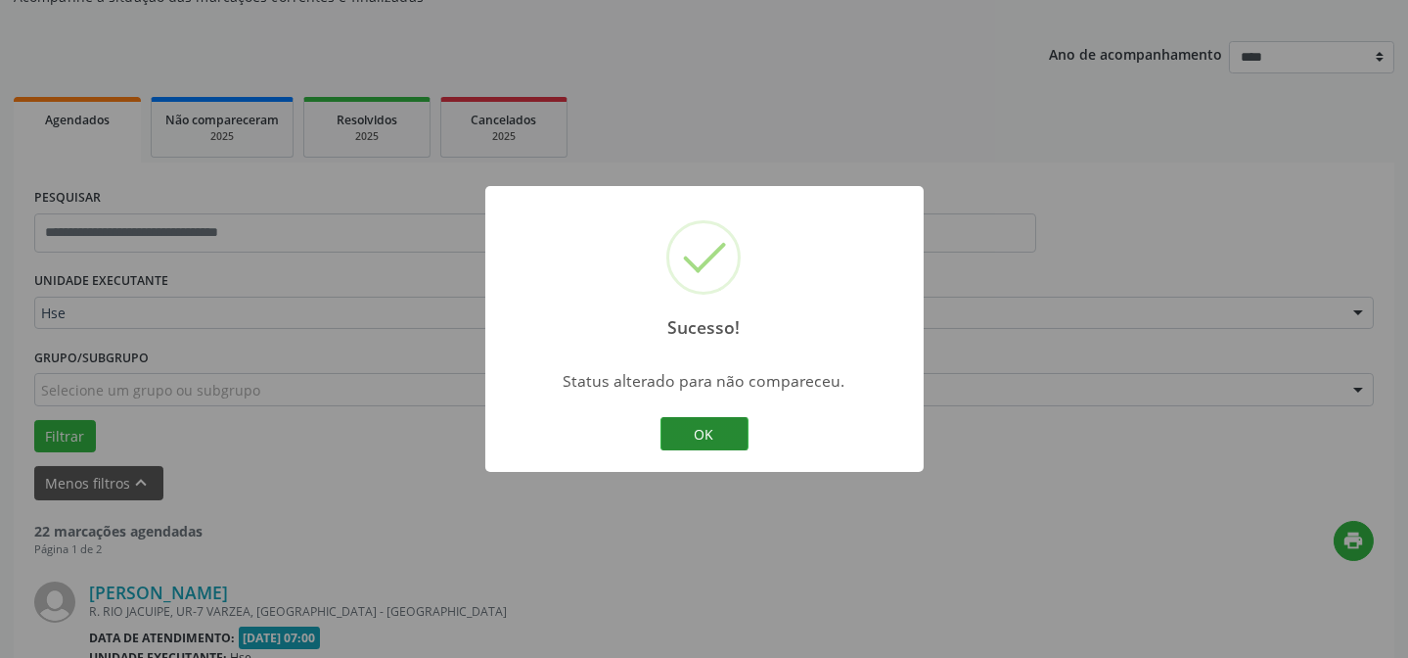
click at [695, 422] on button "OK" at bounding box center [704, 433] width 88 height 33
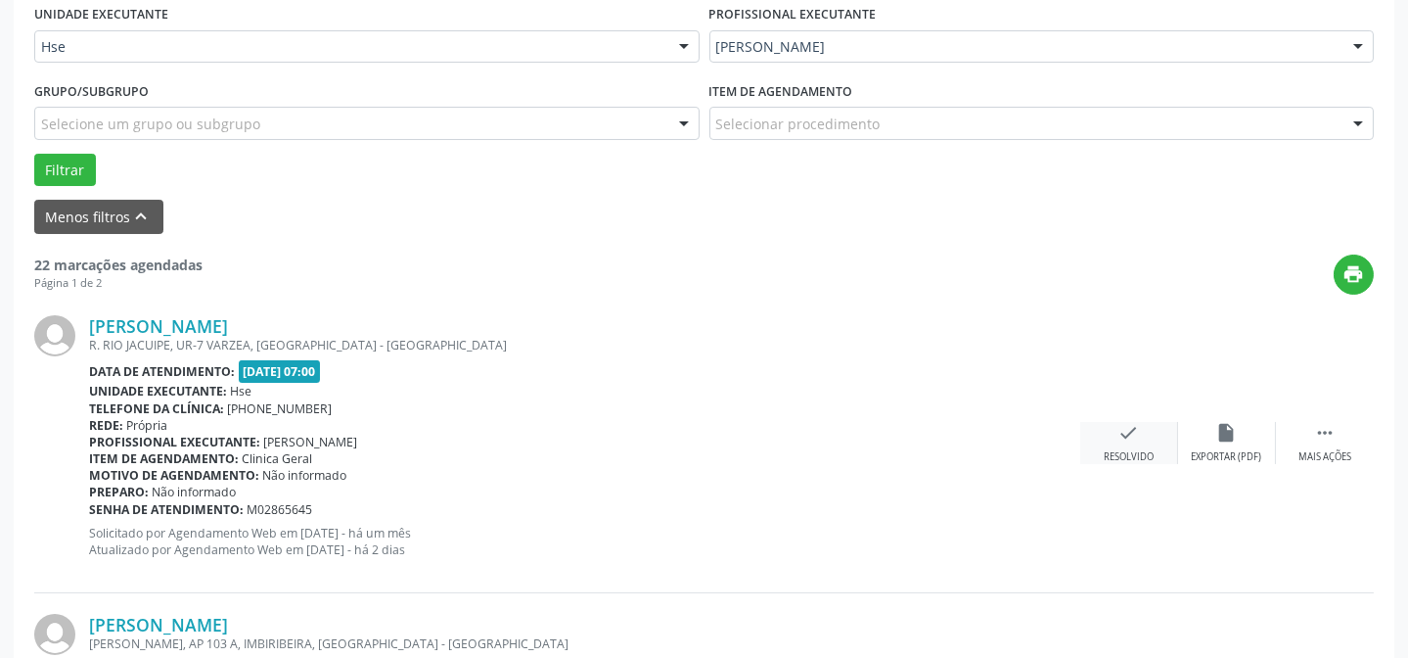
click at [1139, 430] on icon "check" at bounding box center [1129, 433] width 22 height 22
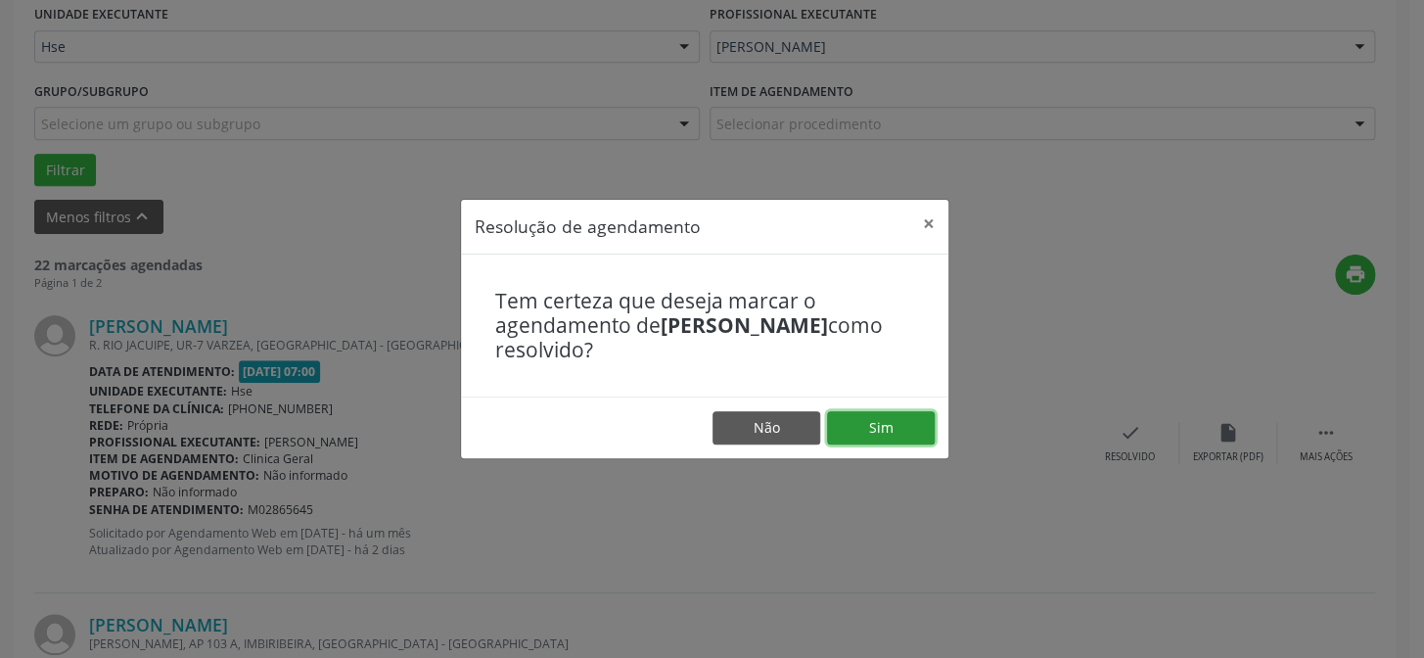
click at [862, 423] on button "Sim" at bounding box center [881, 427] width 108 height 33
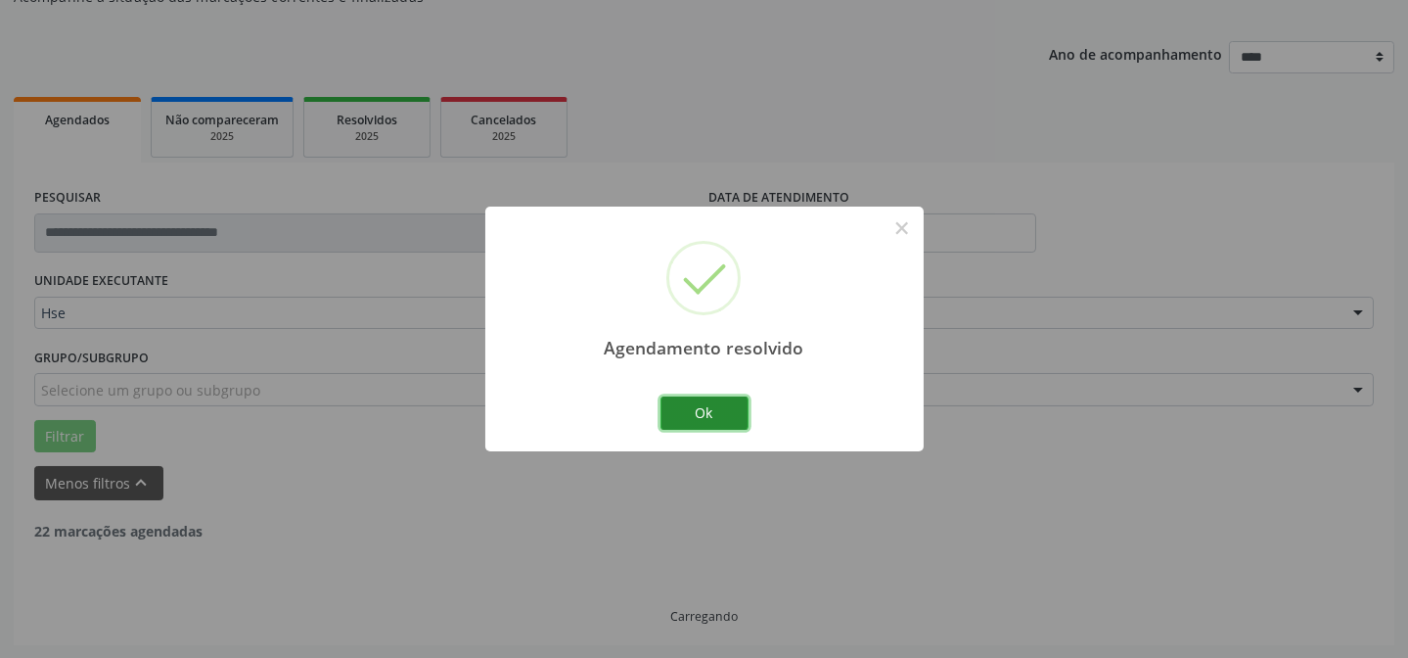
click at [704, 403] on button "Ok" at bounding box center [704, 412] width 88 height 33
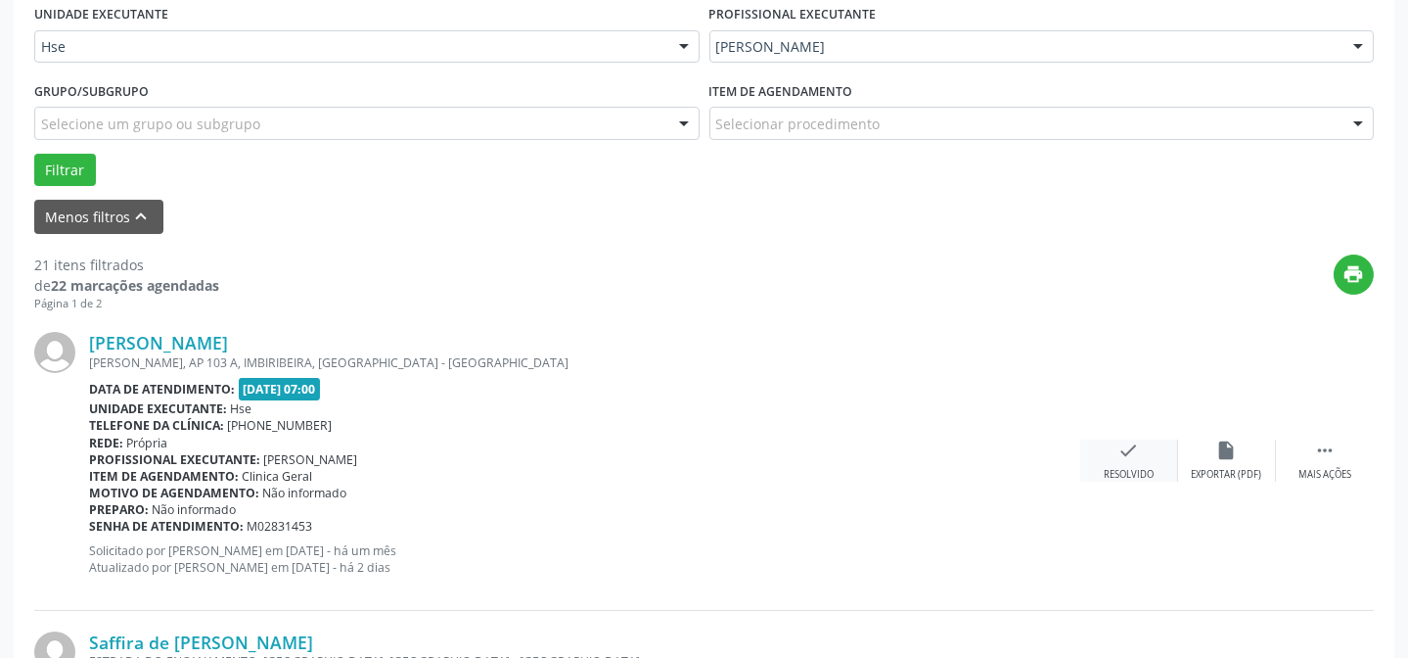
click at [1145, 453] on div "check Resolvido" at bounding box center [1129, 460] width 98 height 42
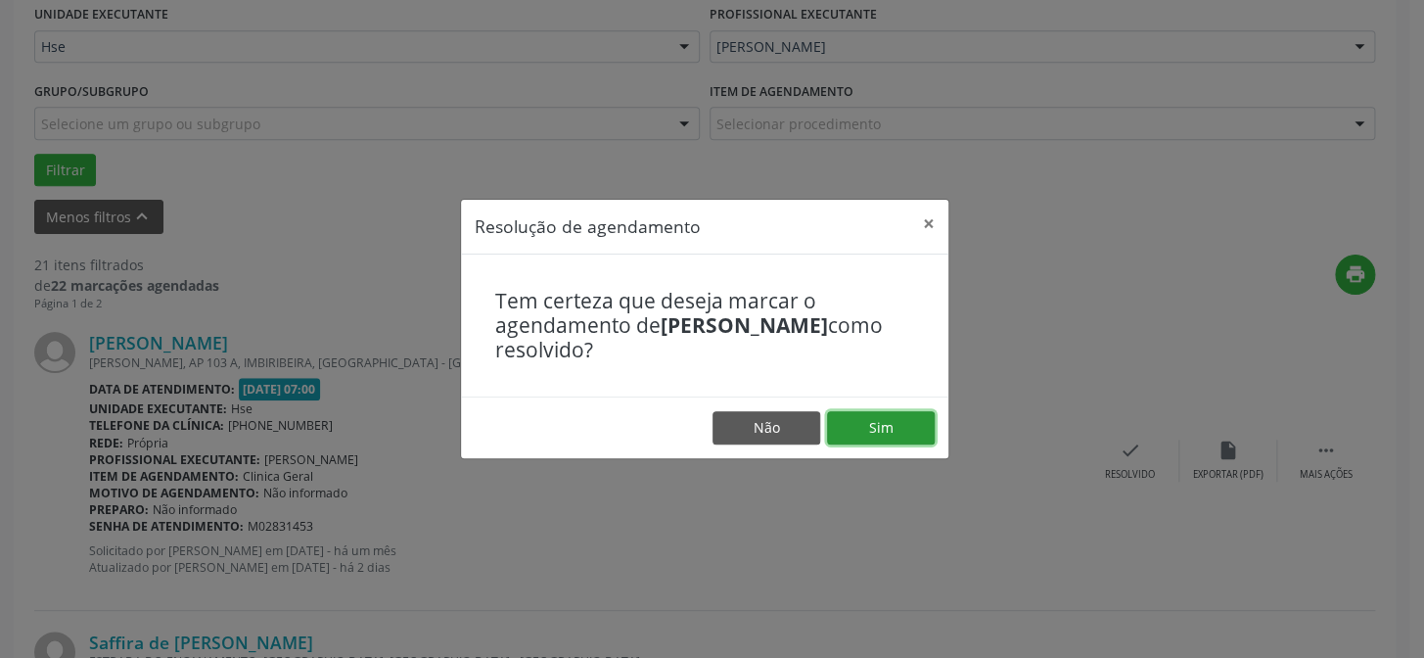
click at [888, 418] on button "Sim" at bounding box center [881, 427] width 108 height 33
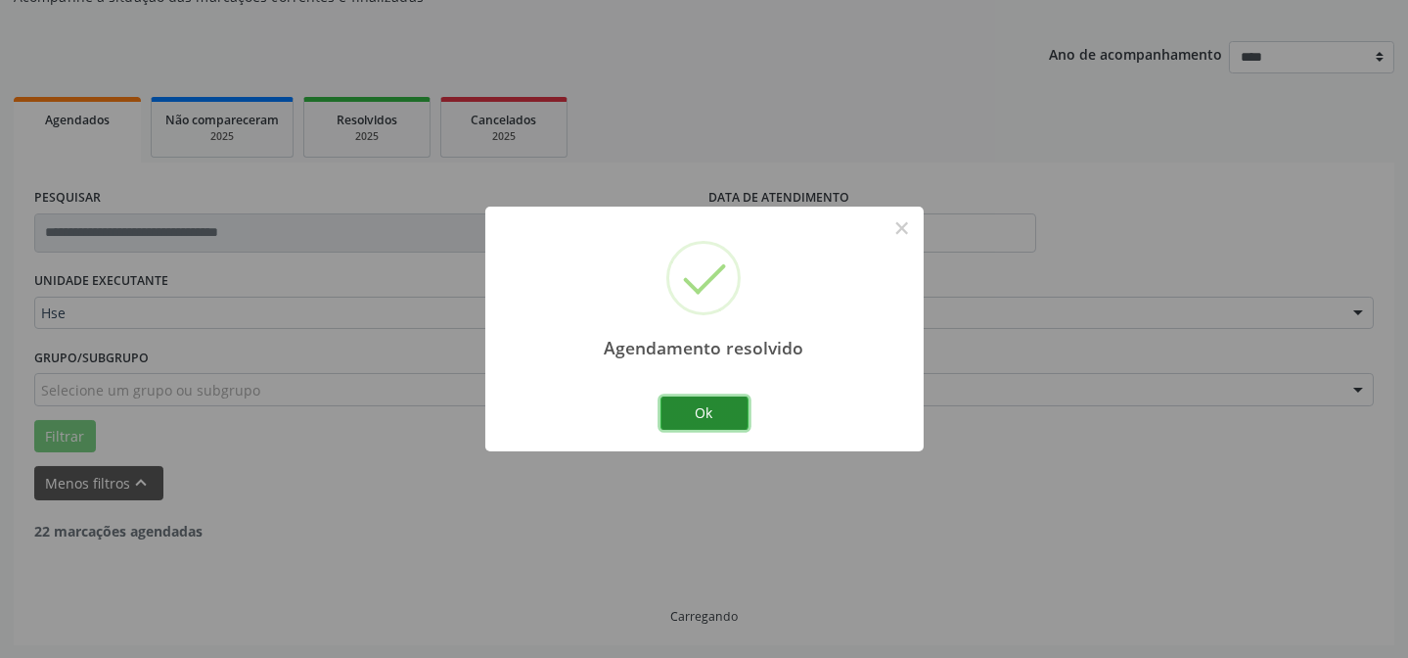
click at [714, 411] on button "Ok" at bounding box center [704, 412] width 88 height 33
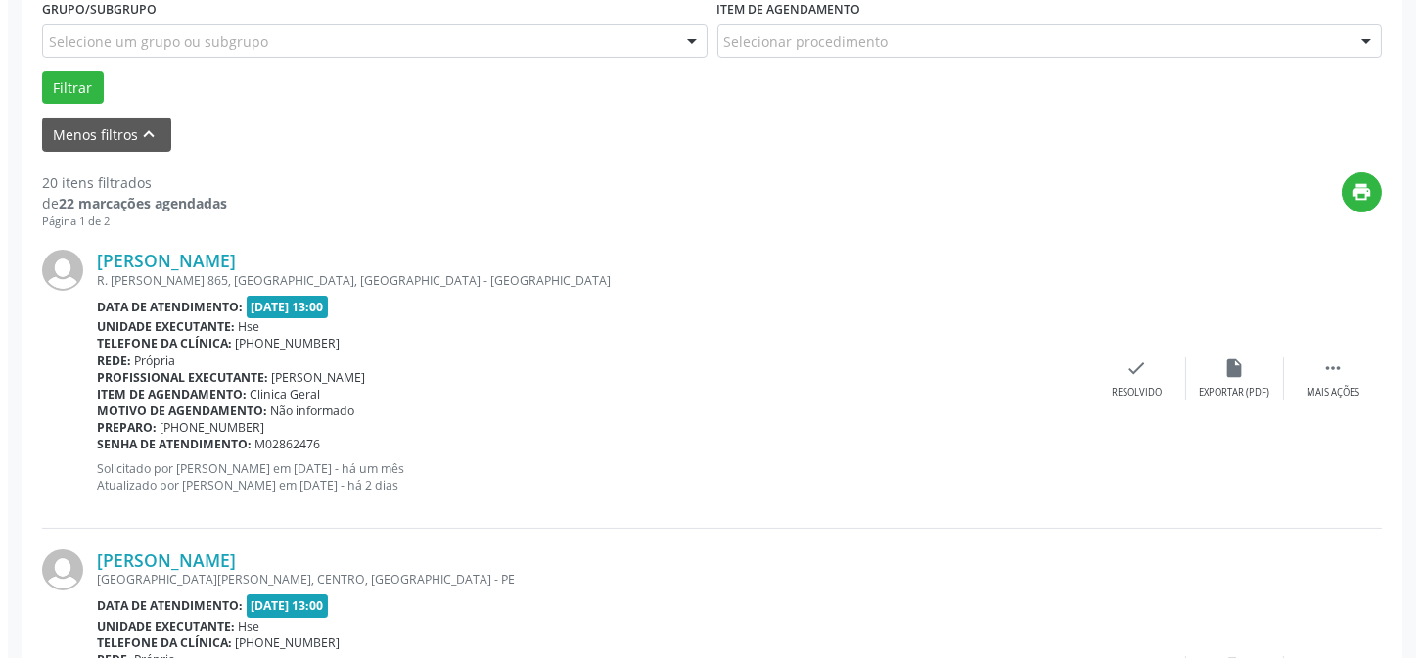
scroll to position [551, 0]
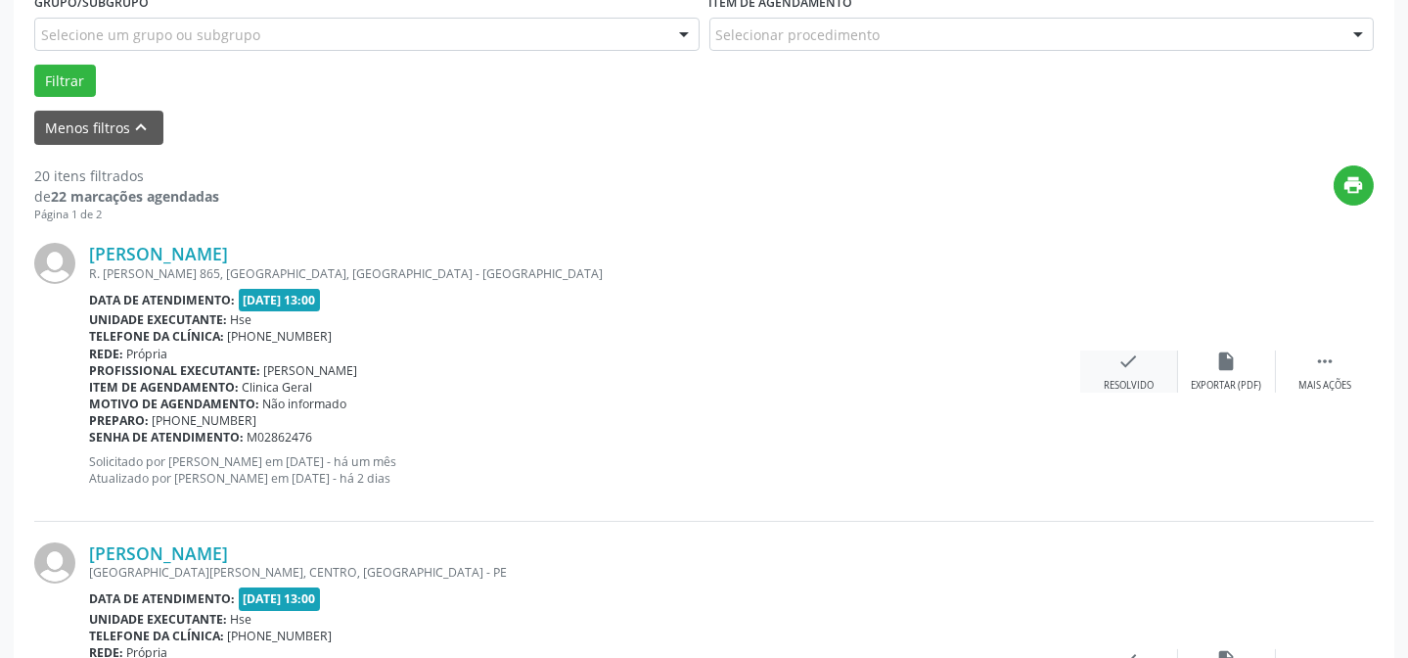
click at [1132, 386] on div "Resolvido" at bounding box center [1129, 386] width 50 height 14
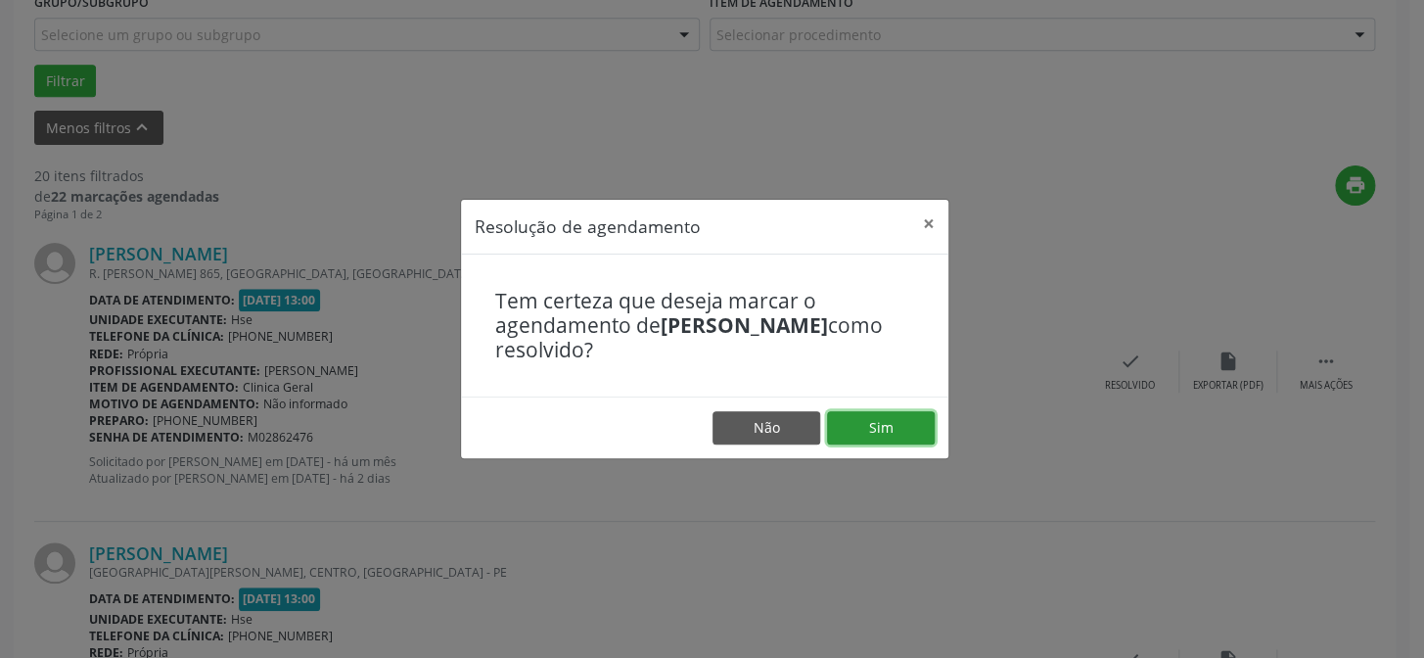
click at [907, 416] on button "Sim" at bounding box center [881, 427] width 108 height 33
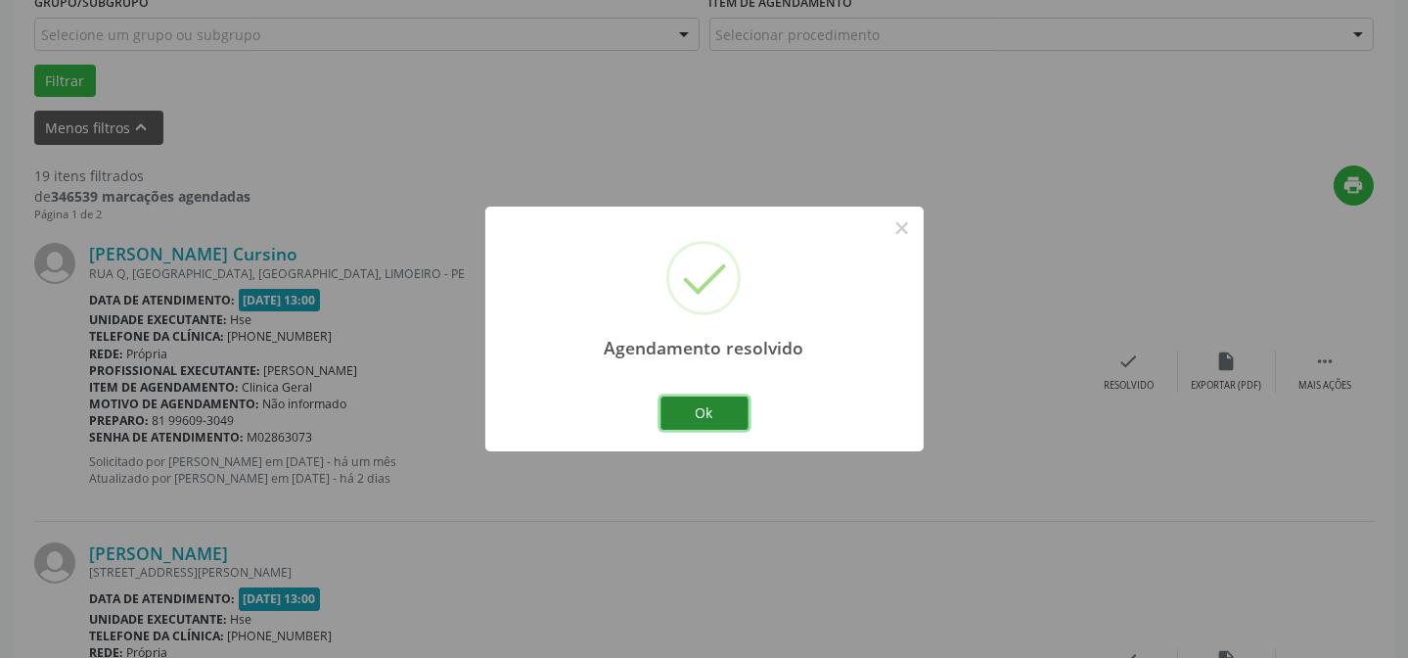
click at [700, 413] on button "Ok" at bounding box center [704, 412] width 88 height 33
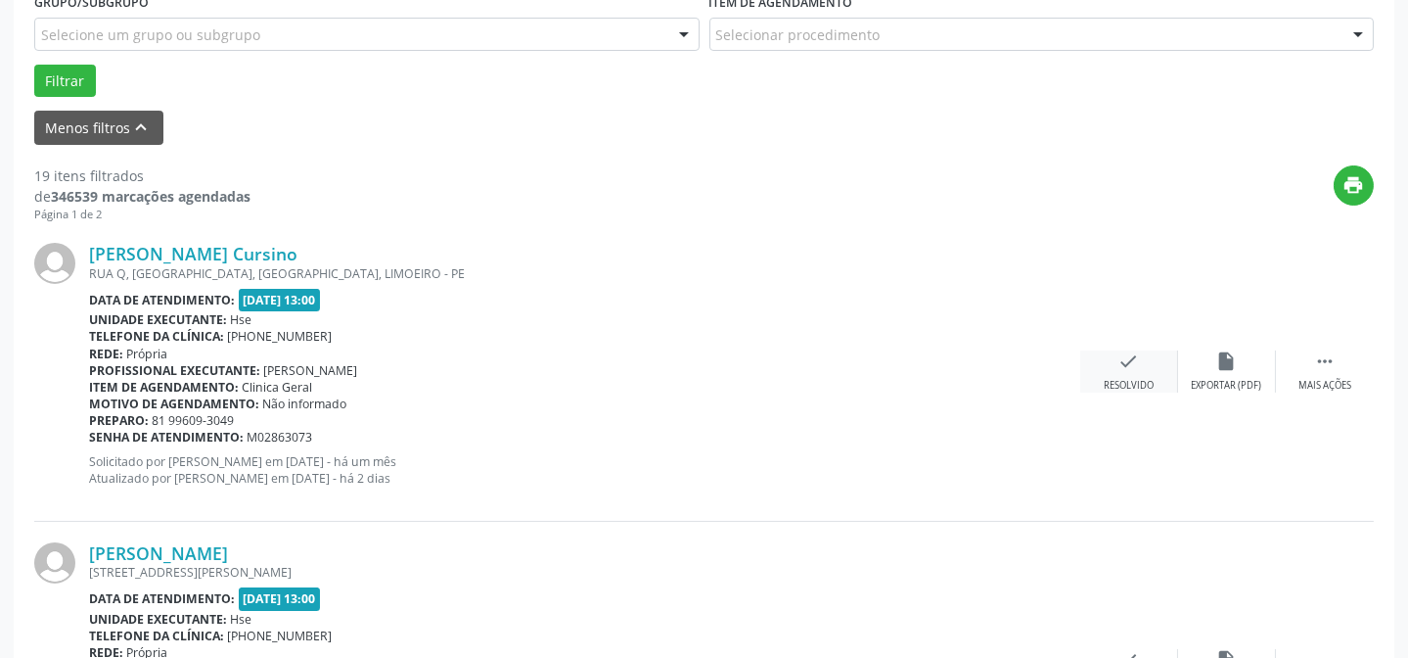
click at [1133, 380] on div "Resolvido" at bounding box center [1129, 386] width 50 height 14
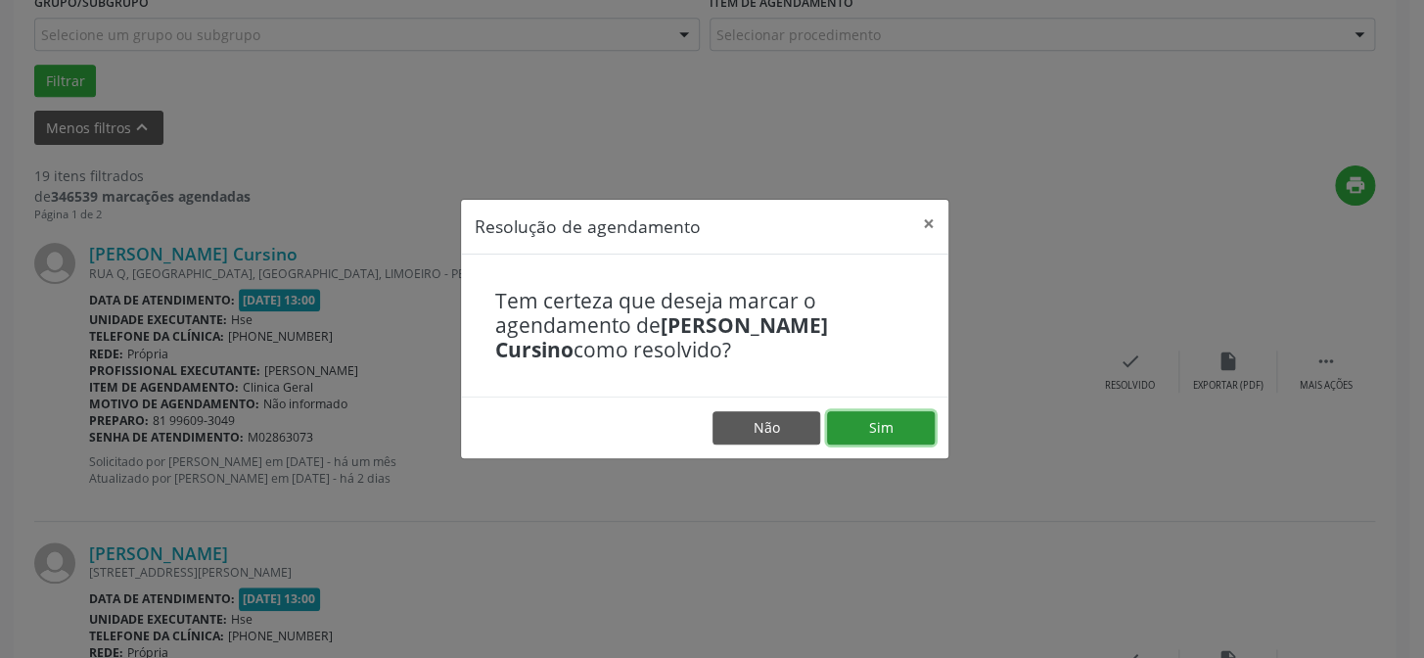
click at [913, 424] on button "Sim" at bounding box center [881, 427] width 108 height 33
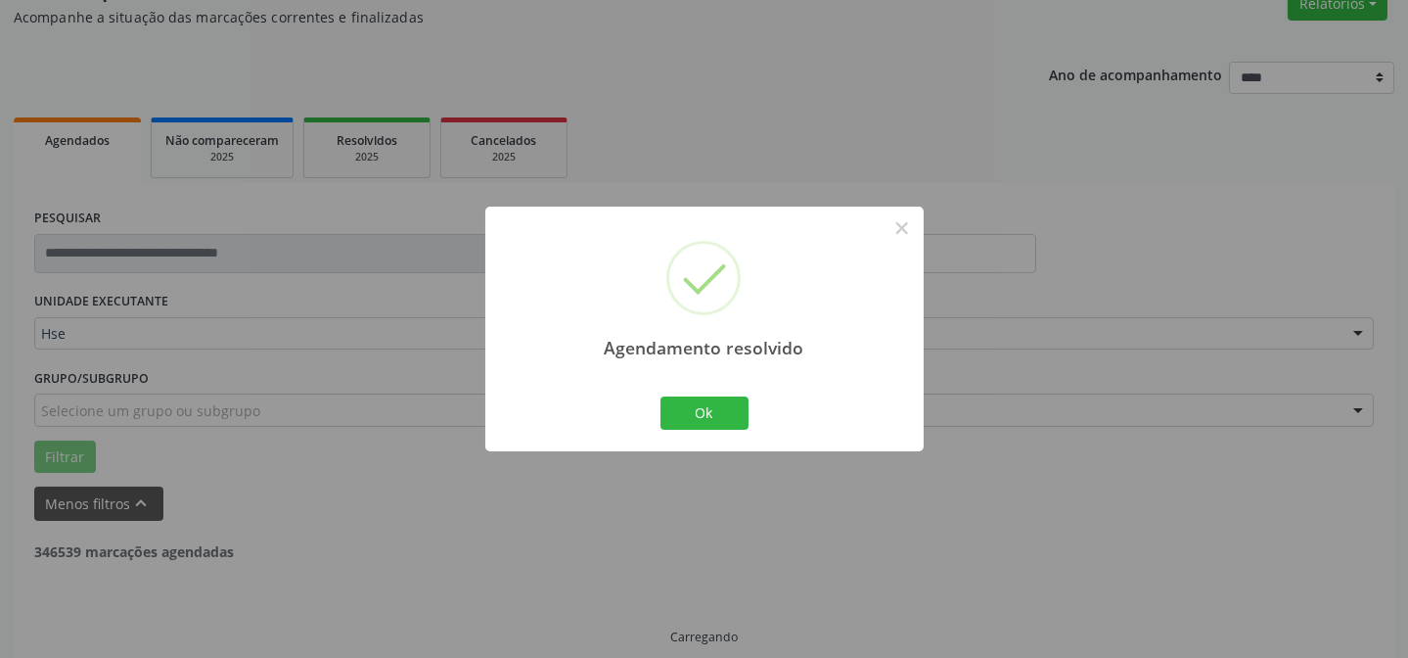
scroll to position [196, 0]
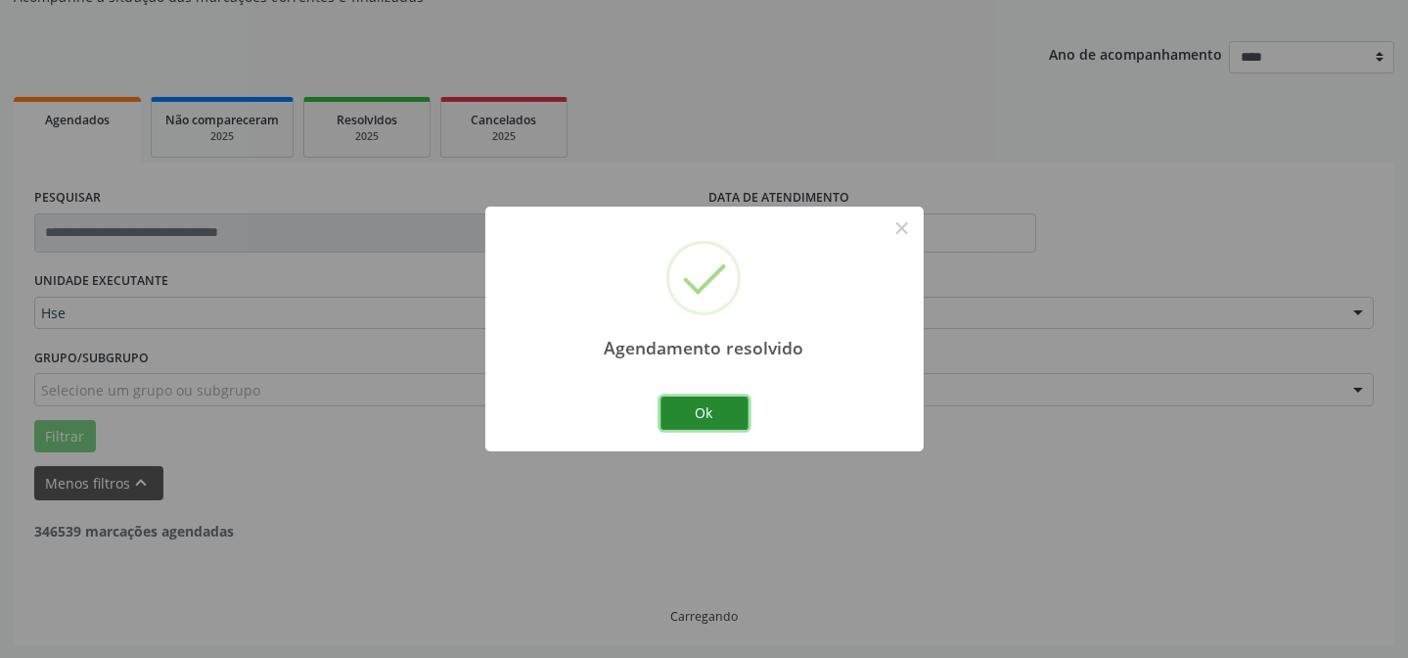
click at [733, 418] on button "Ok" at bounding box center [704, 412] width 88 height 33
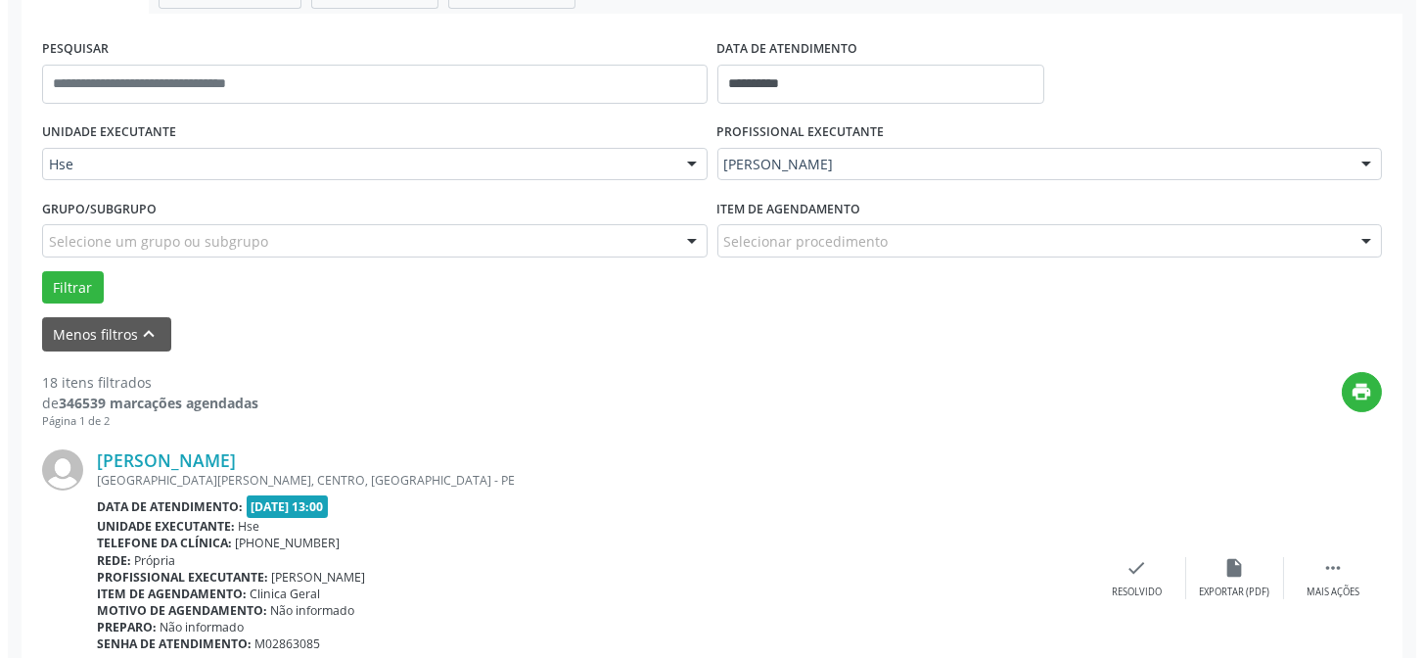
scroll to position [373, 0]
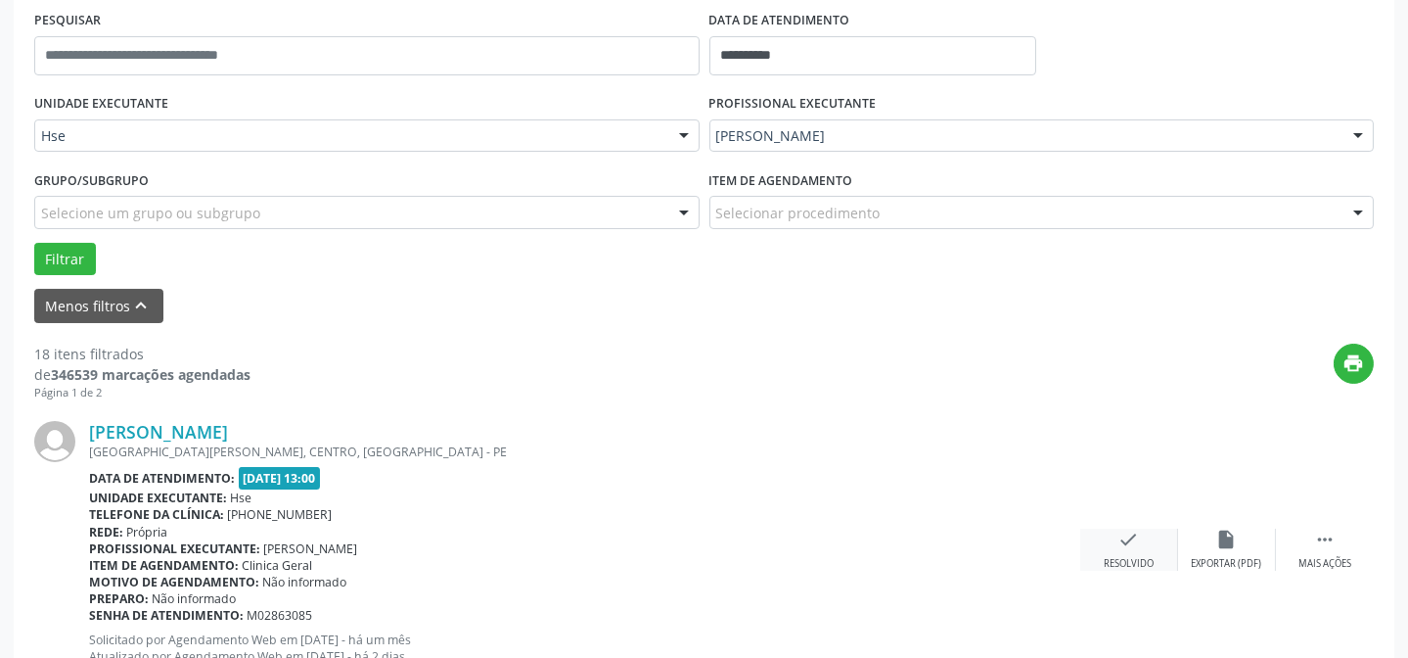
click at [1131, 538] on icon "check" at bounding box center [1129, 539] width 22 height 22
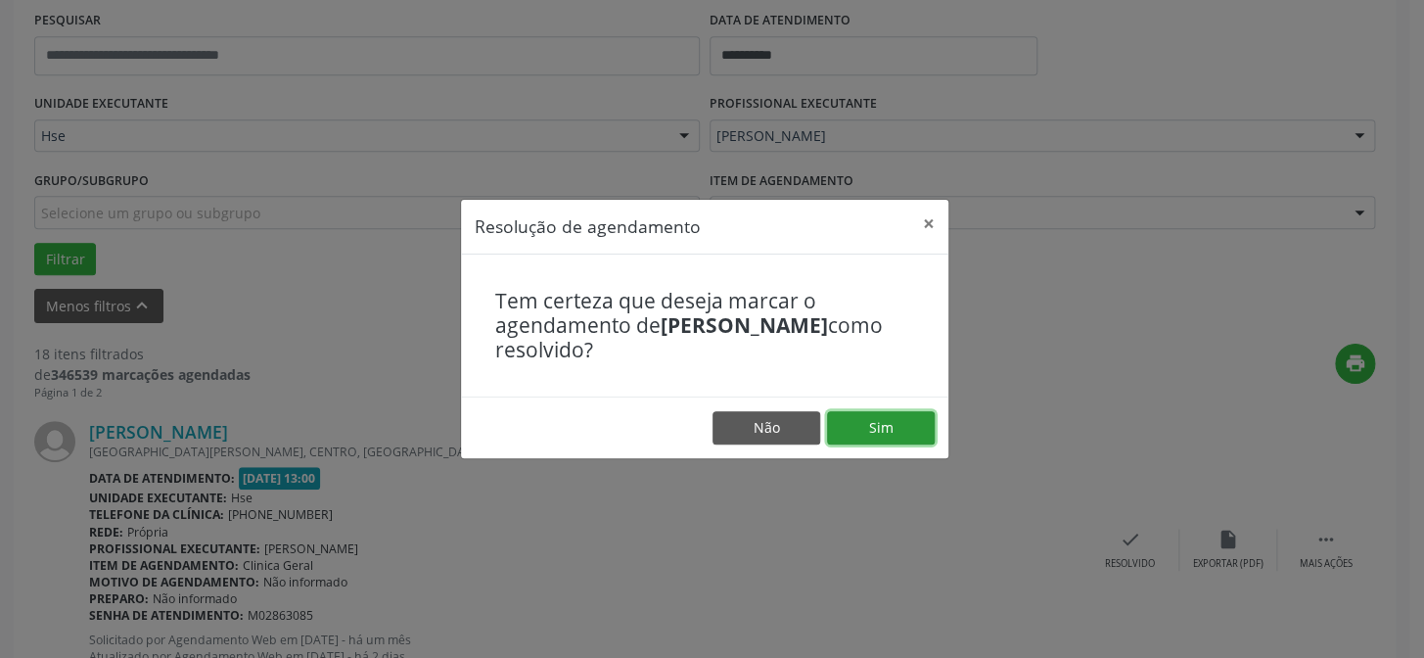
click at [850, 422] on button "Sim" at bounding box center [881, 427] width 108 height 33
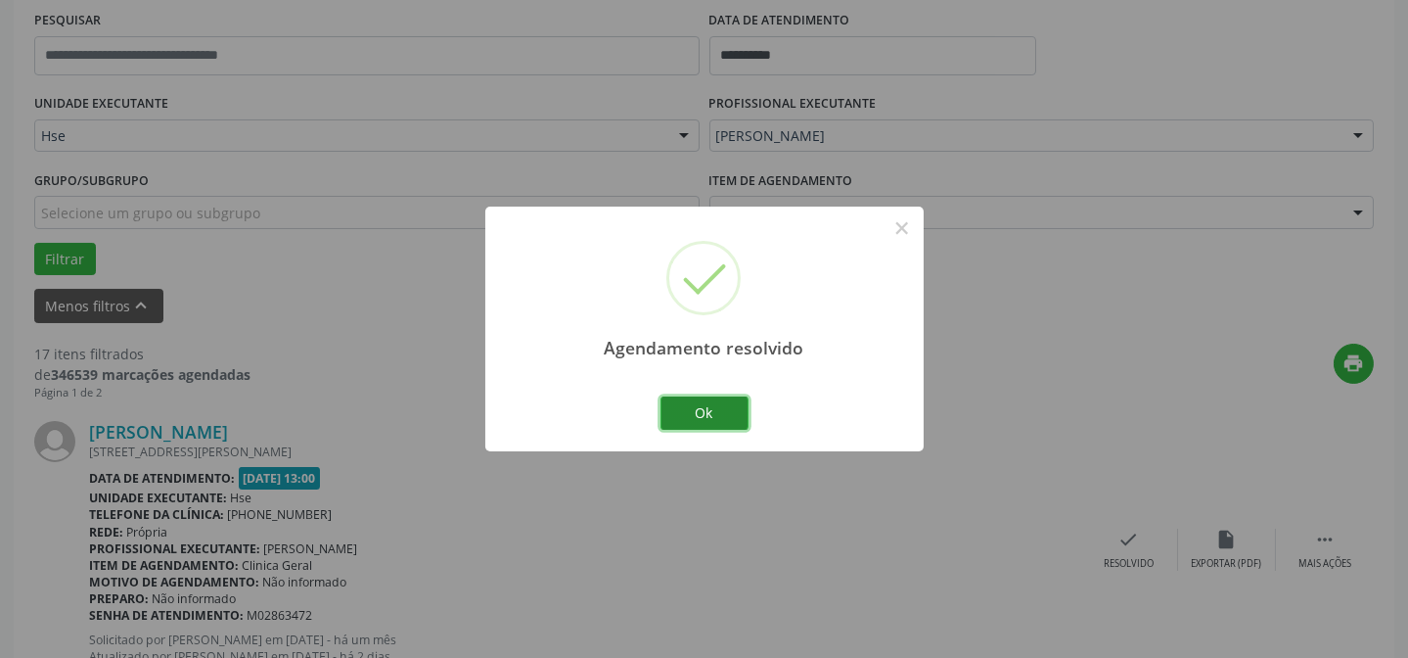
click at [706, 404] on button "Ok" at bounding box center [704, 412] width 88 height 33
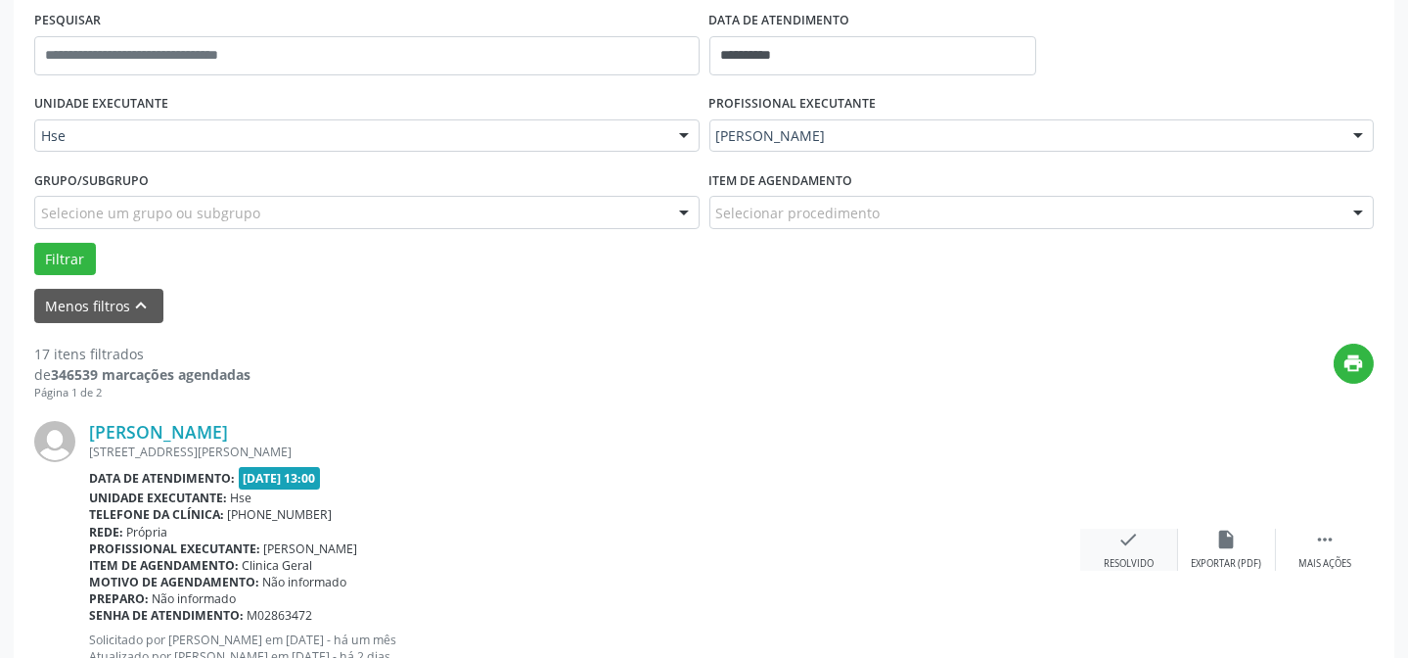
click at [1119, 559] on div "Resolvido" at bounding box center [1129, 564] width 50 height 14
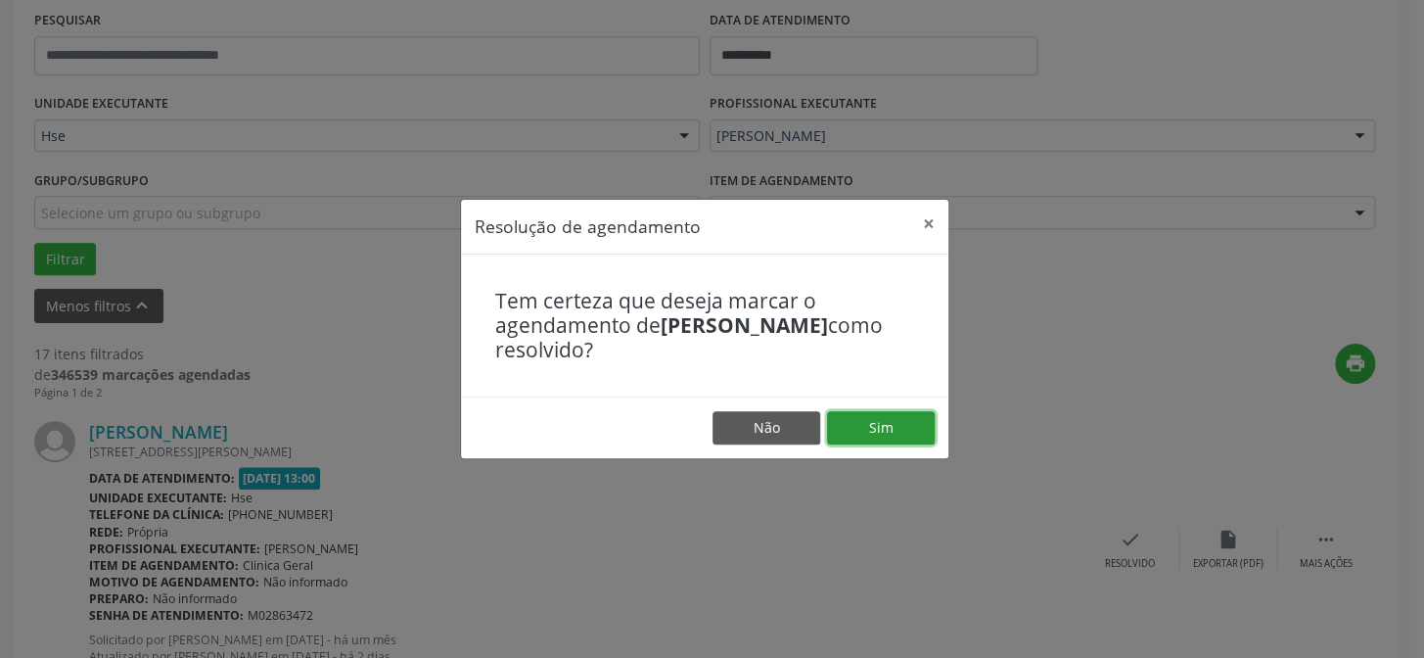
click at [881, 425] on button "Sim" at bounding box center [881, 427] width 108 height 33
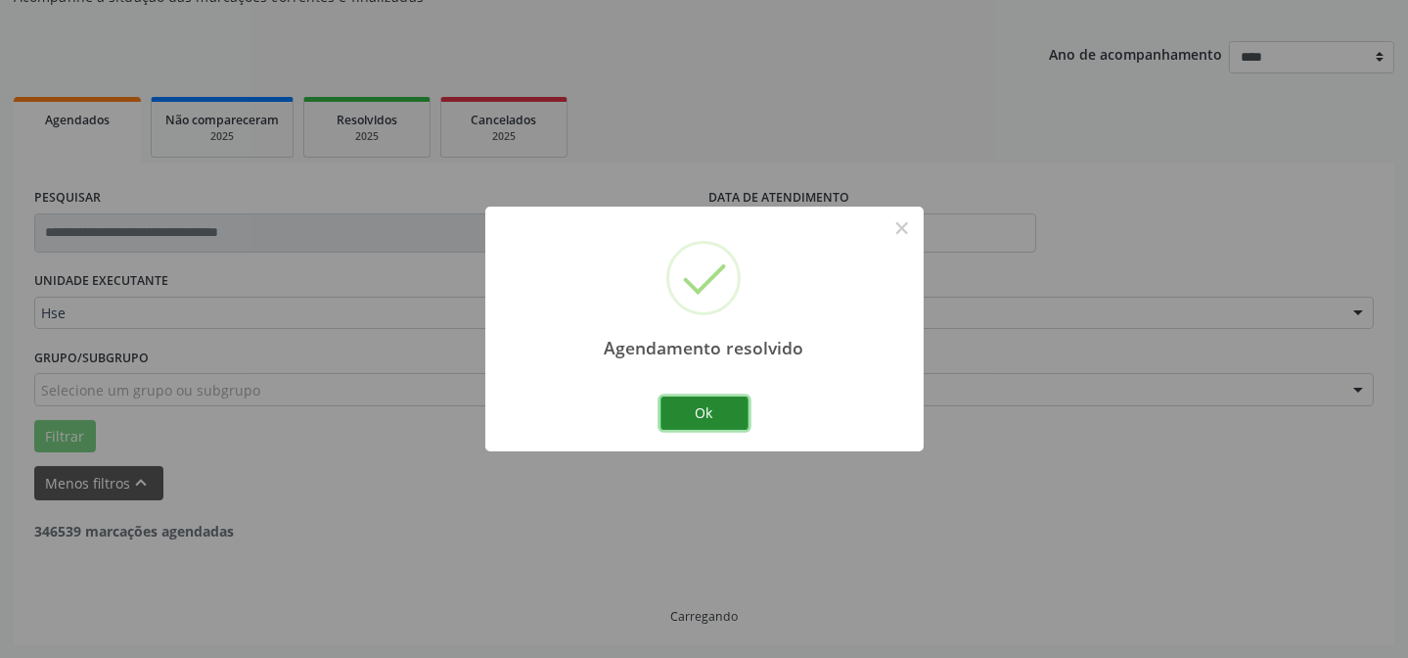
click at [740, 410] on button "Ok" at bounding box center [704, 412] width 88 height 33
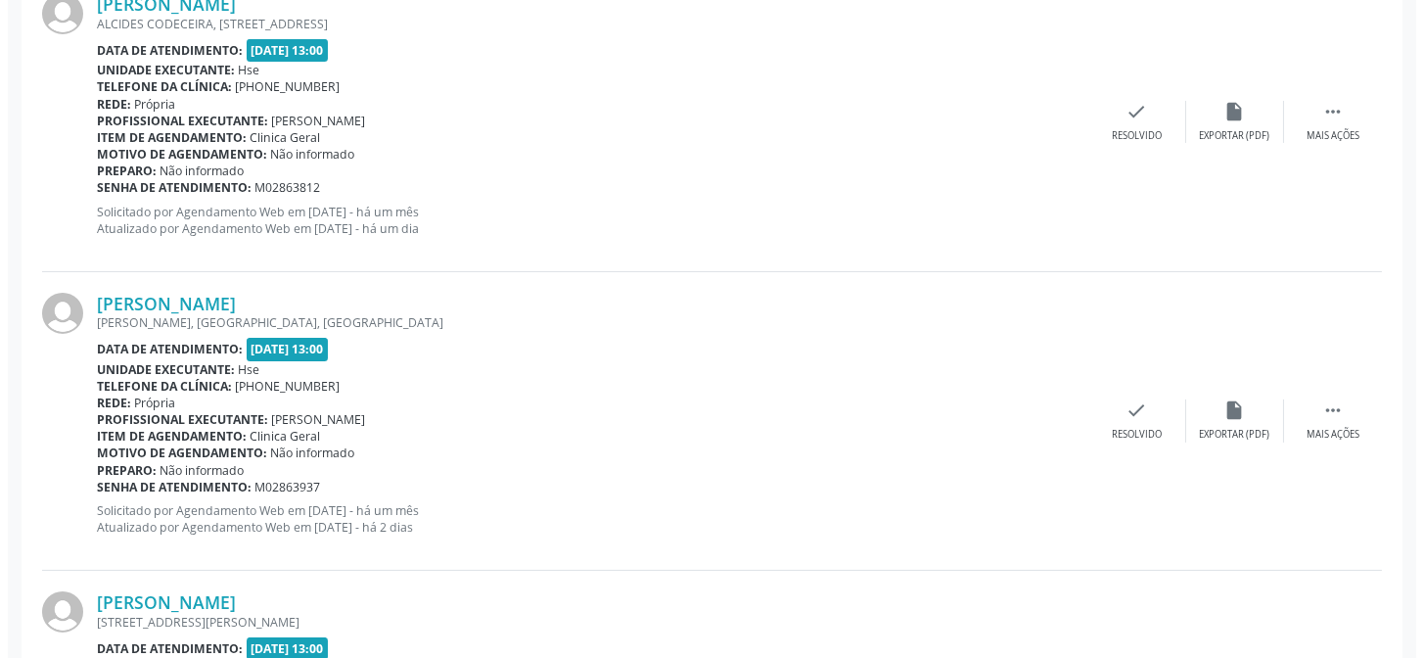
scroll to position [818, 0]
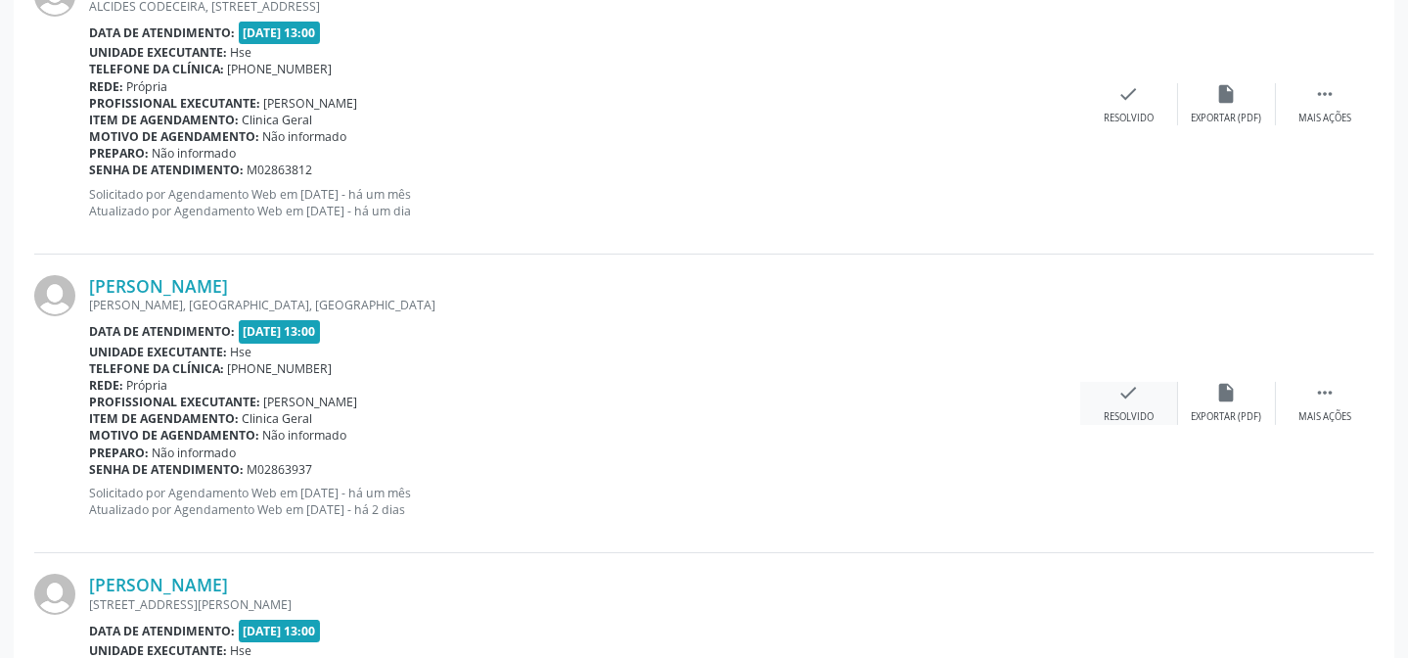
click at [1125, 407] on div "check Resolvido" at bounding box center [1129, 403] width 98 height 42
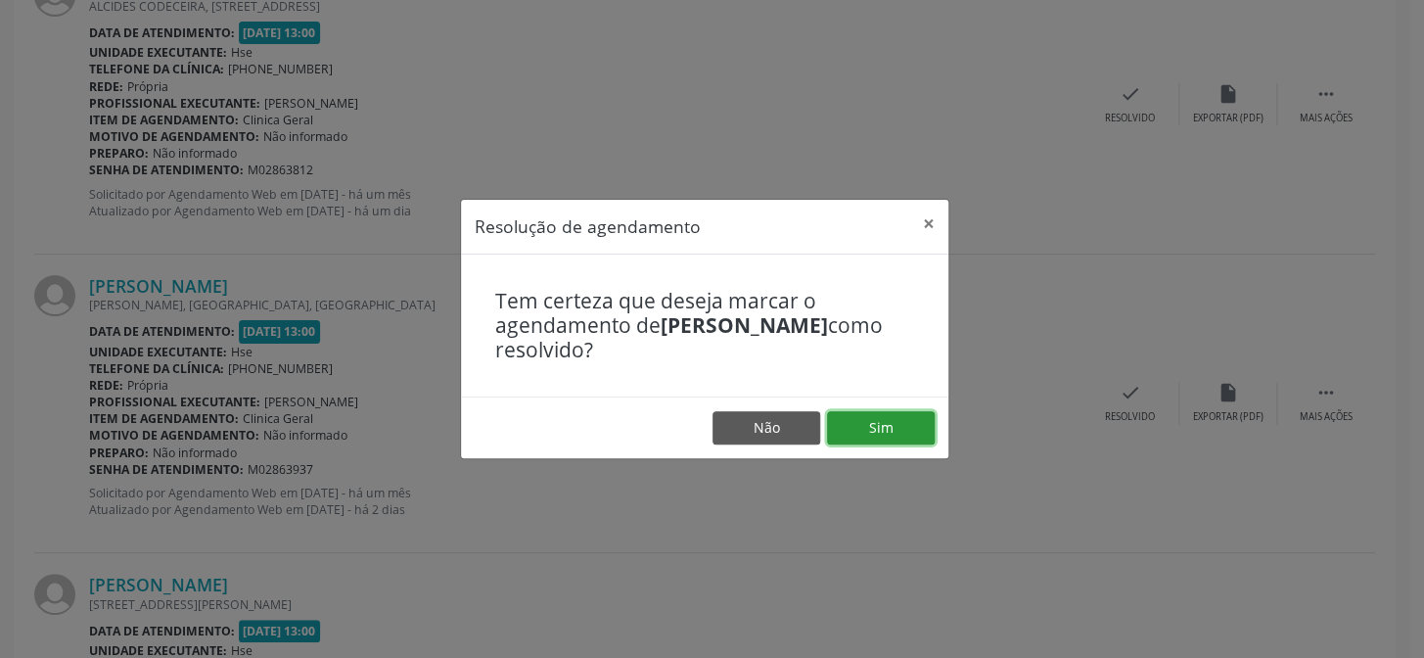
click at [882, 423] on button "Sim" at bounding box center [881, 427] width 108 height 33
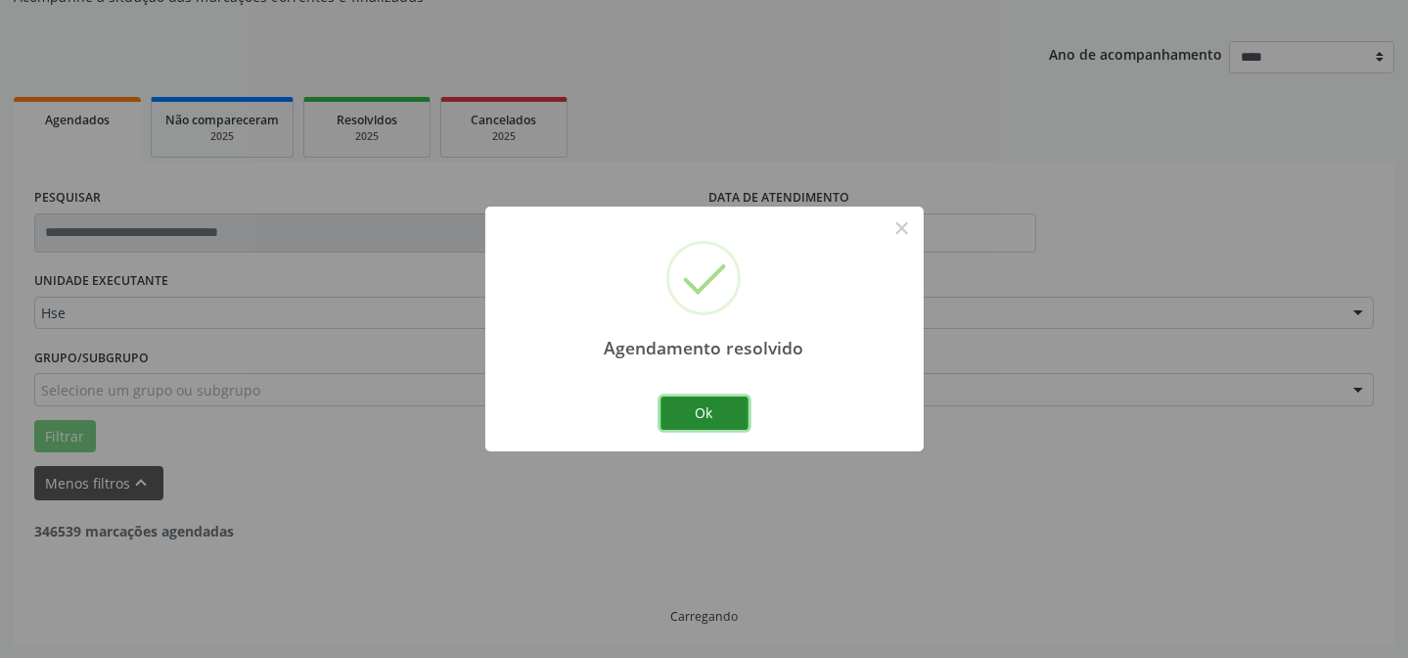
click at [724, 413] on button "Ok" at bounding box center [704, 412] width 88 height 33
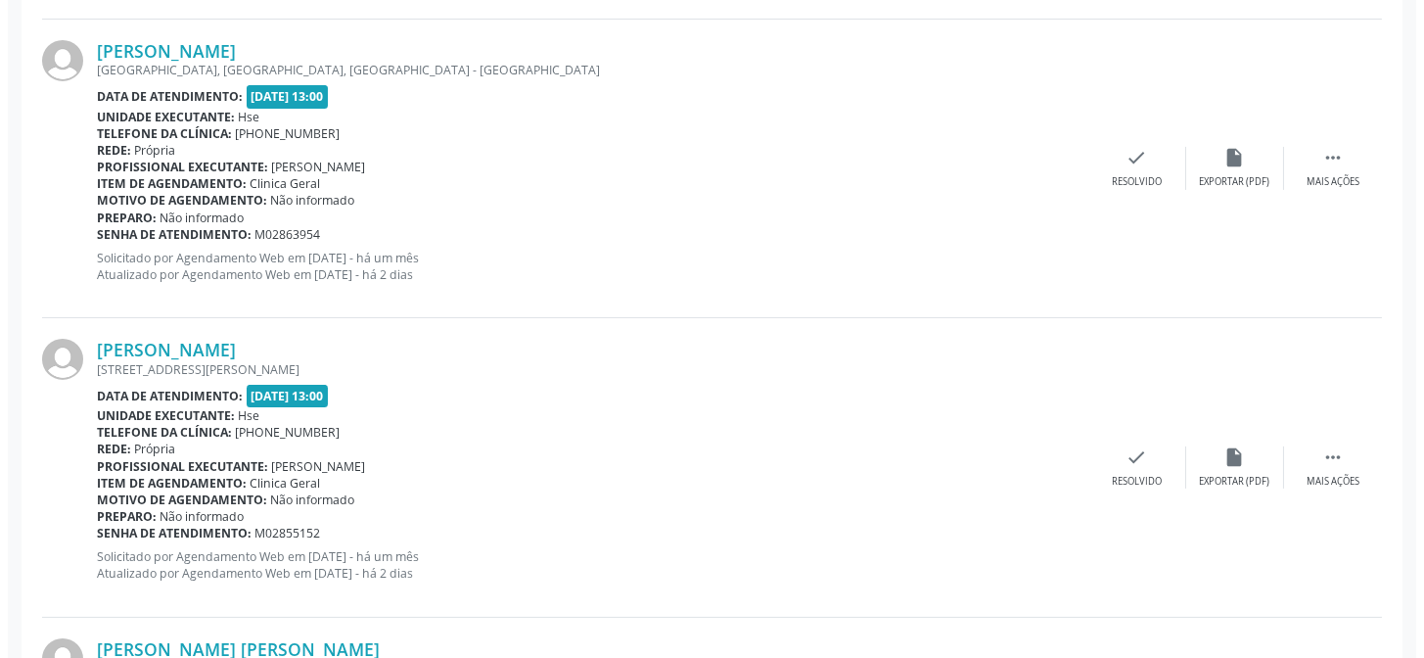
scroll to position [1085, 0]
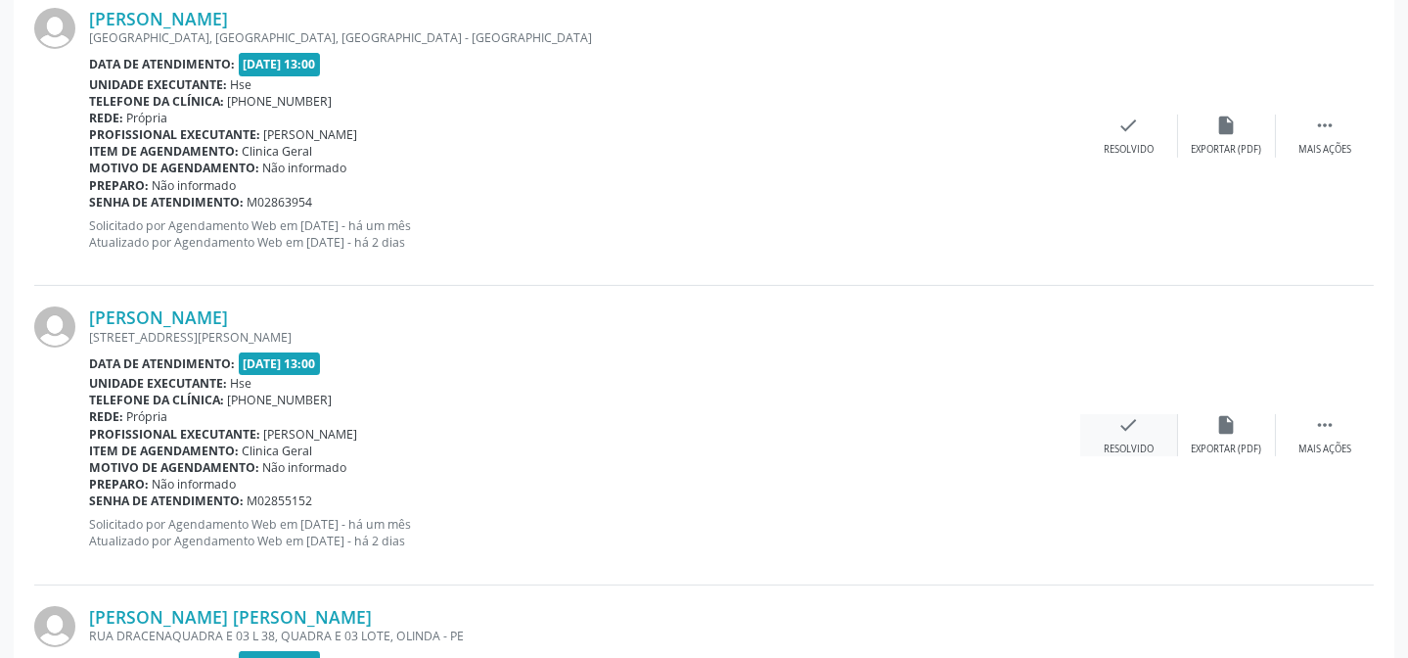
click at [1151, 434] on div "check Resolvido" at bounding box center [1129, 435] width 98 height 42
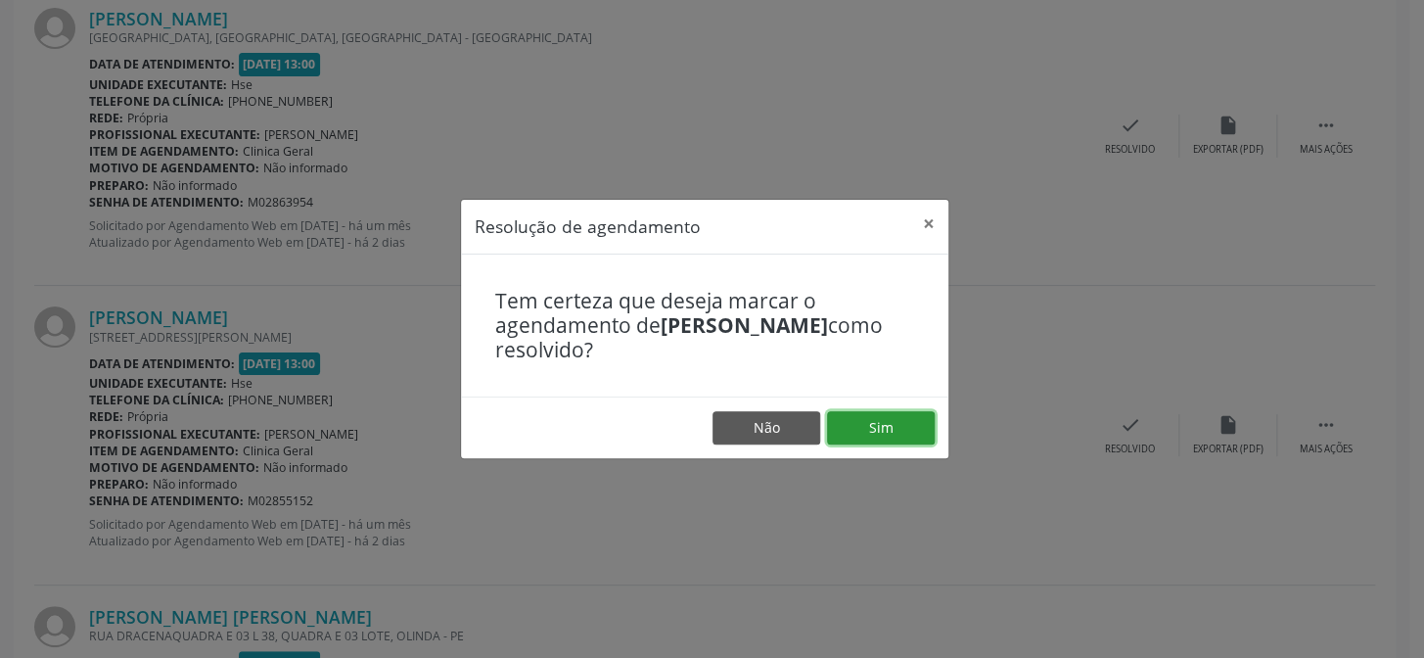
click at [875, 430] on button "Sim" at bounding box center [881, 427] width 108 height 33
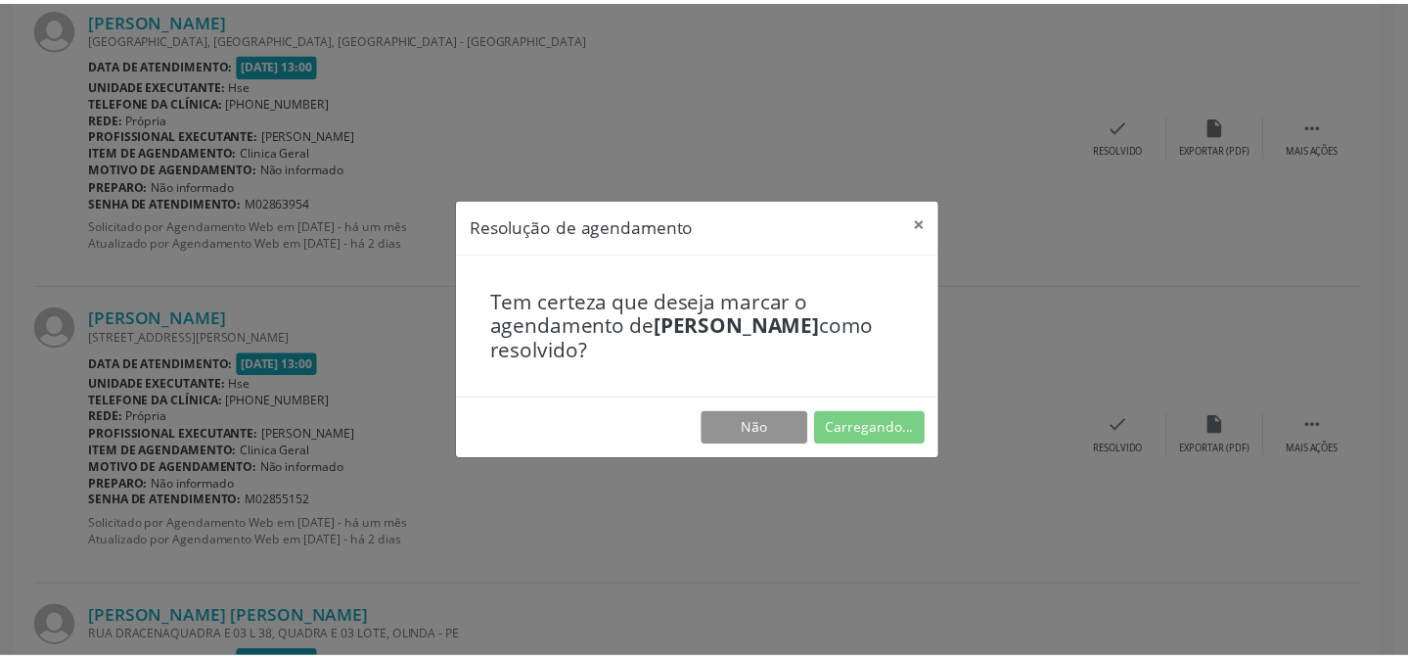
scroll to position [175, 0]
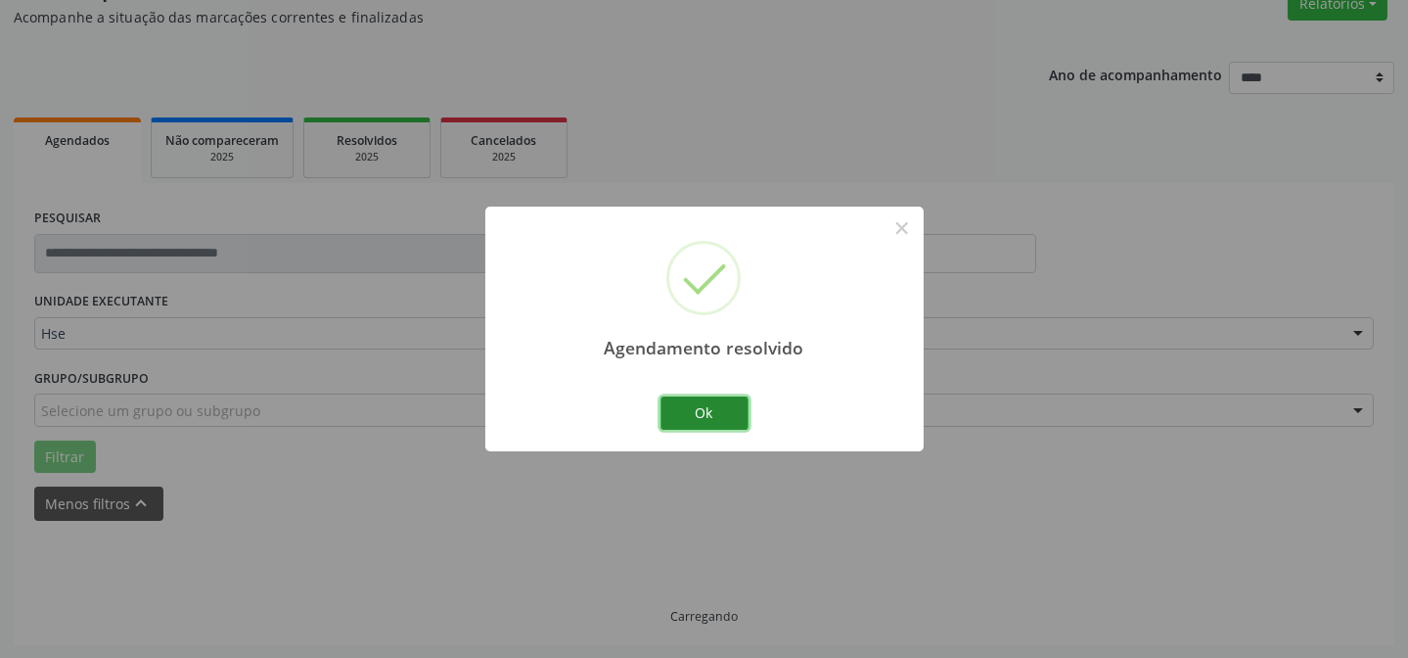
click at [695, 409] on button "Ok" at bounding box center [704, 412] width 88 height 33
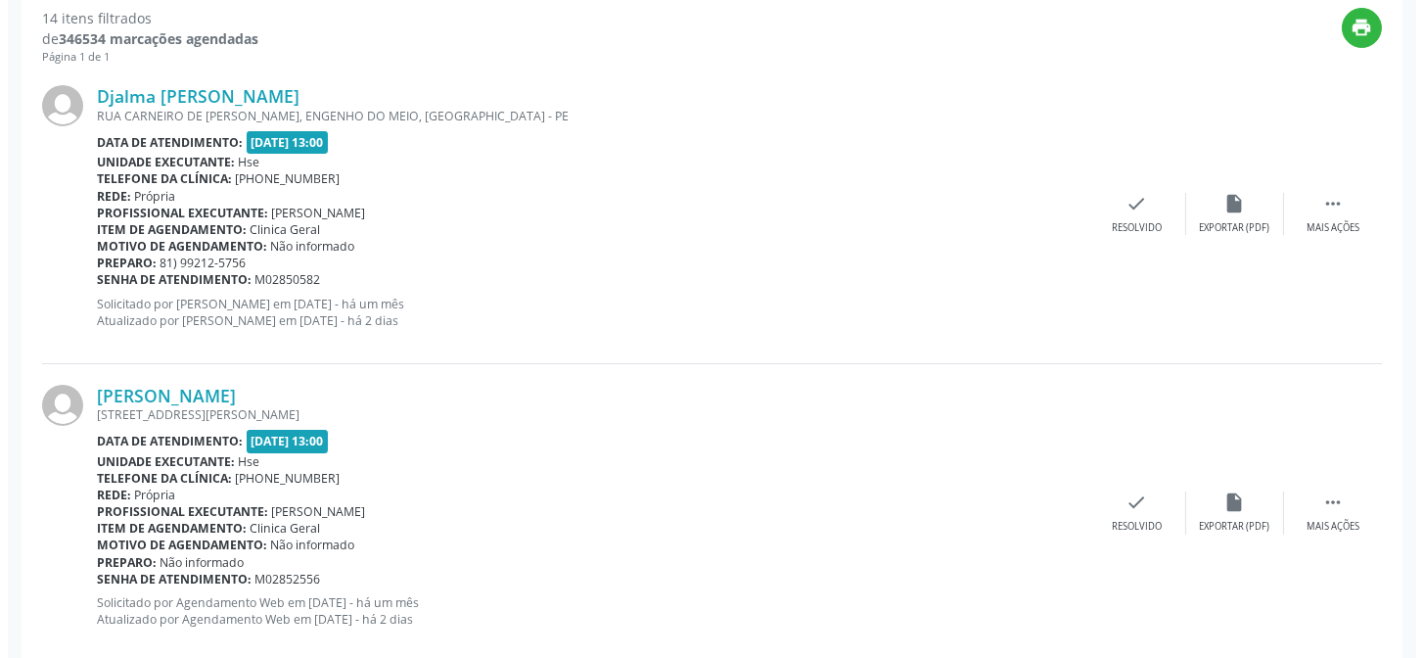
scroll to position [619, 0]
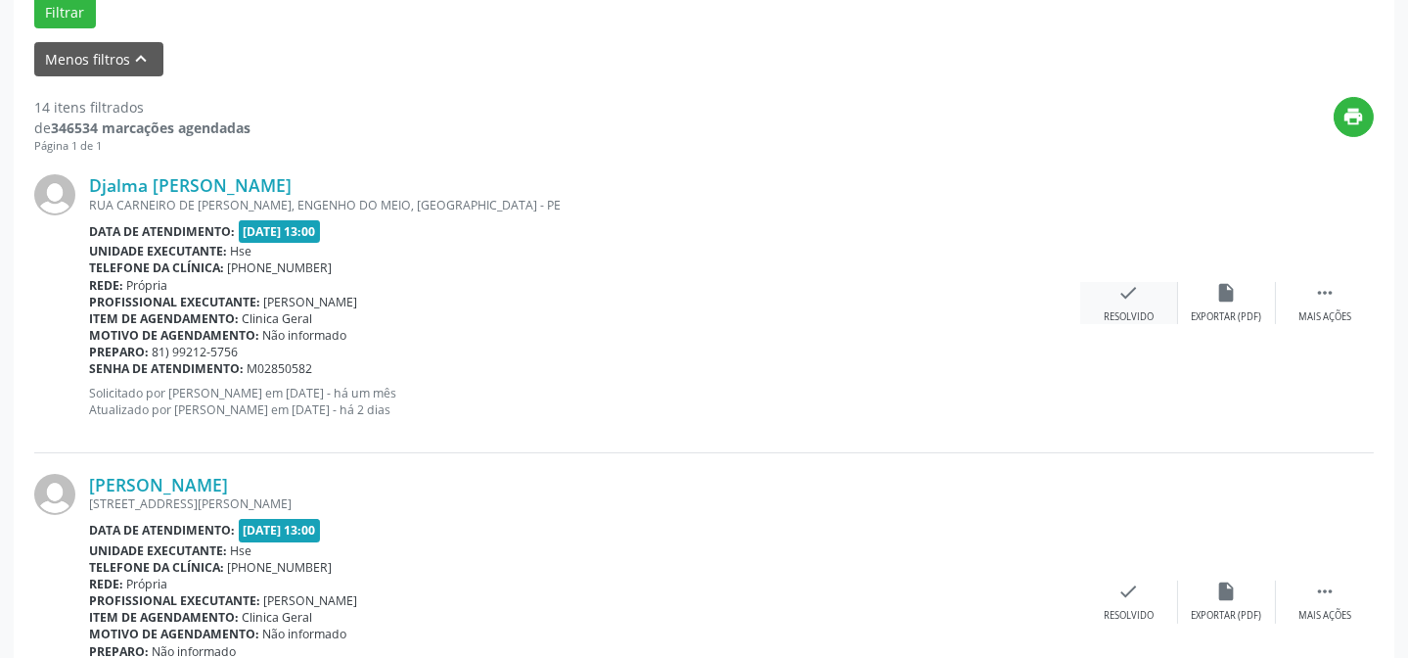
click at [1104, 310] on div "Resolvido" at bounding box center [1129, 317] width 50 height 14
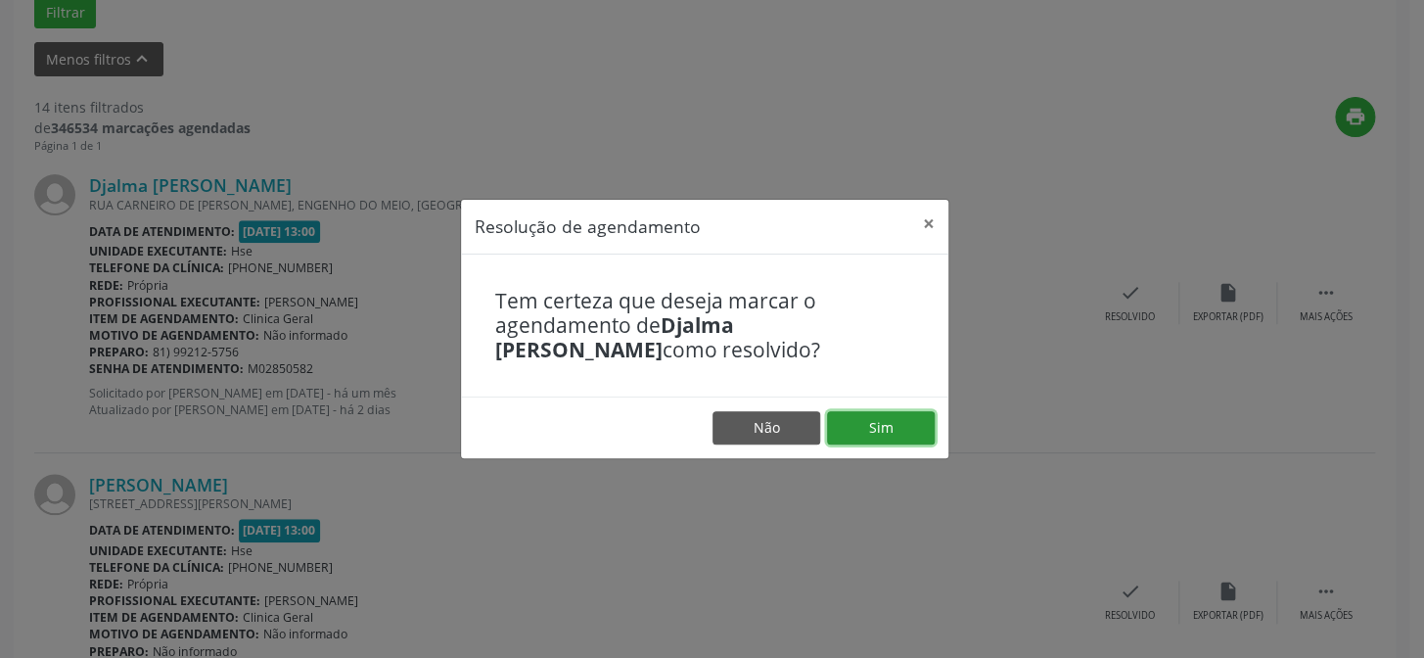
click at [870, 422] on button "Sim" at bounding box center [881, 427] width 108 height 33
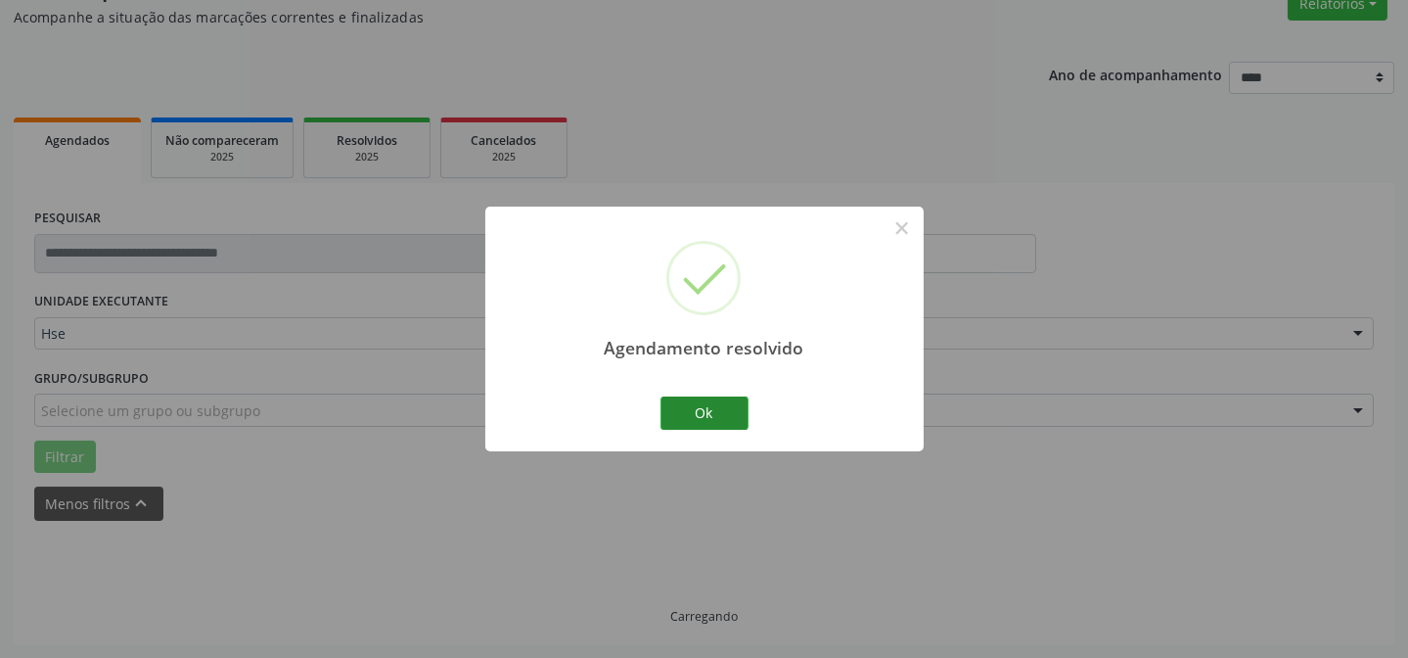
scroll to position [196, 0]
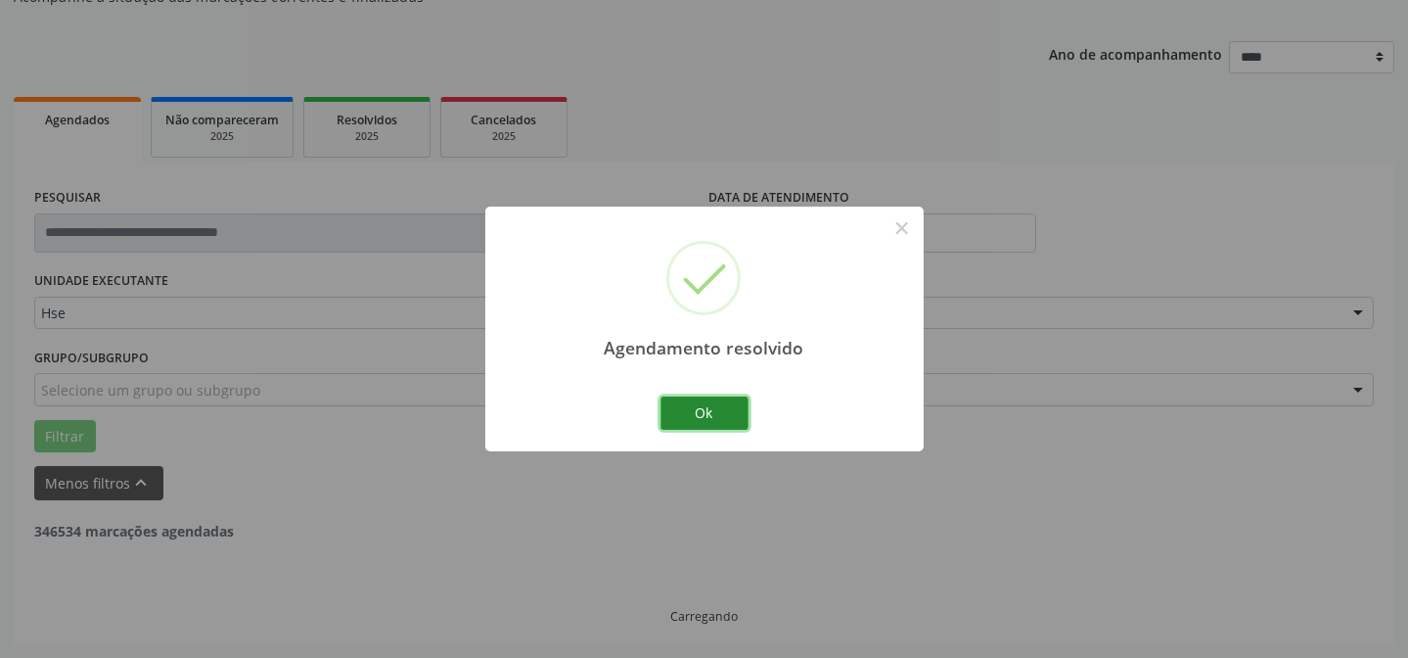
click at [705, 407] on button "Ok" at bounding box center [704, 412] width 88 height 33
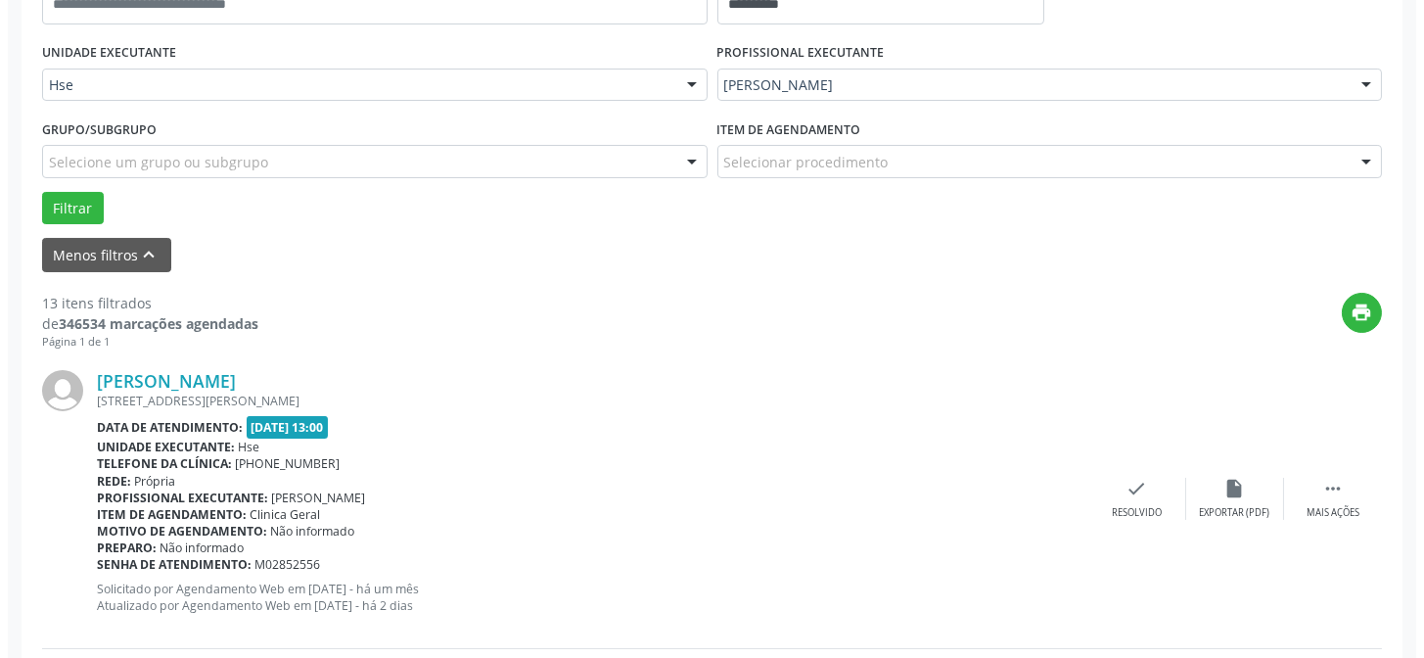
scroll to position [462, 0]
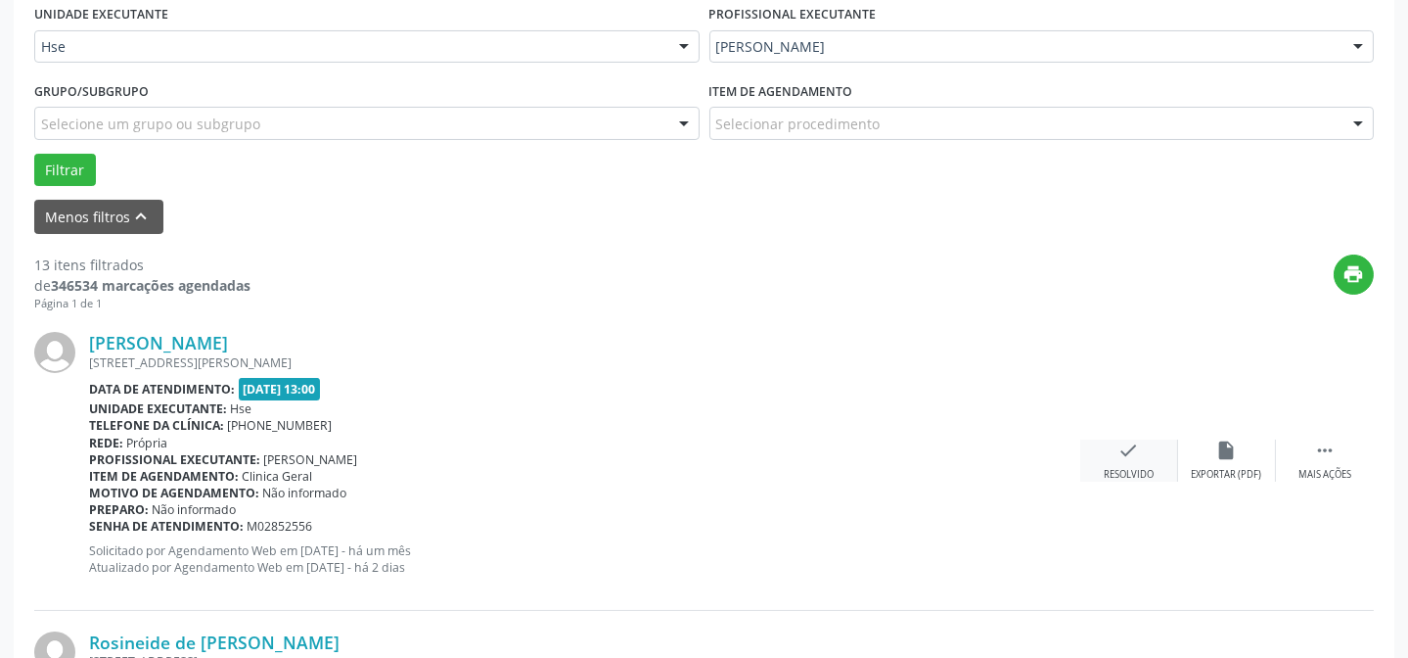
click at [1103, 444] on div "check Resolvido" at bounding box center [1129, 460] width 98 height 42
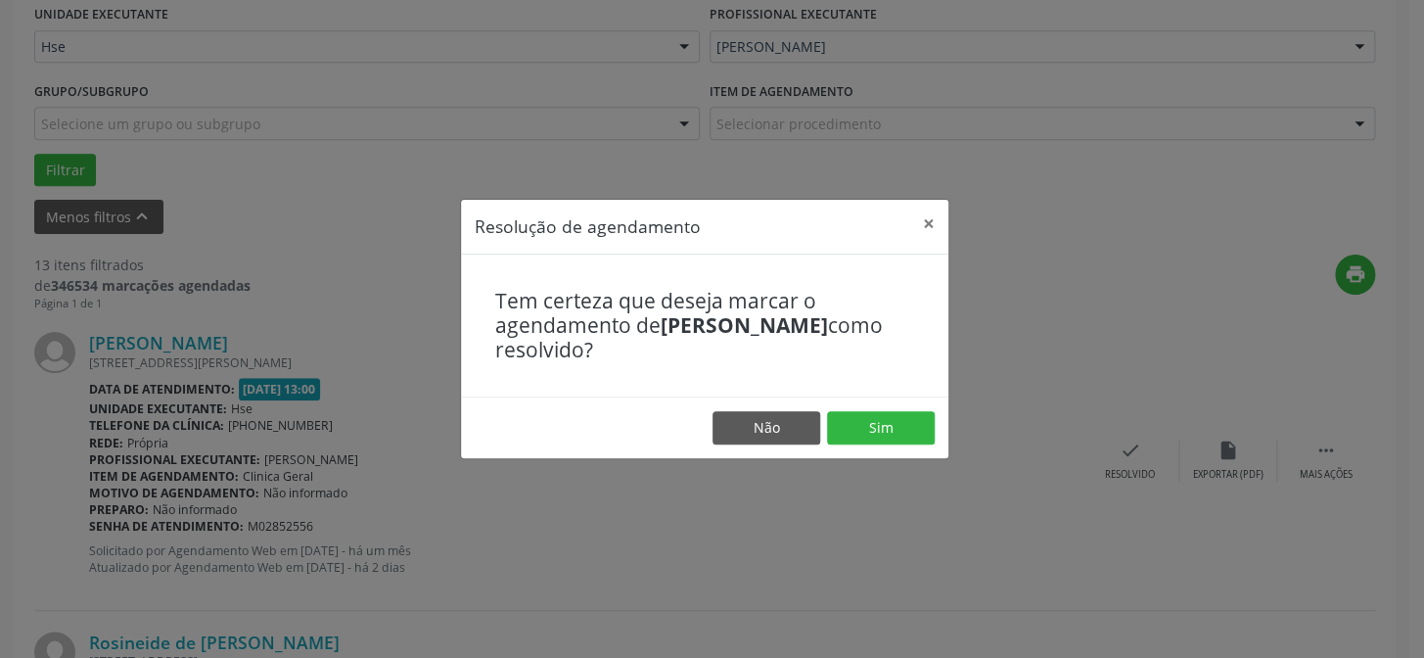
click at [828, 380] on div "Tem certeza que deseja marcar o agendamento de Maria Solange Brandao como resol…" at bounding box center [704, 325] width 487 height 143
click at [868, 425] on button "Sim" at bounding box center [881, 427] width 108 height 33
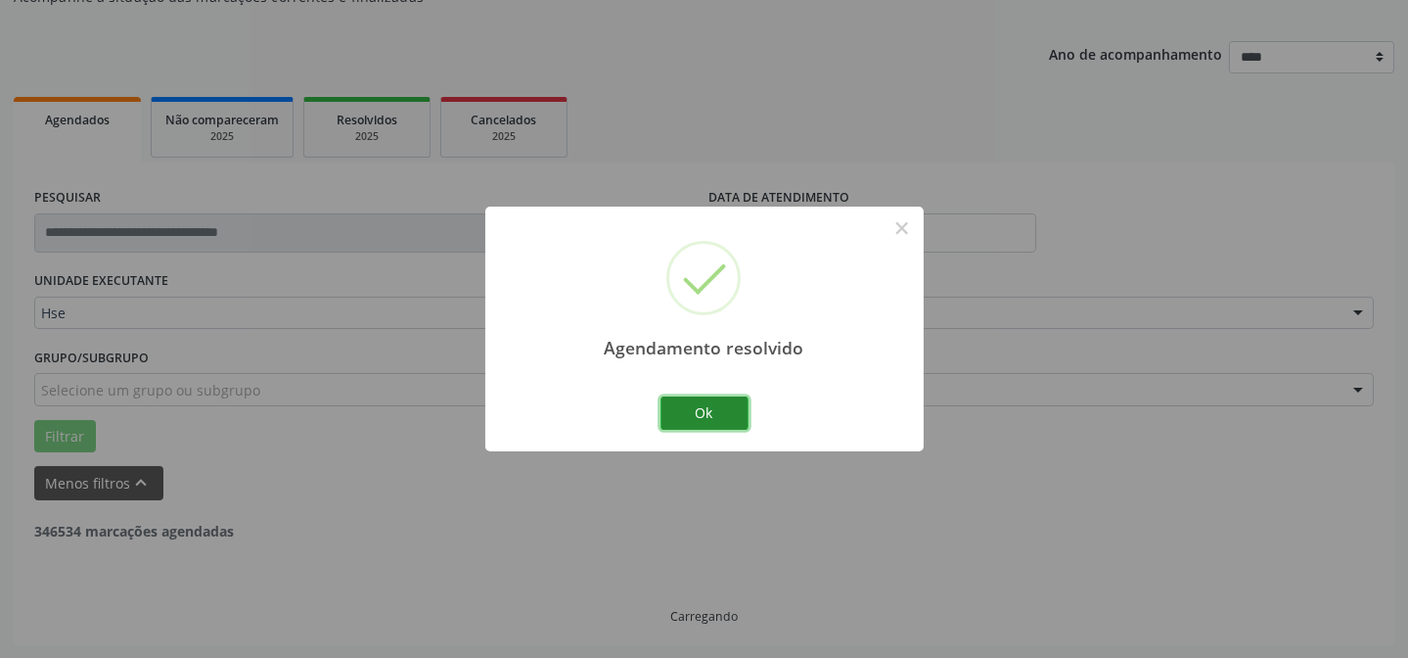
click at [721, 406] on button "Ok" at bounding box center [704, 412] width 88 height 33
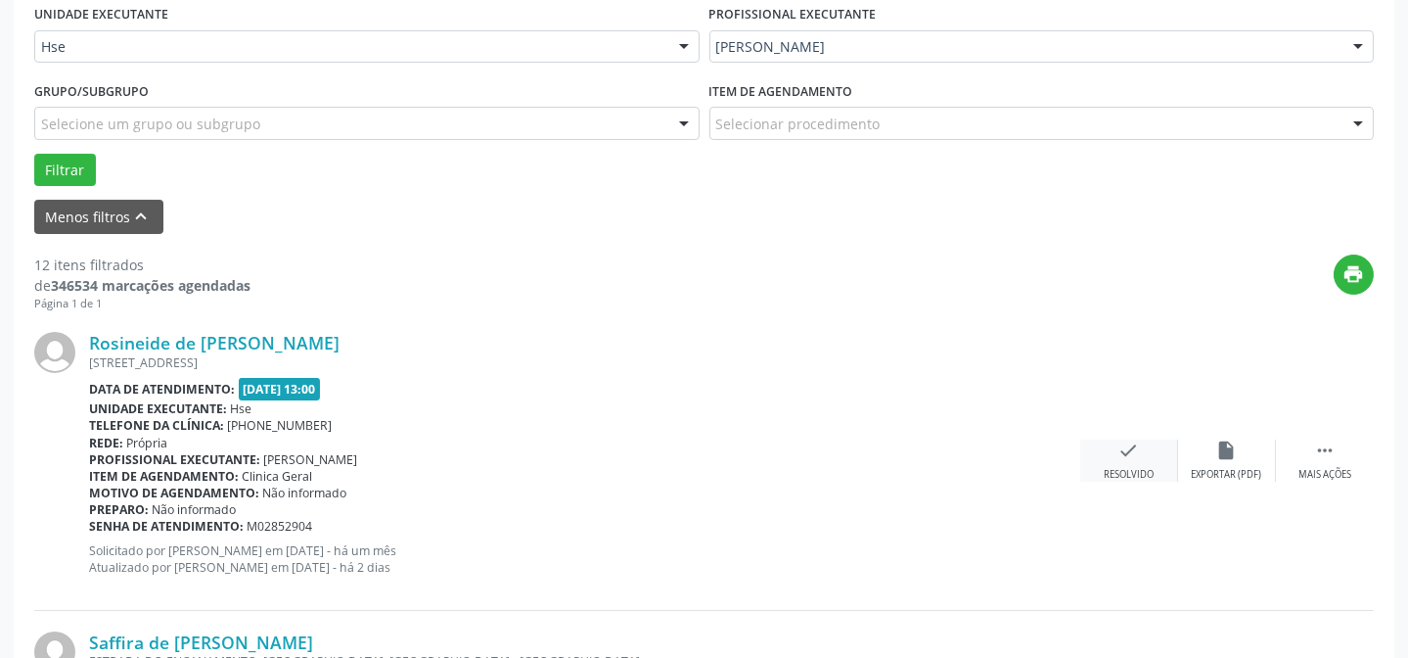
click at [1136, 468] on div "Resolvido" at bounding box center [1129, 475] width 50 height 14
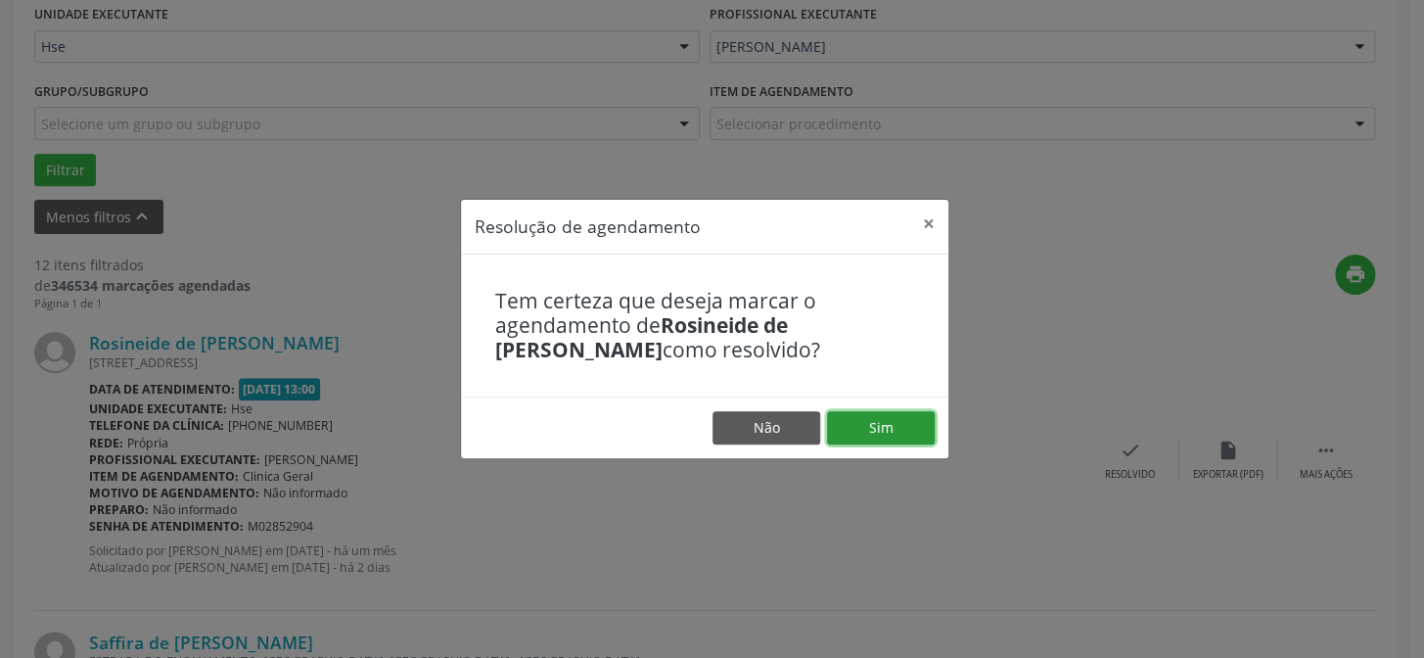
click at [870, 424] on button "Sim" at bounding box center [881, 427] width 108 height 33
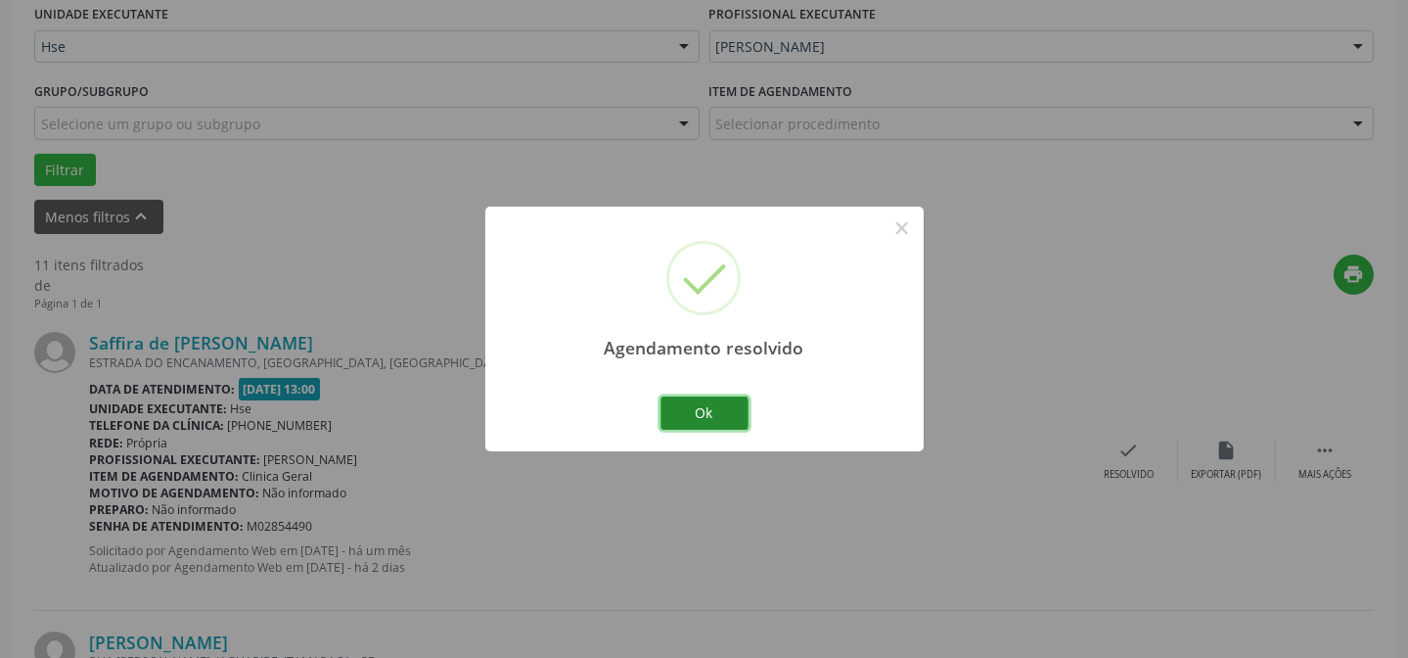
click at [704, 403] on button "Ok" at bounding box center [704, 412] width 88 height 33
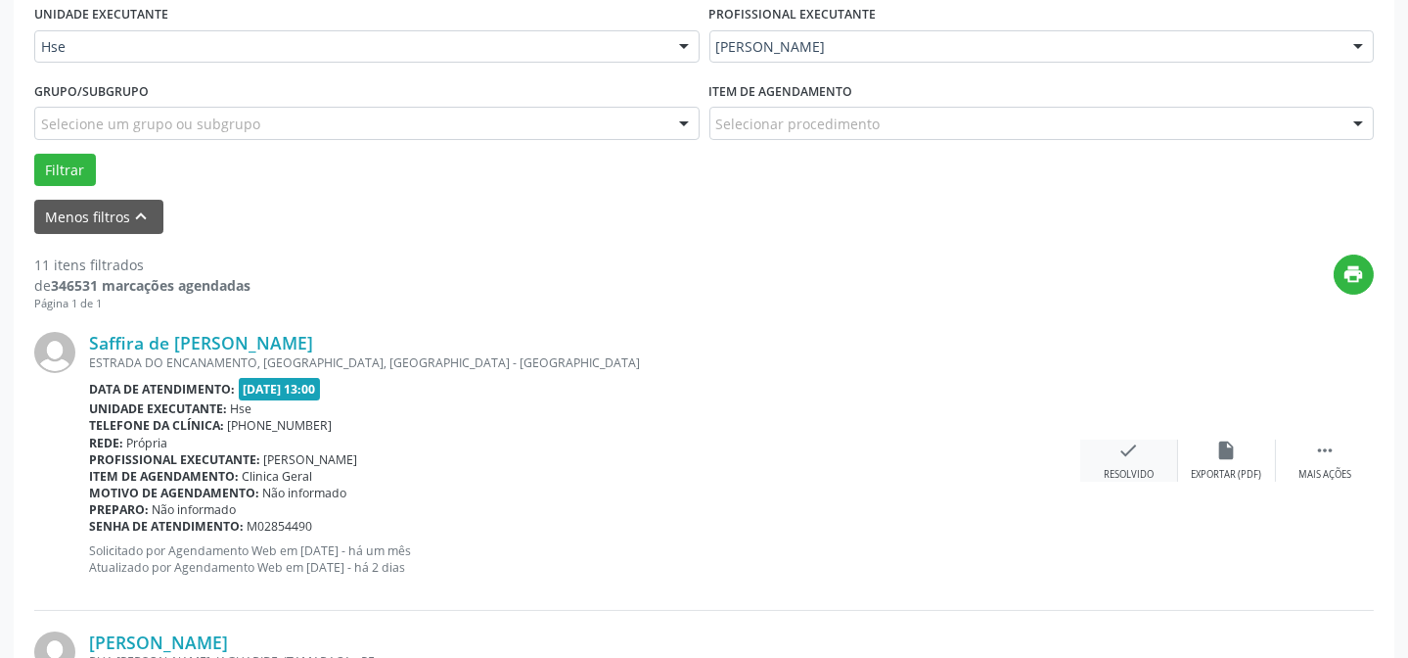
click at [1106, 447] on div "check Resolvido" at bounding box center [1129, 460] width 98 height 42
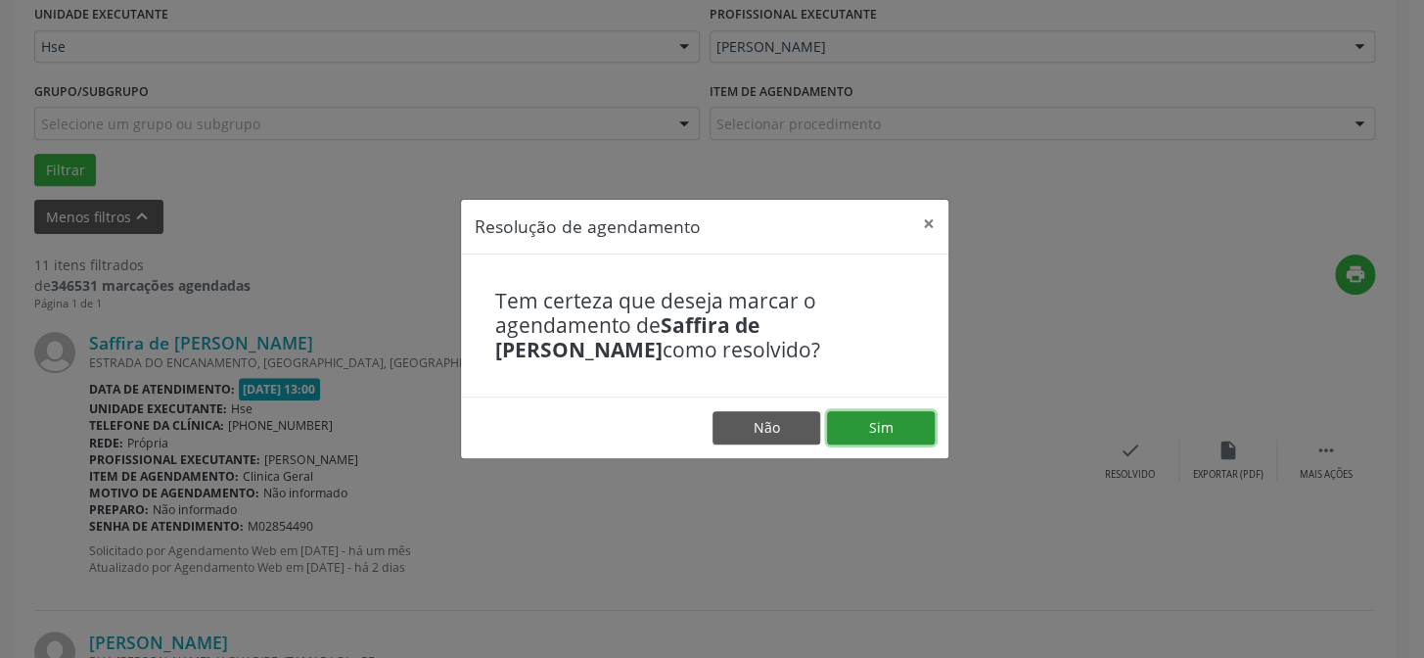
click at [914, 431] on button "Sim" at bounding box center [881, 427] width 108 height 33
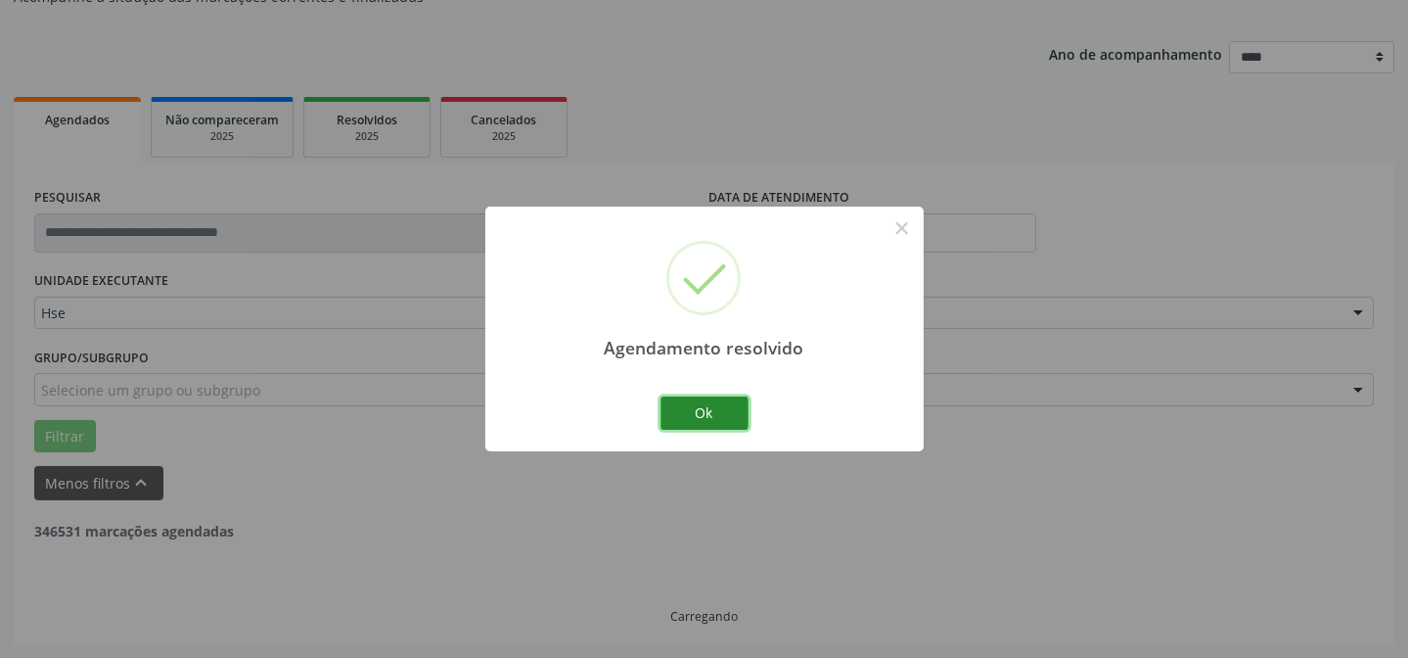
click at [711, 421] on button "Ok" at bounding box center [704, 412] width 88 height 33
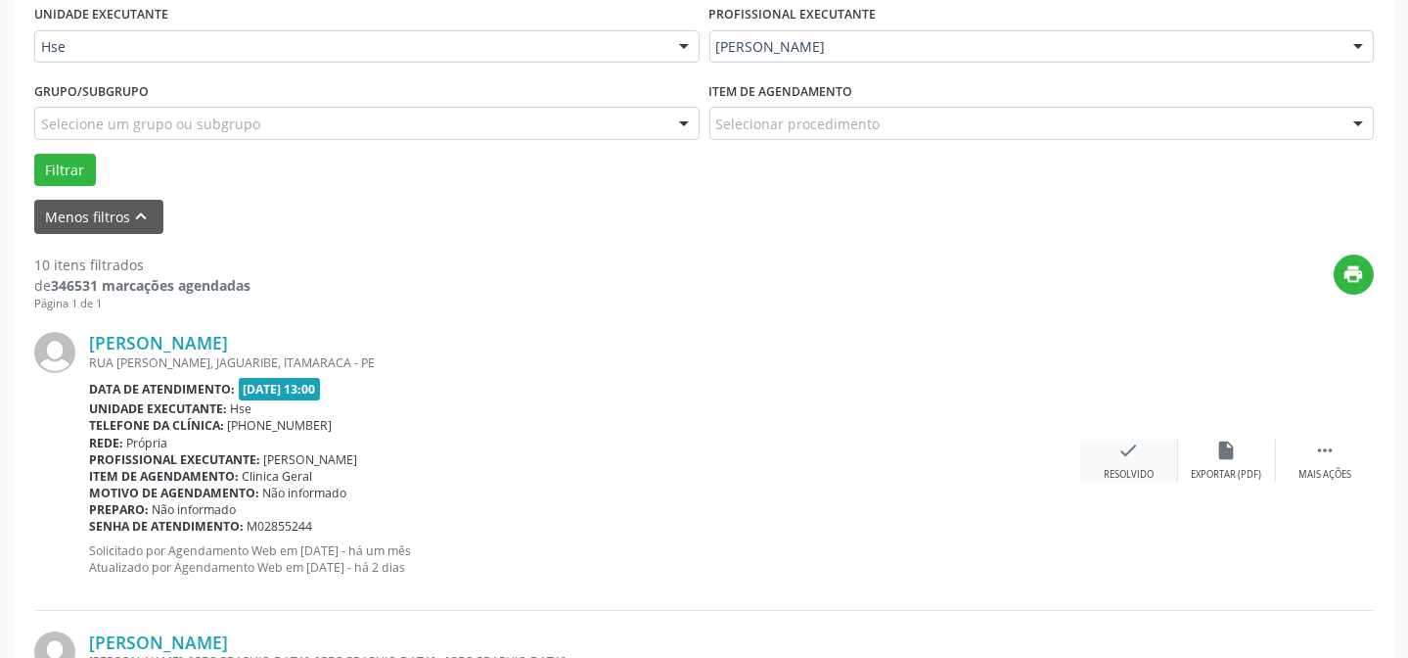
click at [1128, 449] on icon "check" at bounding box center [1129, 450] width 22 height 22
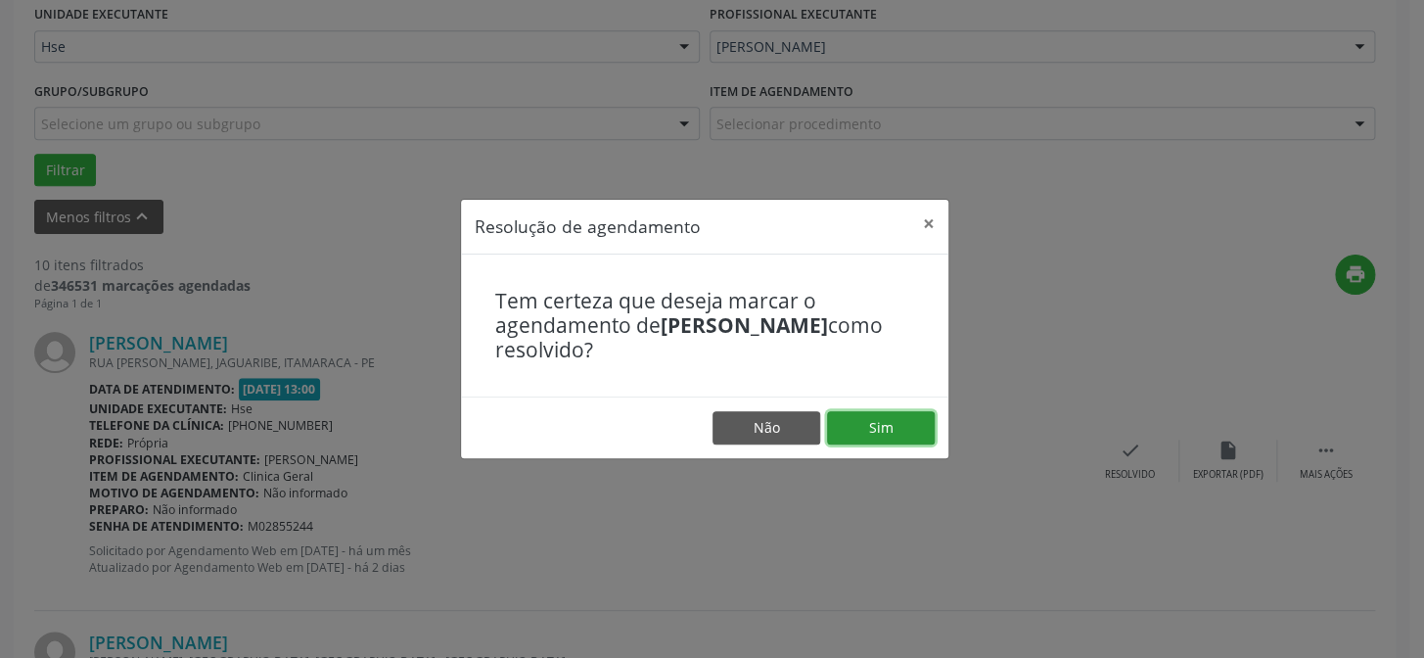
click at [893, 418] on button "Sim" at bounding box center [881, 427] width 108 height 33
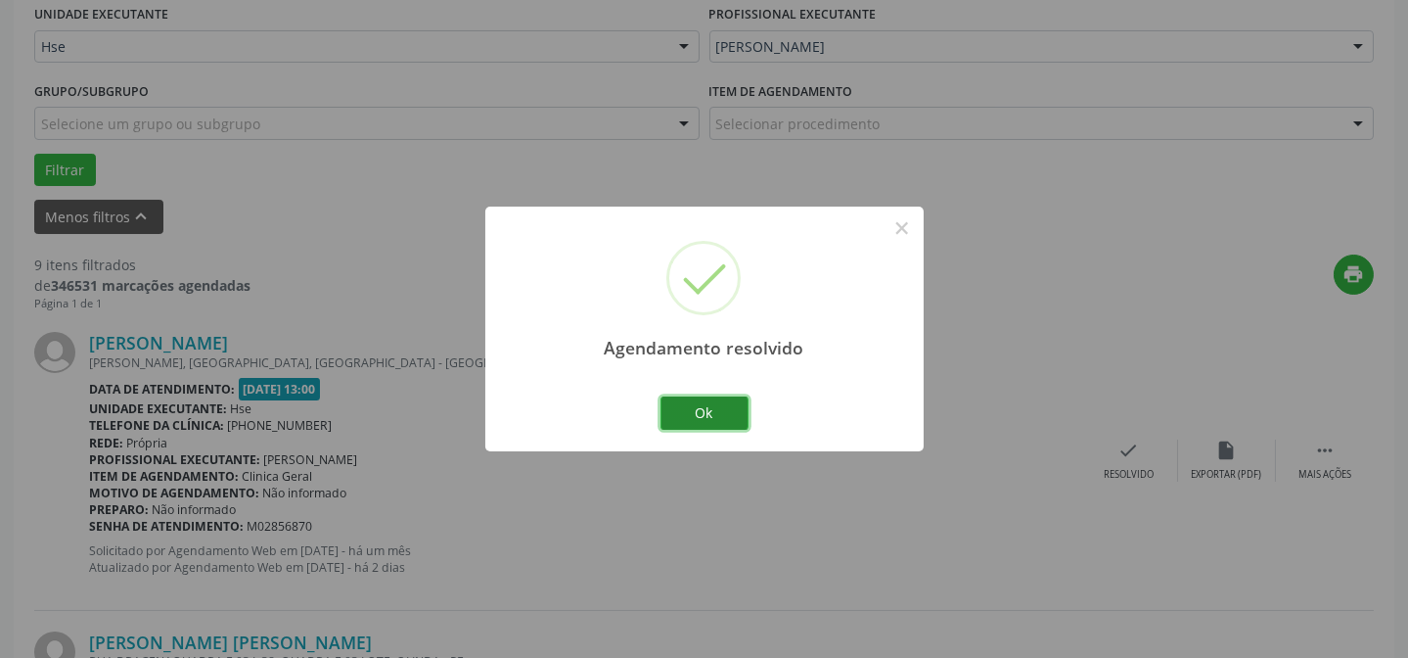
click at [707, 420] on button "Ok" at bounding box center [704, 412] width 88 height 33
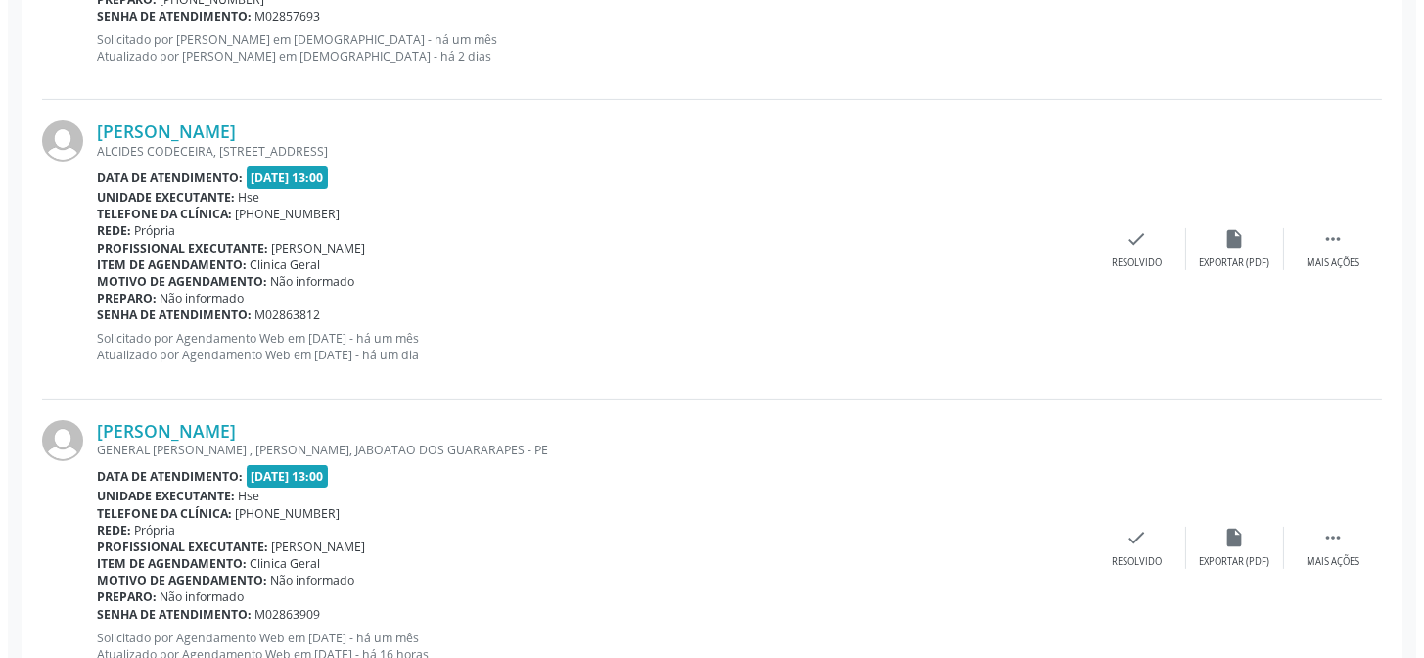
scroll to position [1351, 0]
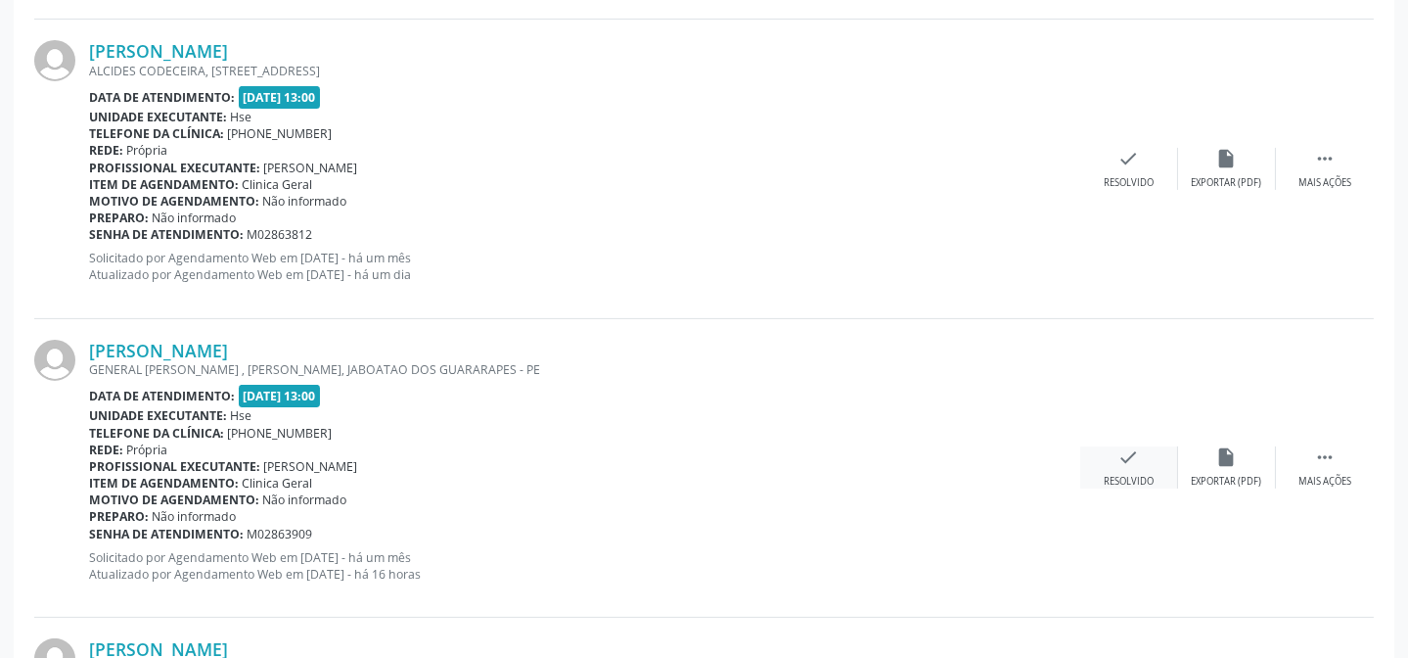
click at [1106, 446] on div "check Resolvido" at bounding box center [1129, 467] width 98 height 42
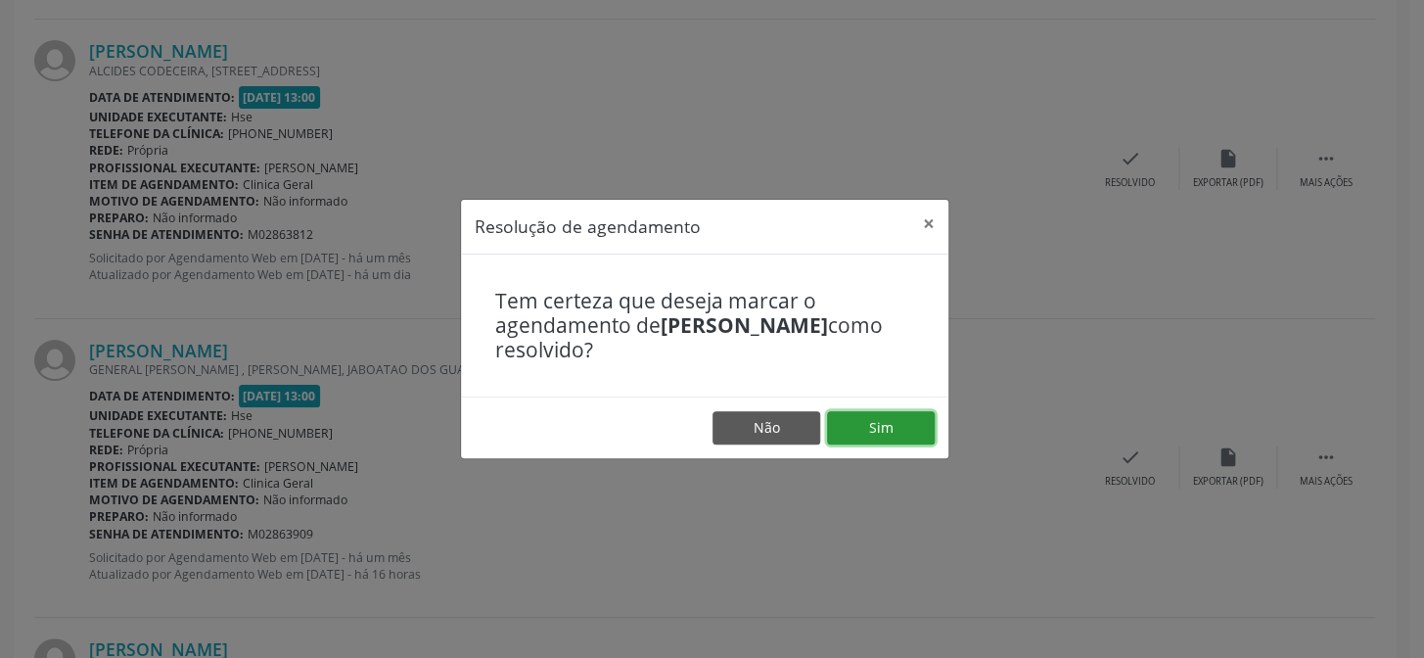
click at [917, 423] on button "Sim" at bounding box center [881, 427] width 108 height 33
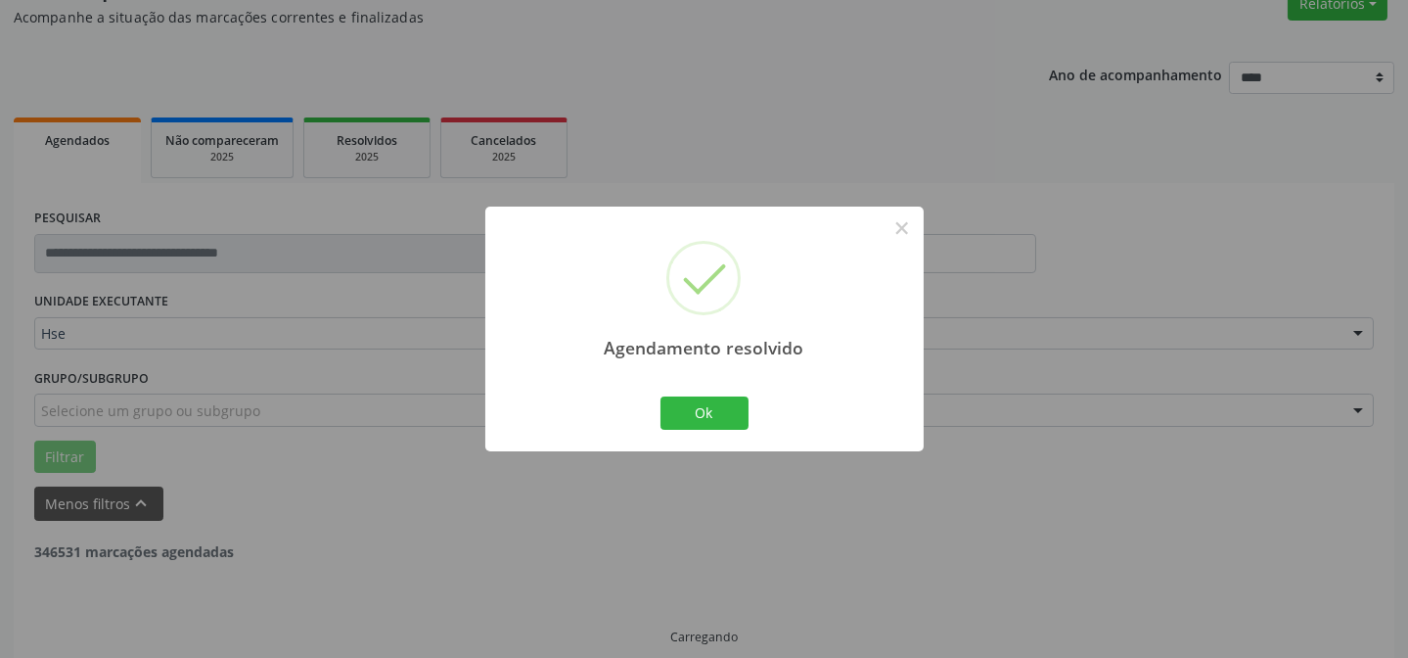
scroll to position [196, 0]
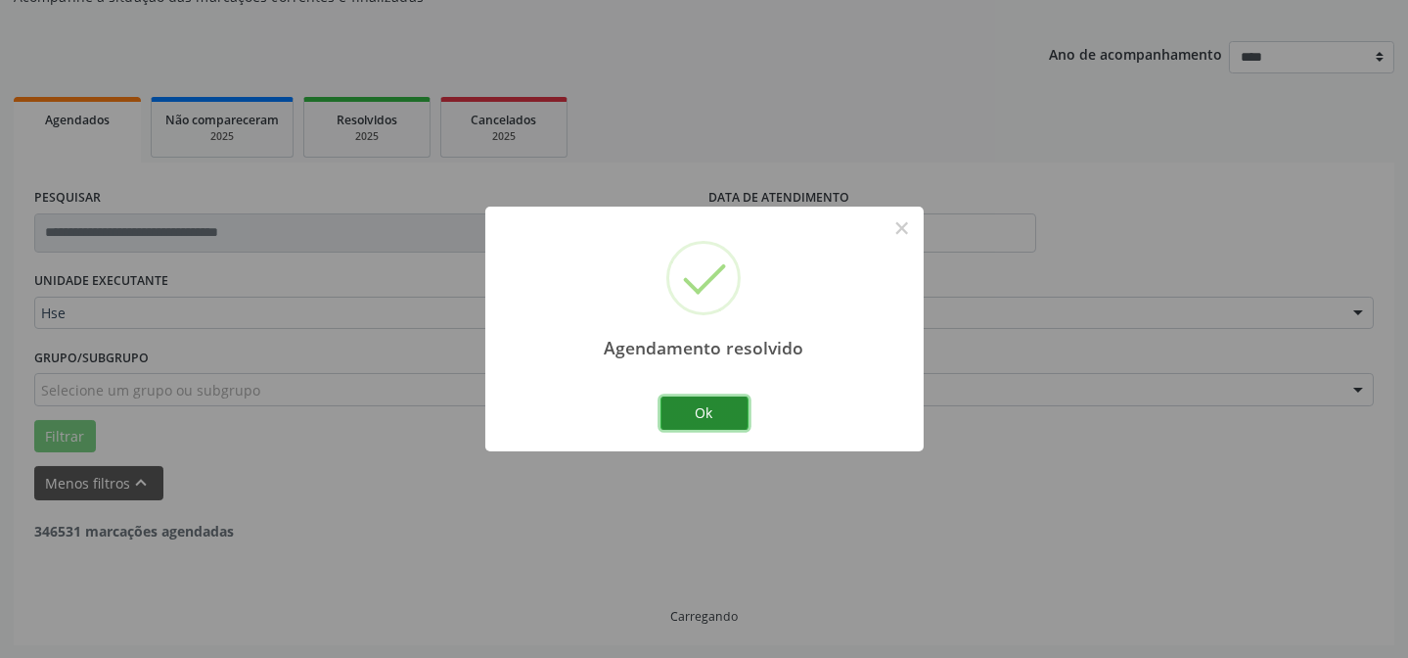
click at [726, 415] on button "Ok" at bounding box center [704, 412] width 88 height 33
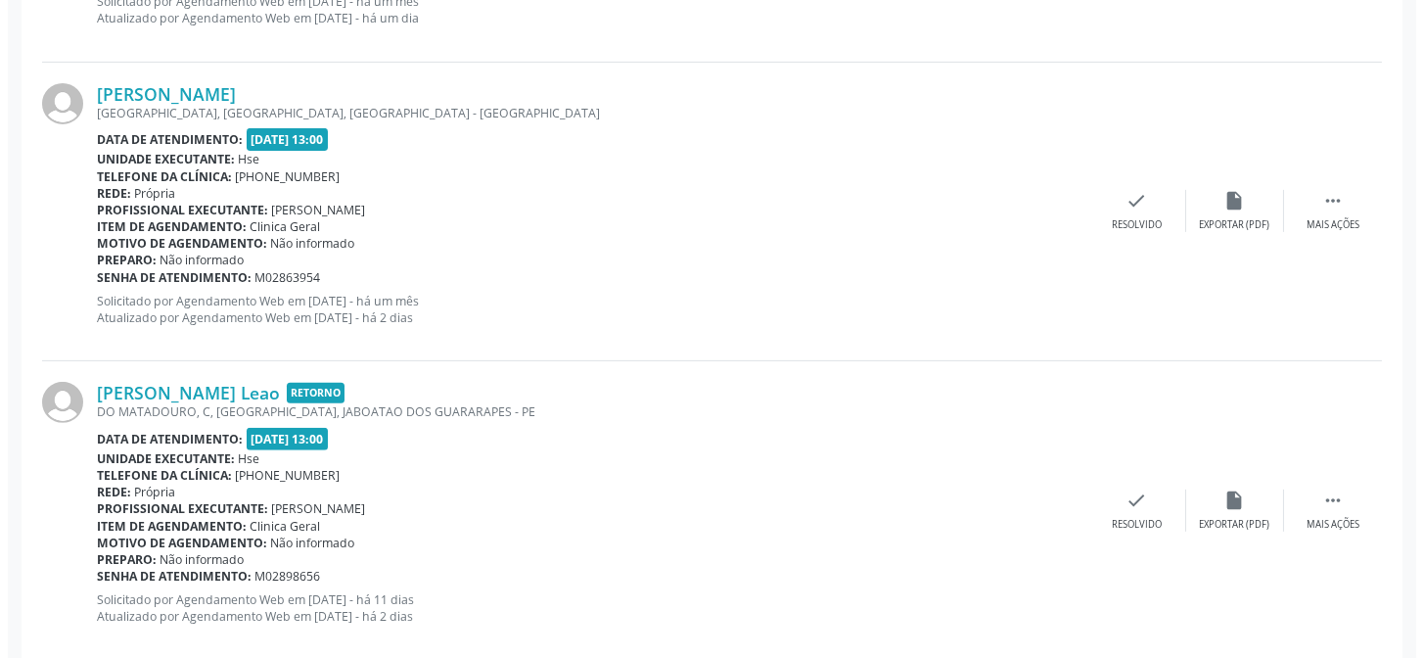
scroll to position [1618, 0]
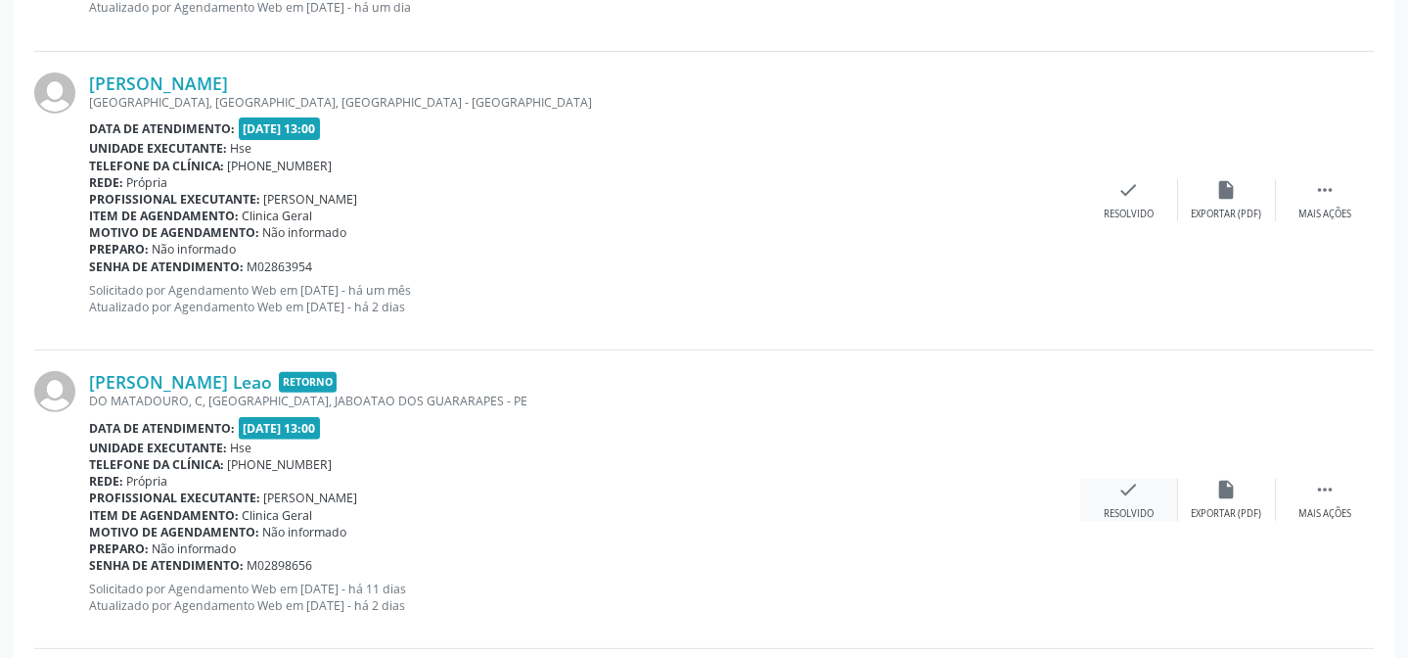
click at [1145, 487] on div "check Resolvido" at bounding box center [1129, 499] width 98 height 42
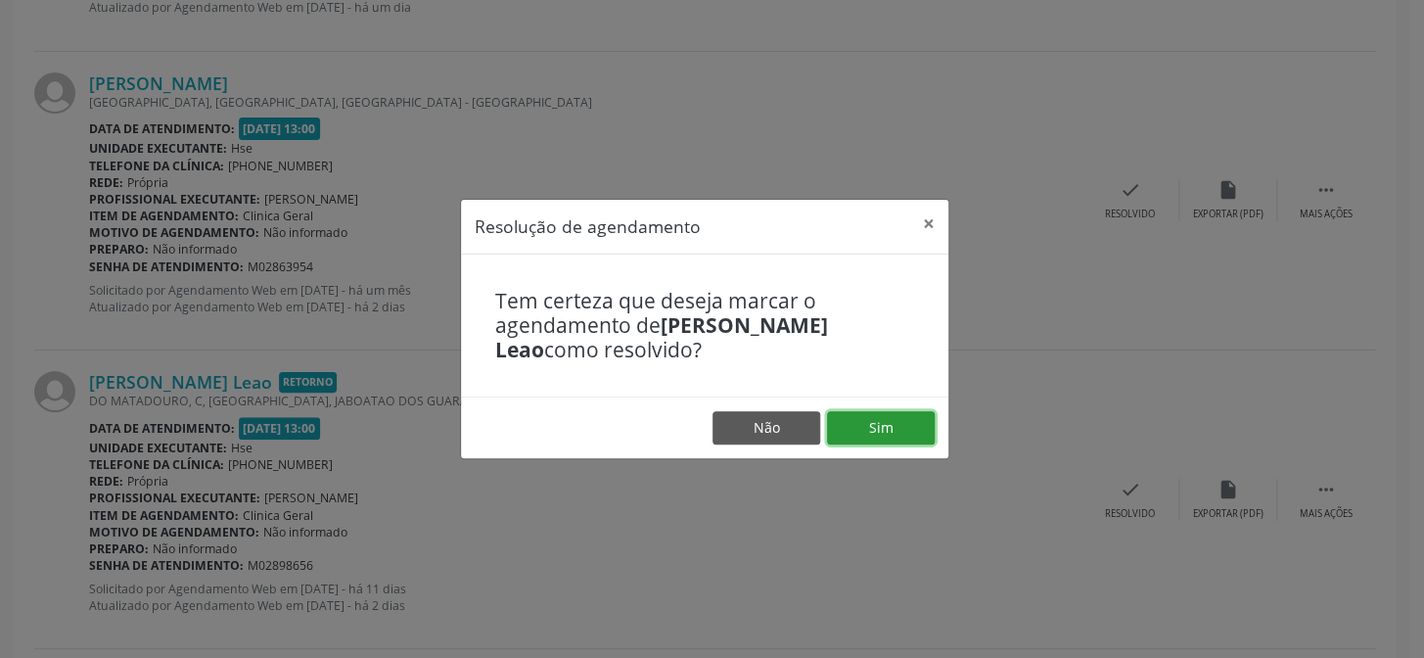
click at [909, 430] on button "Sim" at bounding box center [881, 427] width 108 height 33
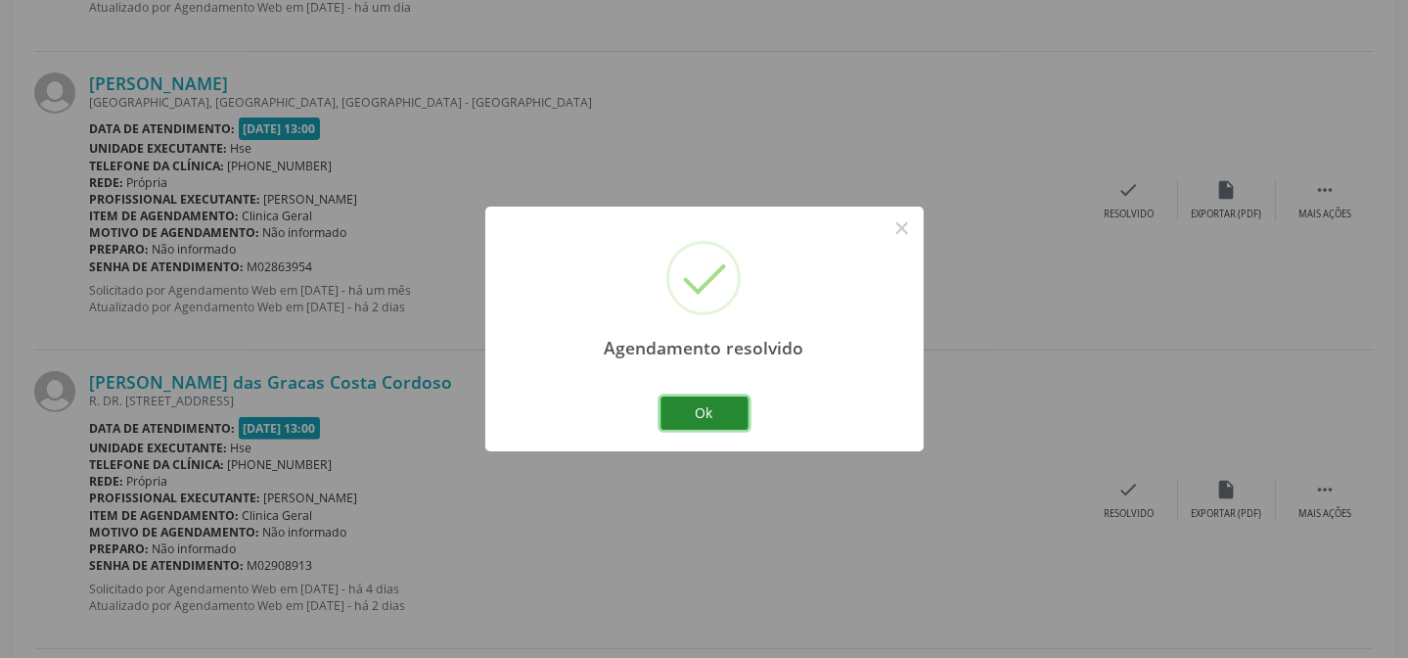
click at [708, 404] on button "Ok" at bounding box center [704, 412] width 88 height 33
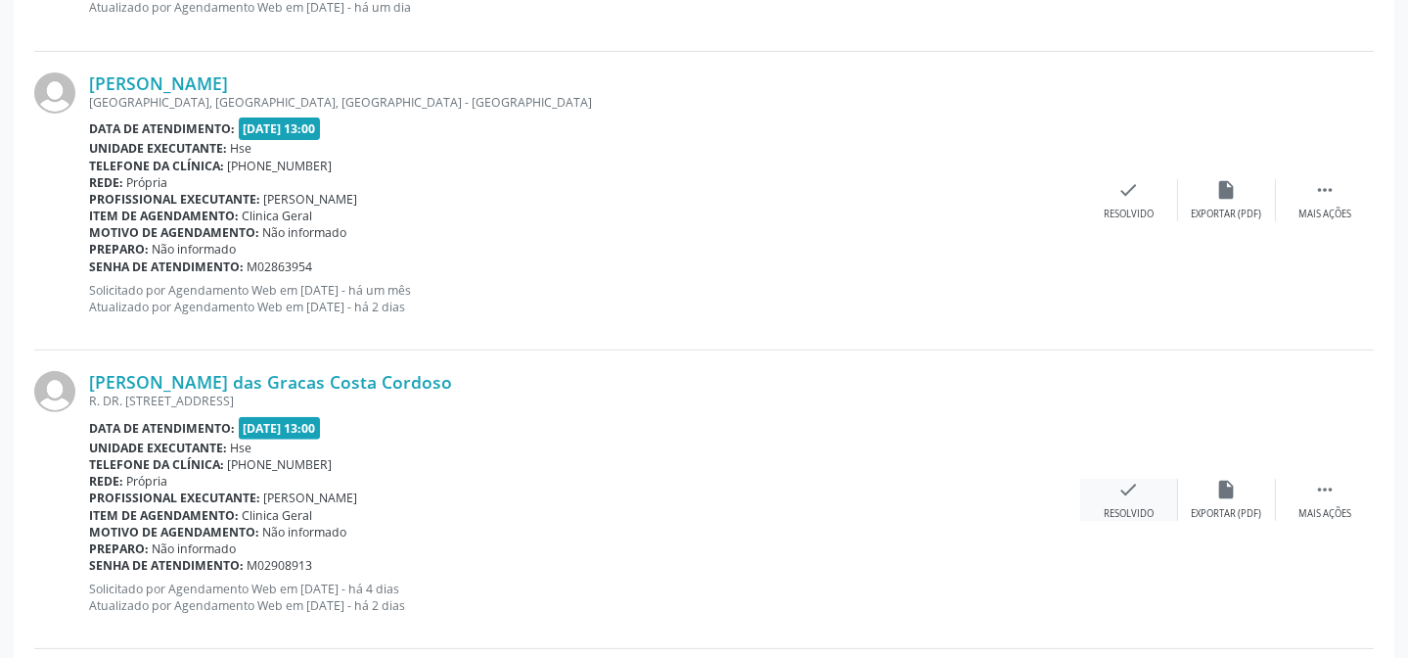
click at [1113, 496] on div "check Resolvido" at bounding box center [1129, 499] width 98 height 42
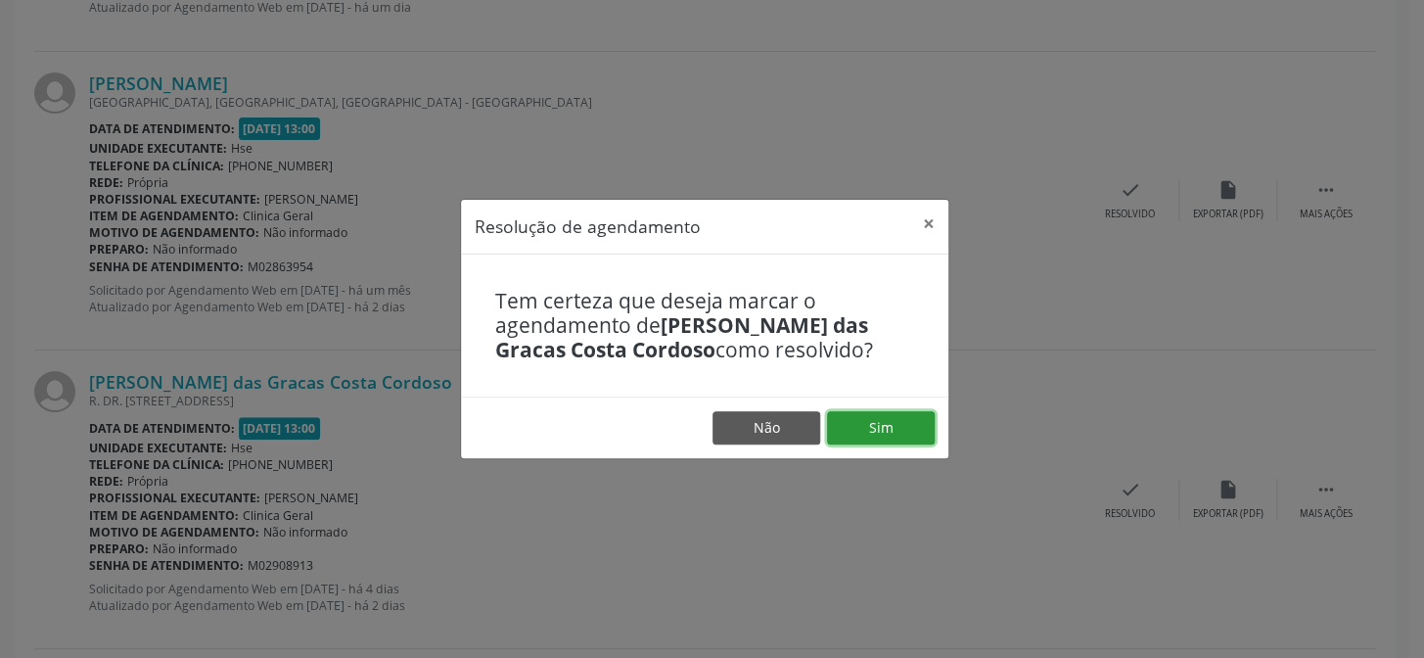
click at [899, 424] on button "Sim" at bounding box center [881, 427] width 108 height 33
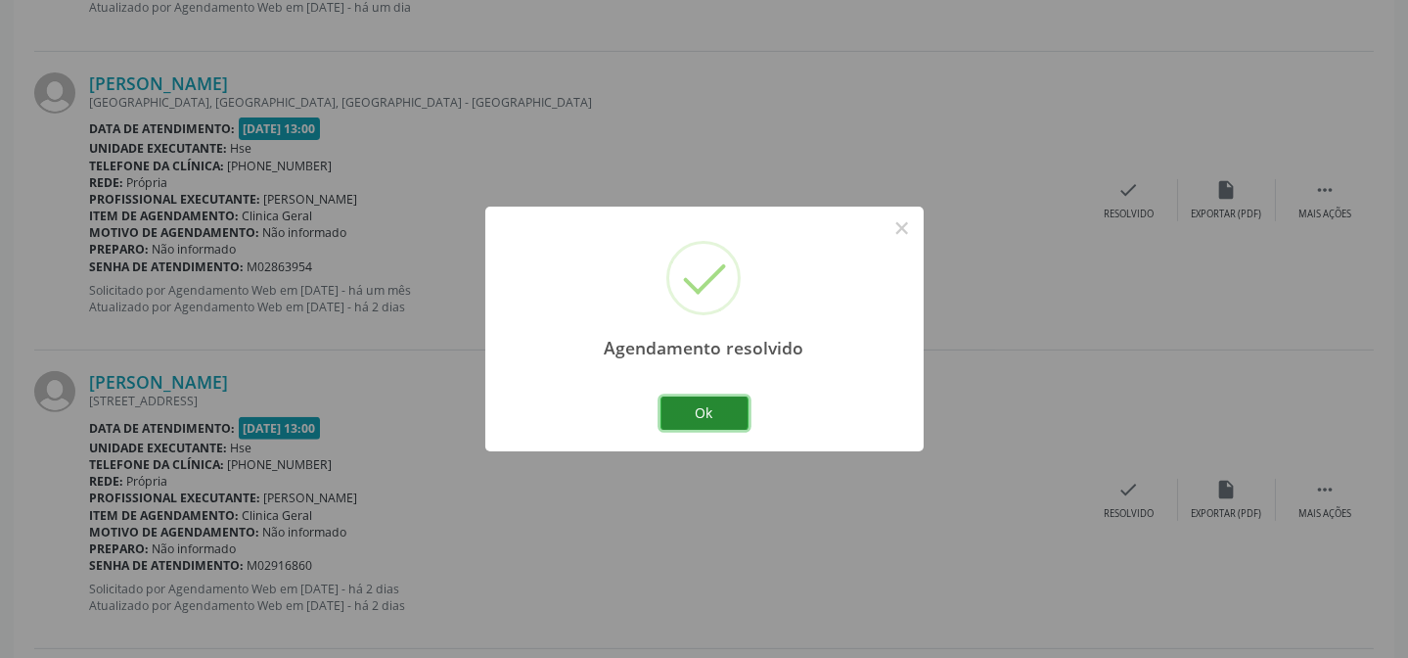
click at [704, 408] on button "Ok" at bounding box center [704, 412] width 88 height 33
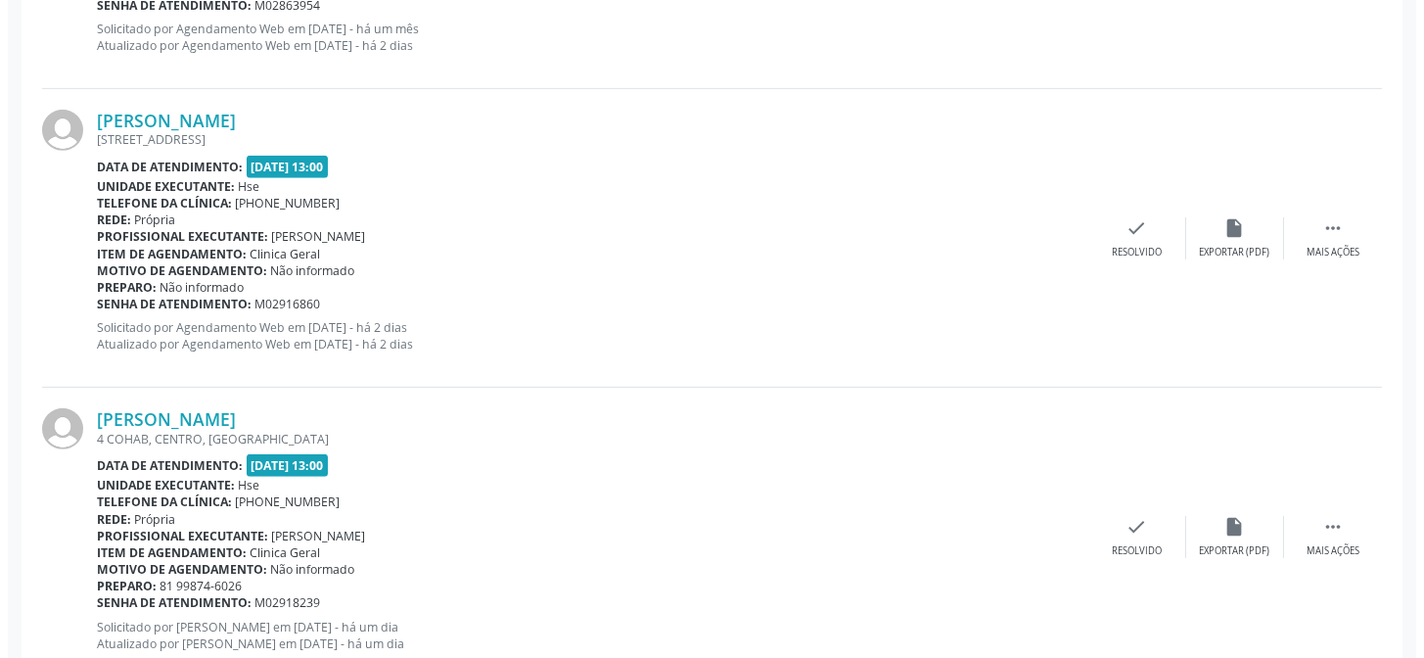
scroll to position [1885, 0]
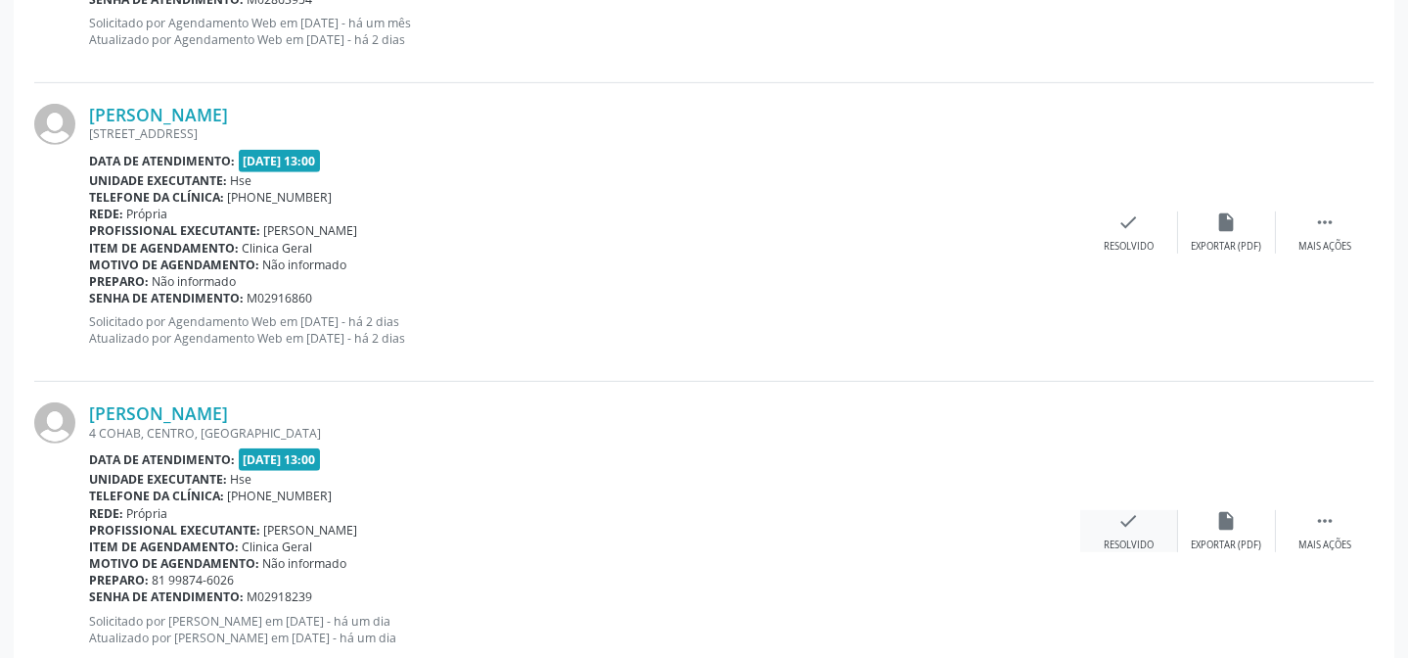
click at [1122, 532] on div "check Resolvido" at bounding box center [1129, 531] width 98 height 42
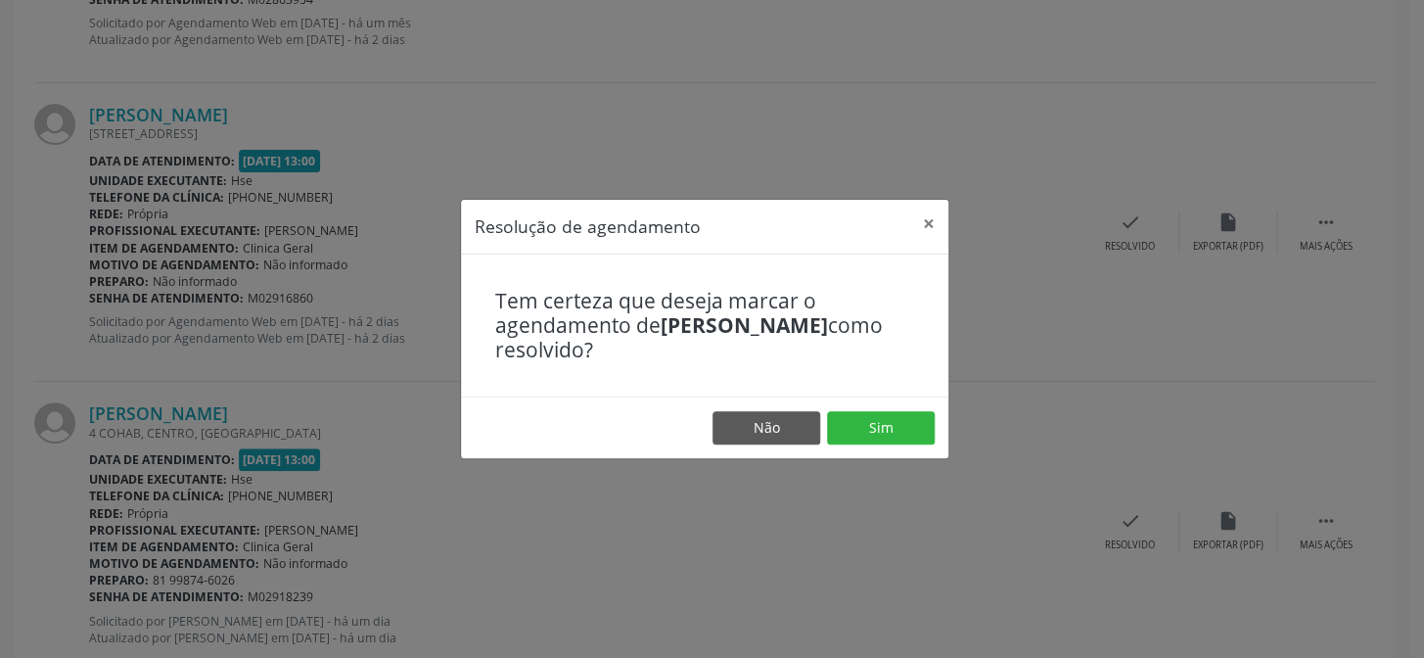
click at [908, 409] on footer "Não Sim" at bounding box center [704, 427] width 487 height 62
click at [905, 428] on button "Sim" at bounding box center [881, 427] width 108 height 33
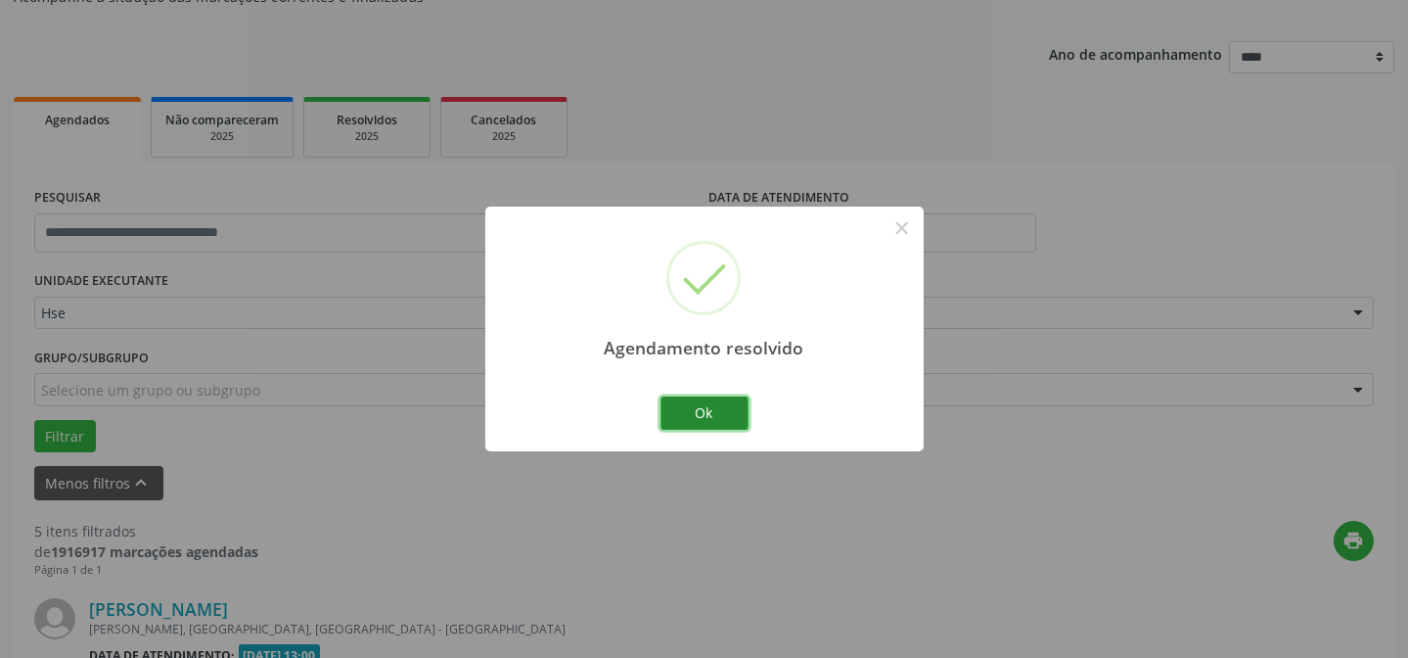
scroll to position [1641, 0]
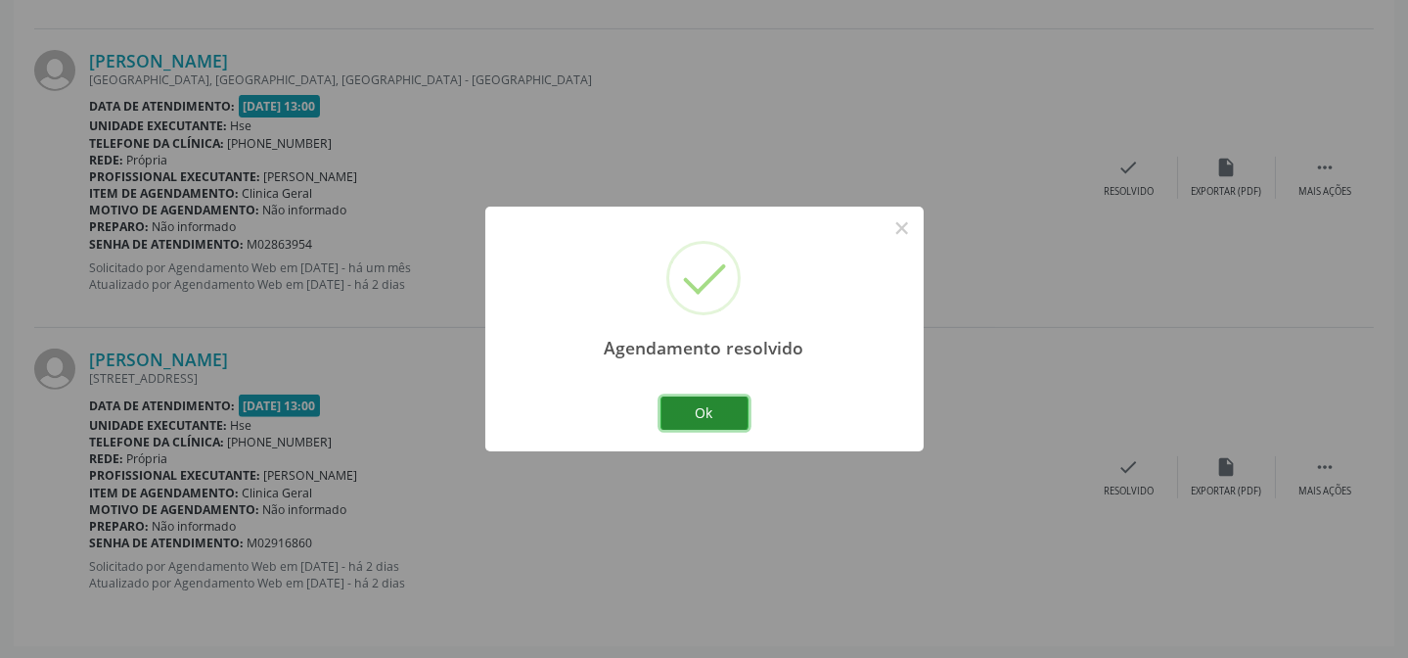
drag, startPoint x: 734, startPoint y: 414, endPoint x: 723, endPoint y: 411, distance: 11.2
click at [723, 411] on button "Ok" at bounding box center [704, 412] width 88 height 33
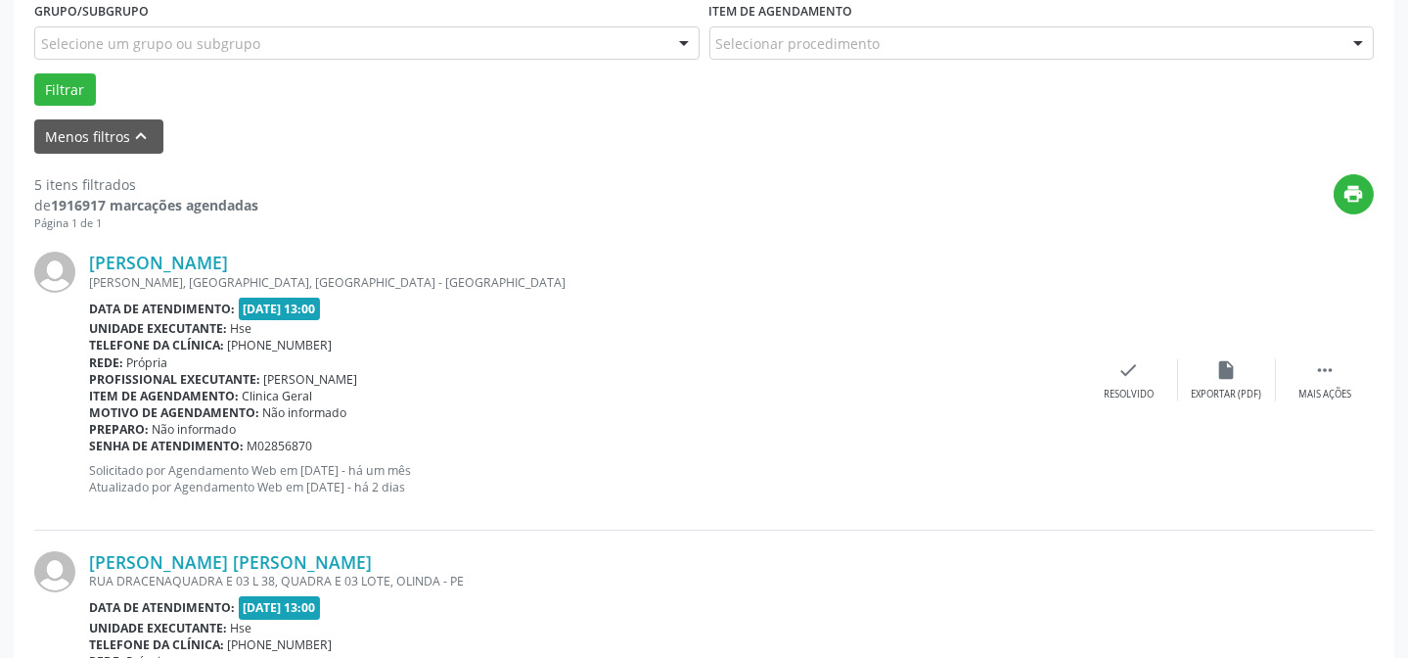
scroll to position [573, 0]
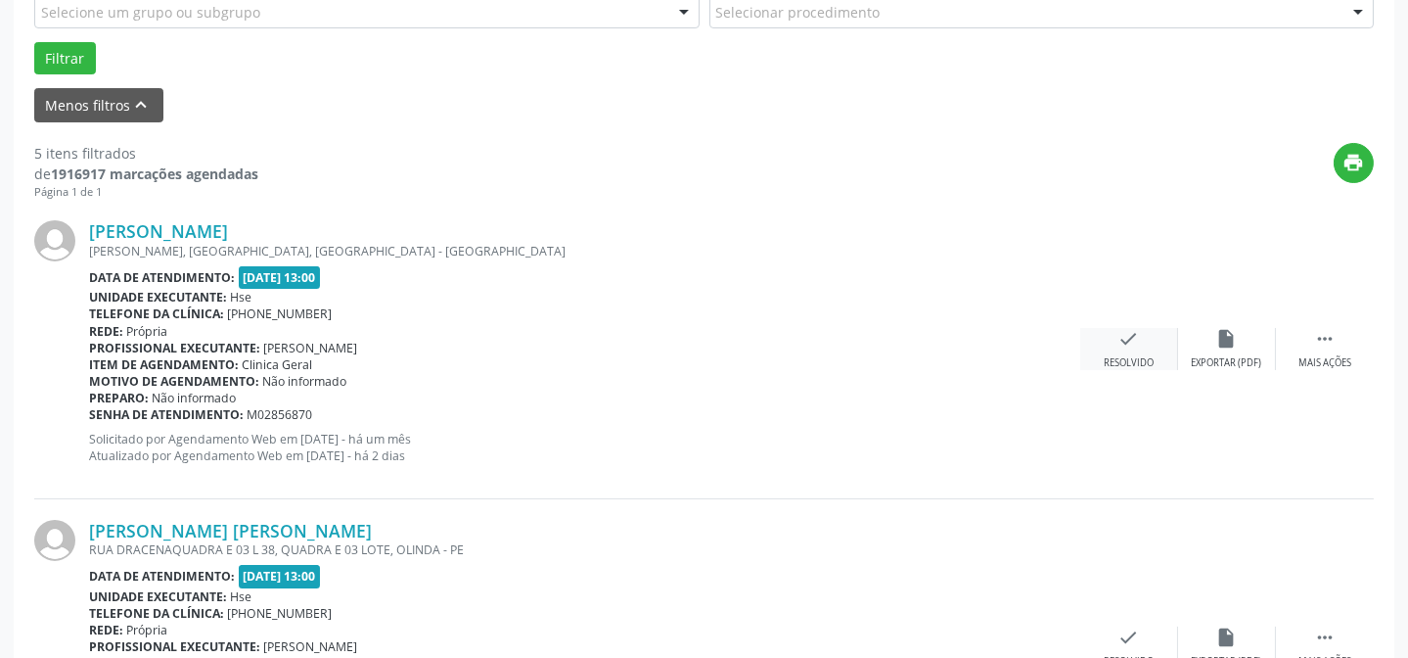
click at [1142, 356] on div "Resolvido" at bounding box center [1129, 363] width 50 height 14
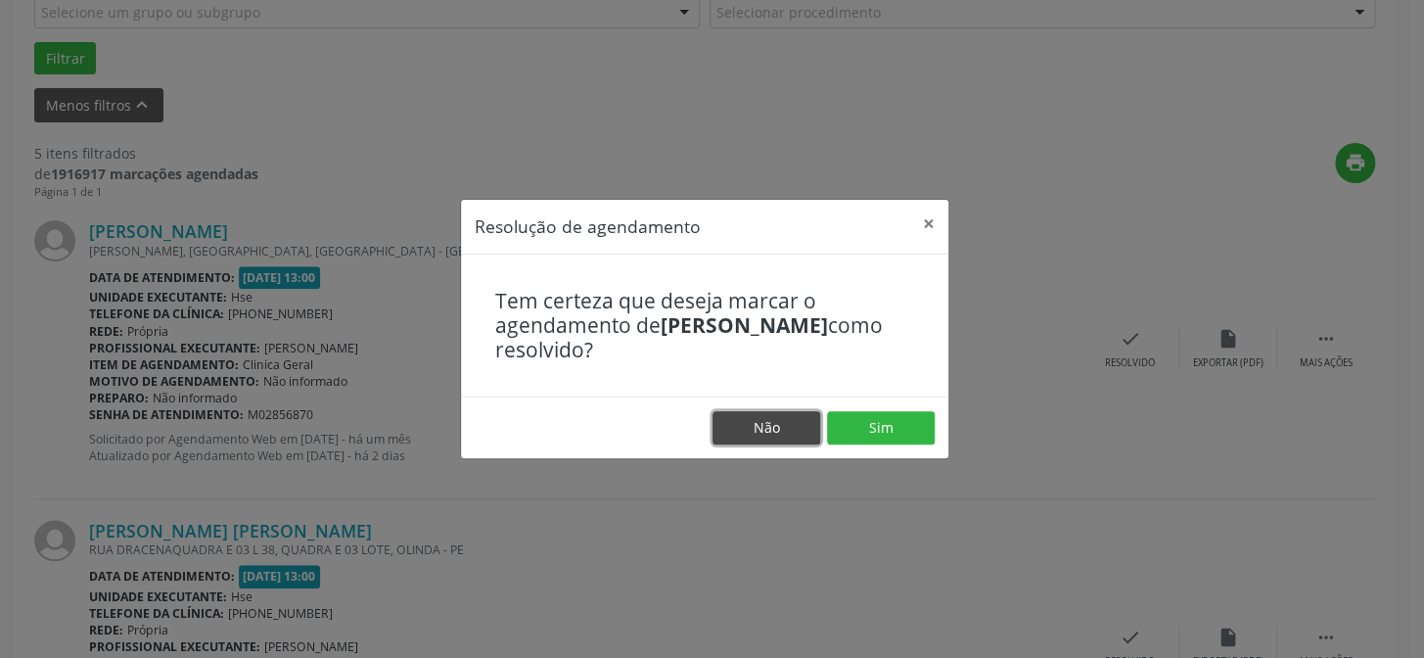
click at [789, 434] on button "Não" at bounding box center [766, 427] width 108 height 33
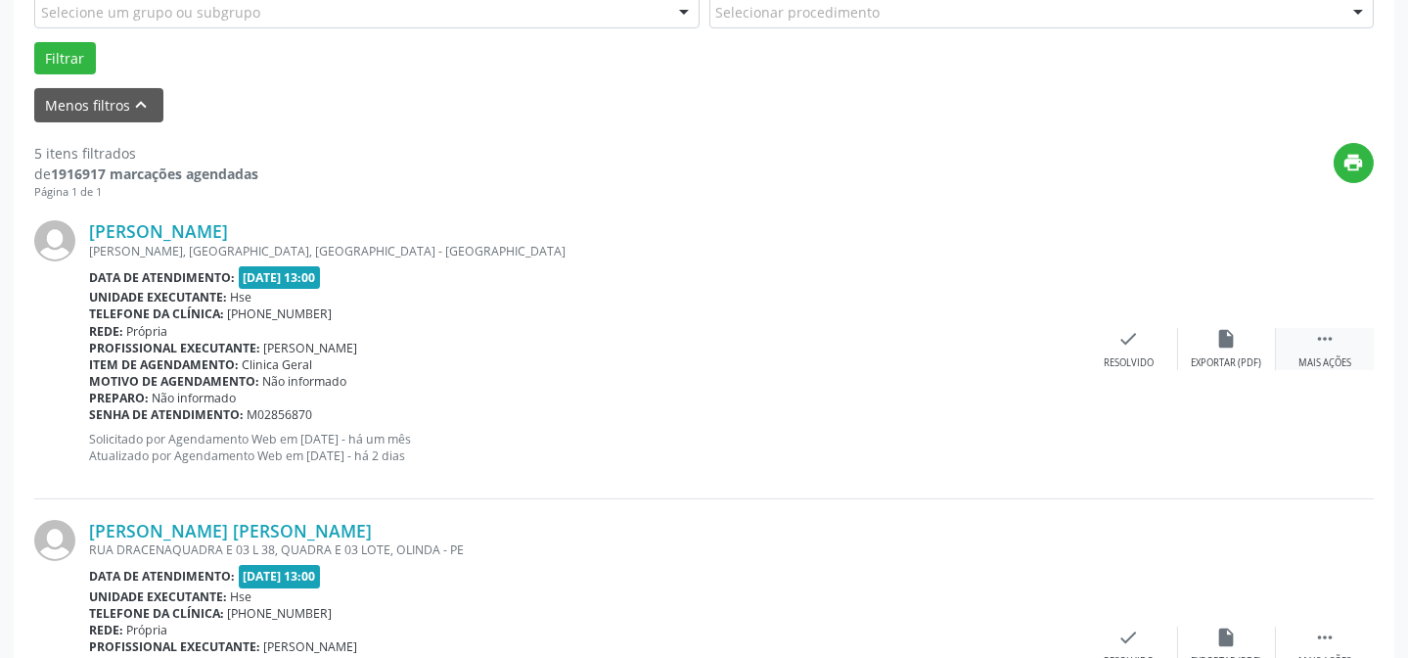
click at [1343, 363] on div "Mais ações" at bounding box center [1324, 363] width 53 height 14
click at [1227, 349] on div "alarm_off Não compareceu" at bounding box center [1227, 349] width 98 height 42
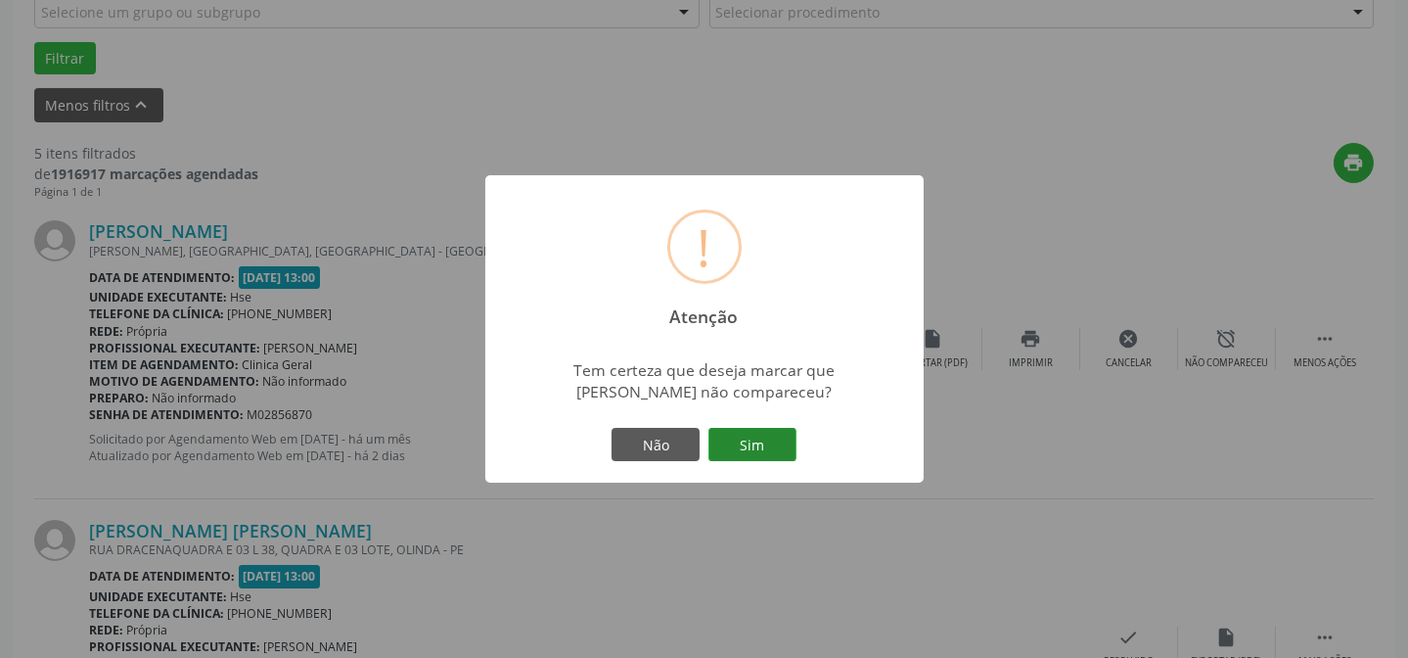
click at [763, 438] on button "Sim" at bounding box center [752, 444] width 88 height 33
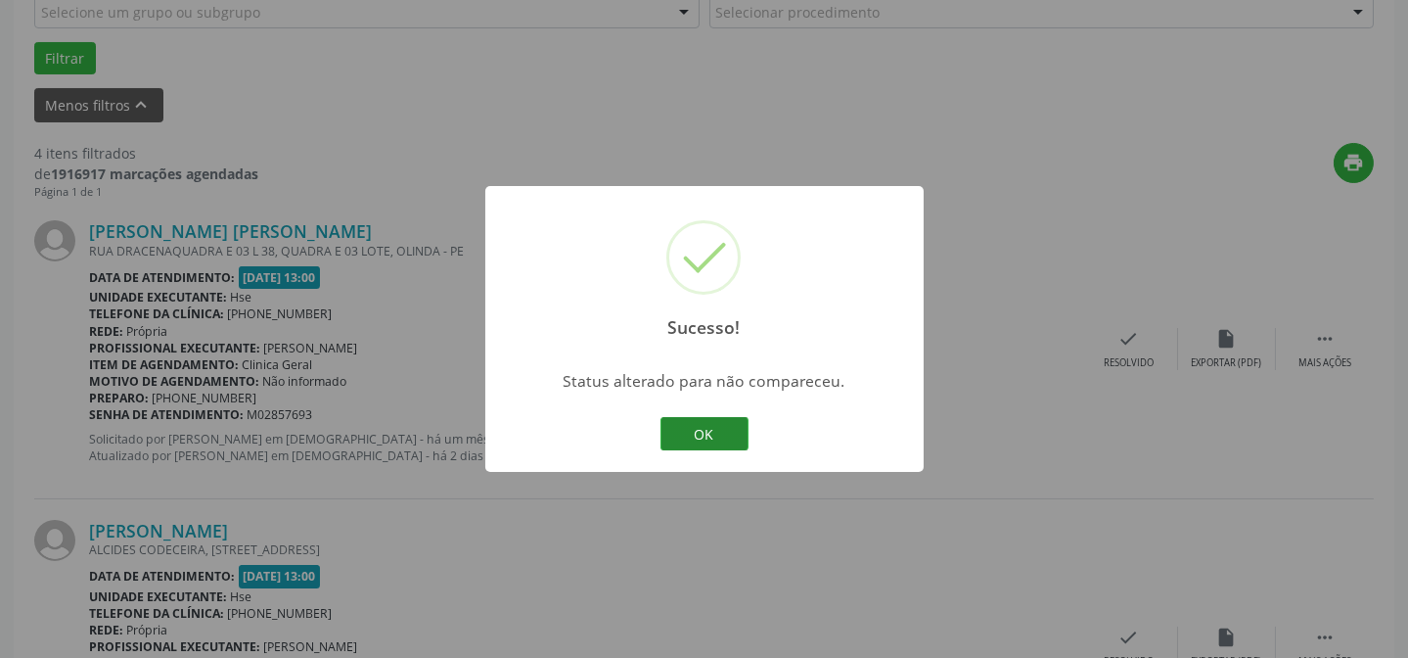
click at [703, 440] on button "OK" at bounding box center [704, 433] width 88 height 33
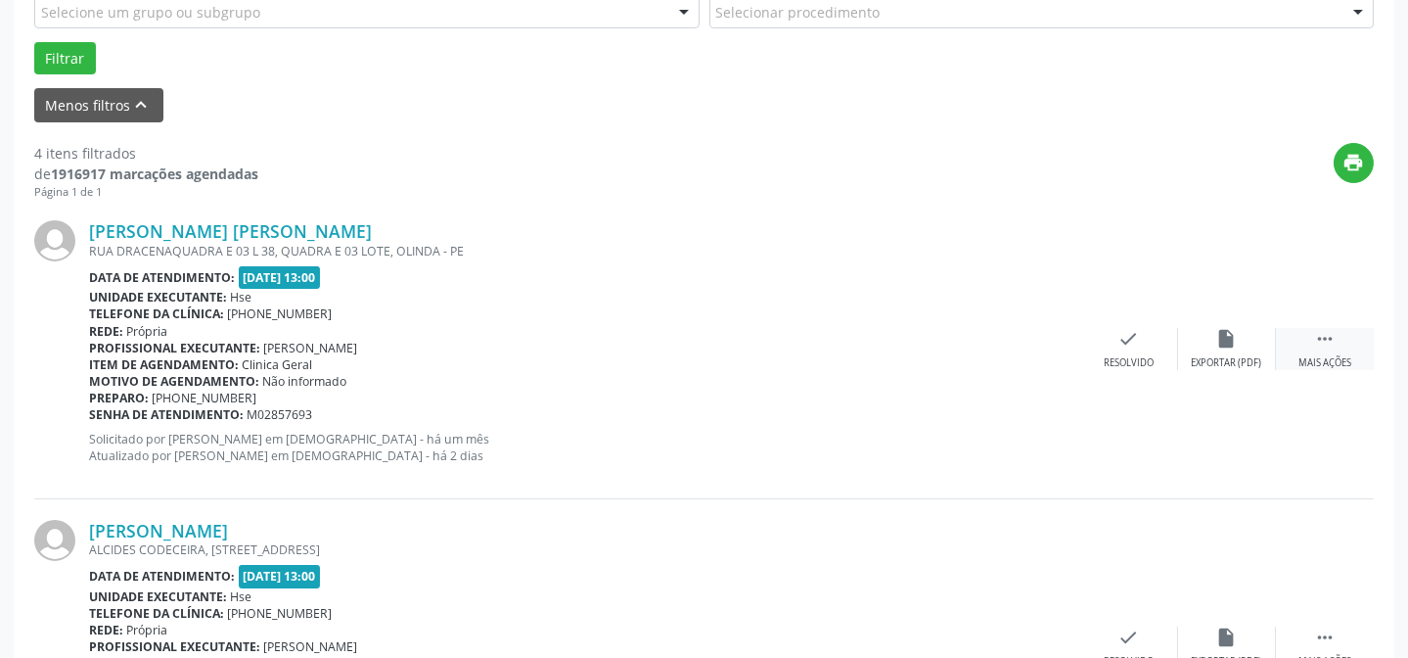
drag, startPoint x: 1314, startPoint y: 352, endPoint x: 1289, endPoint y: 348, distance: 25.7
click at [1314, 349] on div " Mais ações" at bounding box center [1325, 349] width 98 height 42
click at [1214, 348] on div "alarm_off Não compareceu" at bounding box center [1227, 349] width 98 height 42
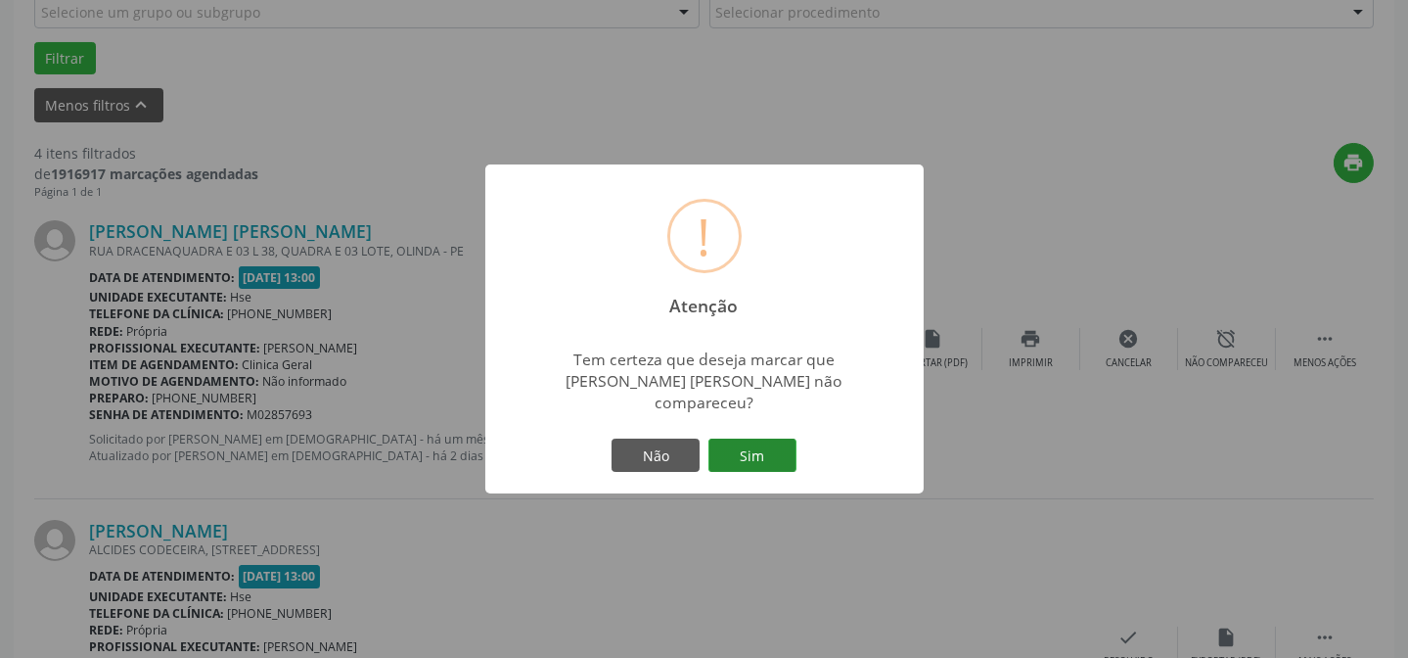
click at [734, 438] on button "Sim" at bounding box center [752, 454] width 88 height 33
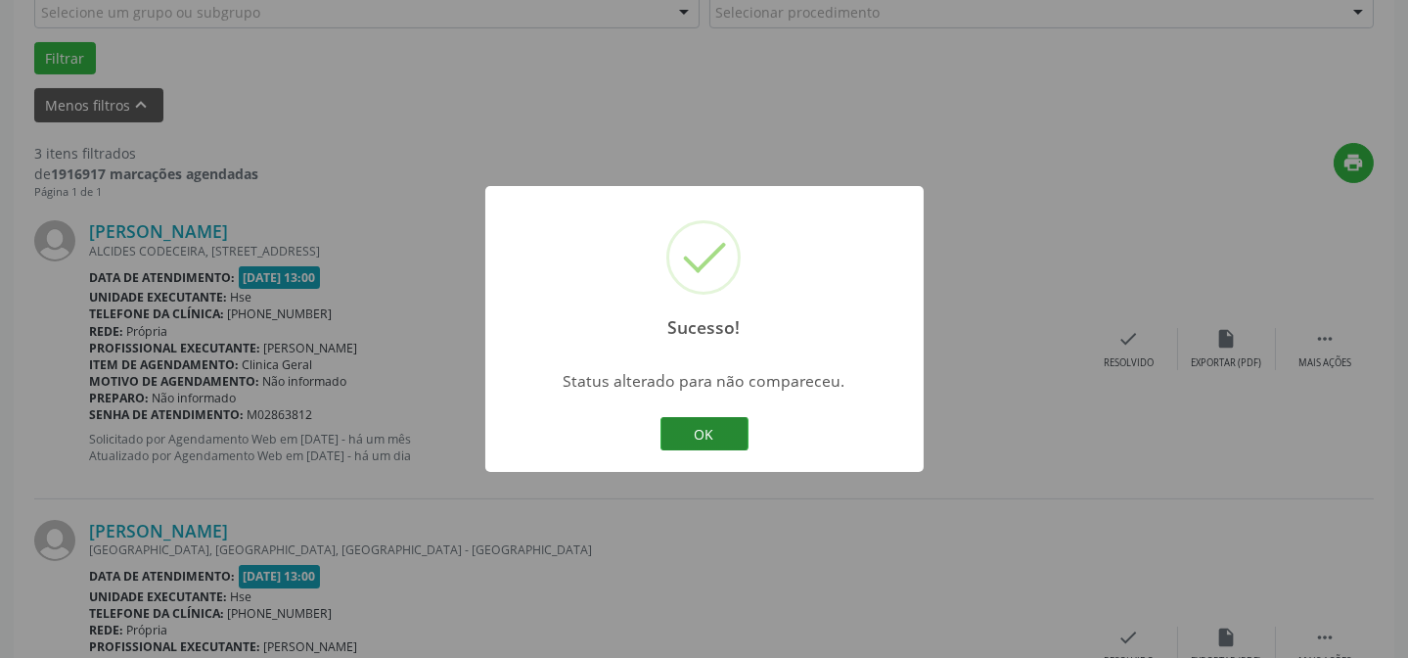
click at [689, 430] on button "OK" at bounding box center [704, 433] width 88 height 33
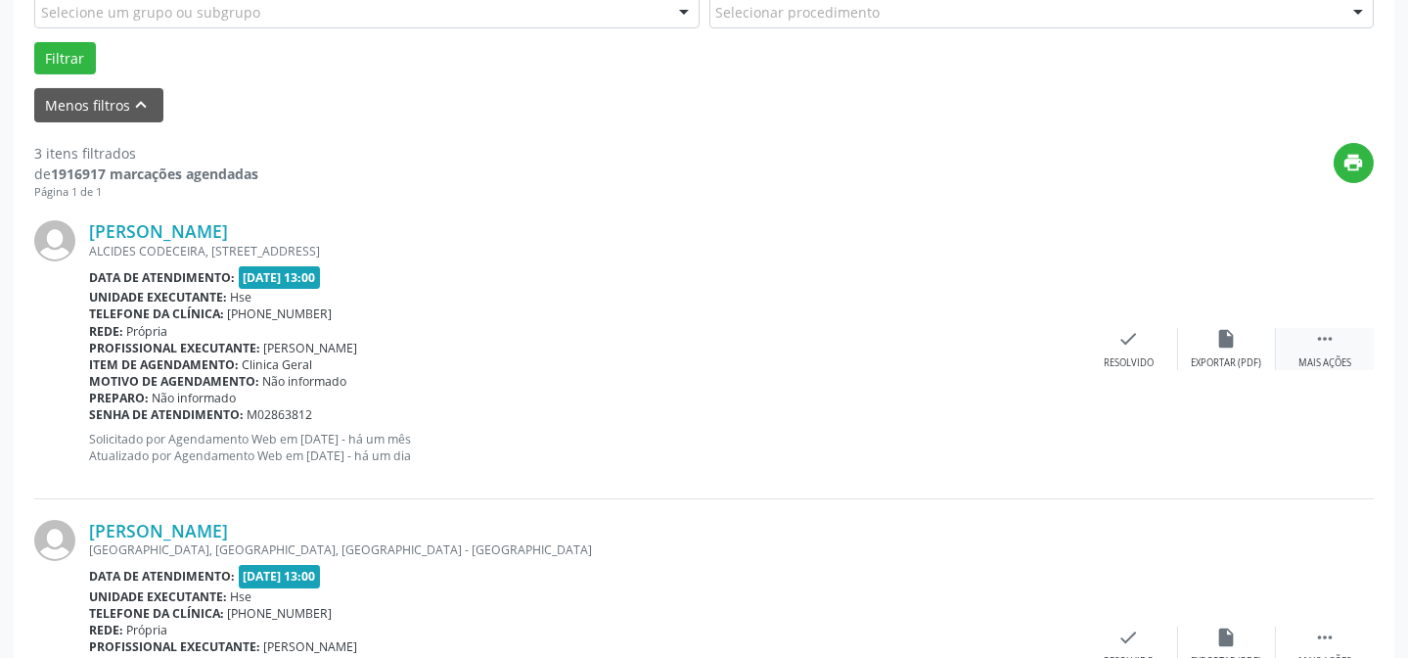
drag, startPoint x: 1333, startPoint y: 344, endPoint x: 1284, endPoint y: 345, distance: 48.9
click at [1331, 345] on icon "" at bounding box center [1325, 339] width 22 height 22
click at [1206, 351] on div "alarm_off Não compareceu" at bounding box center [1227, 349] width 98 height 42
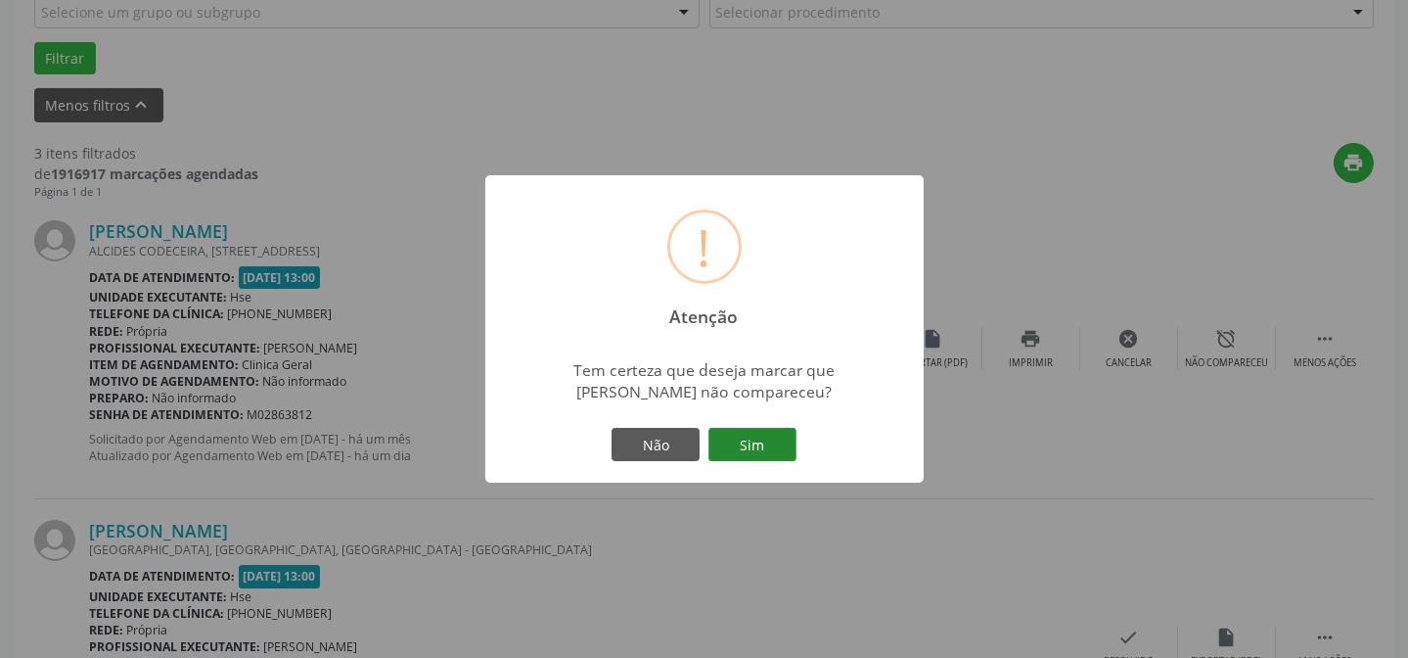
click at [778, 438] on button "Sim" at bounding box center [752, 444] width 88 height 33
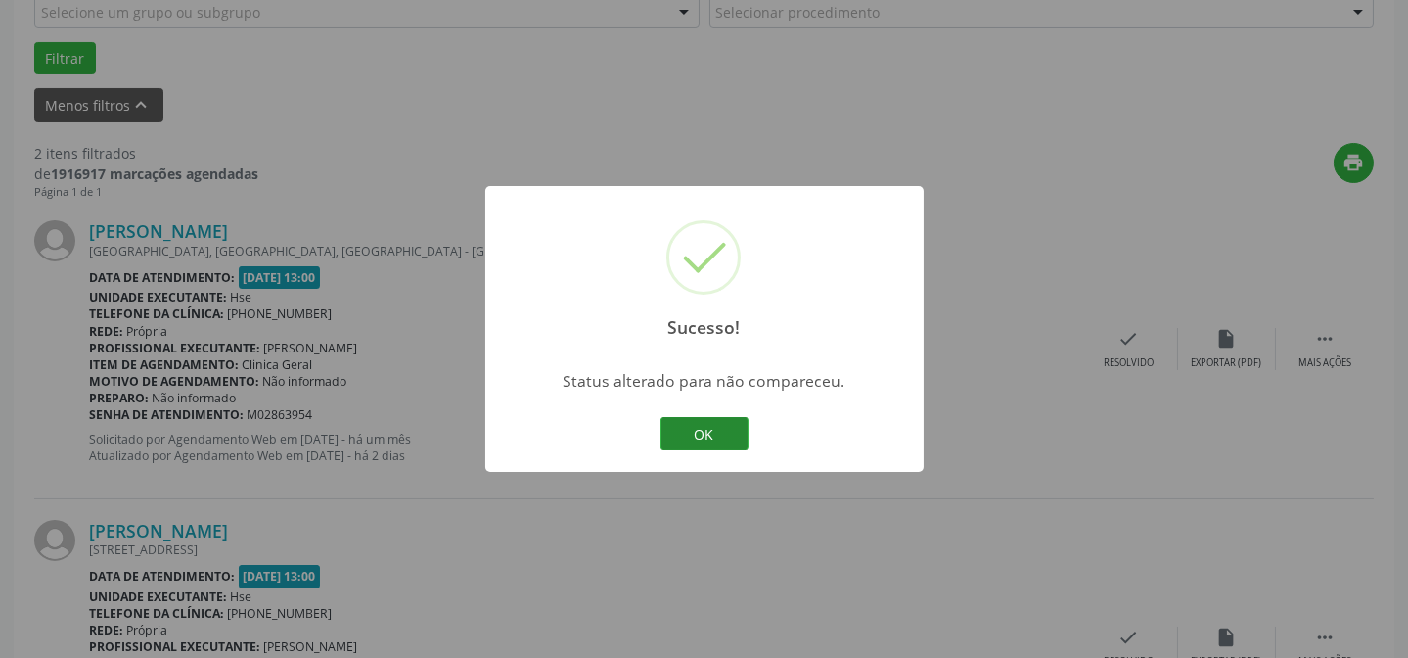
click at [708, 434] on button "OK" at bounding box center [704, 433] width 88 height 33
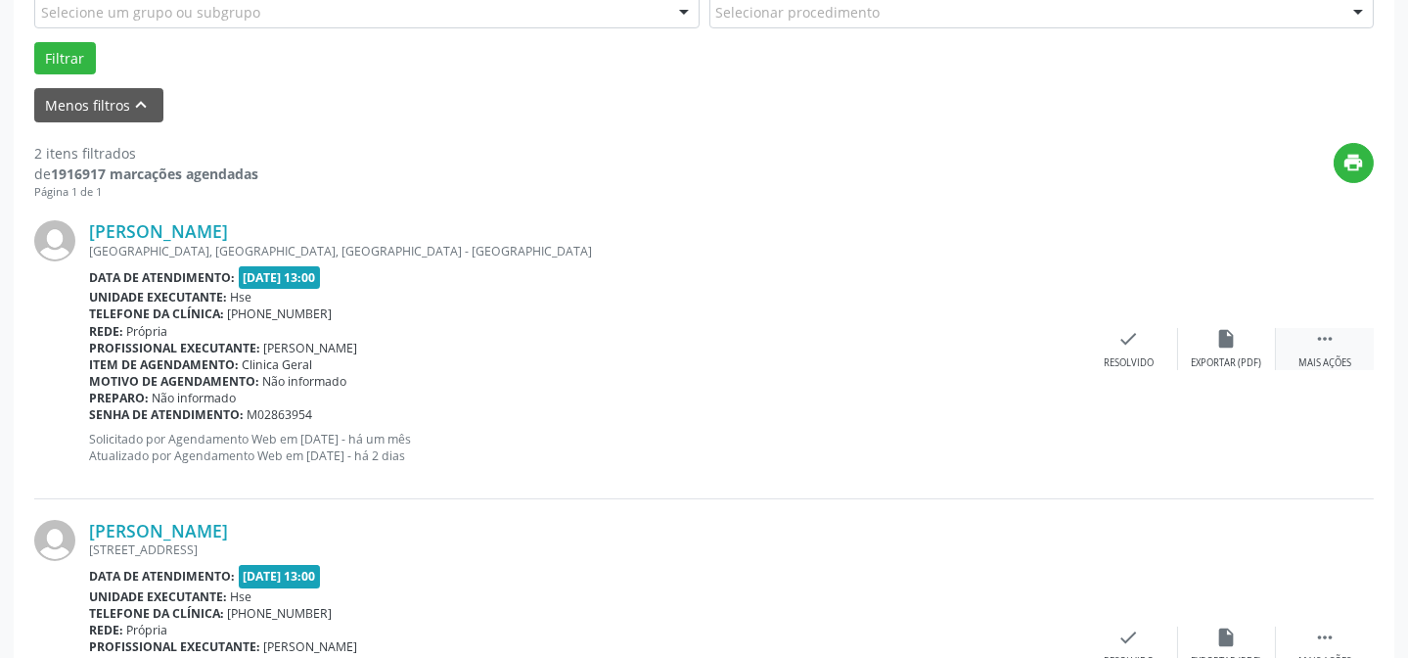
click at [1303, 359] on div "Mais ações" at bounding box center [1324, 363] width 53 height 14
drag, startPoint x: 1178, startPoint y: 375, endPoint x: 1184, endPoint y: 363, distance: 13.1
click at [1177, 371] on div "Maria Marianne Ramos de Carvalho RUA OESTE, ARRUDA, RECIFE - PE Data de atendim…" at bounding box center [703, 349] width 1339 height 298
click at [1205, 351] on div "alarm_off Não compareceu" at bounding box center [1227, 349] width 98 height 42
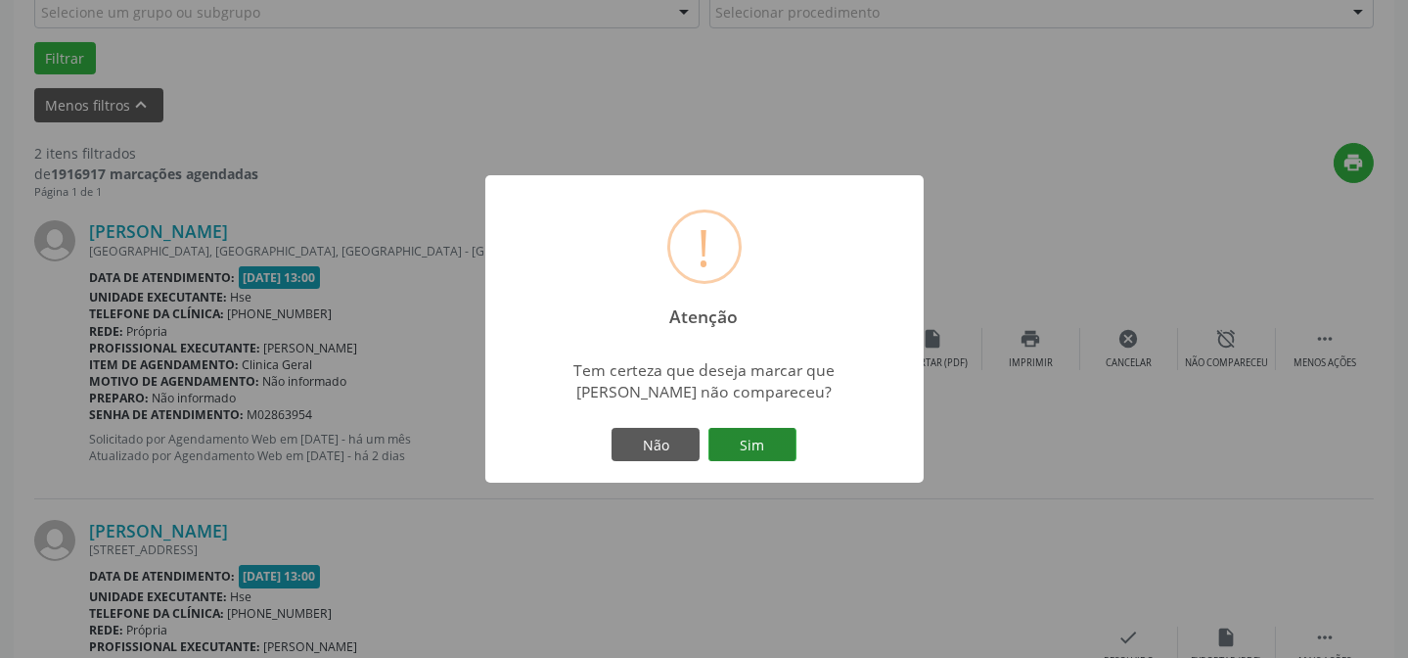
click at [766, 436] on button "Sim" at bounding box center [752, 444] width 88 height 33
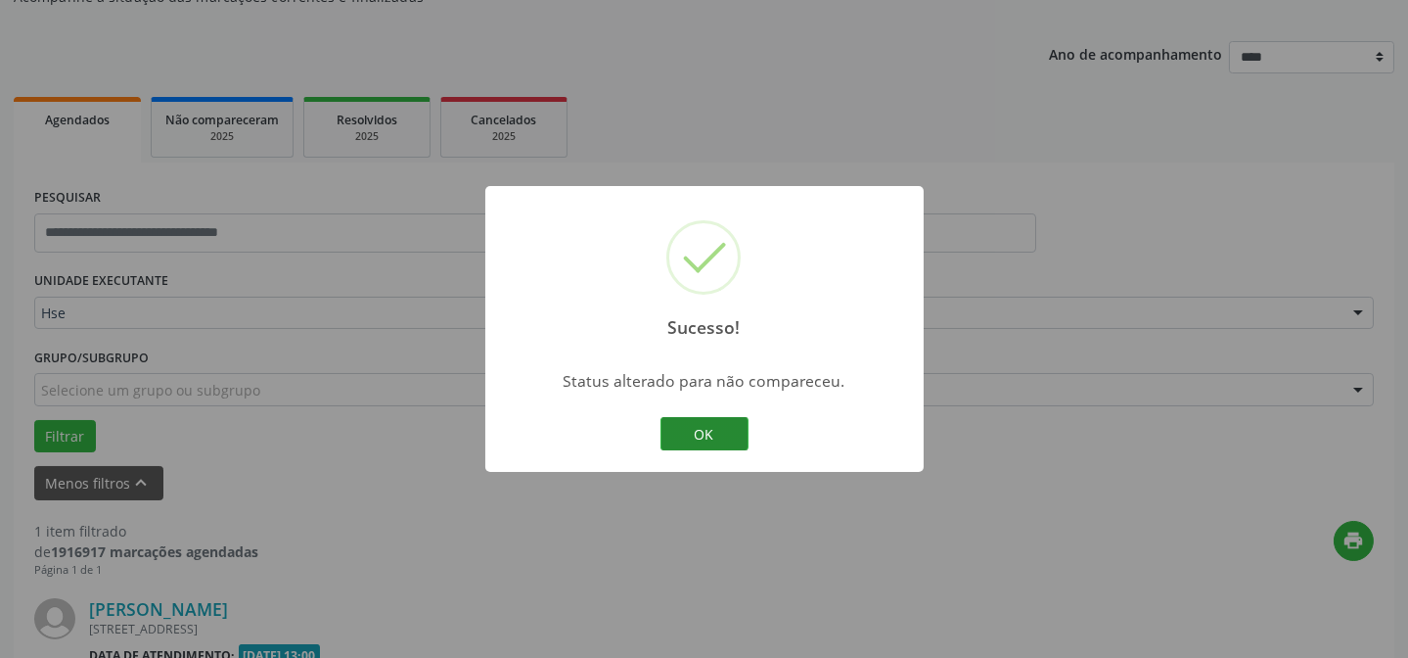
scroll to position [447, 0]
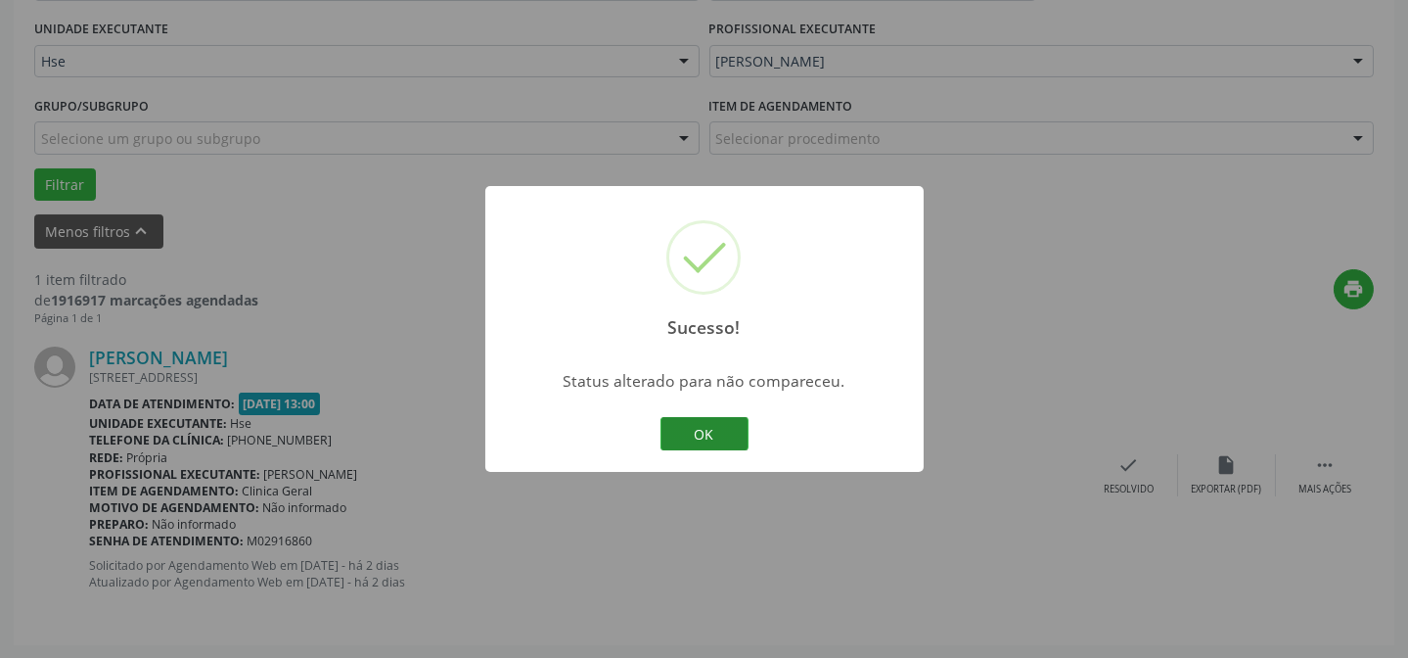
click at [711, 427] on button "OK" at bounding box center [704, 433] width 88 height 33
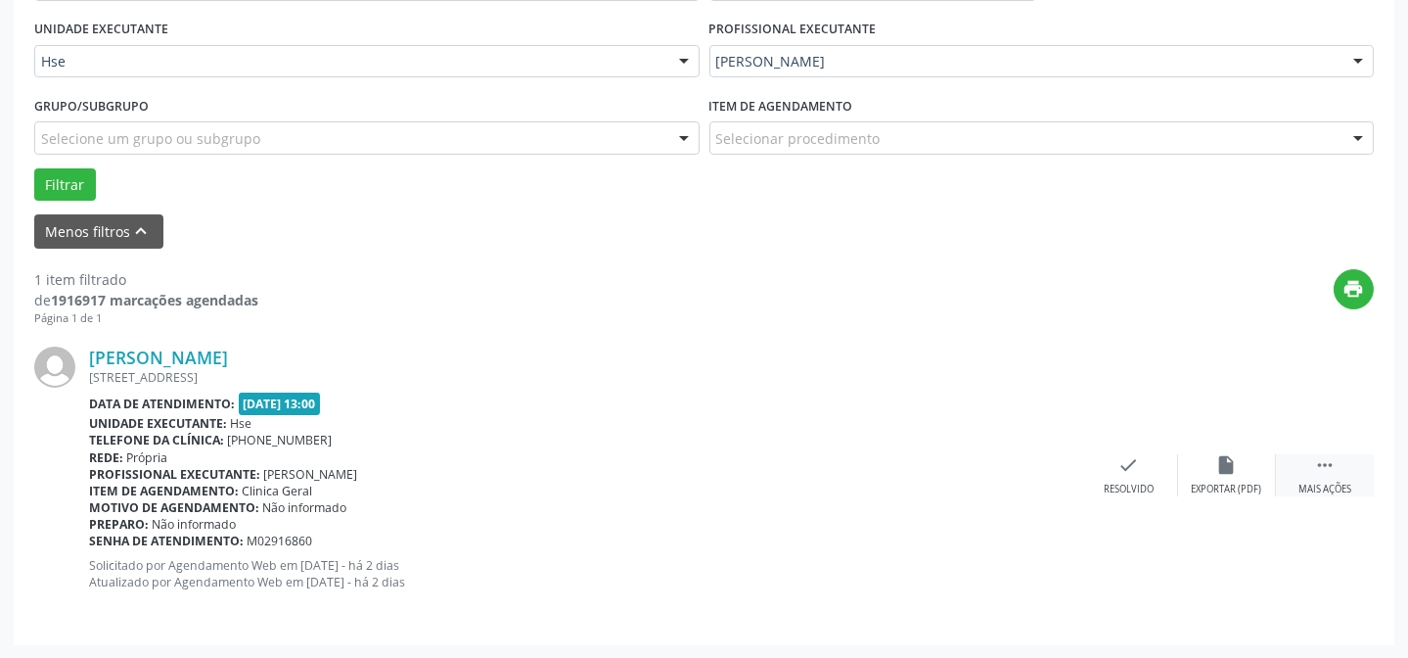
click at [1344, 464] on div " Mais ações" at bounding box center [1325, 475] width 98 height 42
click at [1174, 474] on div "cancel Cancelar" at bounding box center [1129, 475] width 98 height 42
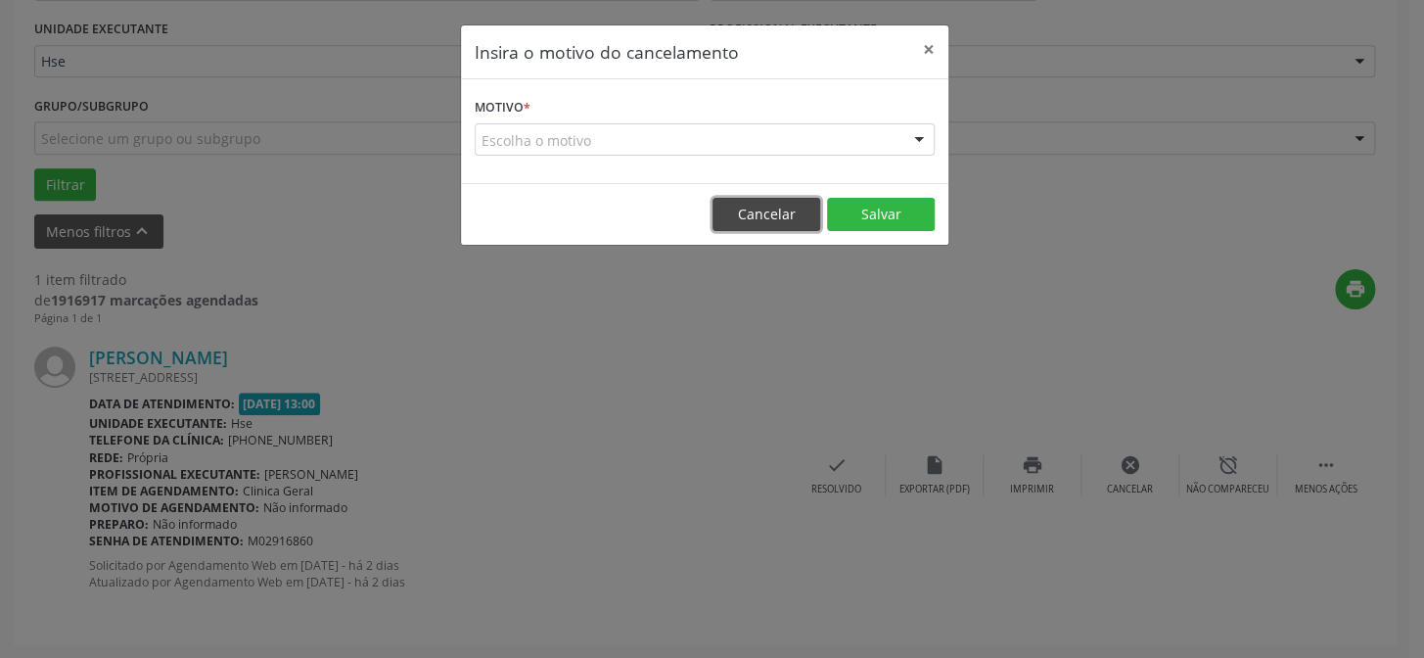
click at [759, 212] on button "Cancelar" at bounding box center [766, 214] width 108 height 33
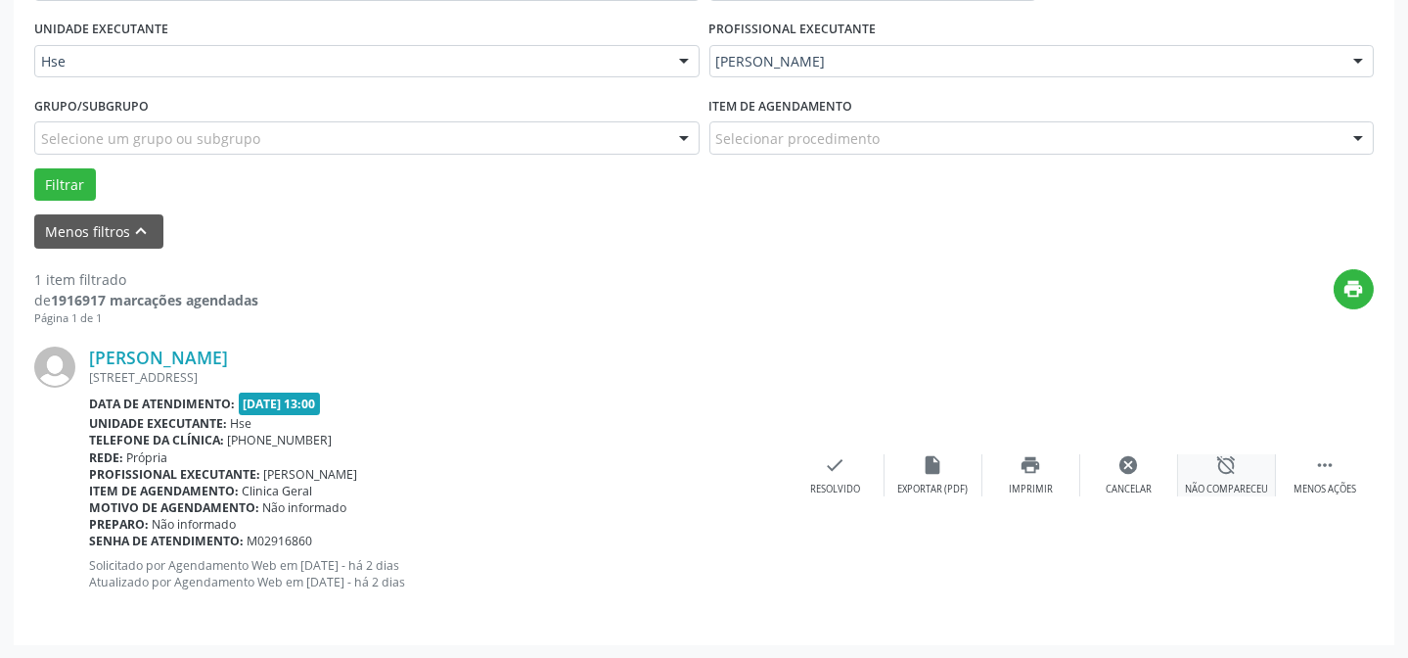
click at [1198, 467] on div "alarm_off Não compareceu" at bounding box center [1227, 475] width 98 height 42
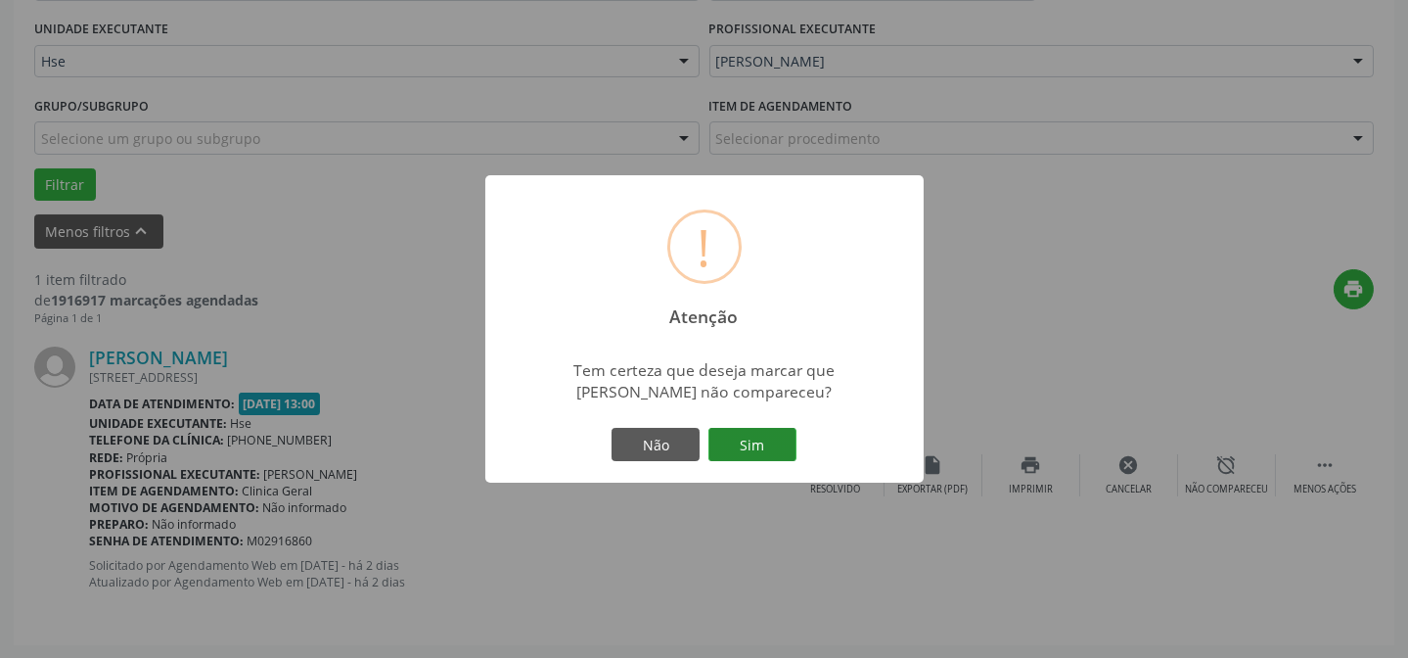
click at [755, 447] on button "Sim" at bounding box center [752, 444] width 88 height 33
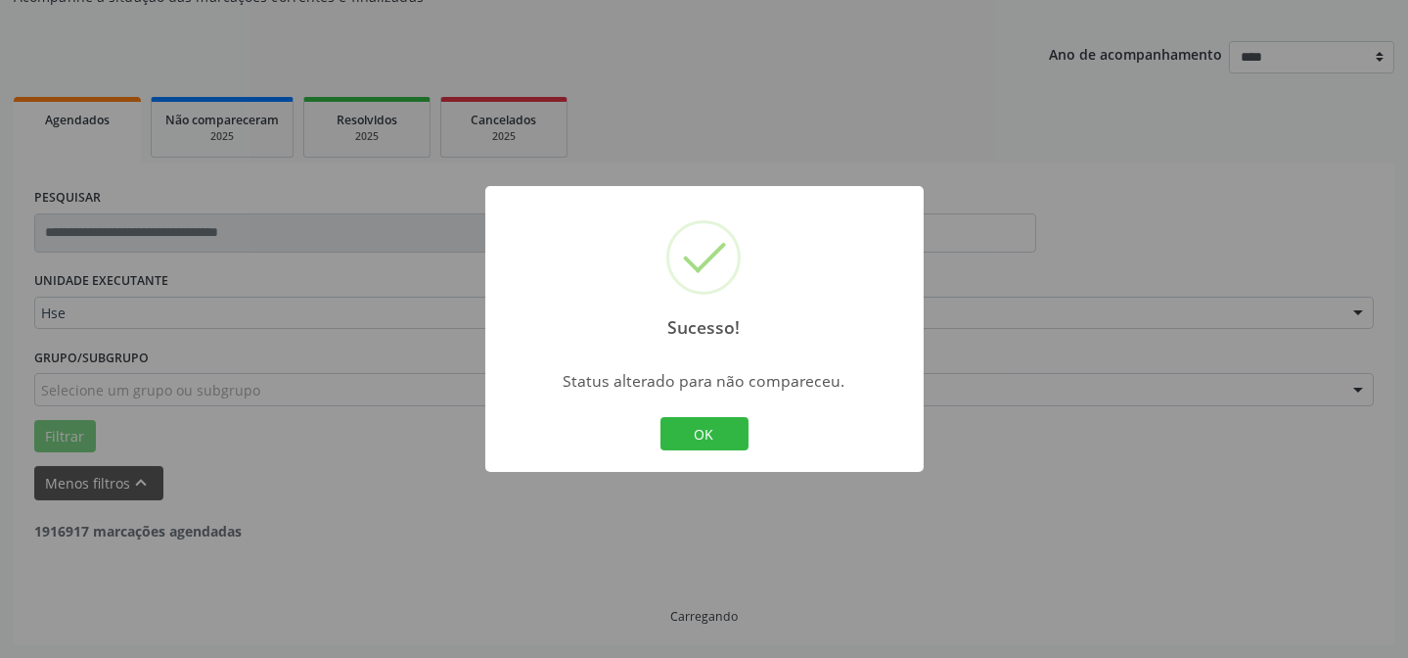
scroll to position [132, 0]
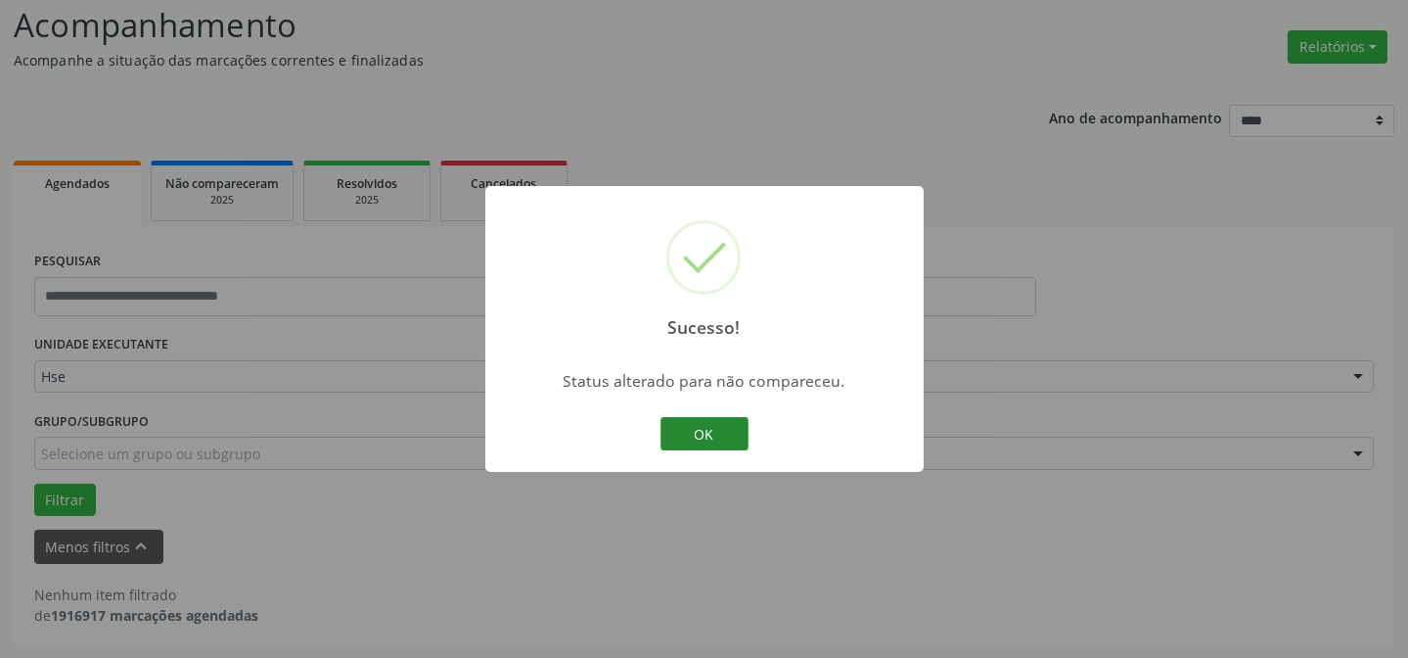
click at [681, 438] on button "OK" at bounding box center [704, 433] width 88 height 33
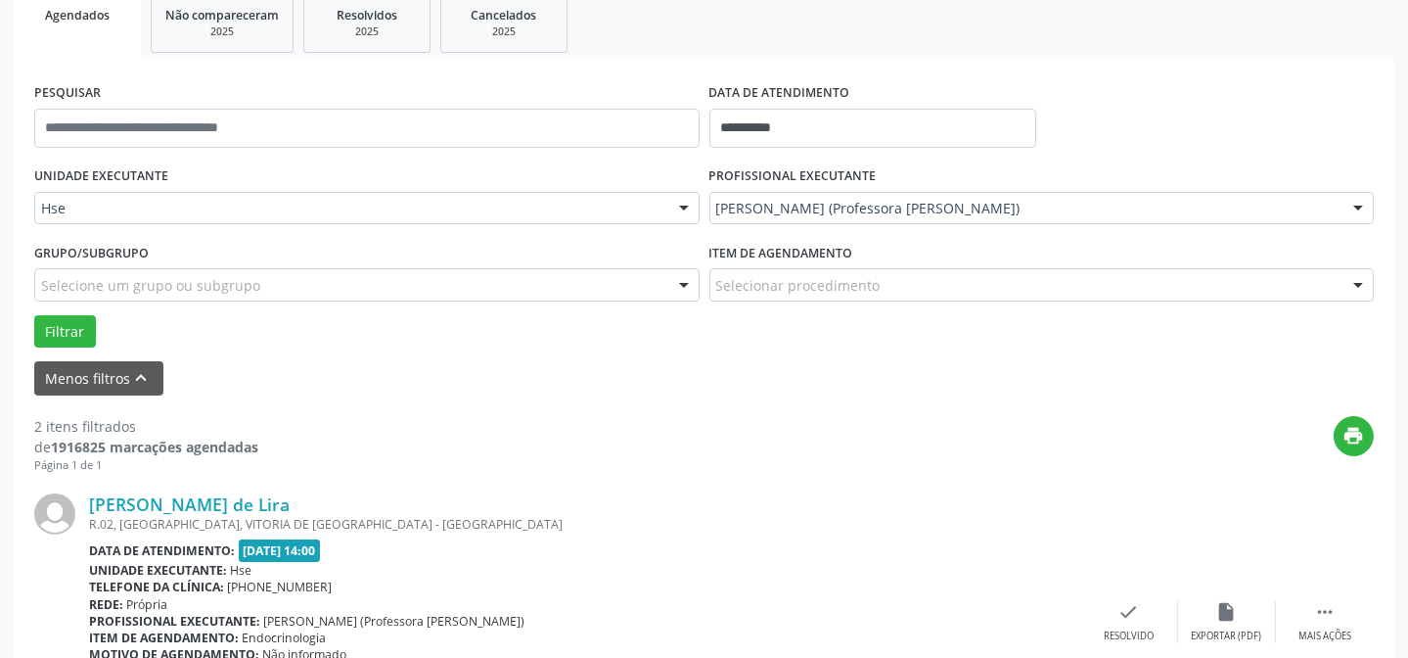
scroll to position [389, 0]
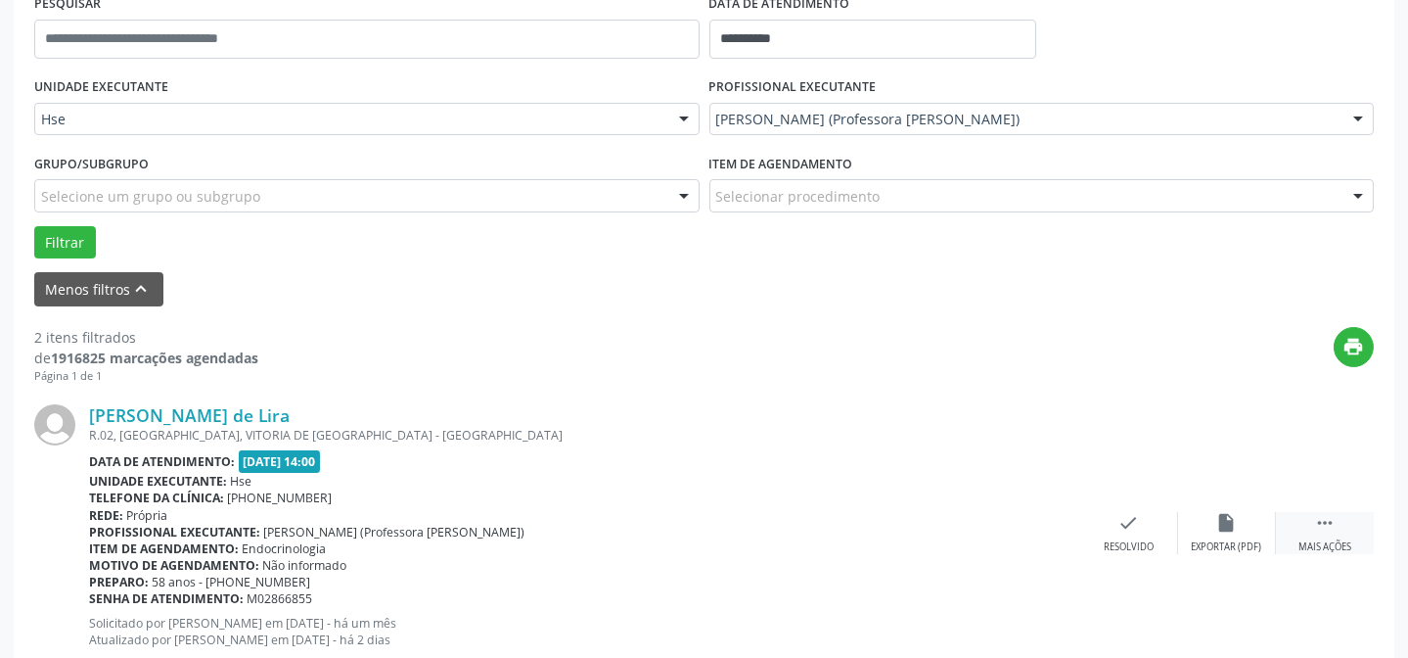
click at [1339, 522] on div " Mais ações" at bounding box center [1325, 533] width 98 height 42
click at [1251, 530] on div "alarm_off Não compareceu" at bounding box center [1227, 533] width 98 height 42
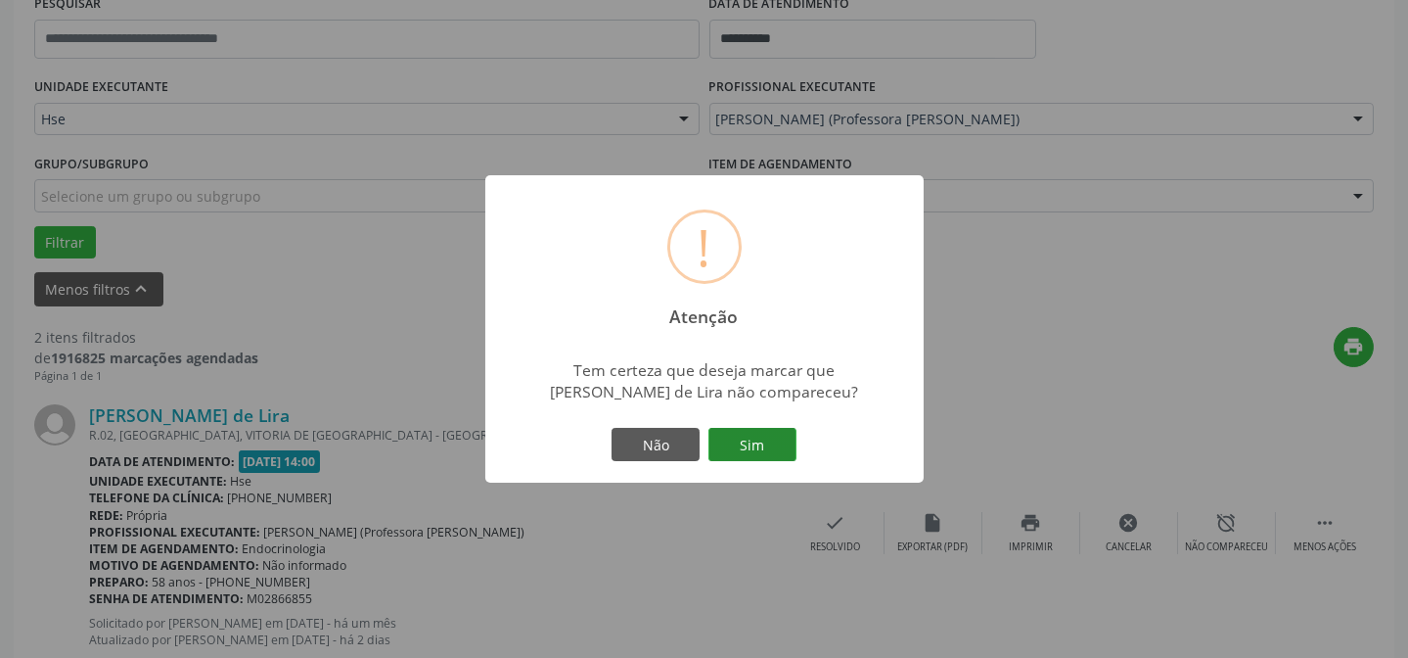
click at [791, 440] on button "Sim" at bounding box center [752, 444] width 88 height 33
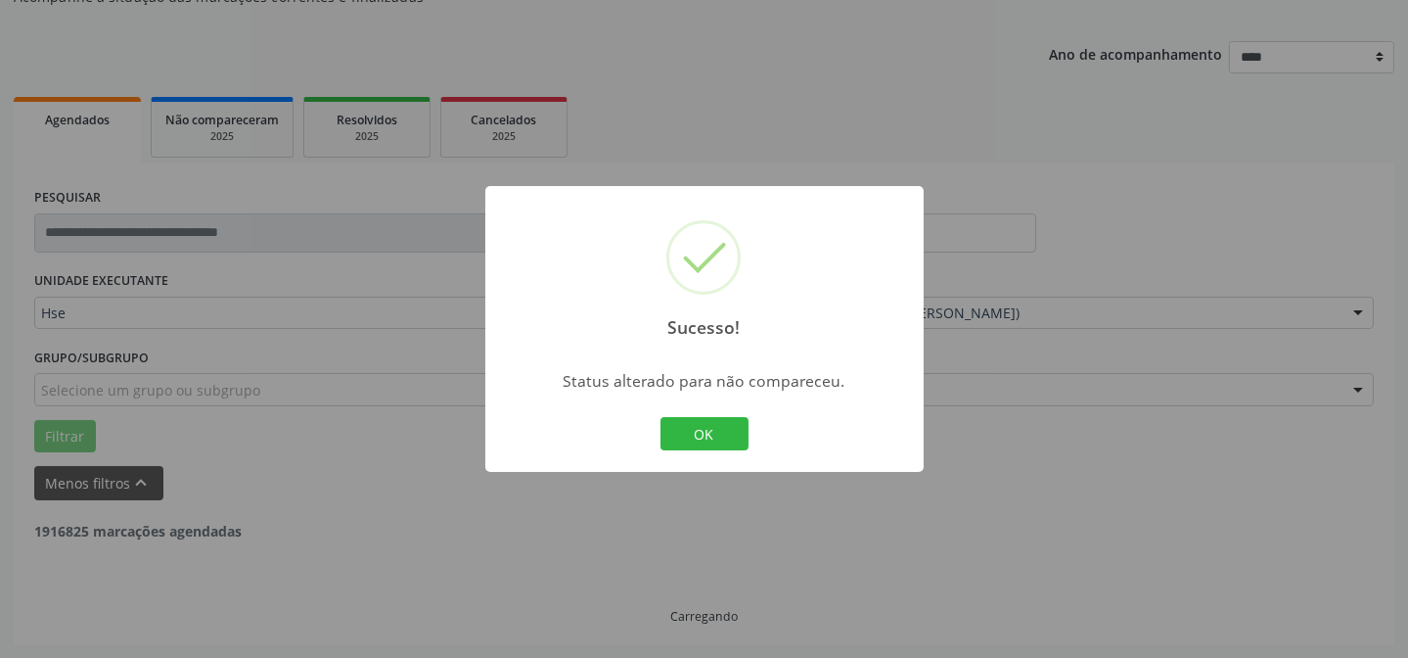
scroll to position [447, 0]
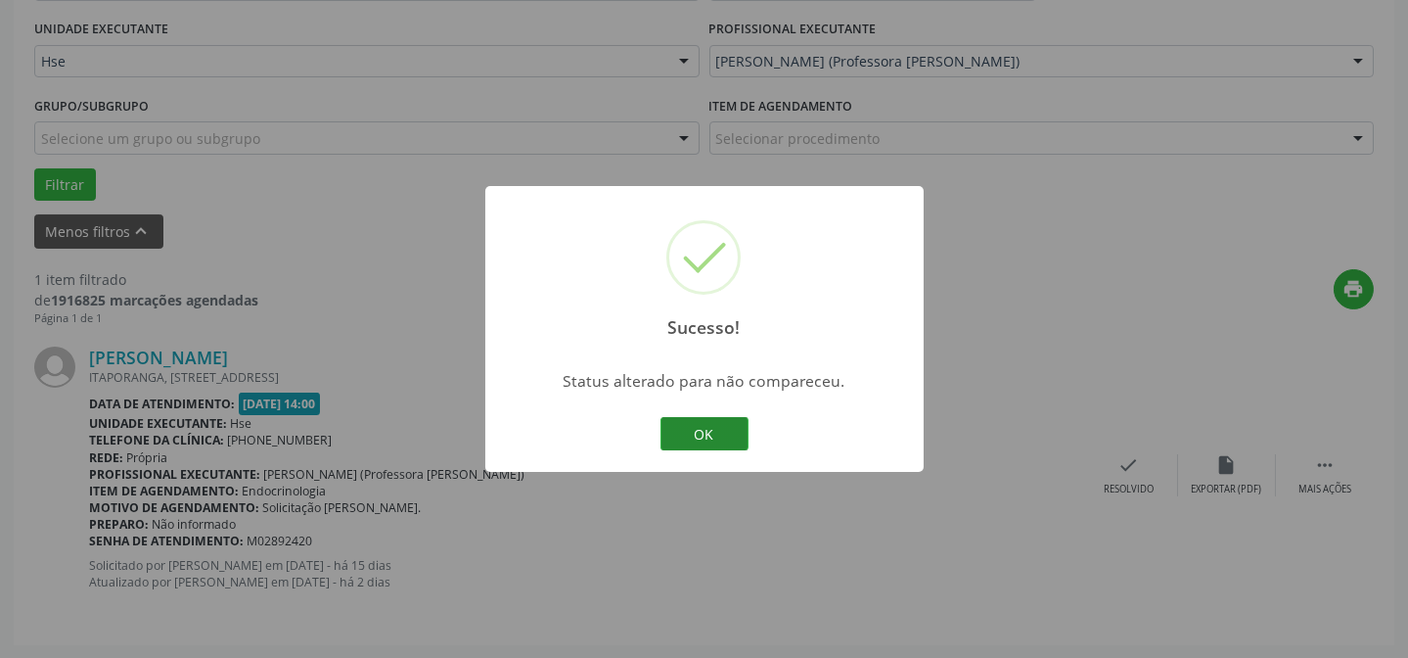
click at [682, 420] on button "OK" at bounding box center [704, 433] width 88 height 33
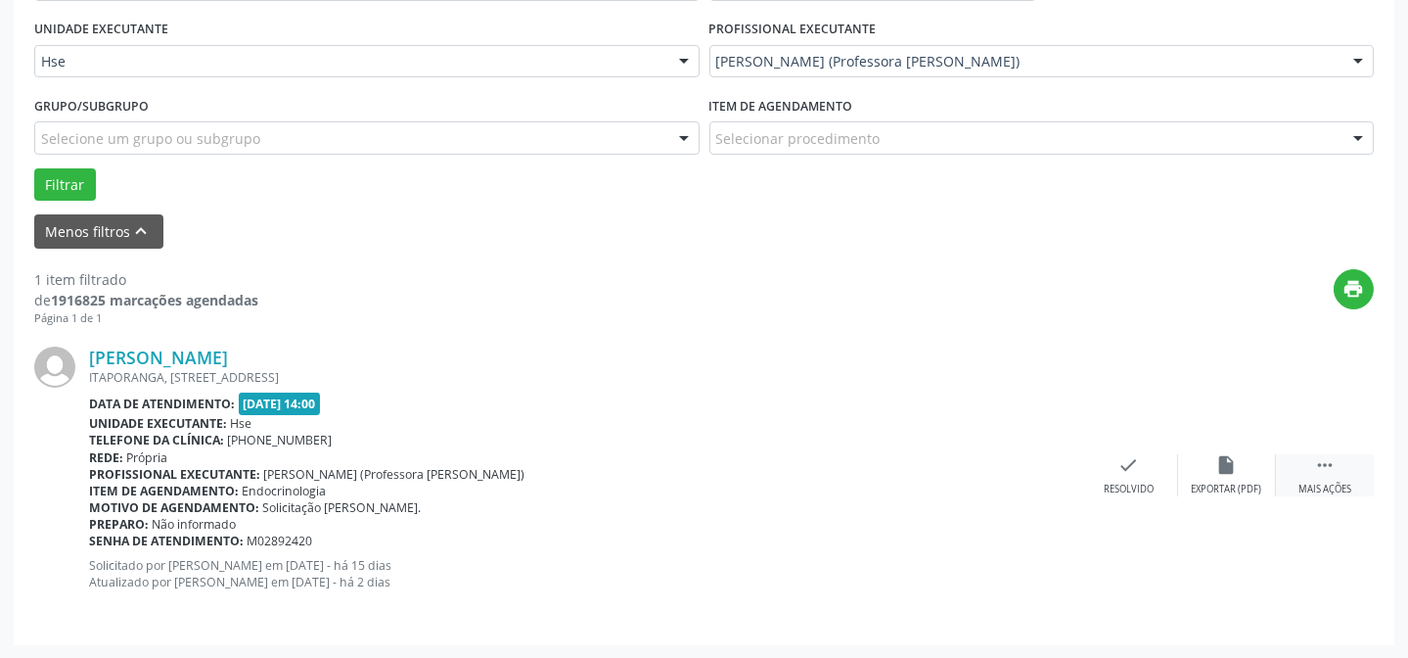
click at [1319, 468] on icon "" at bounding box center [1325, 465] width 22 height 22
click at [1262, 462] on div "alarm_off Não compareceu" at bounding box center [1227, 475] width 98 height 42
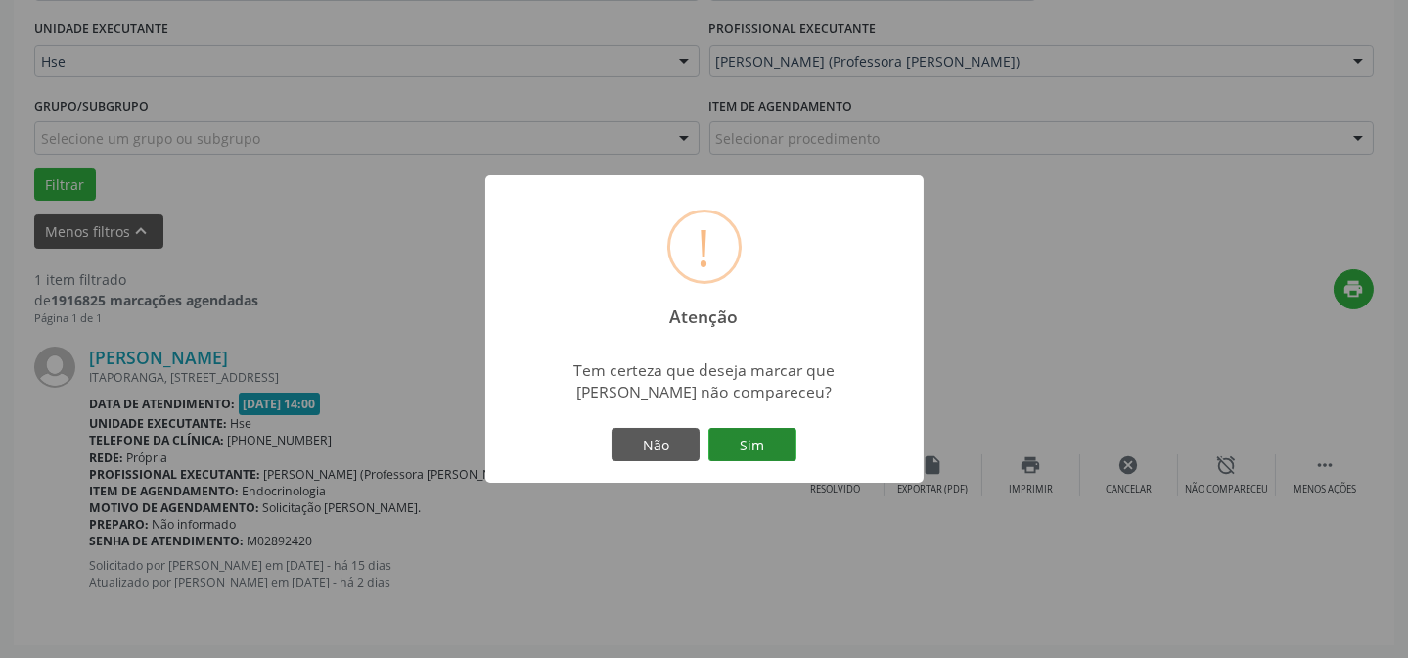
click at [734, 439] on button "Sim" at bounding box center [752, 444] width 88 height 33
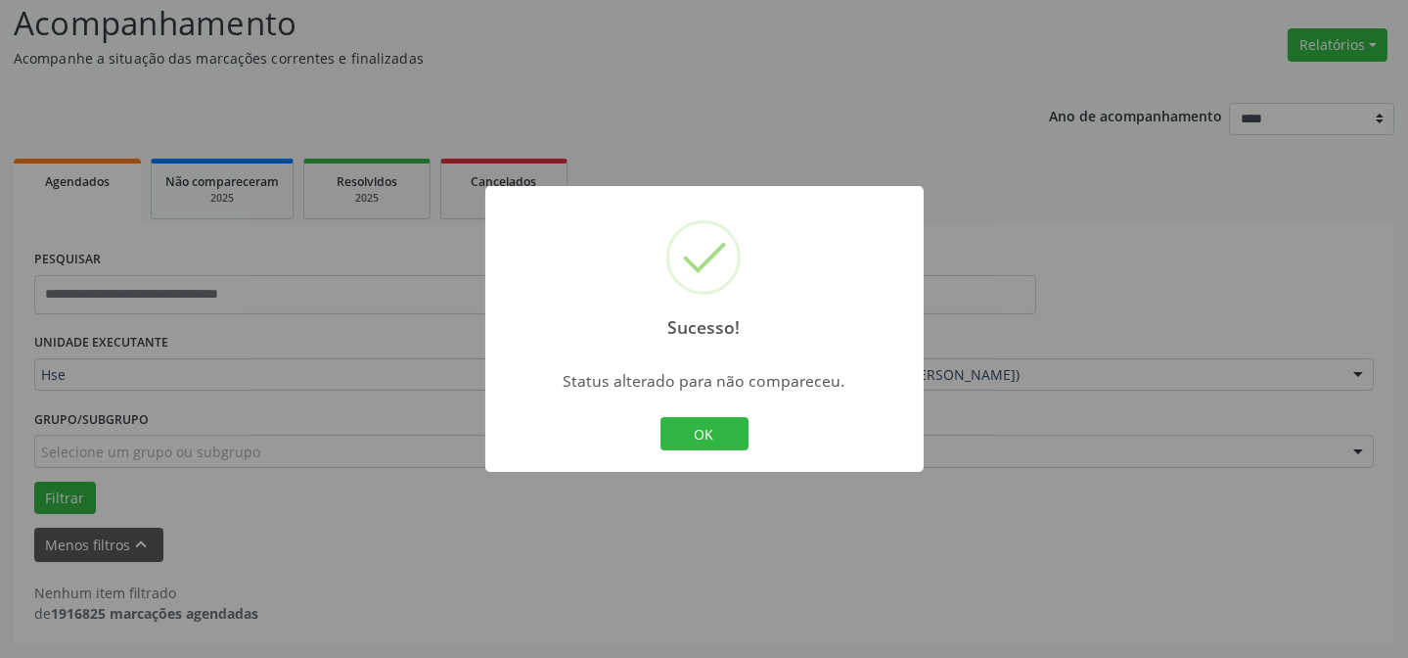
scroll to position [132, 0]
click at [695, 431] on button "OK" at bounding box center [704, 433] width 88 height 33
